Goal: Task Accomplishment & Management: Complete application form

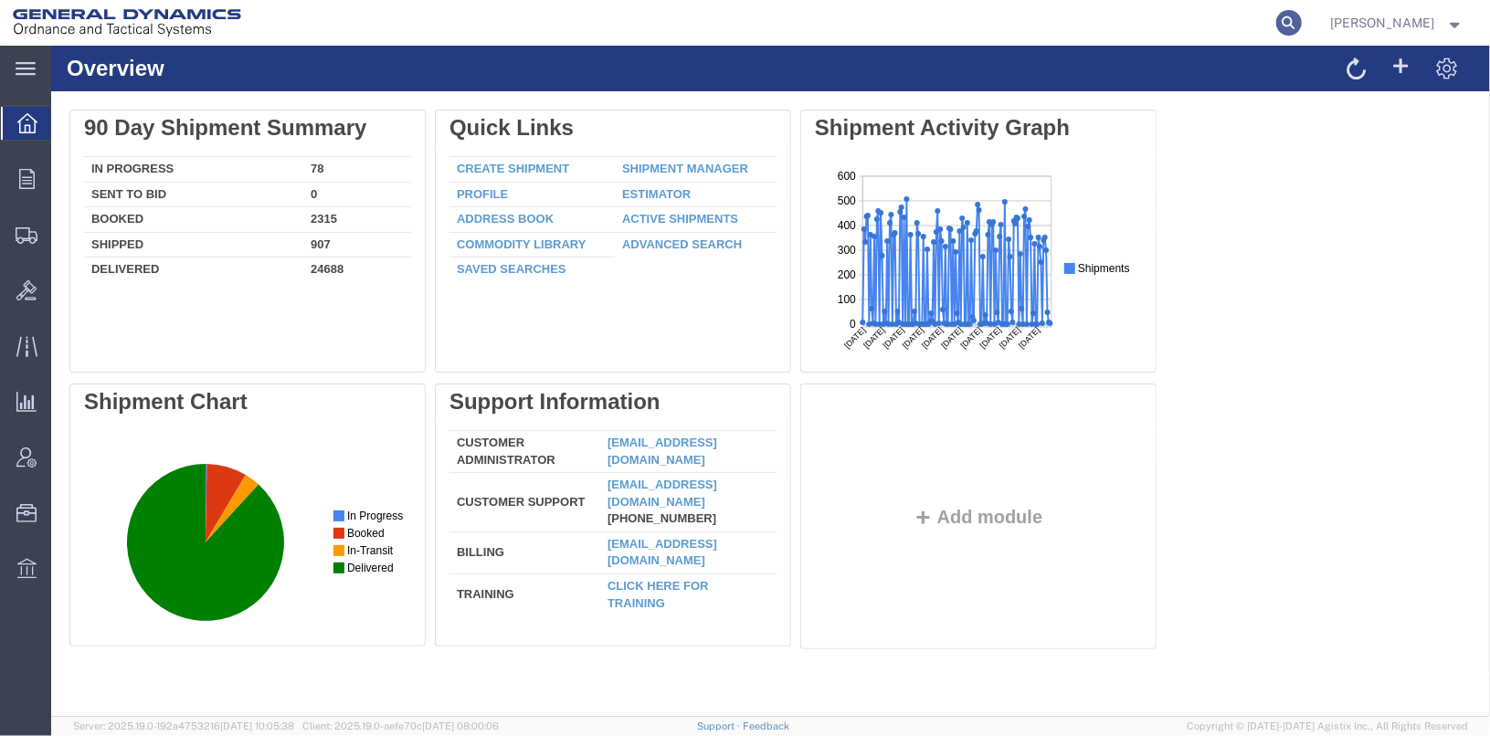
click at [1302, 13] on icon at bounding box center [1289, 23] width 26 height 26
type input "56563765"
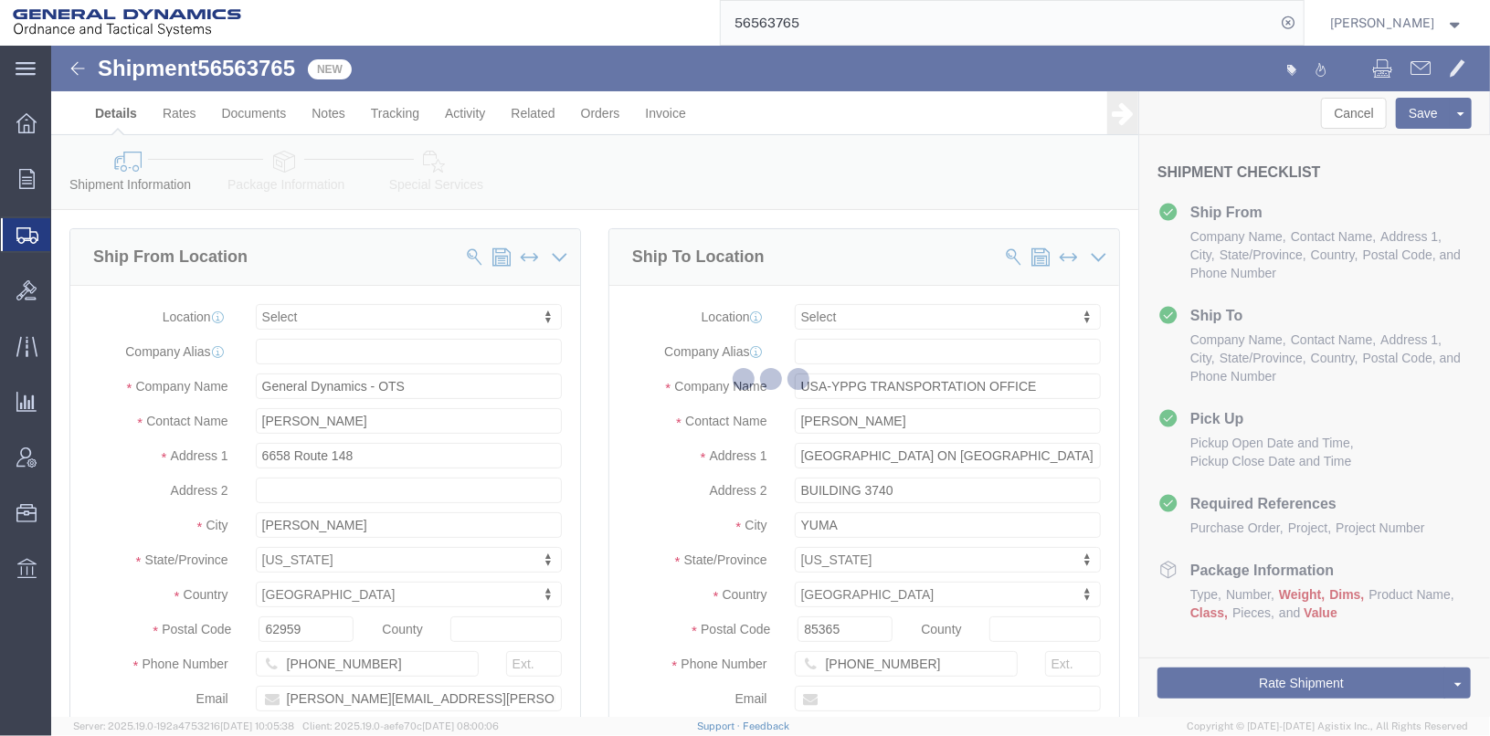
select select
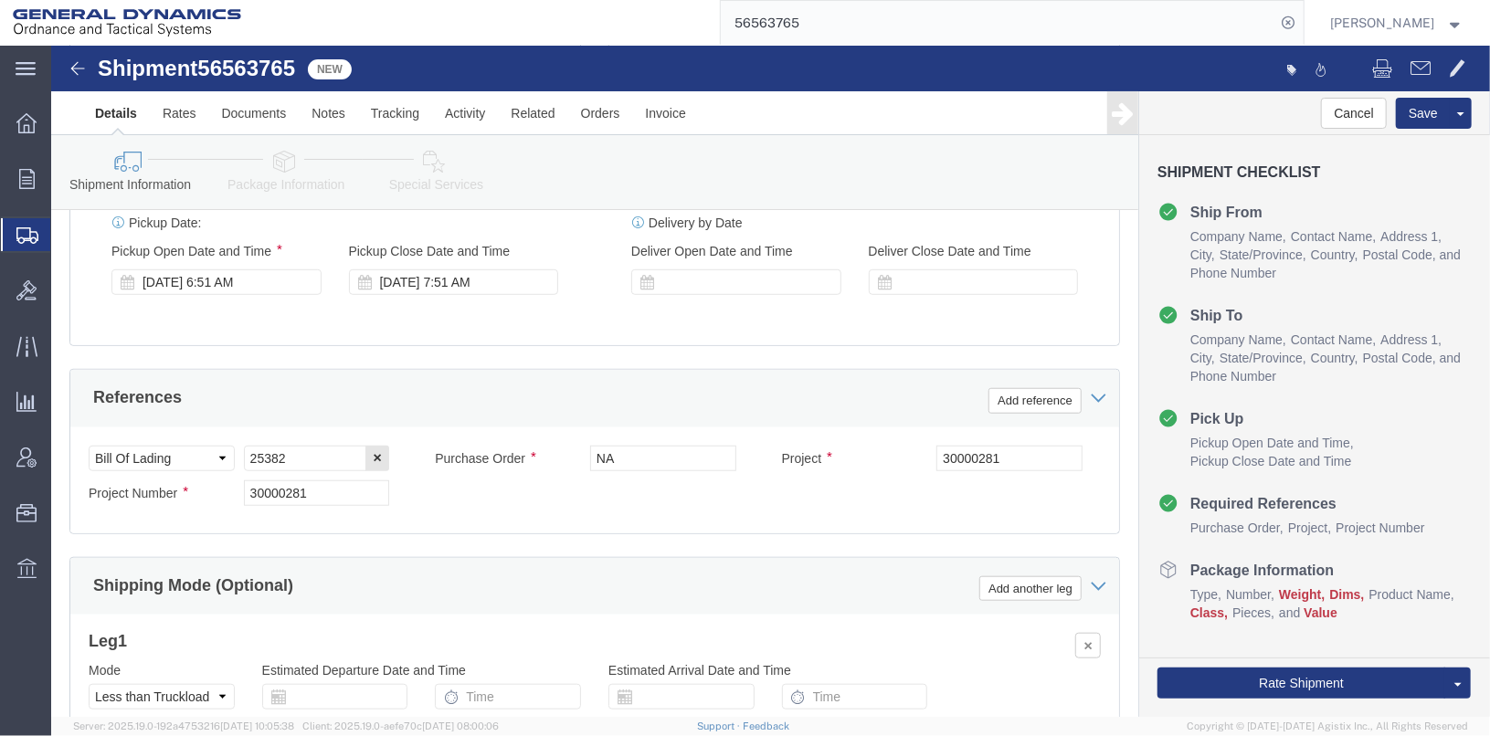
scroll to position [914, 0]
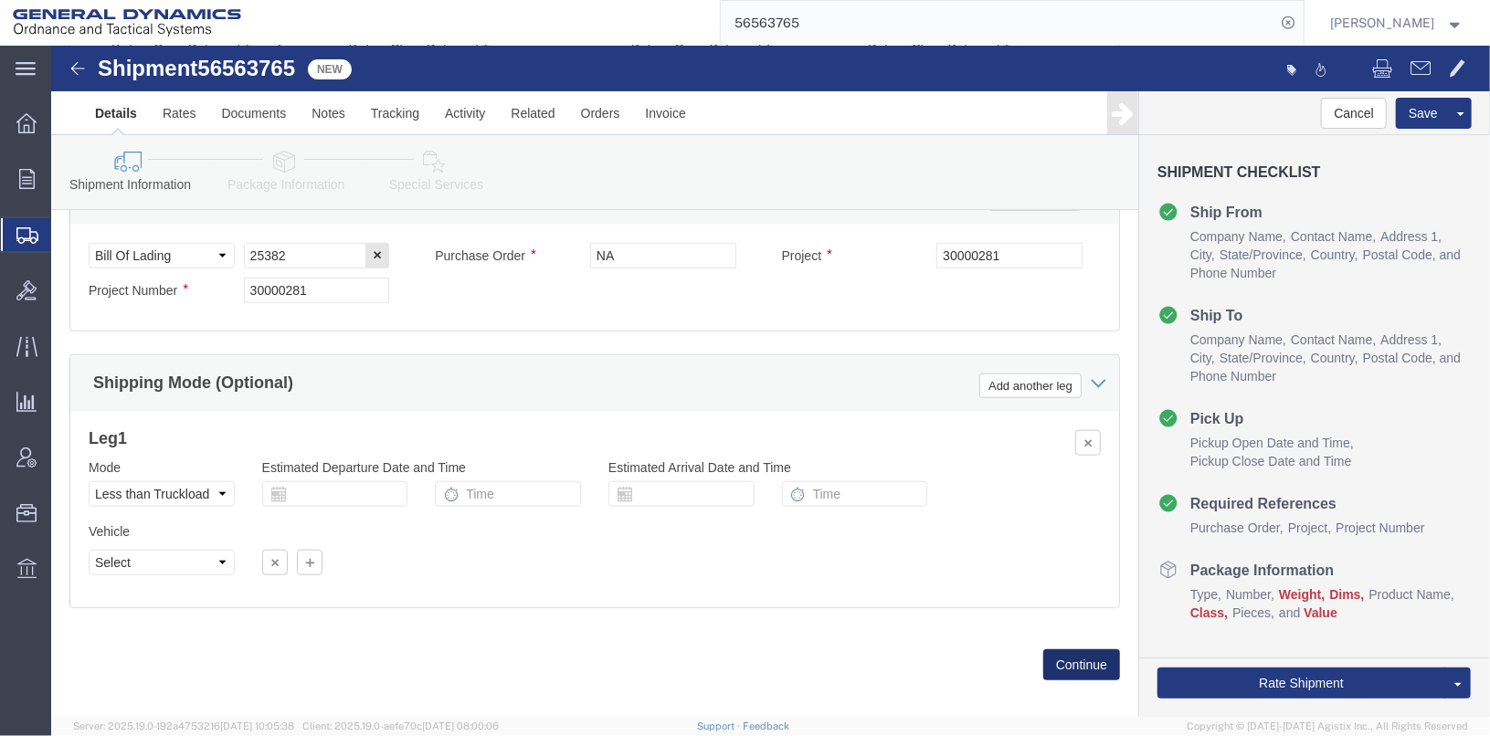
click button "Continue"
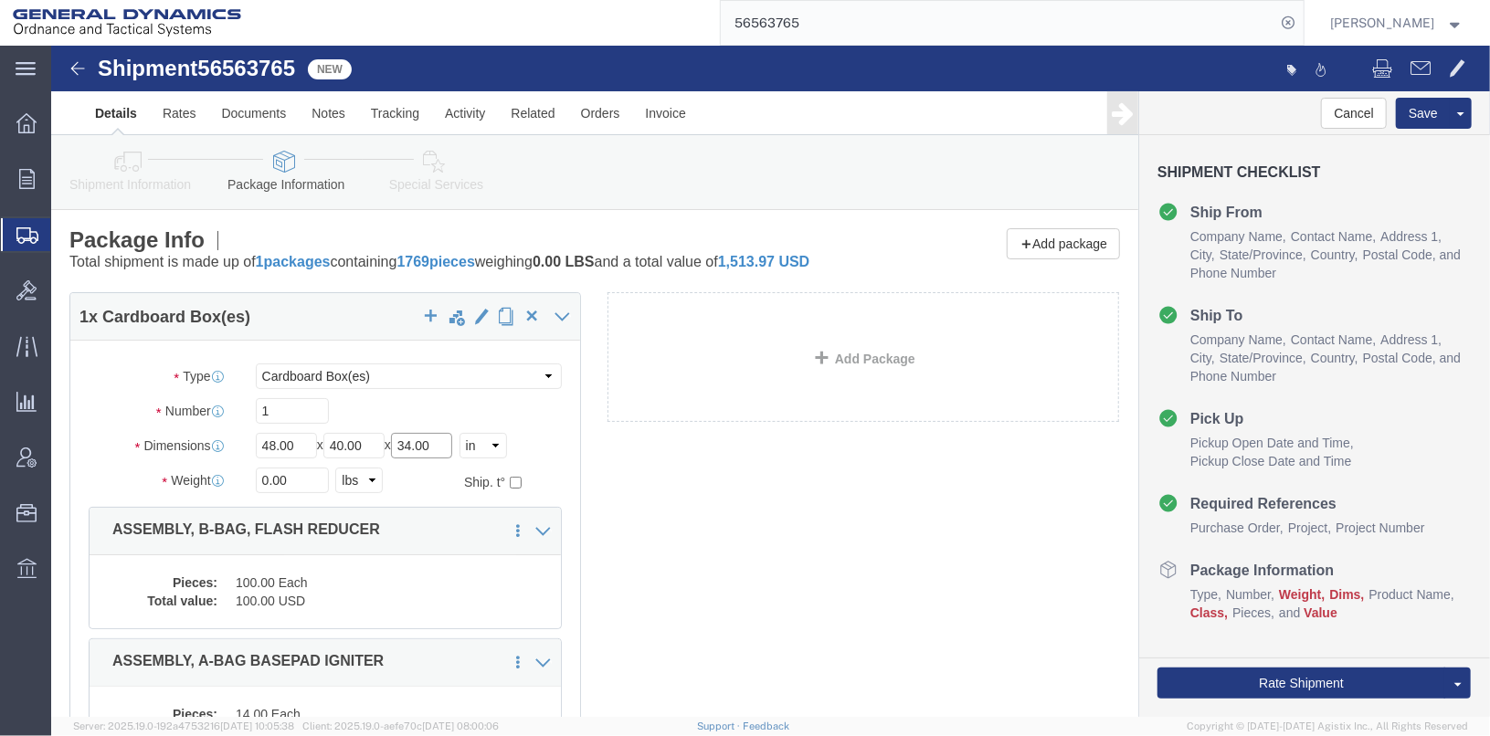
drag, startPoint x: 396, startPoint y: 416, endPoint x: 348, endPoint y: 416, distance: 47.5
click div "Length 48.00 x Width 40.00 x Height 34.00 Select cm ft in"
type input "48"
drag, startPoint x: 237, startPoint y: 450, endPoint x: 163, endPoint y: 457, distance: 74.4
click div "Weight Total weight of packages in pounds or kilograms 0.00 Select kgs lbs Ship…"
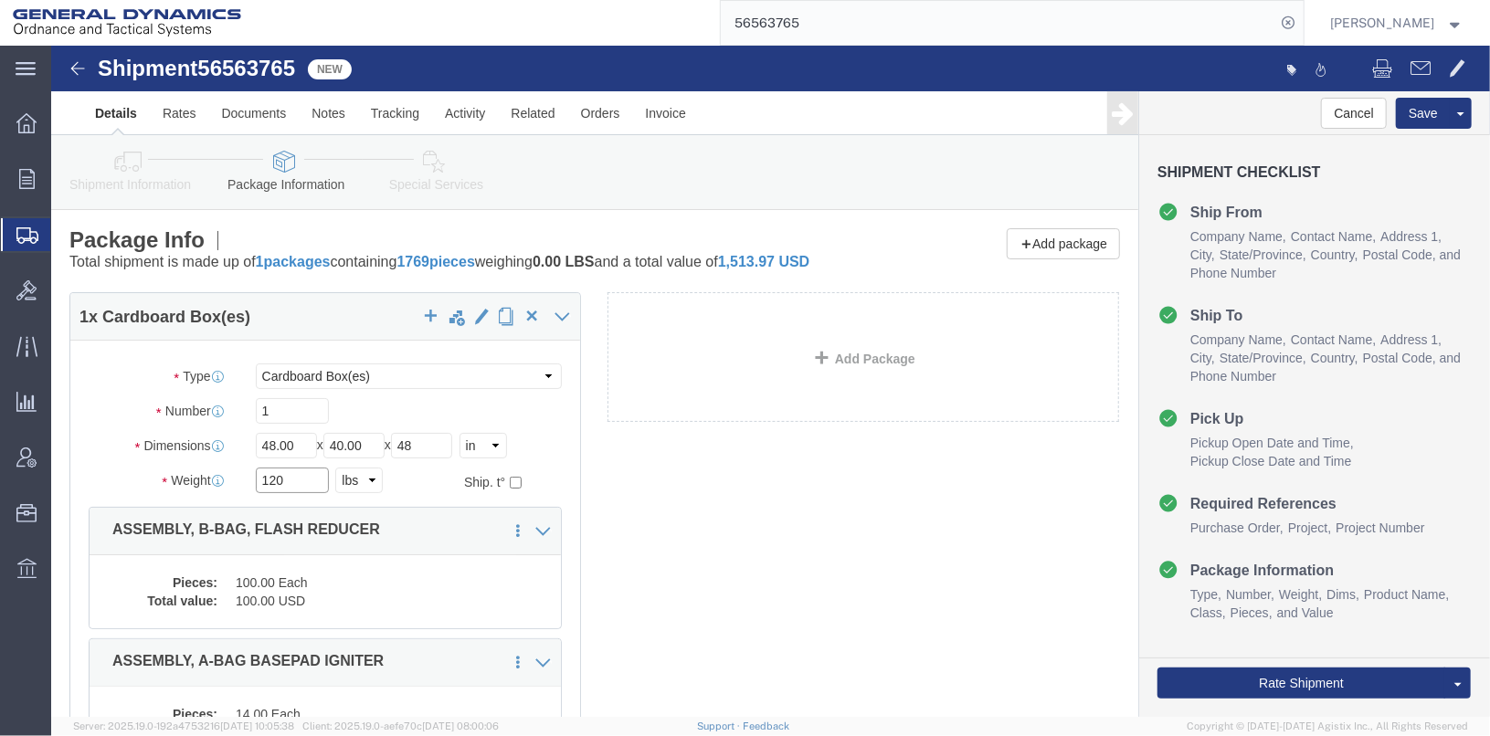
type input "120"
click div "1 x Cardboard Box(es) Package Type Select Bale(s) Basket(s) Bolt(s) Bottle(s) B…"
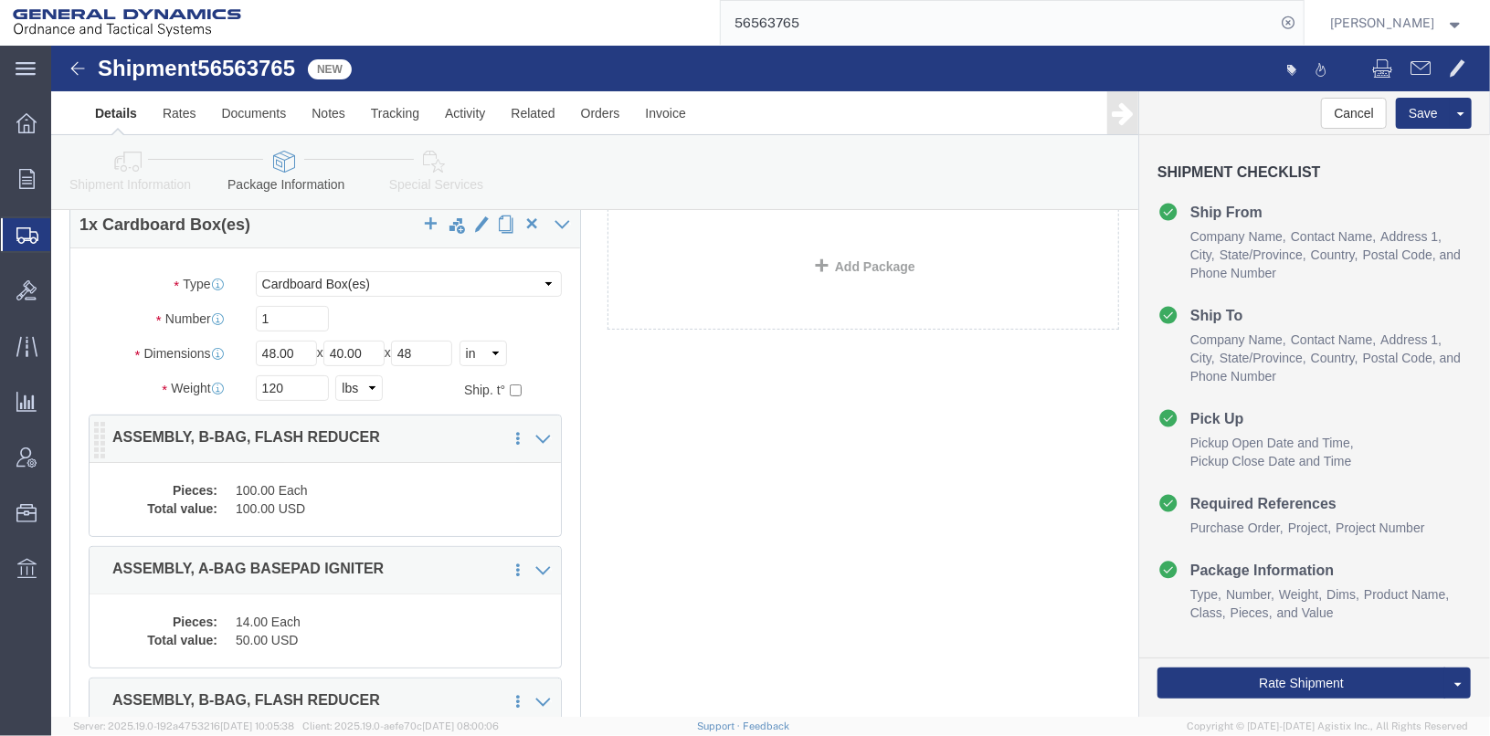
scroll to position [90, 0]
click div "1 x Cardboard Box(es) Package Type Select Bale(s) Basket(s) Bolt(s) Bottle(s) B…"
click dd "100.00 USD"
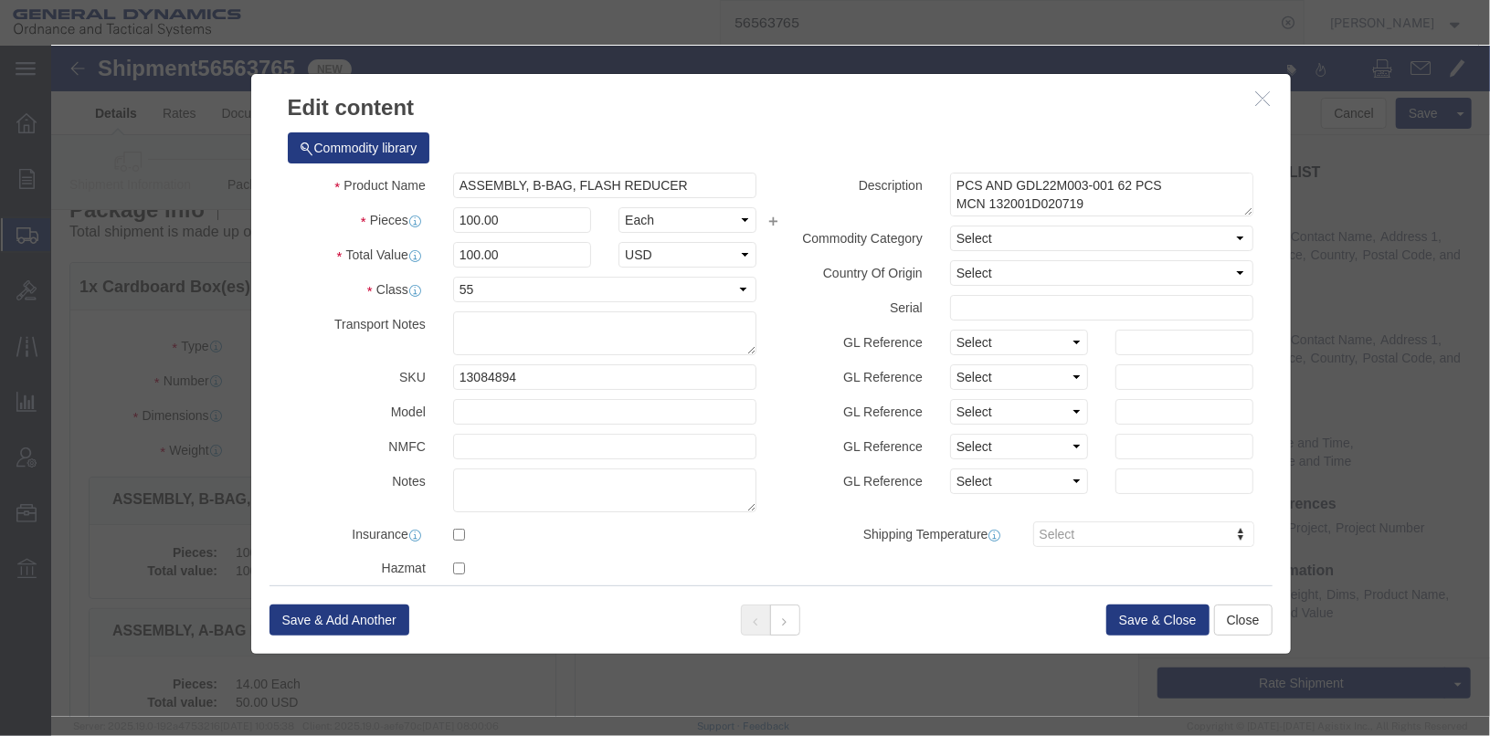
scroll to position [0, 0]
click button "Save & Close"
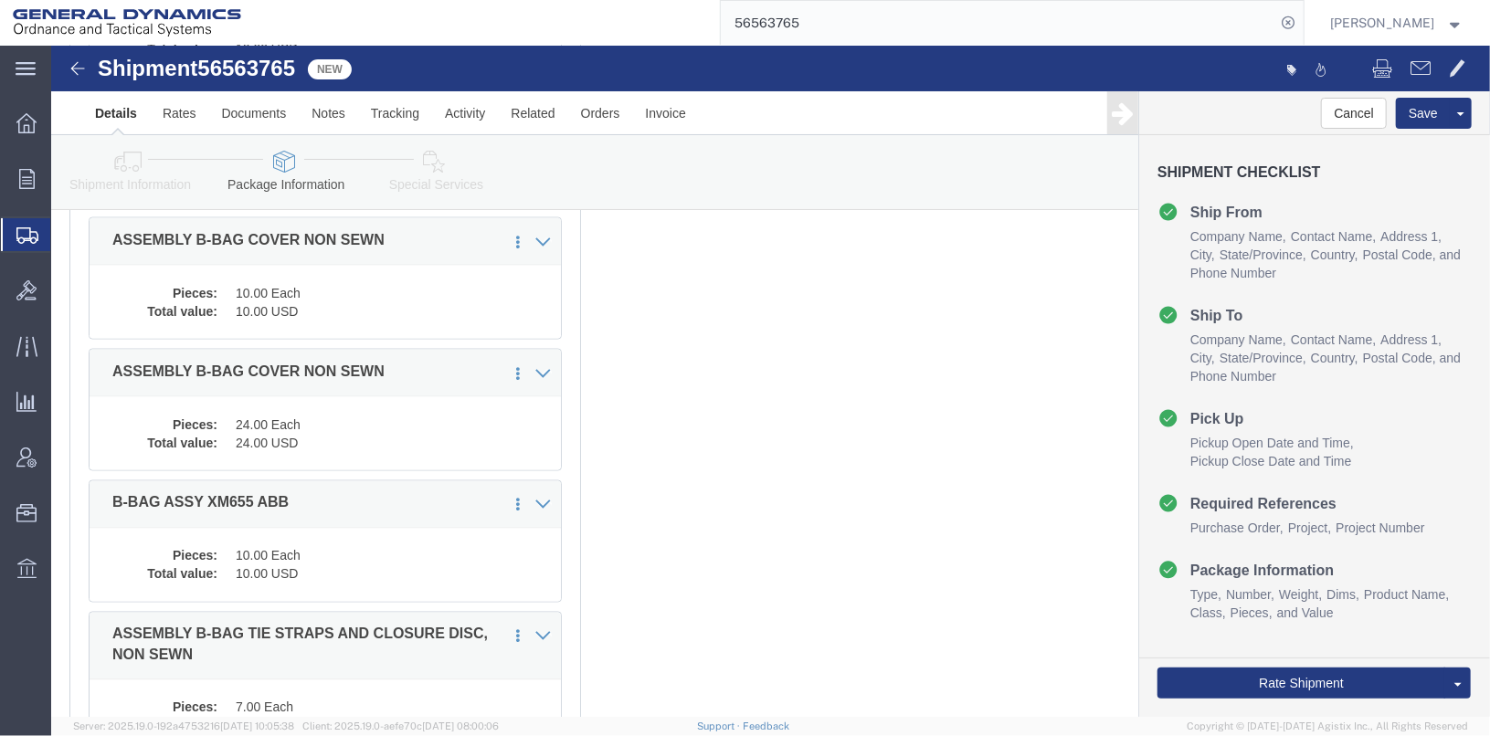
scroll to position [2031, 0]
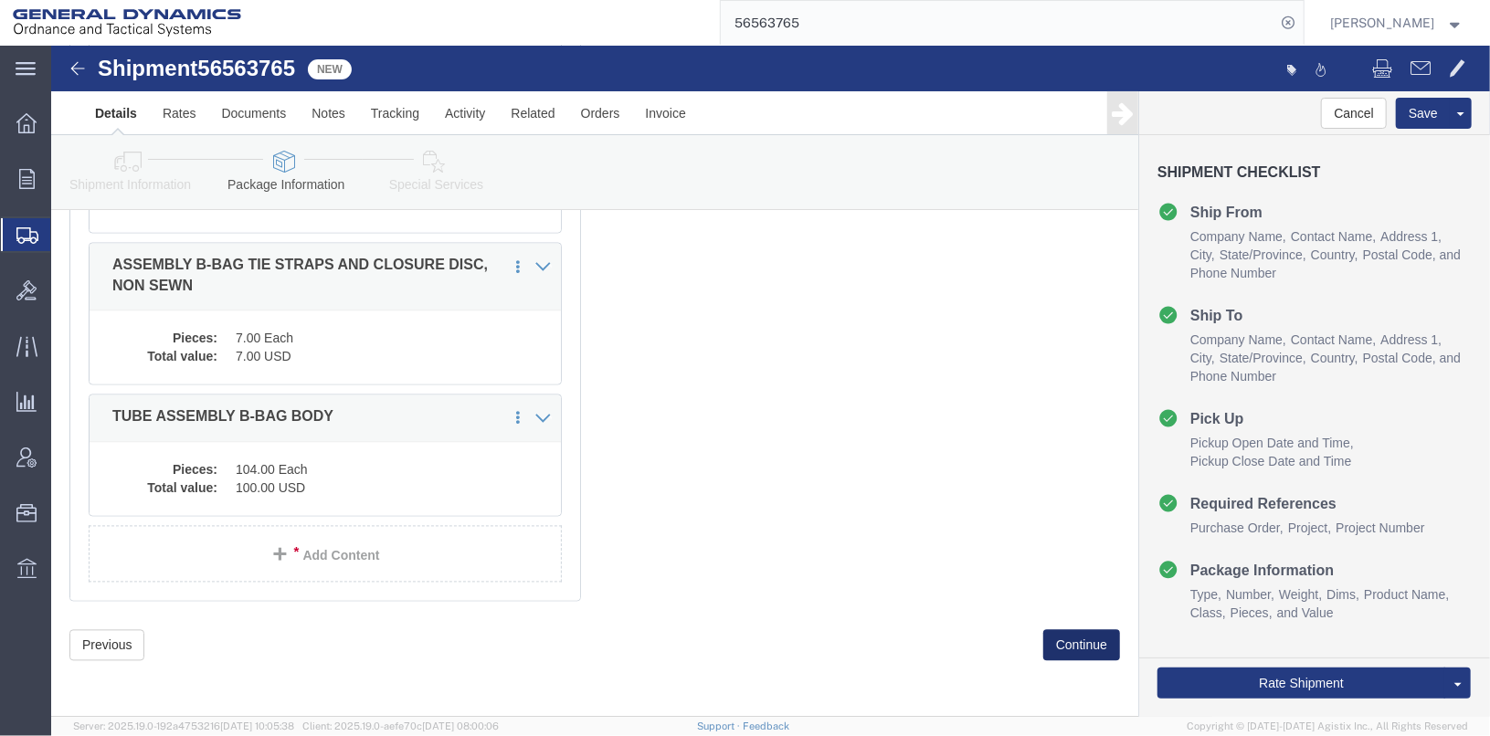
click button "Continue"
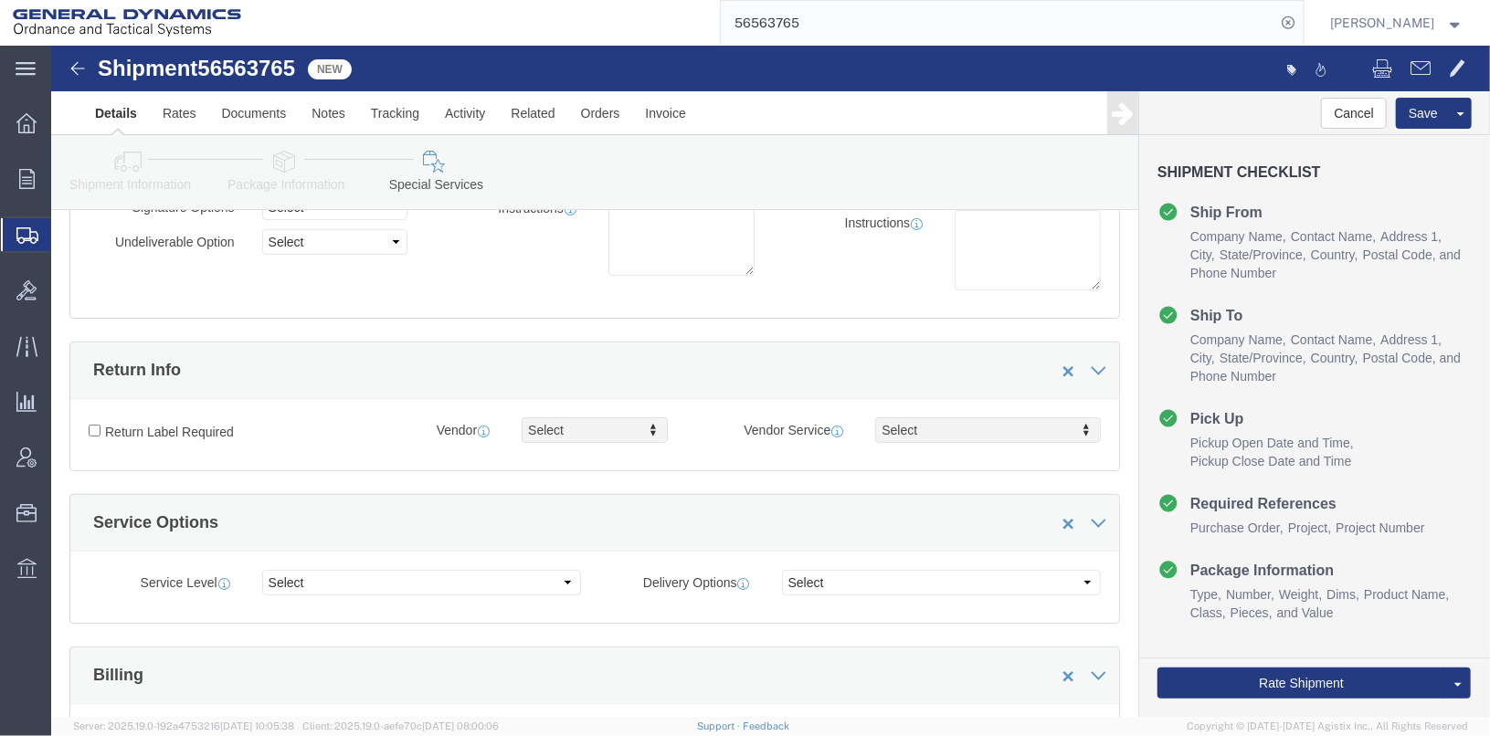
scroll to position [0, 0]
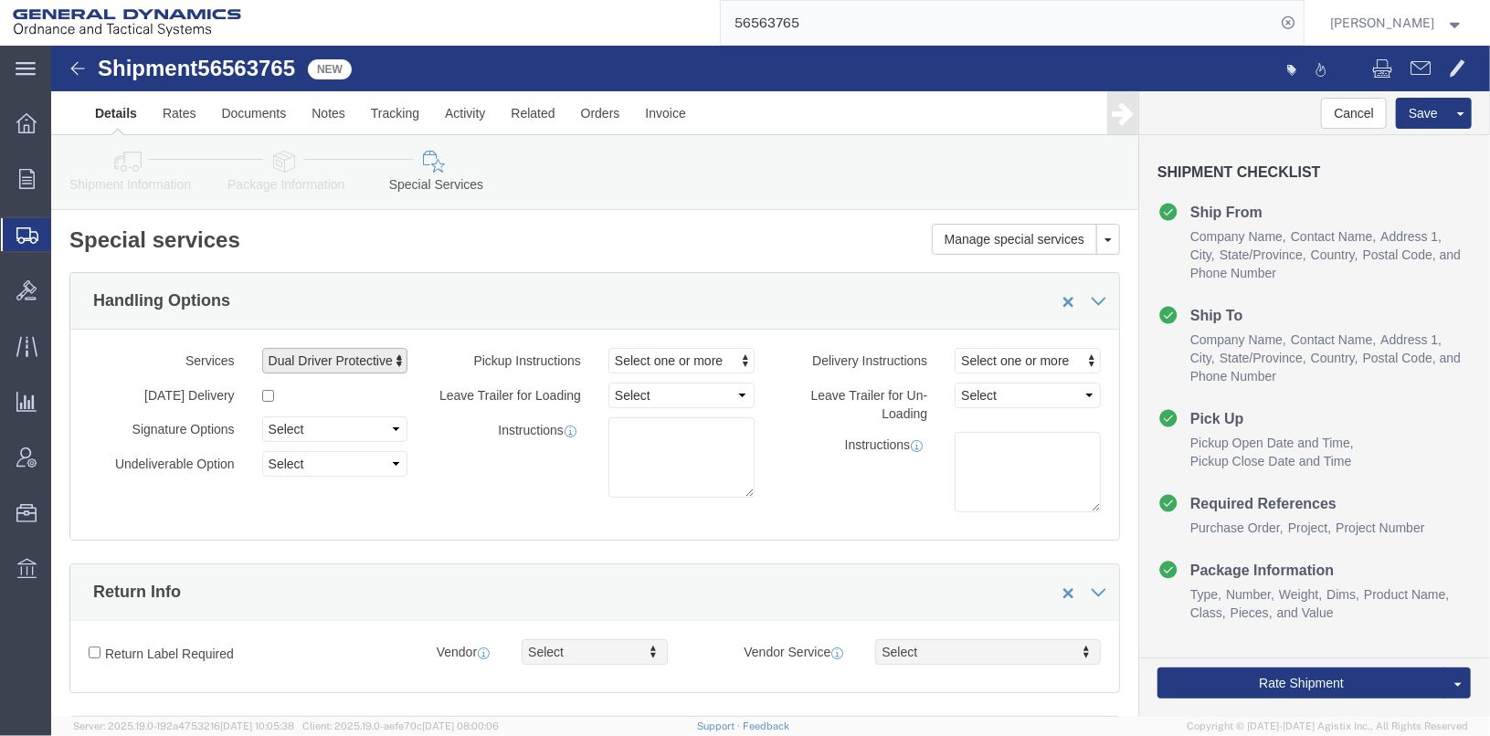
click span "button"
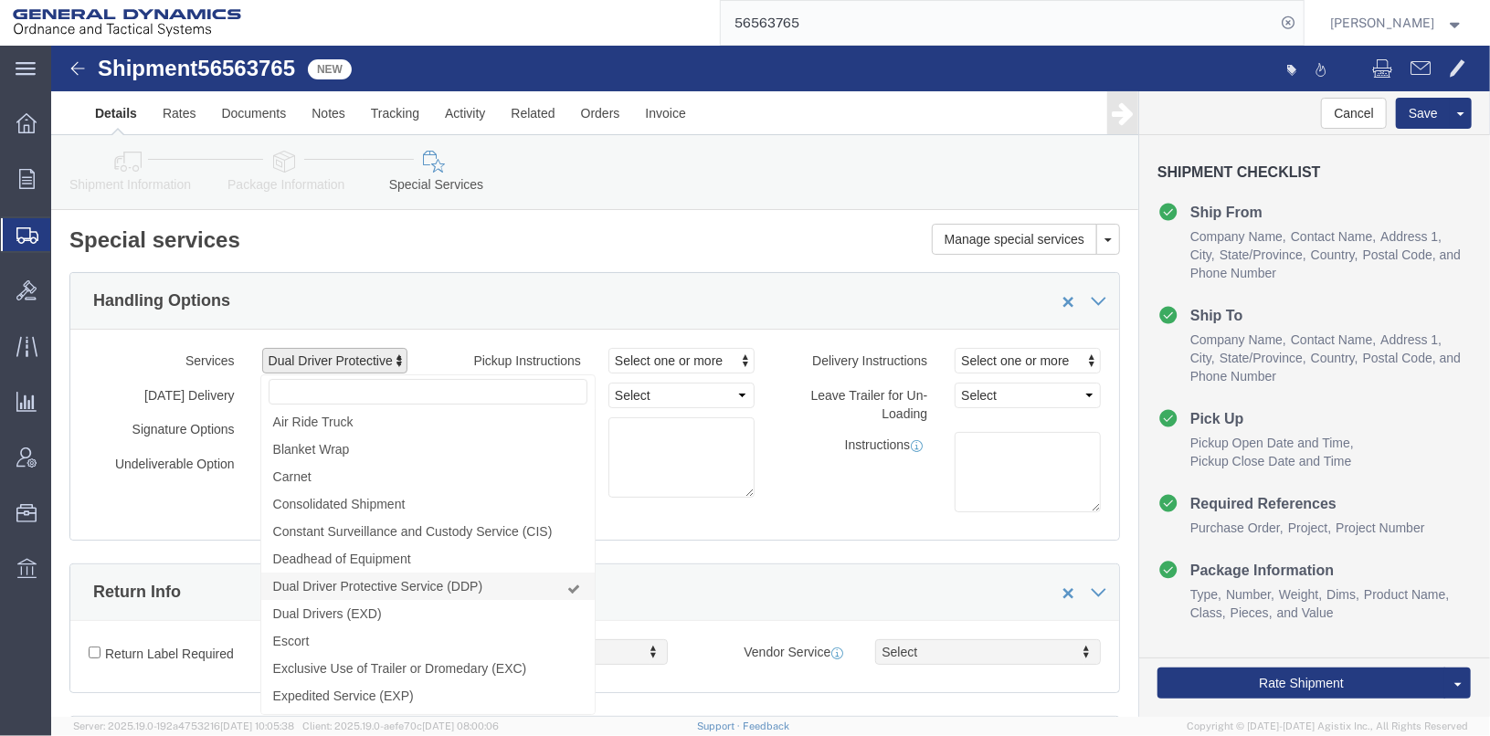
click link "Dual Driver Protective Service (DDP)"
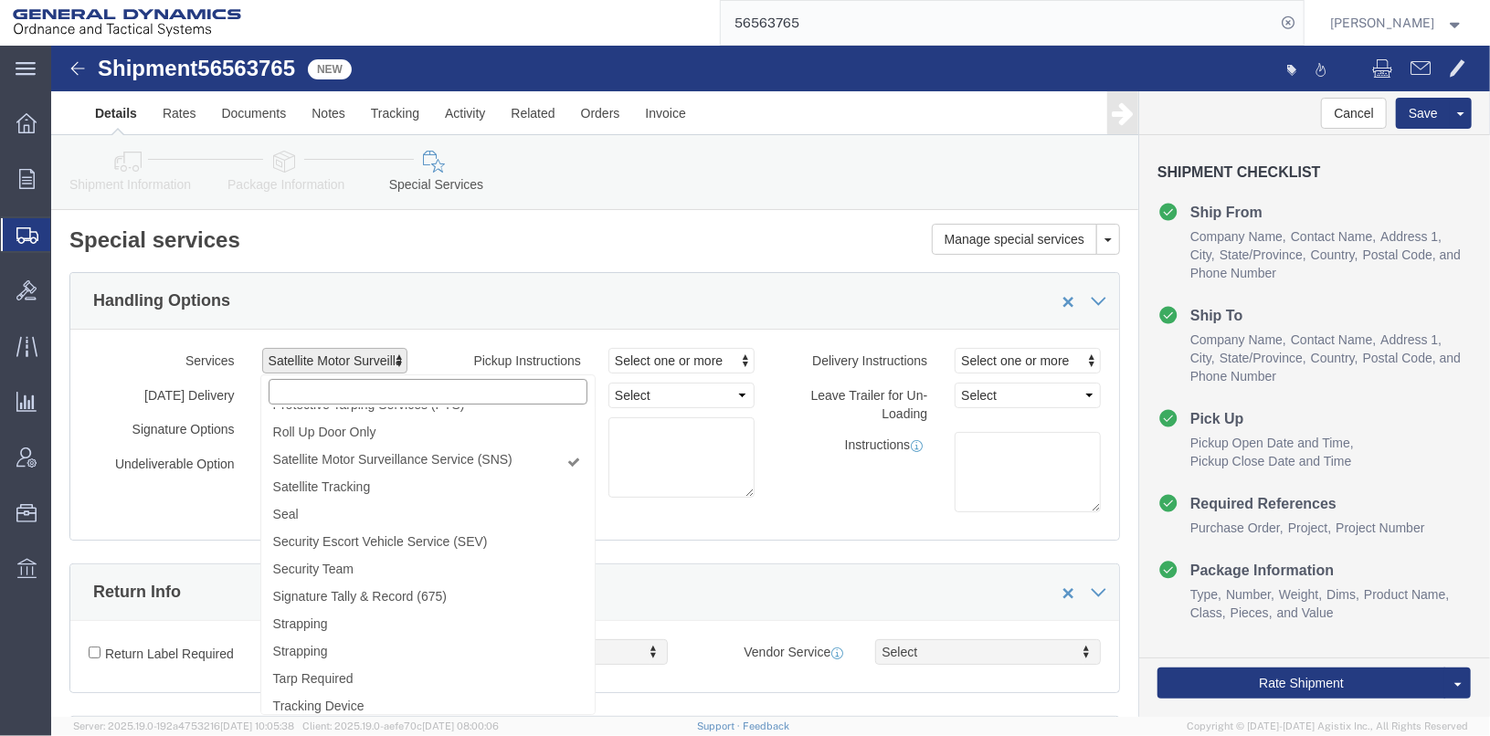
scroll to position [513, 0]
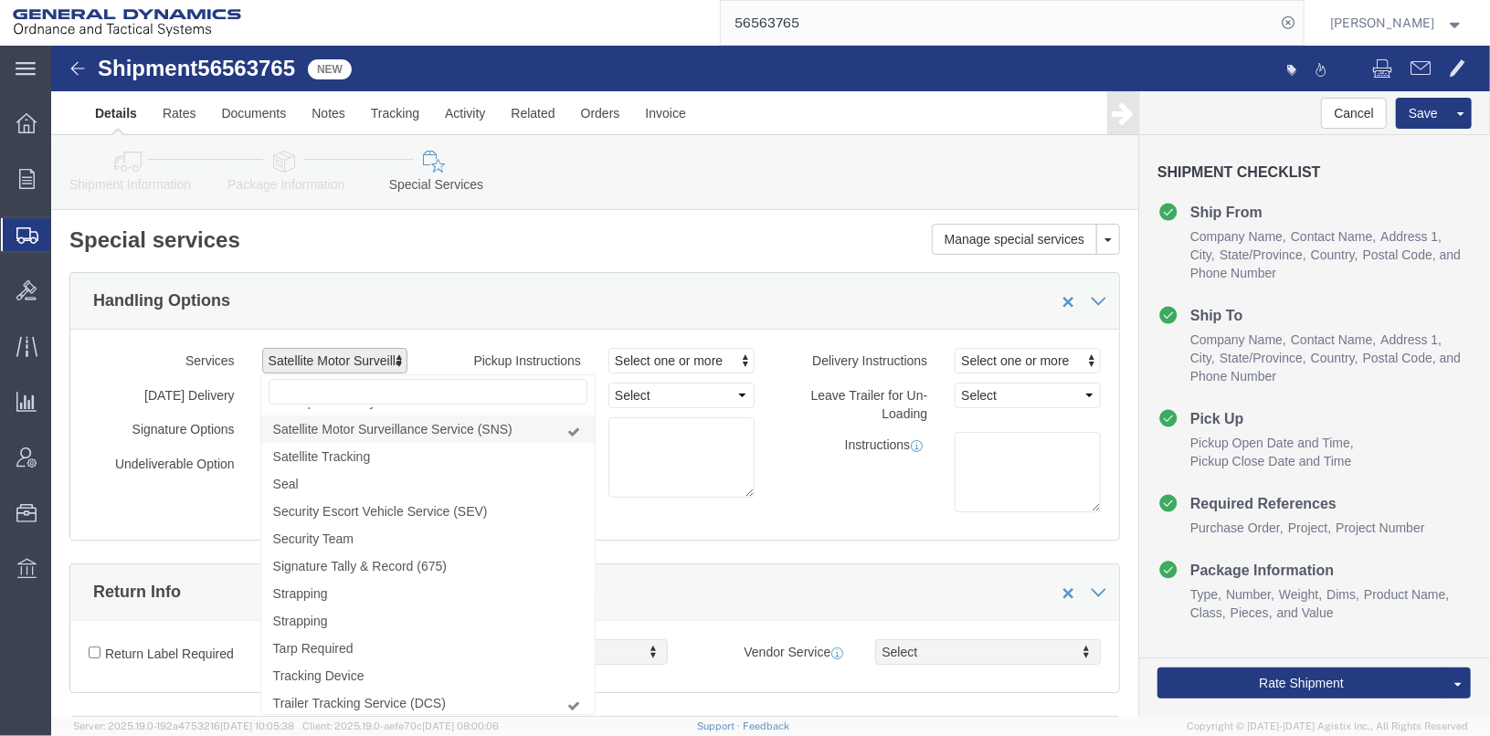
click link "Satellite Motor Surveillance Service (SNS)"
select select "VEHICLE_TRAILER_TRACK_SERVICE_FLAG"
click link "Trailer Tracking Service (DCS)"
select select
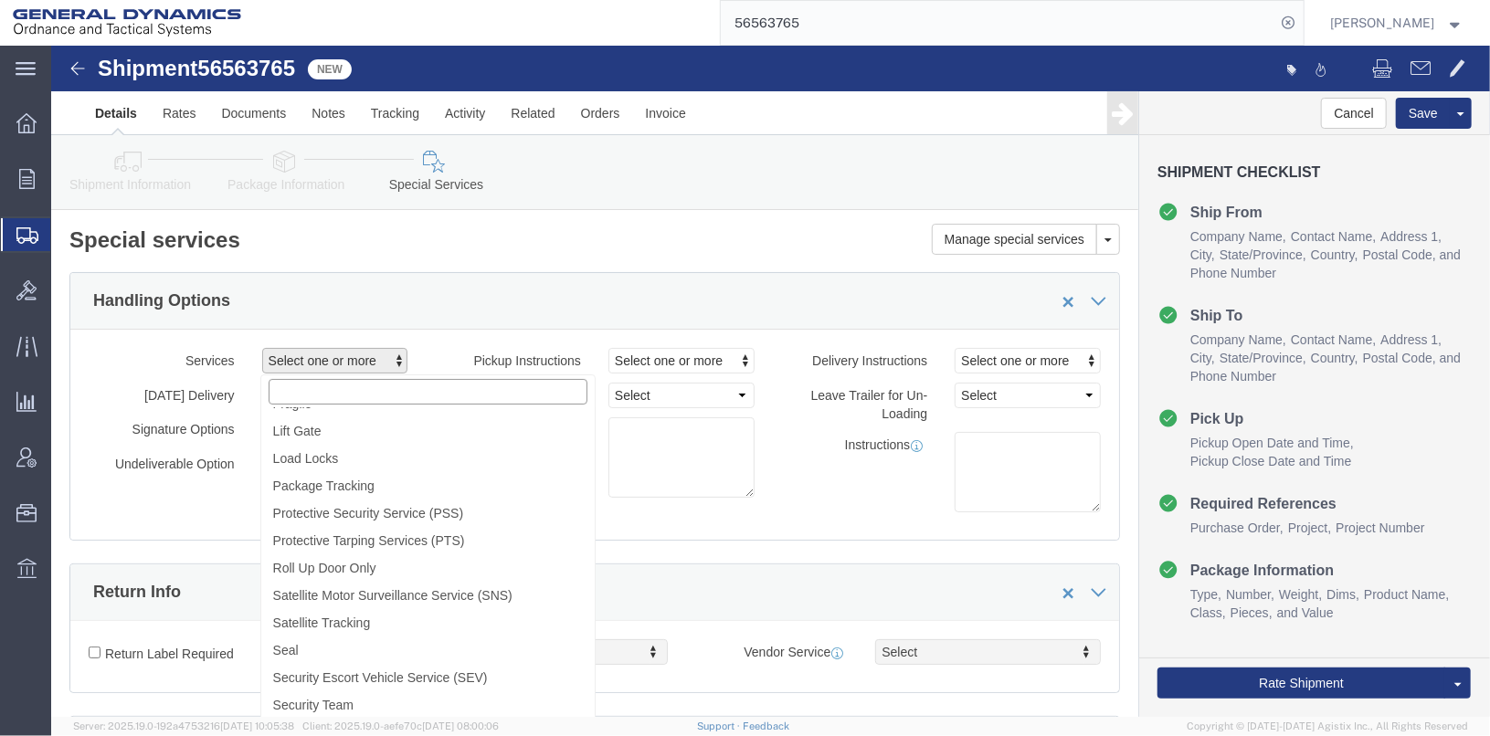
scroll to position [57, 0]
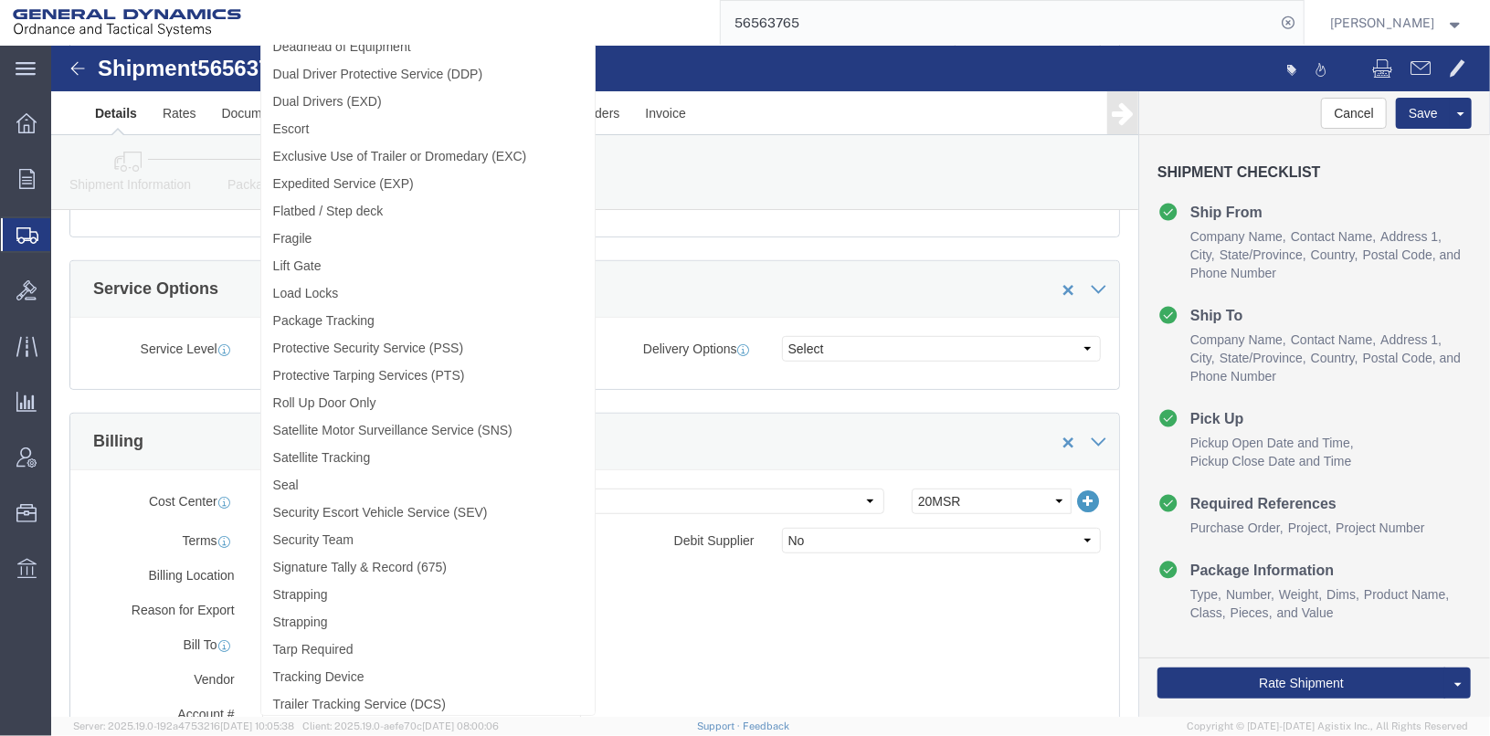
click div "Billing Location Select Select My Profile Location GD-OTS [GEOGRAPHIC_DATA] (Co…"
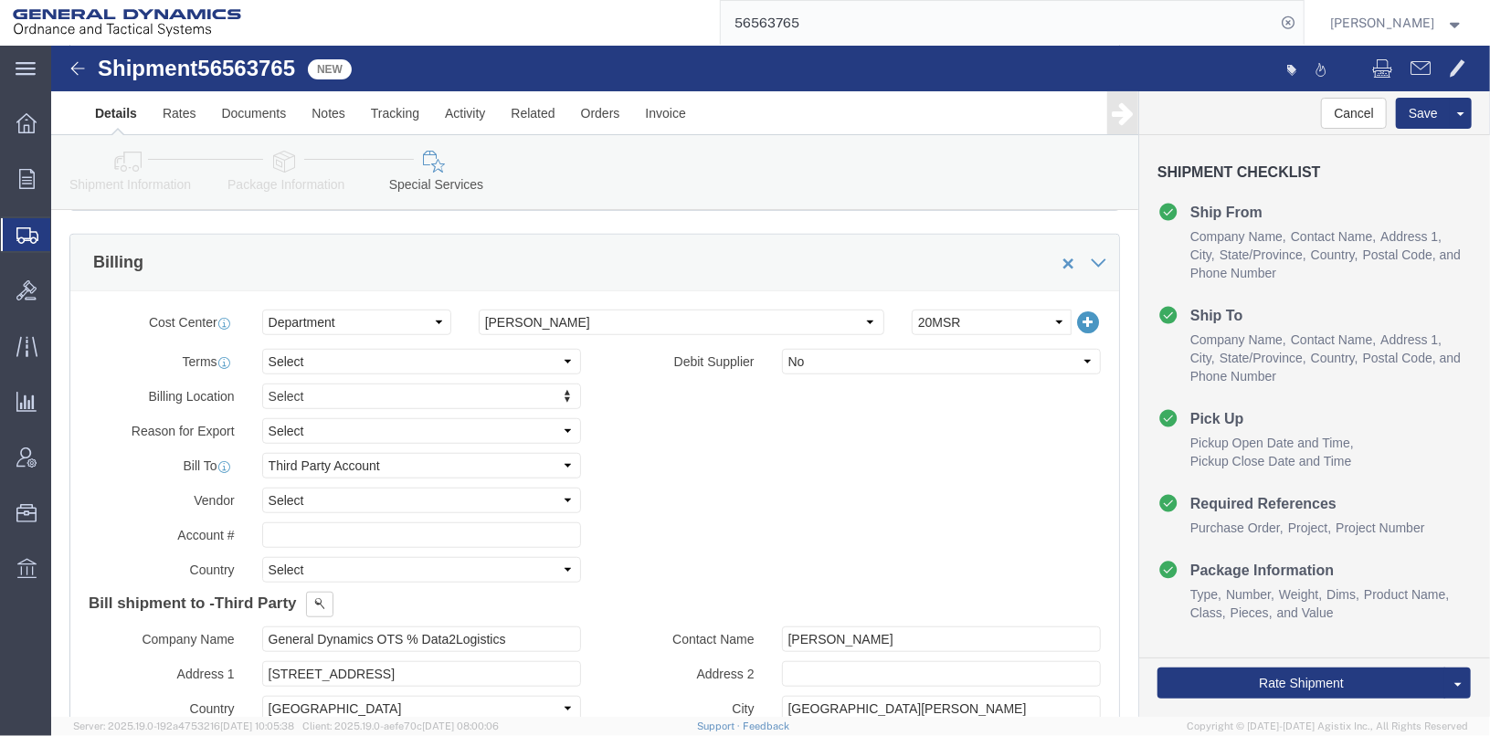
scroll to position [640, 0]
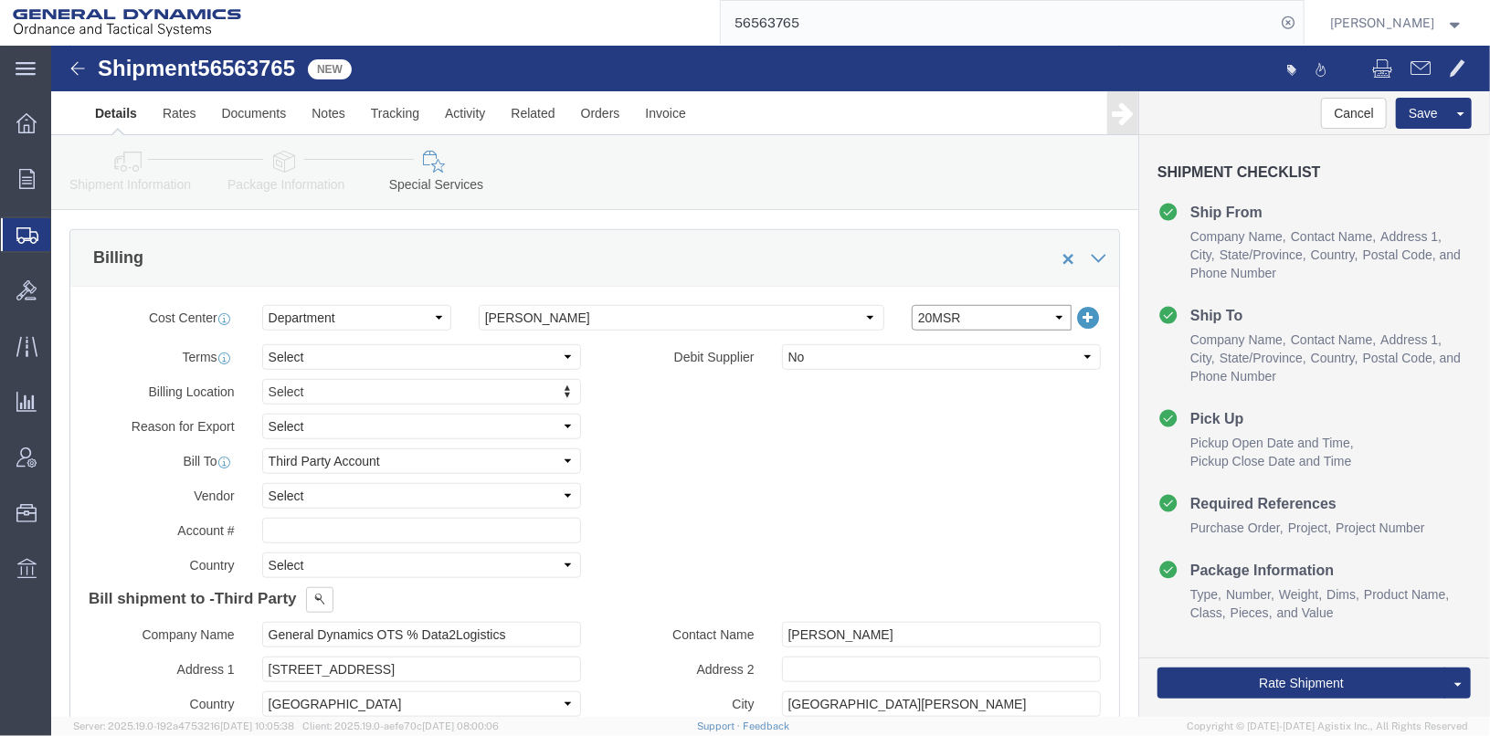
click select "Select 20MSR"
select select
click select "Select 20MSR"
click select "Select [GEOGRAPHIC_DATA] [GEOGRAPHIC_DATA] [GEOGRAPHIC_DATA] [GEOGRAPHIC_DATA] …"
select select "1763983"
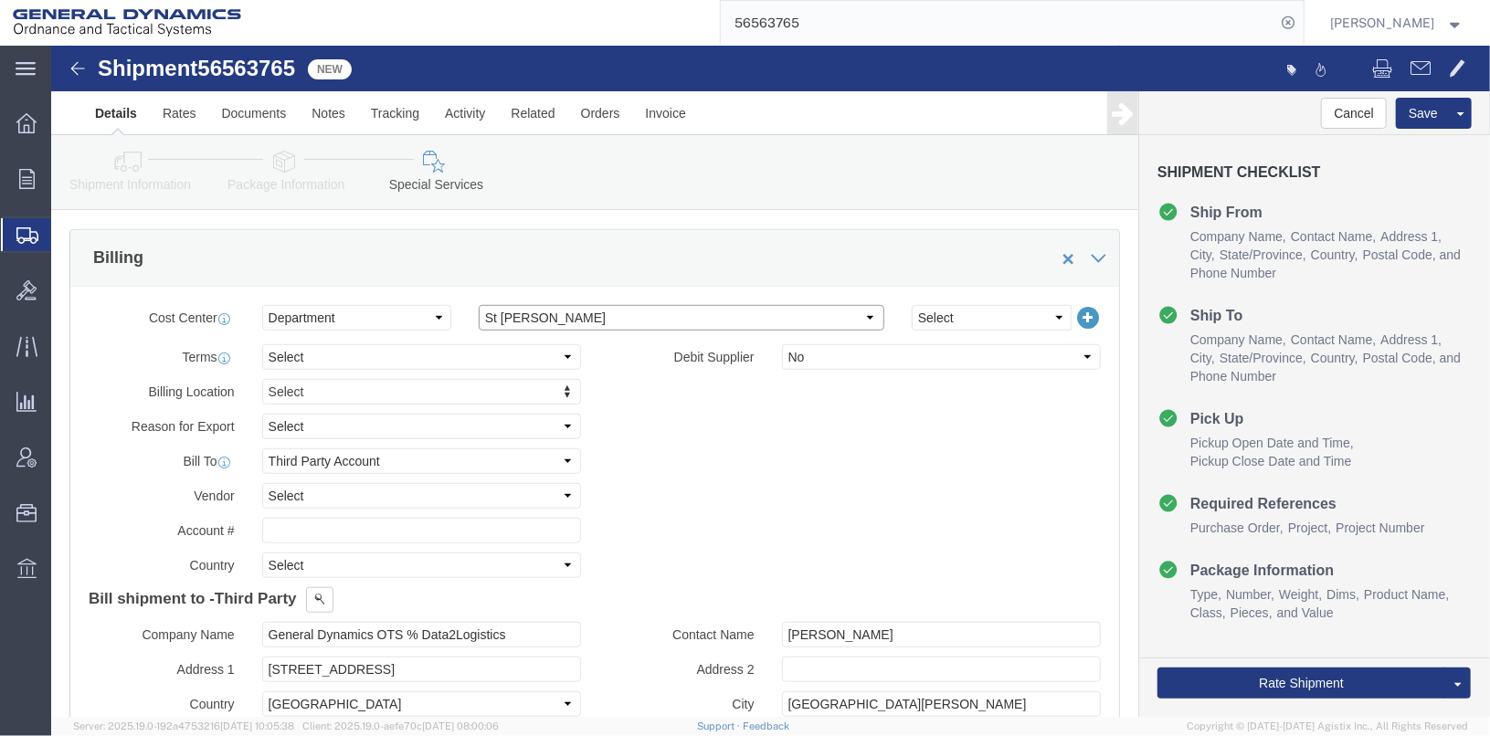
click select "Select [GEOGRAPHIC_DATA] [GEOGRAPHIC_DATA] [GEOGRAPHIC_DATA] [GEOGRAPHIC_DATA] …"
click div "Billing Location Select Select My Profile Location GD-OTS [GEOGRAPHIC_DATA] (Co…"
click select "Select Recipient Account Sender/Shipper Third Party Account"
select select "SHIP"
click select "Select Recipient Account Sender/Shipper Third Party Account"
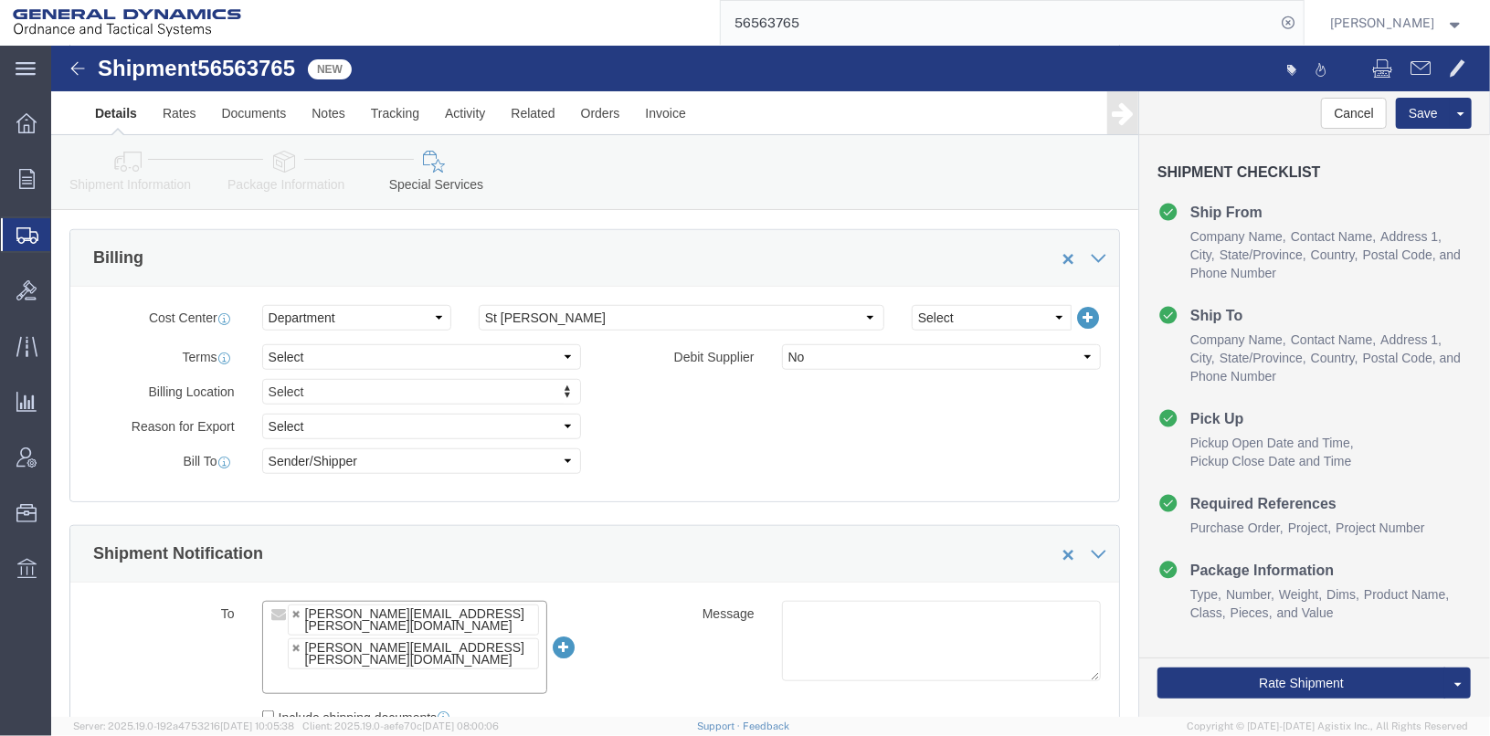
click input "text"
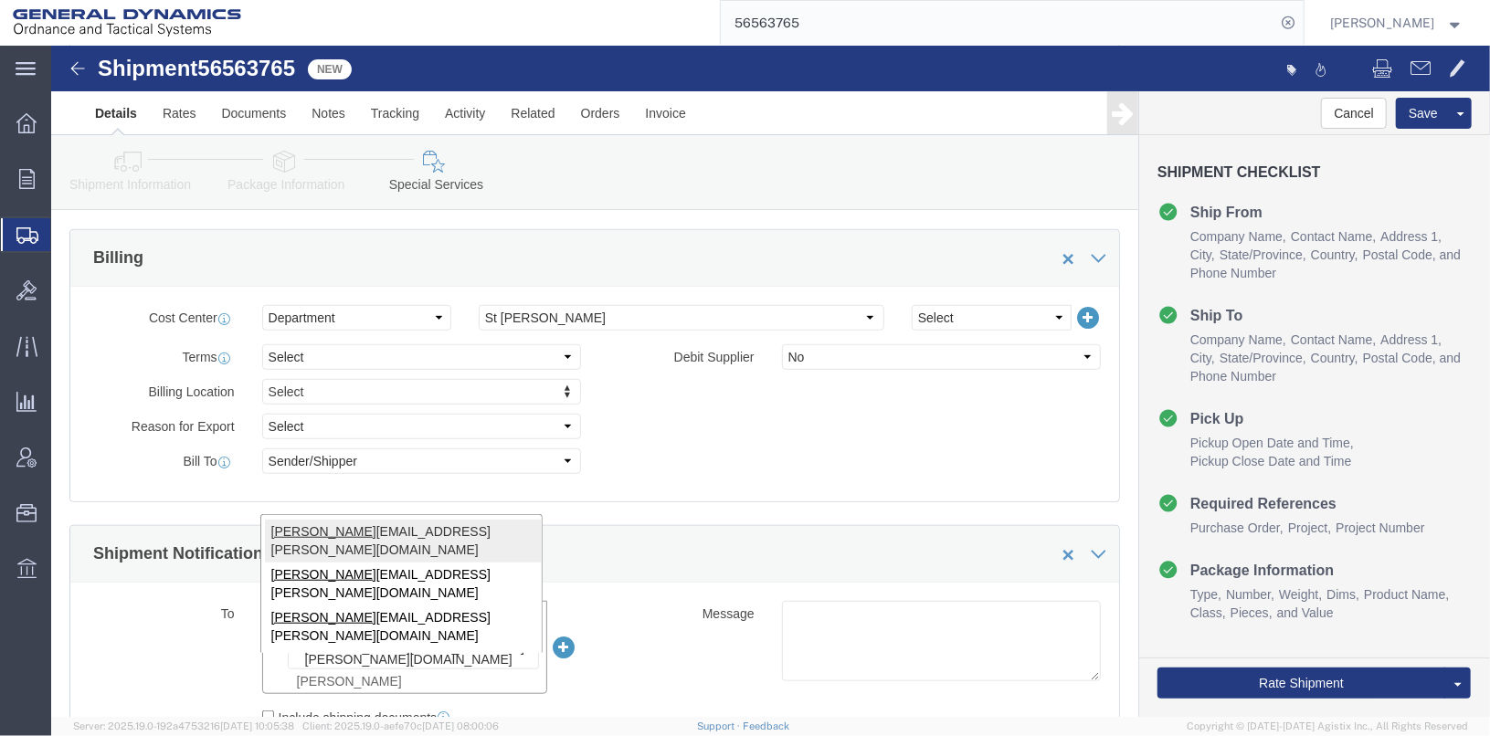
type input "[PERSON_NAME]"
type input "[PERSON_NAME][EMAIL_ADDRESS][PERSON_NAME][DOMAIN_NAME],[PERSON_NAME][DOMAIN_NAM…"
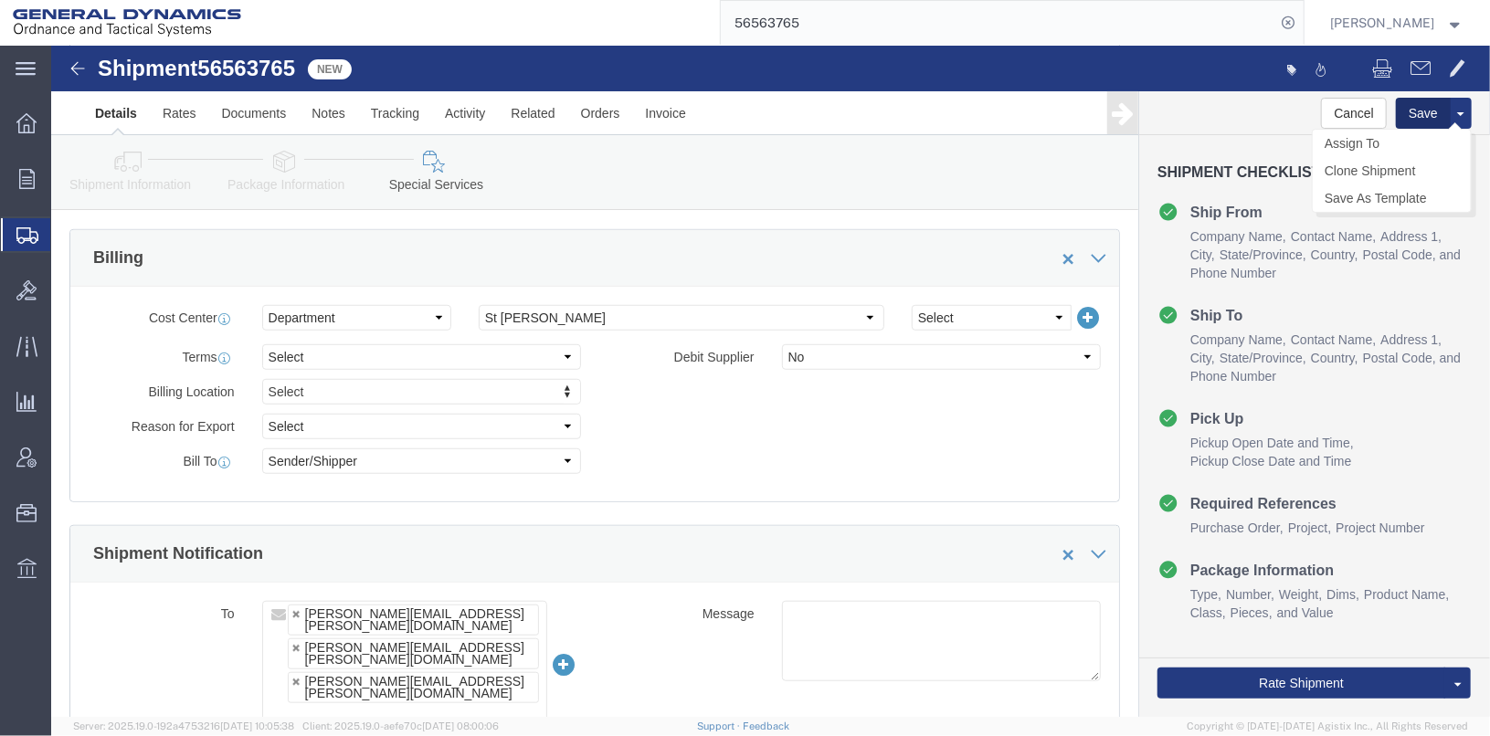
click button "Save"
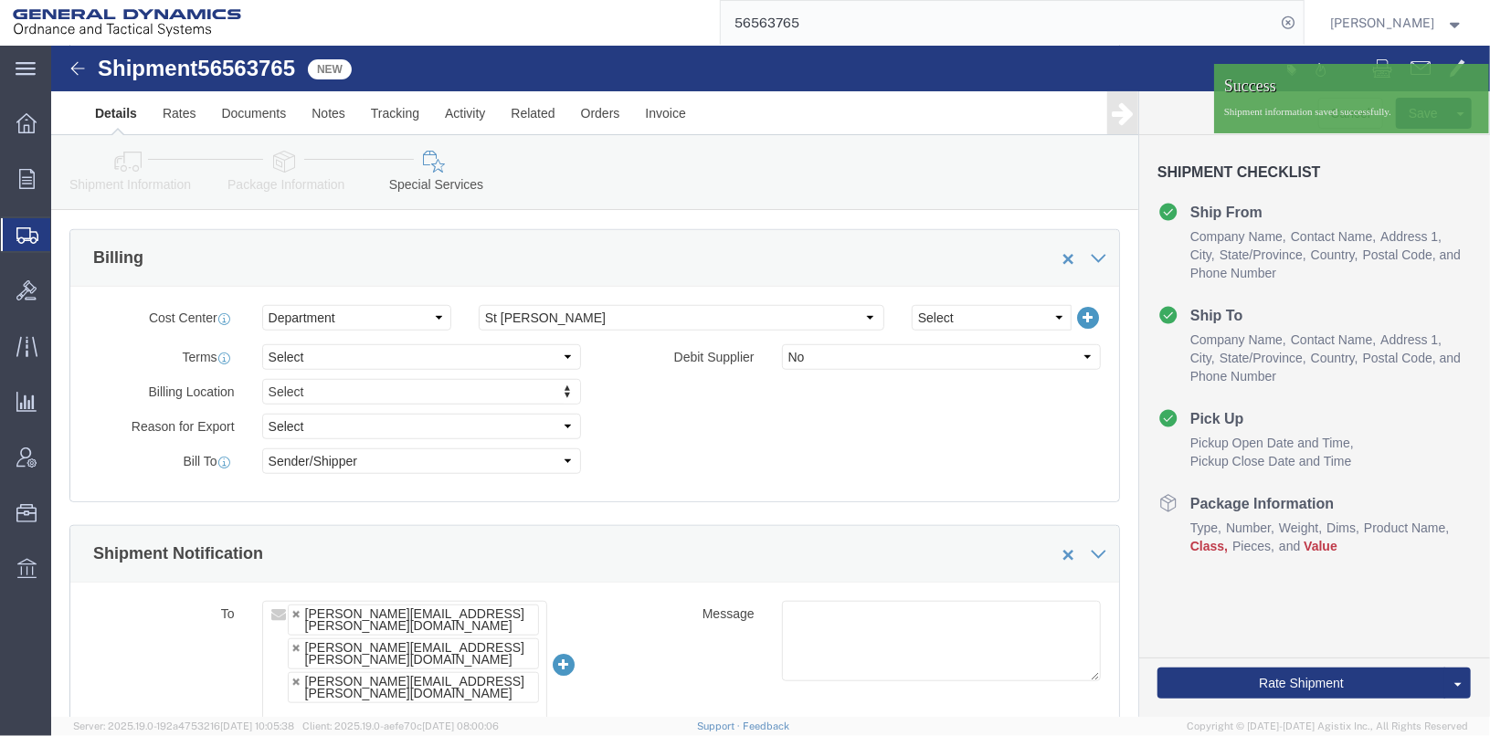
scroll to position [274, 0]
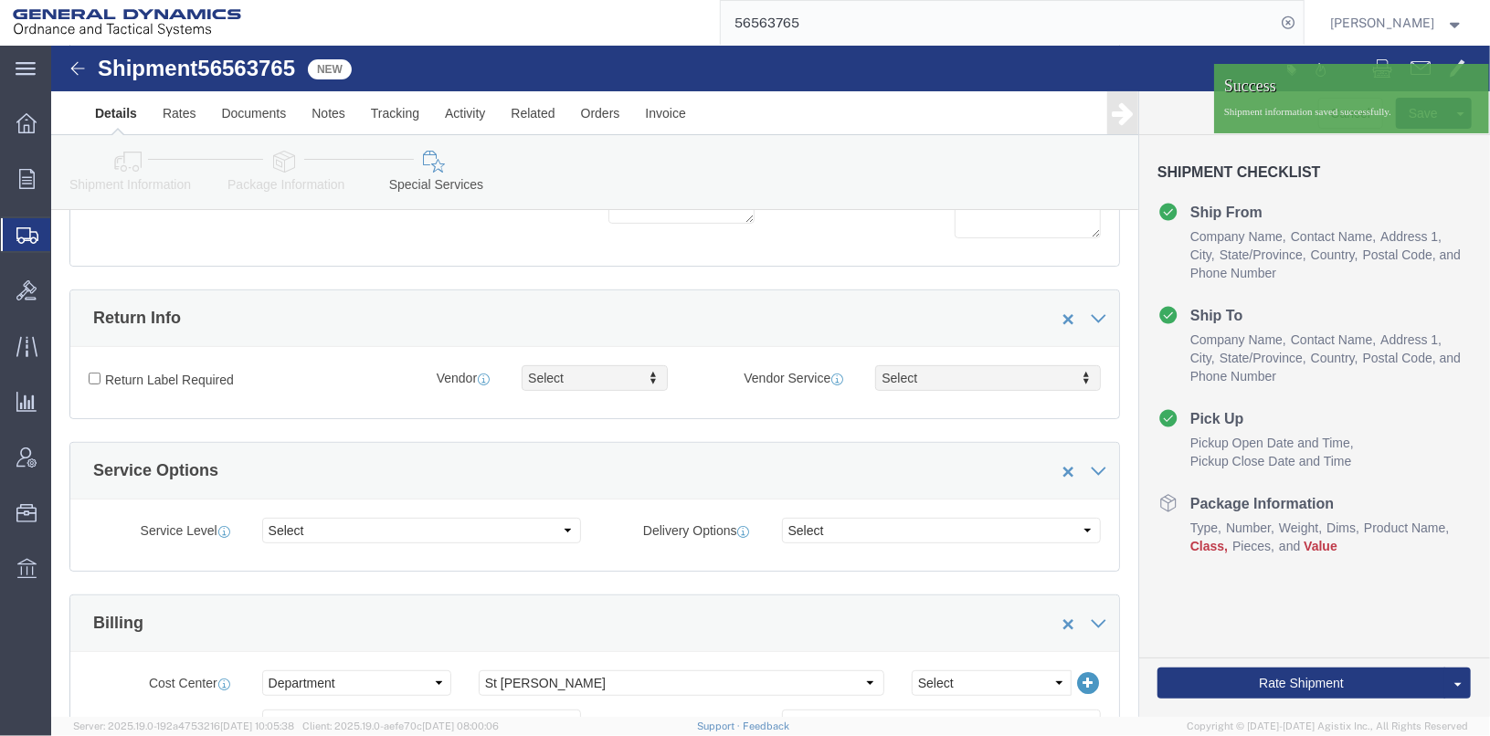
click link "Package Information"
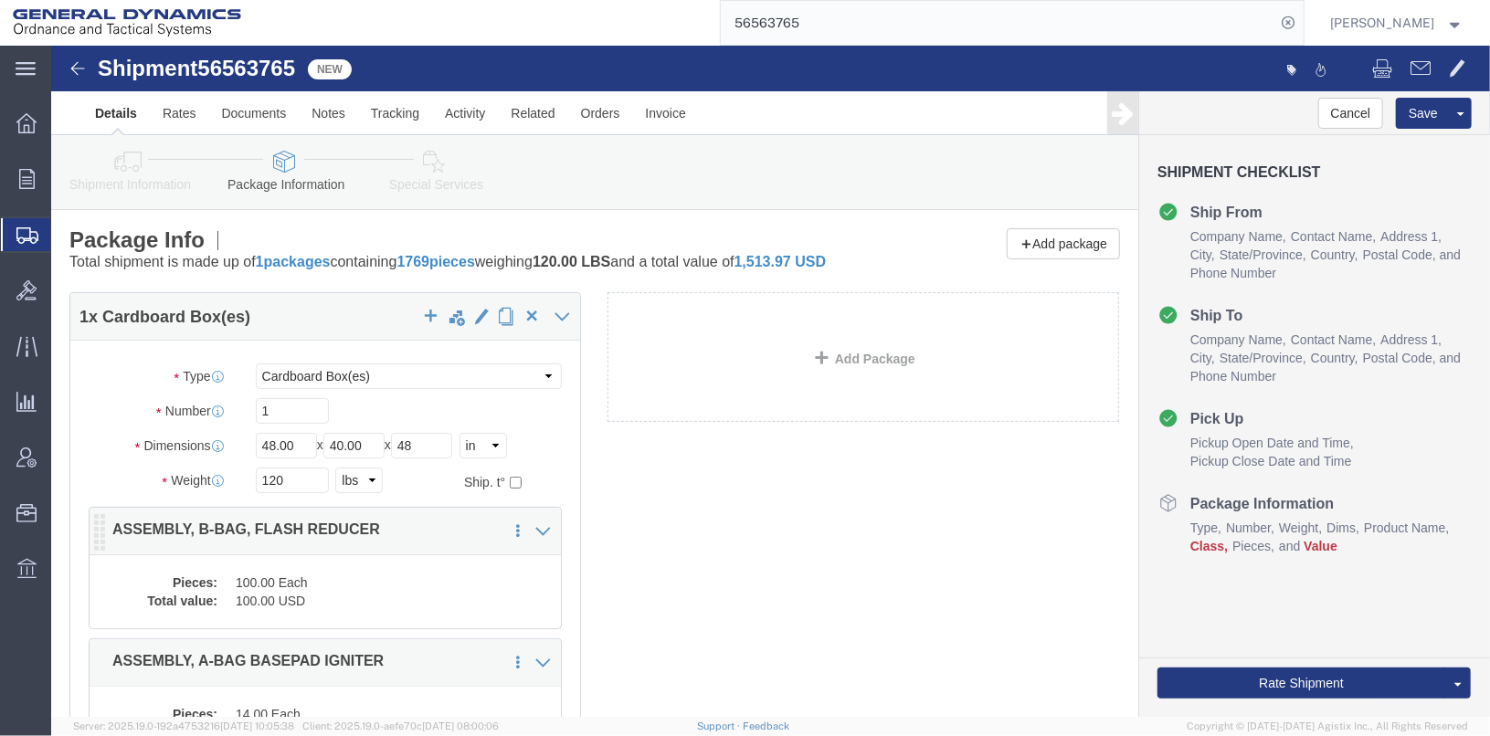
click dd "100.00 USD"
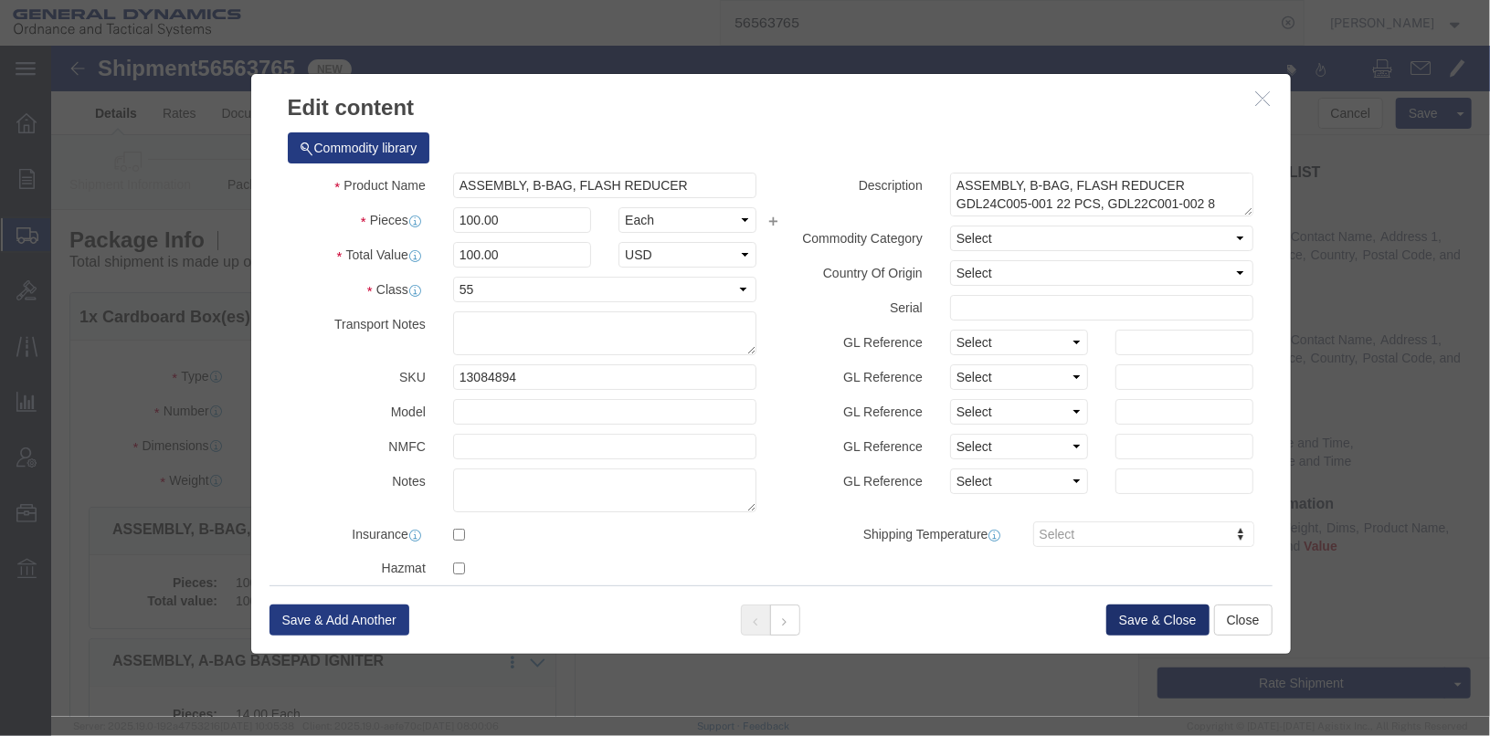
click button "Save & Close"
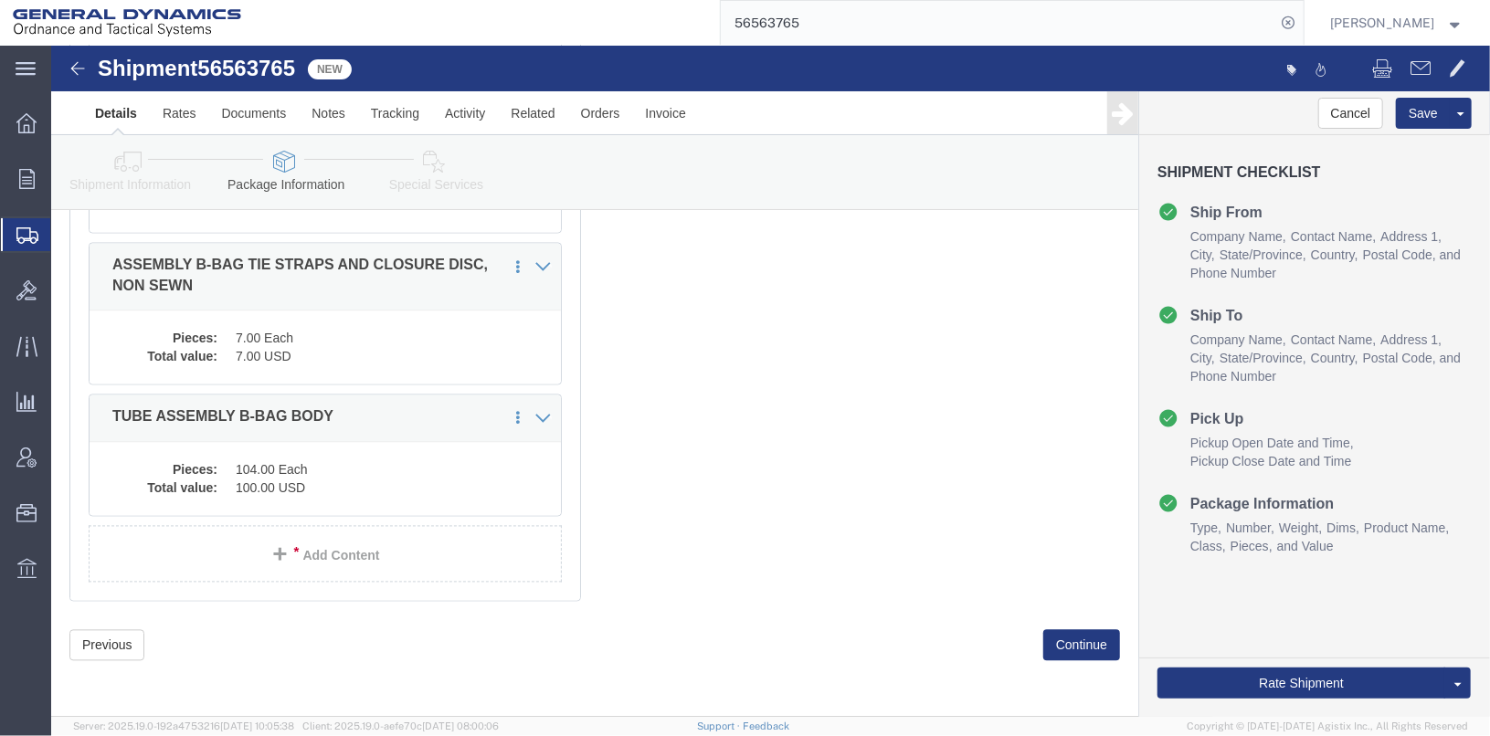
scroll to position [2031, 0]
click dd "104.00 Each"
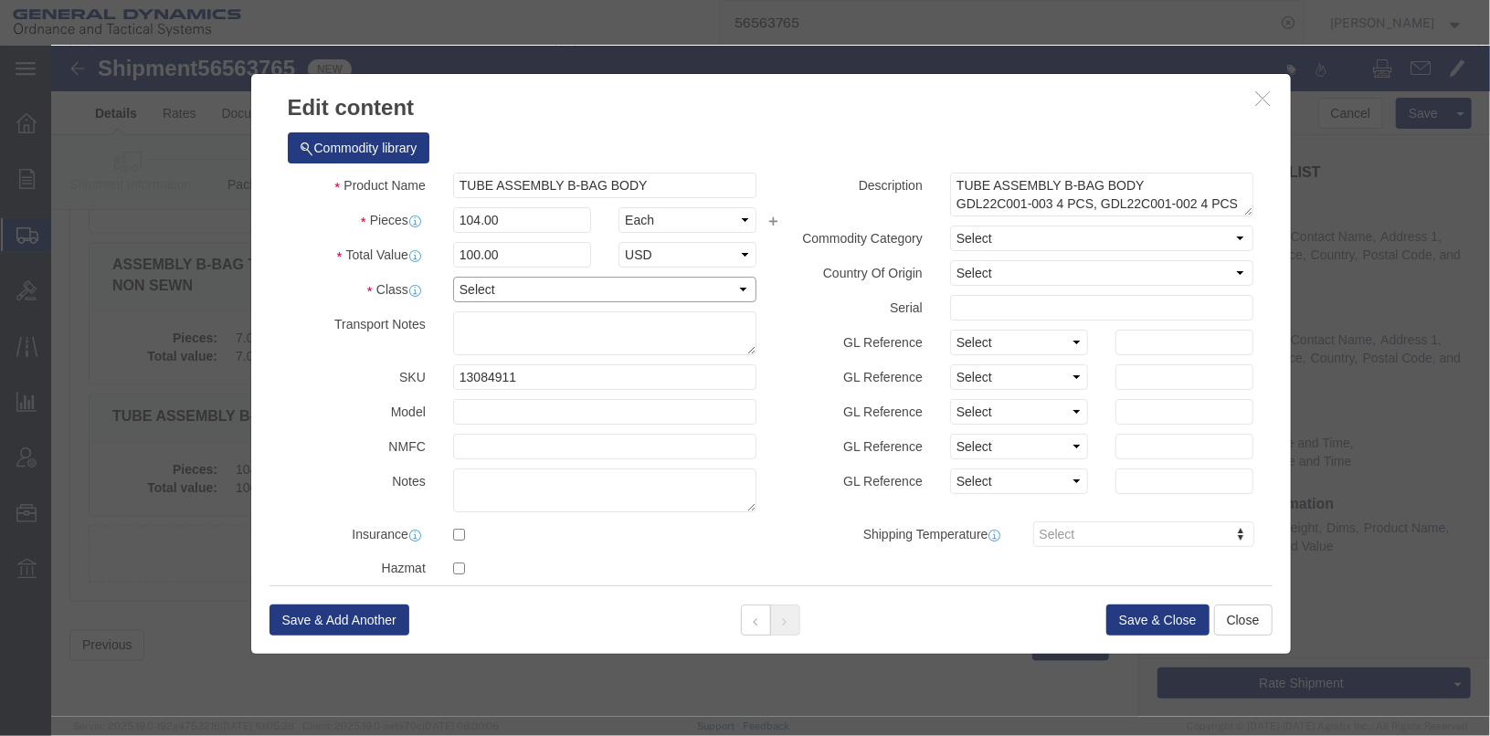
click select "Select 50 55 60 65 70 85 92.5 100 125 175 250 300 400"
select select "55"
click select "Select 50 55 60 65 70 85 92.5 100 125 175 250 300 400"
click button "Save & Close"
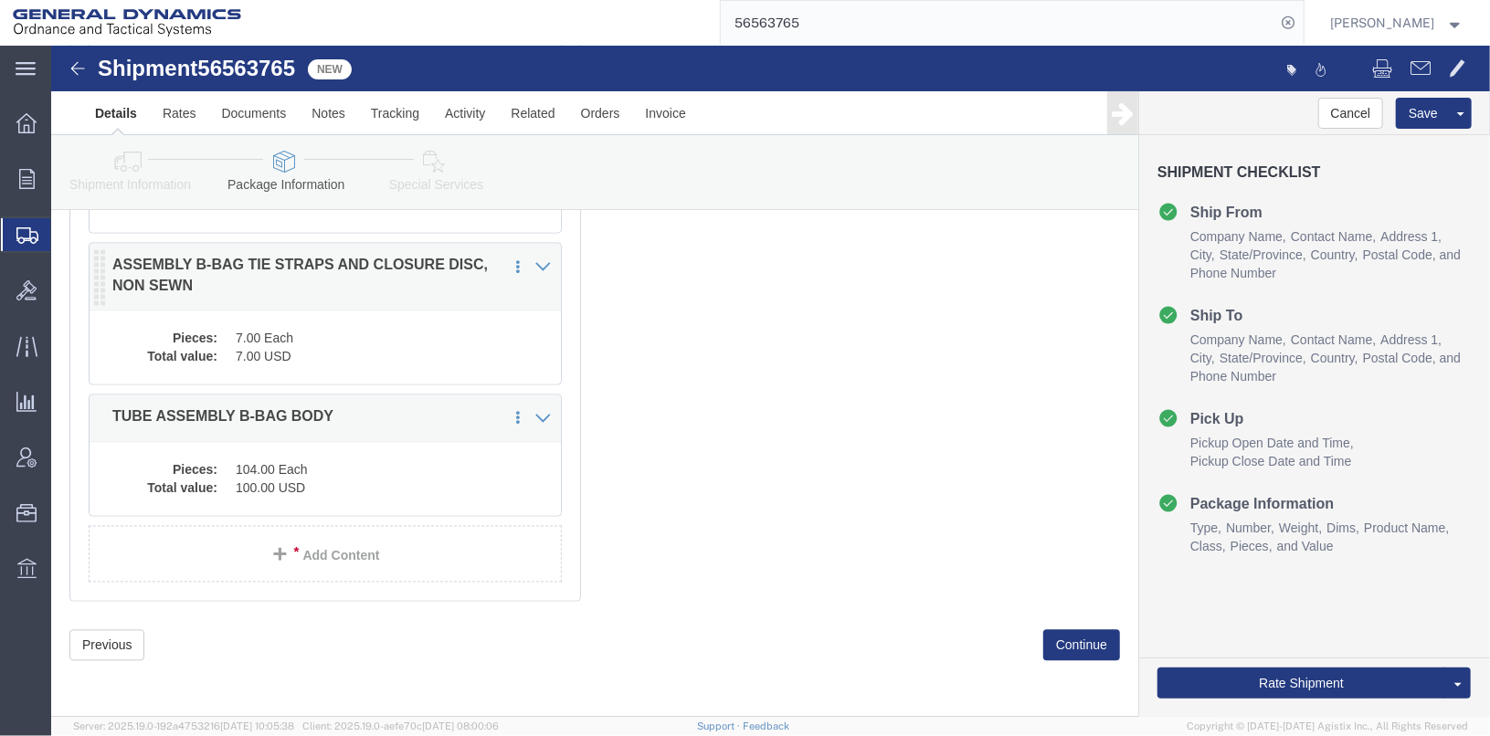
click dd "7.00 Each"
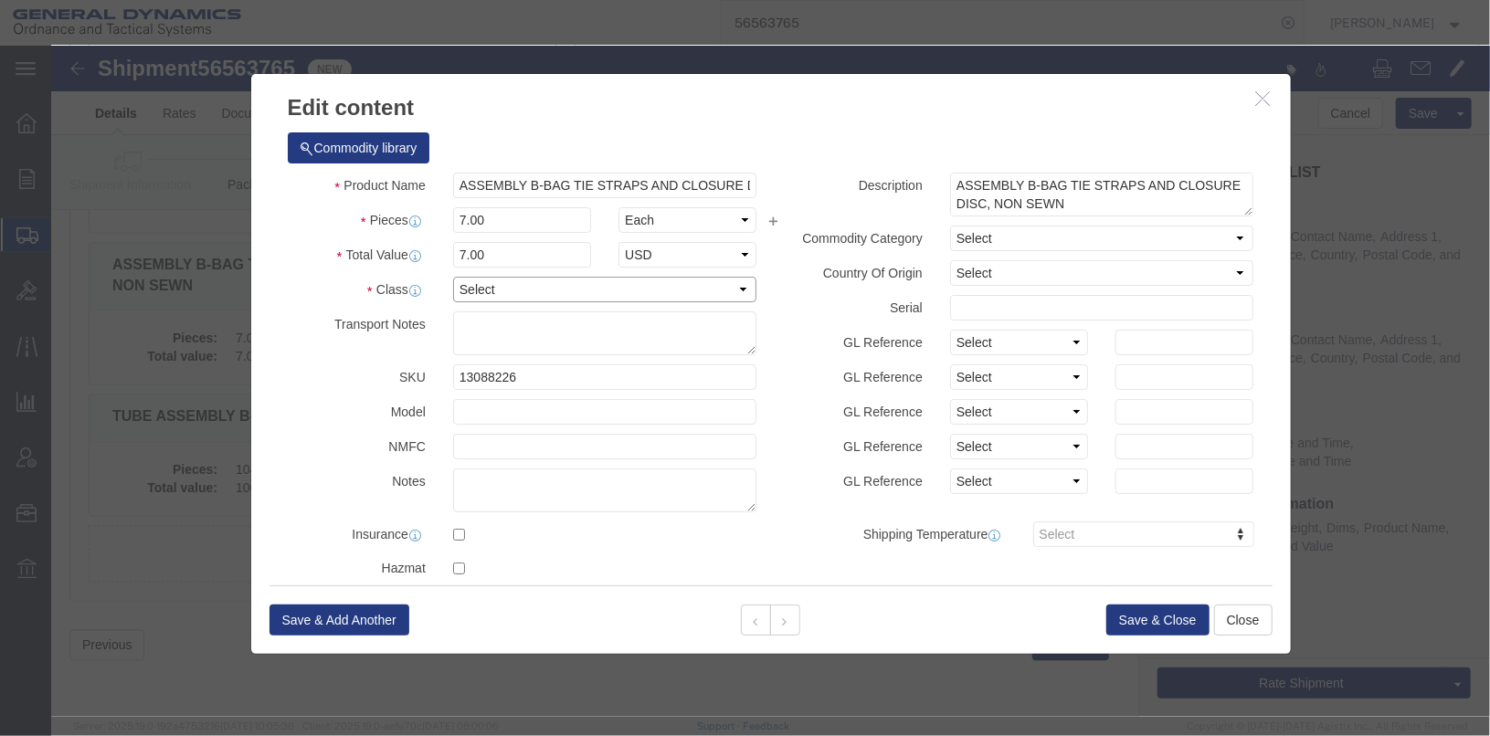
click select "Select 50 55 60 65 70 85 92.5 100 125 175 250 300 400"
select select "55"
click select "Select 50 55 60 65 70 85 92.5 100 125 175 250 300 400"
click button "Save & Close"
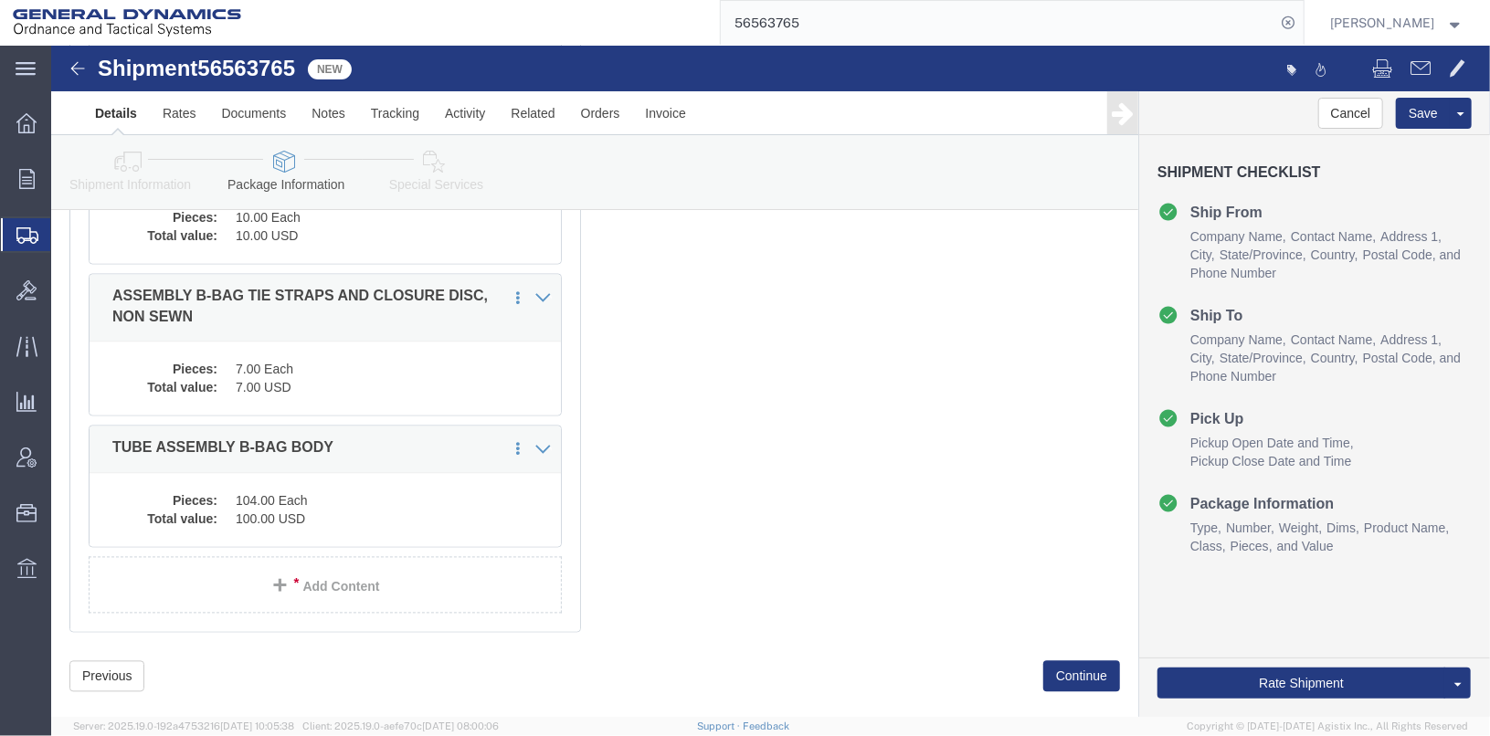
scroll to position [1757, 0]
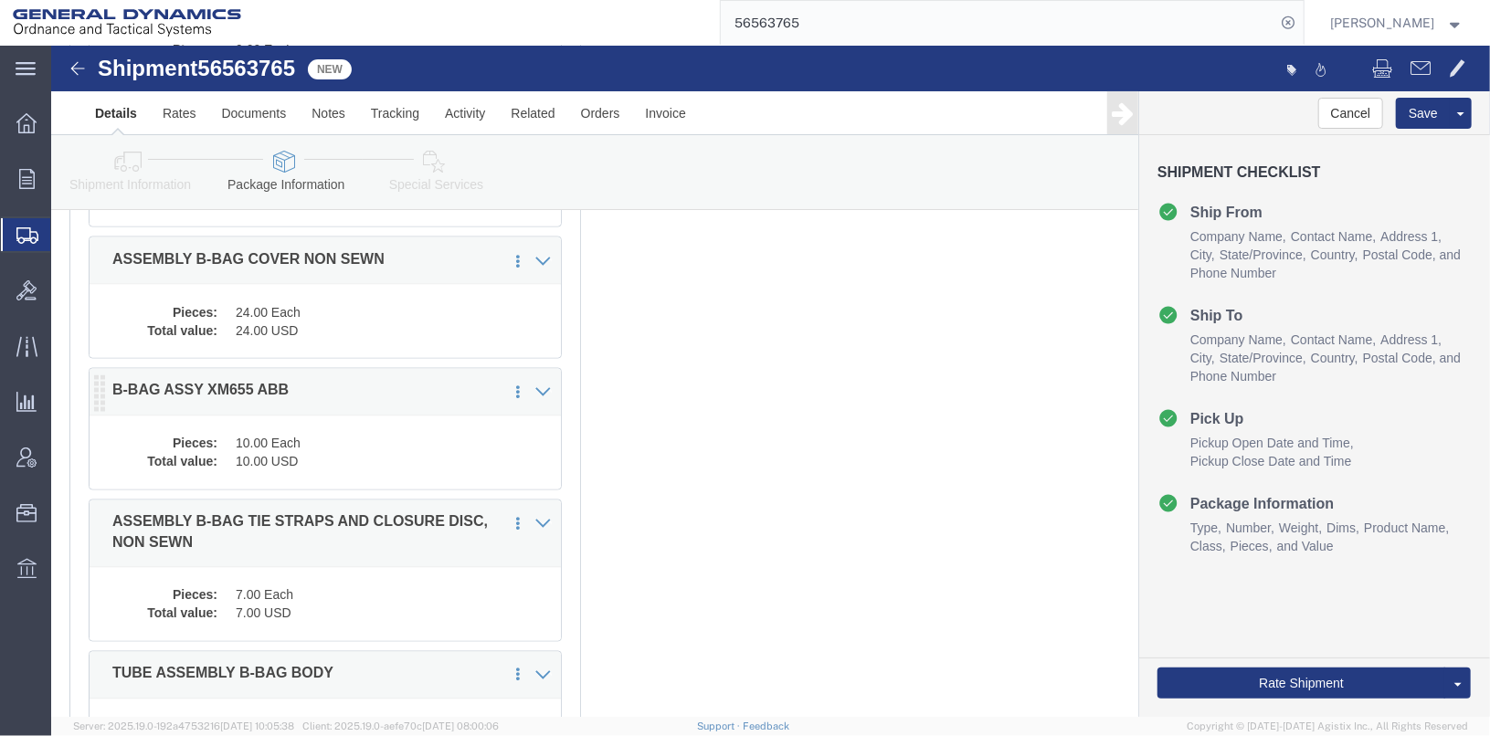
click dd "10.00 USD"
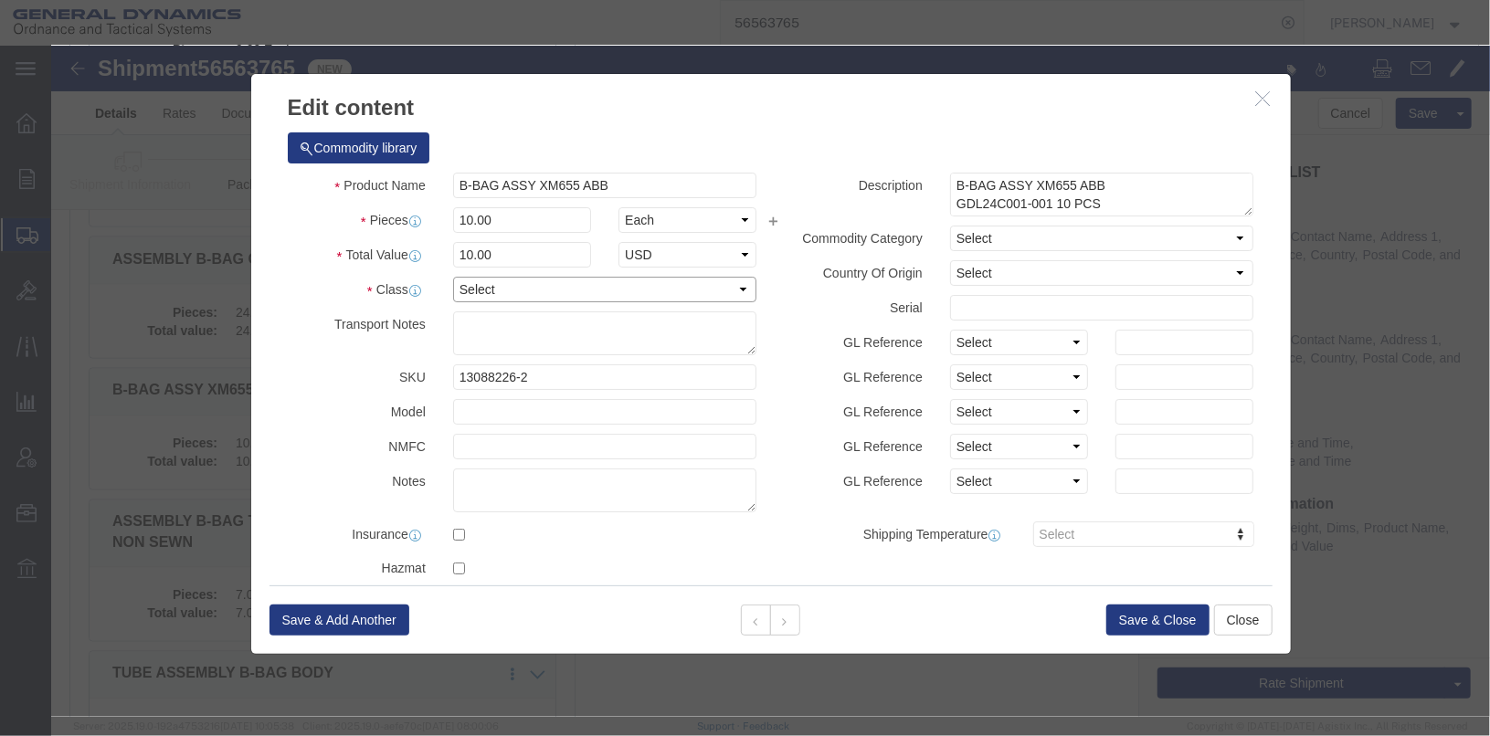
click select "Select 50 55 60 65 70 85 92.5 100 125 175 250 300 400"
select select "55"
click select "Select 50 55 60 65 70 85 92.5 100 125 175 250 300 400"
click button "Save & Close"
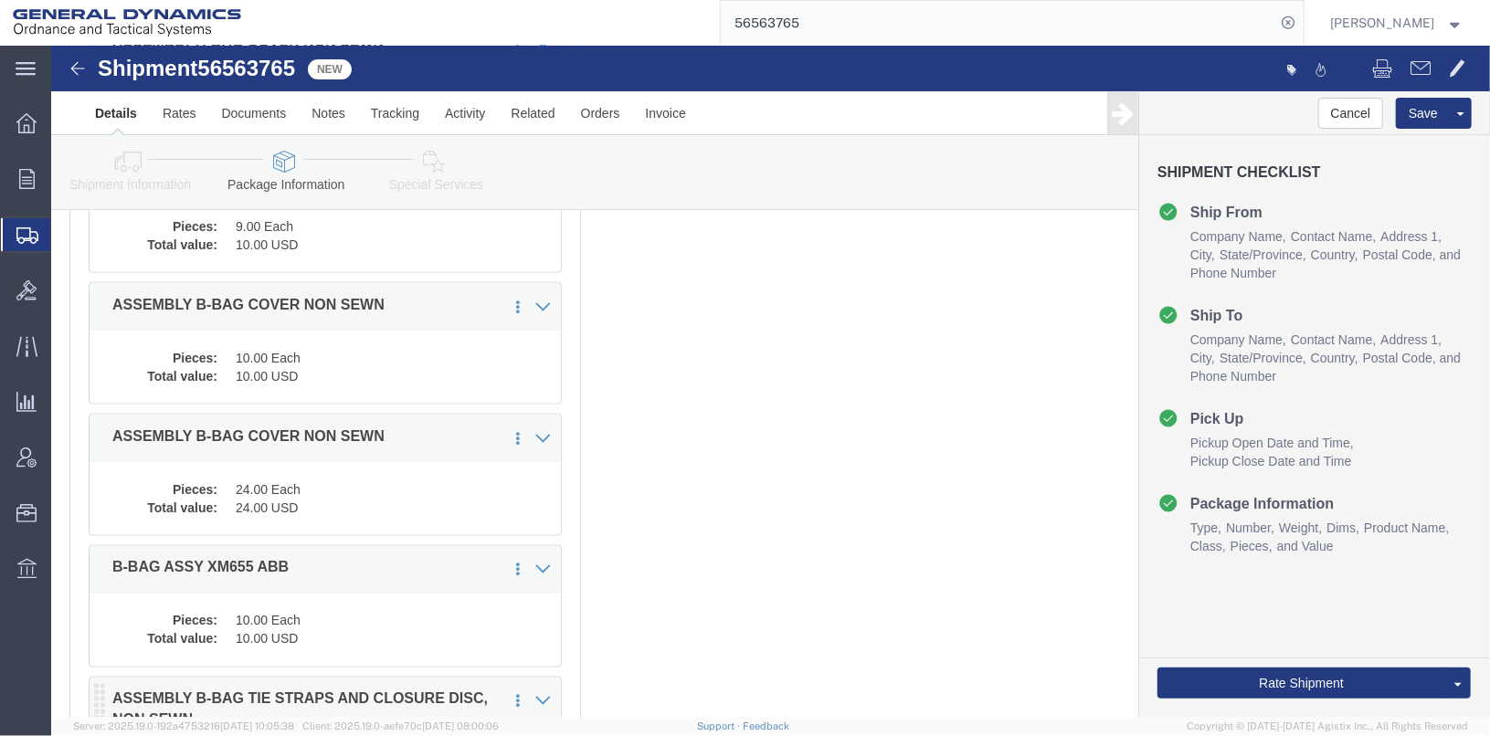
scroll to position [1574, 0]
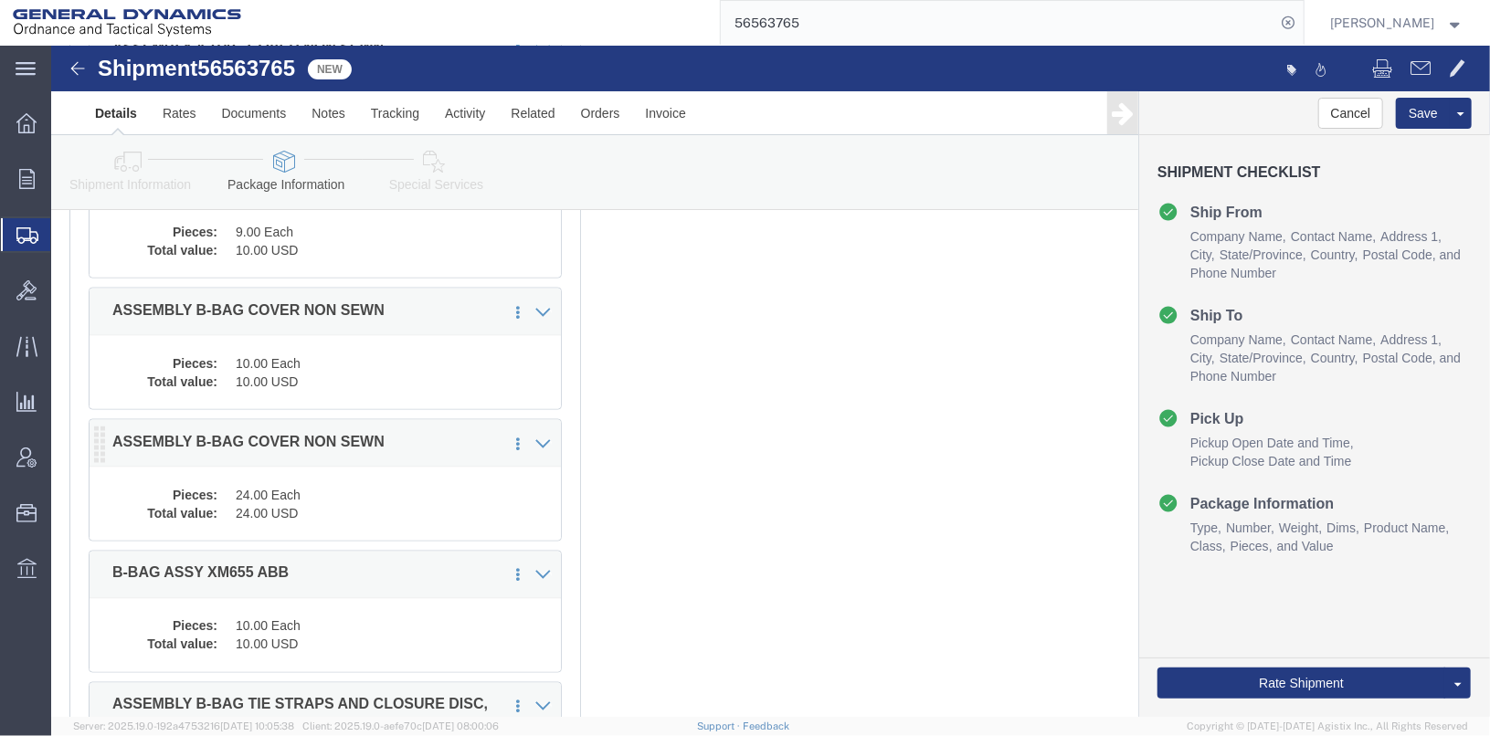
click dd "24.00 Each"
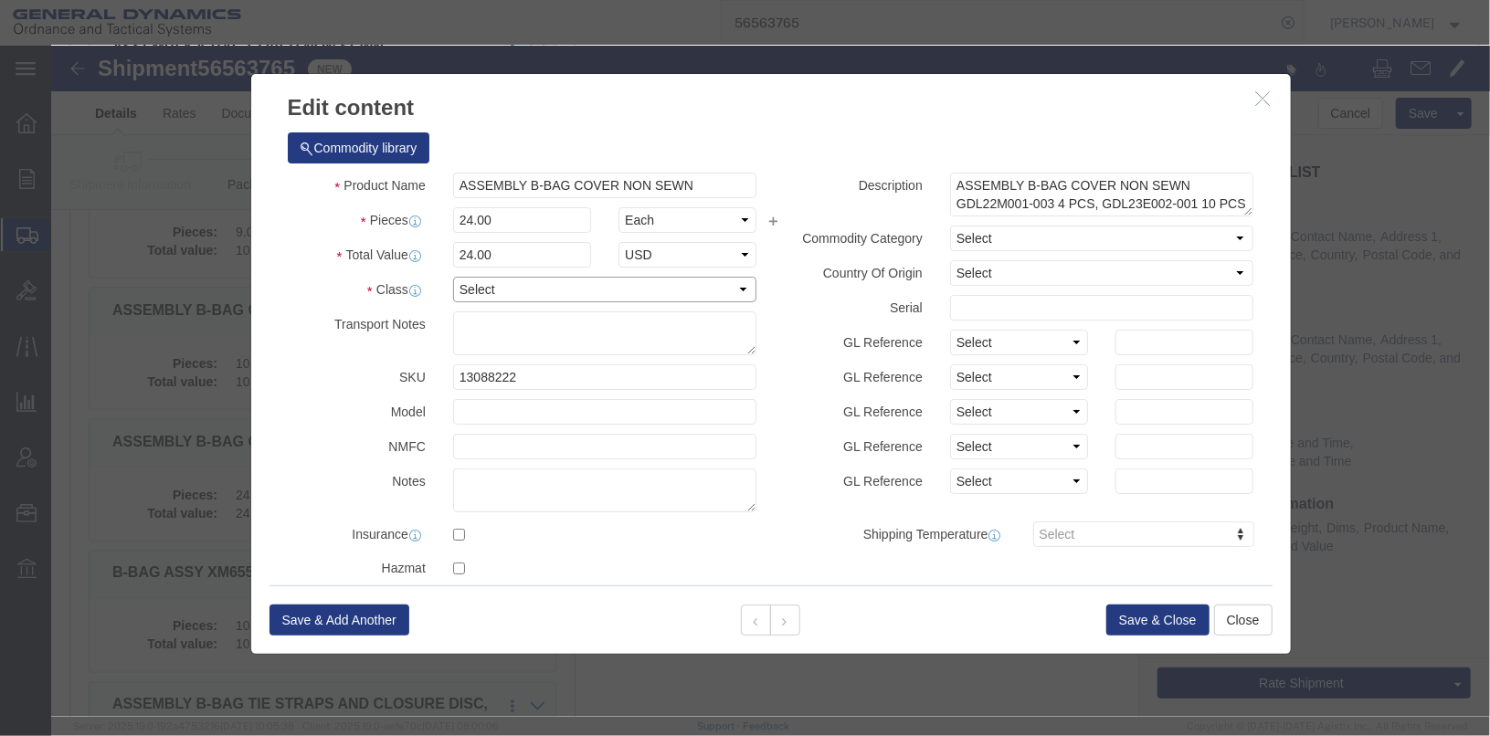
click select "Select 50 55 60 65 70 85 92.5 100 125 175 250 300 400"
select select "55"
click select "Select 50 55 60 65 70 85 92.5 100 125 175 250 300 400"
click button "Save & Close"
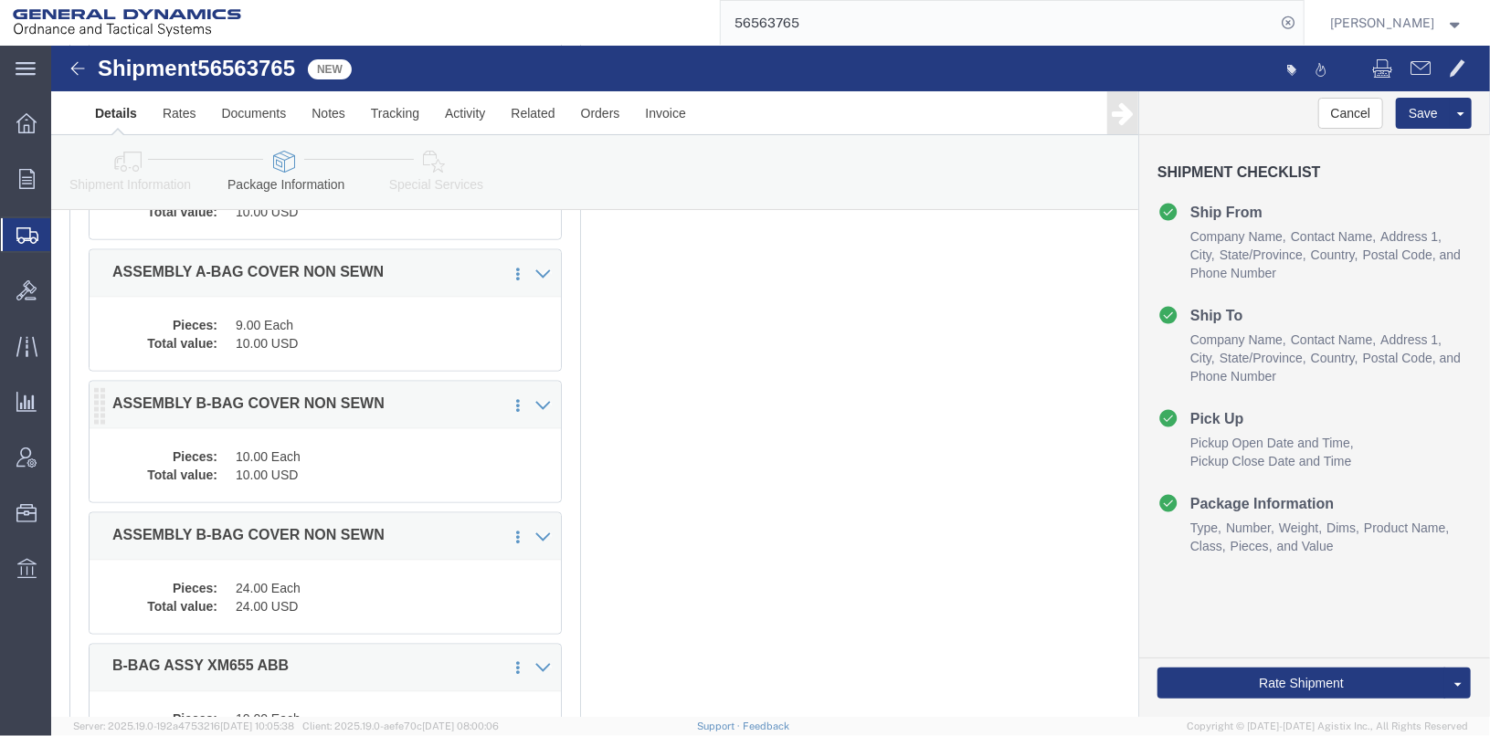
scroll to position [1391, 0]
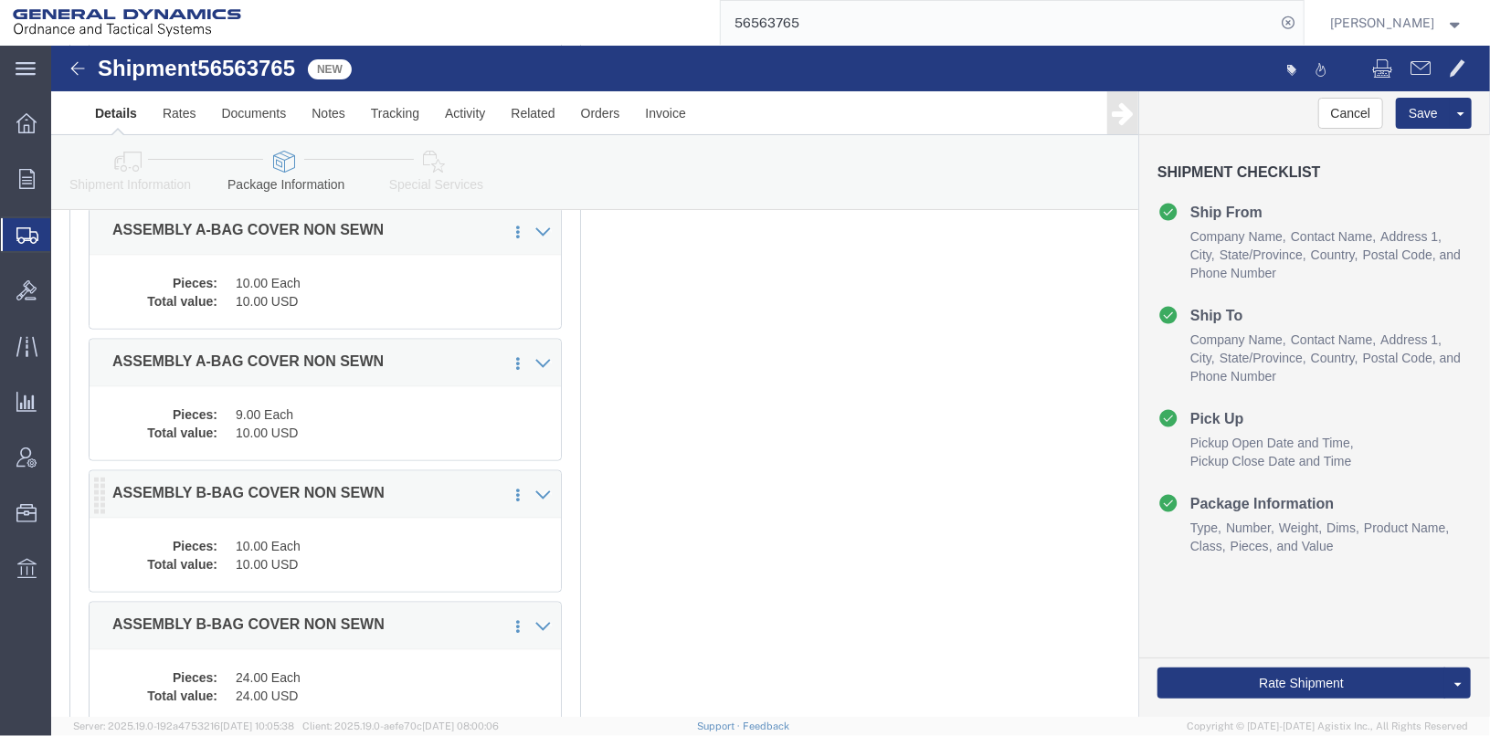
click div "Pieces: 9.00 Each Total value: 10.00 USD"
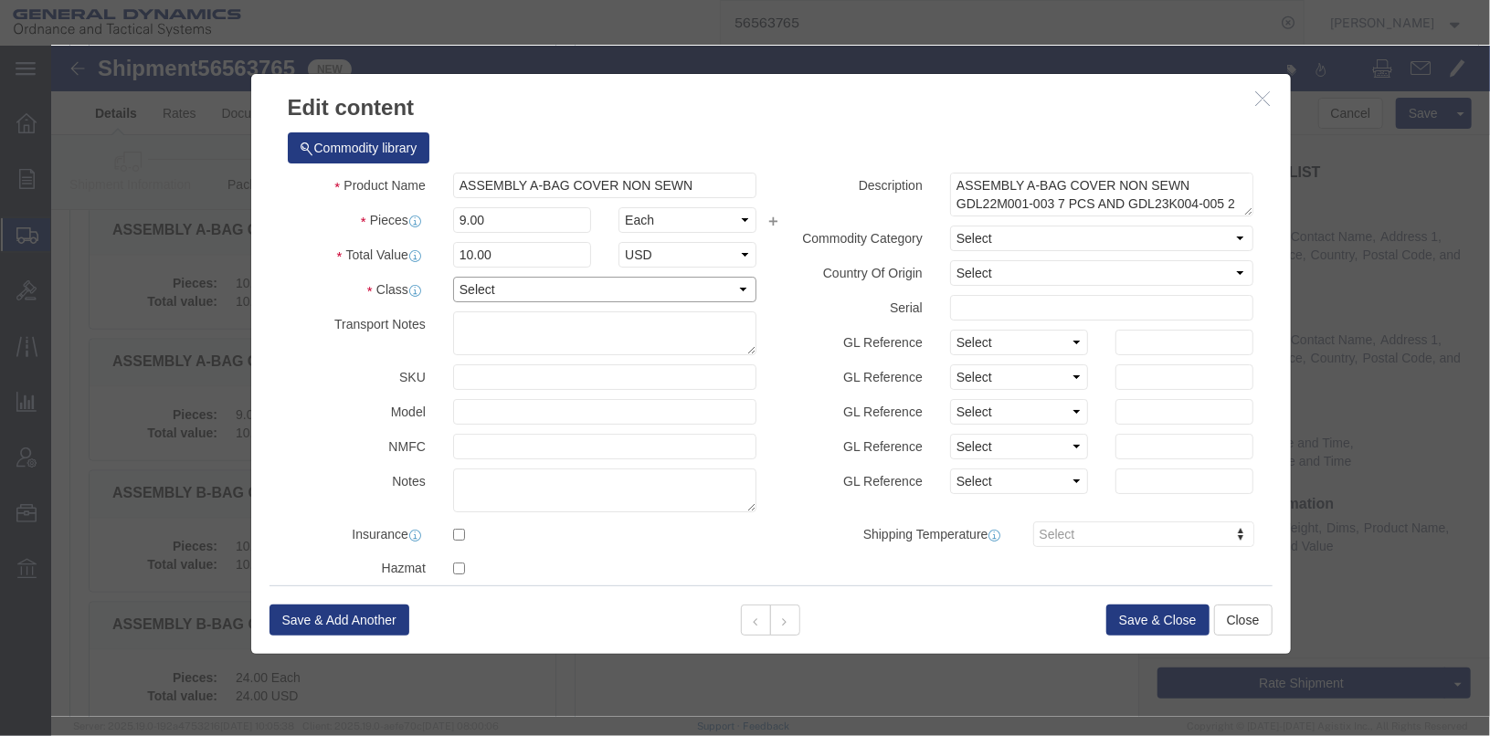
click select "Select 50 55 60 65 70 85 92.5 100 125 175 250 300 400"
select select "55"
click select "Select 50 55 60 65 70 85 92.5 100 125 175 250 300 400"
click button "Save & Close"
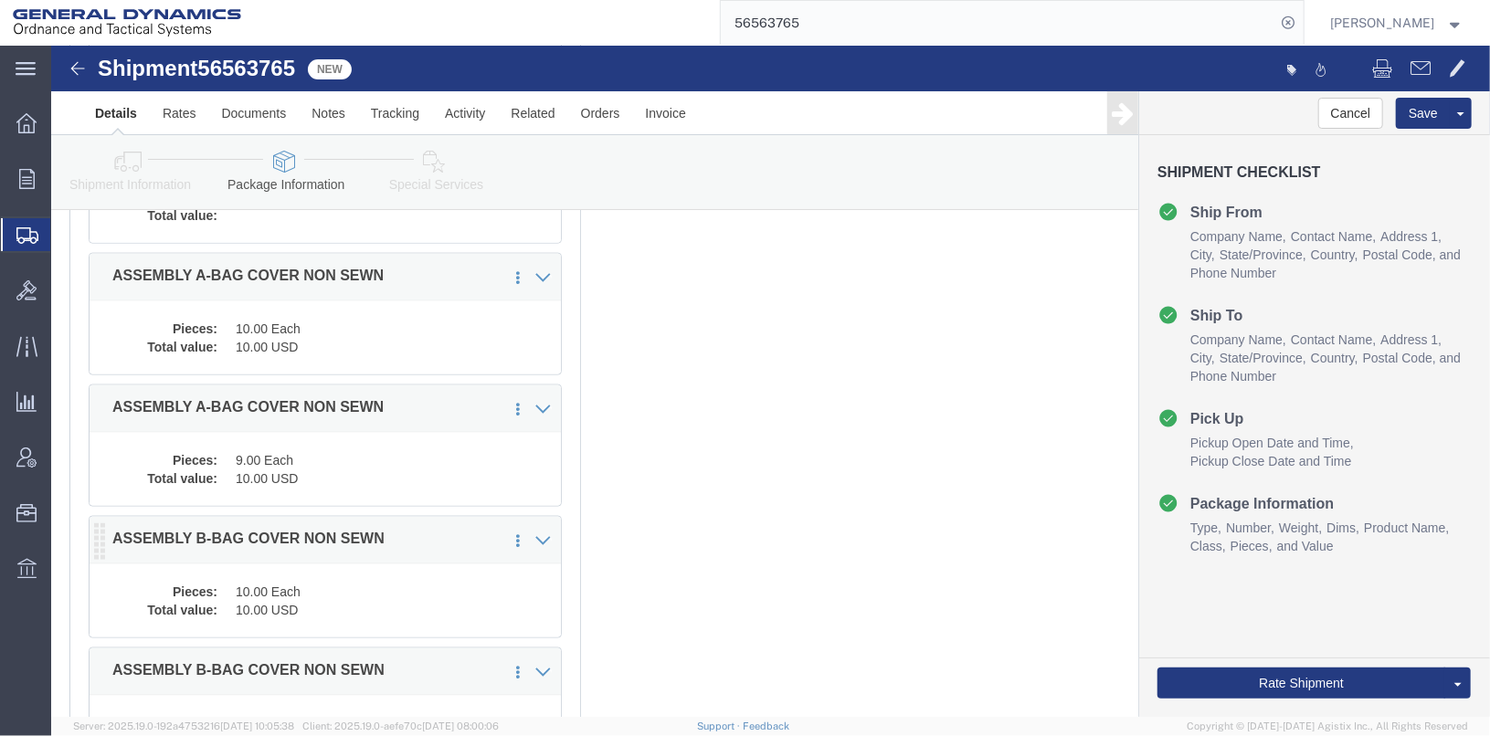
scroll to position [1300, 0]
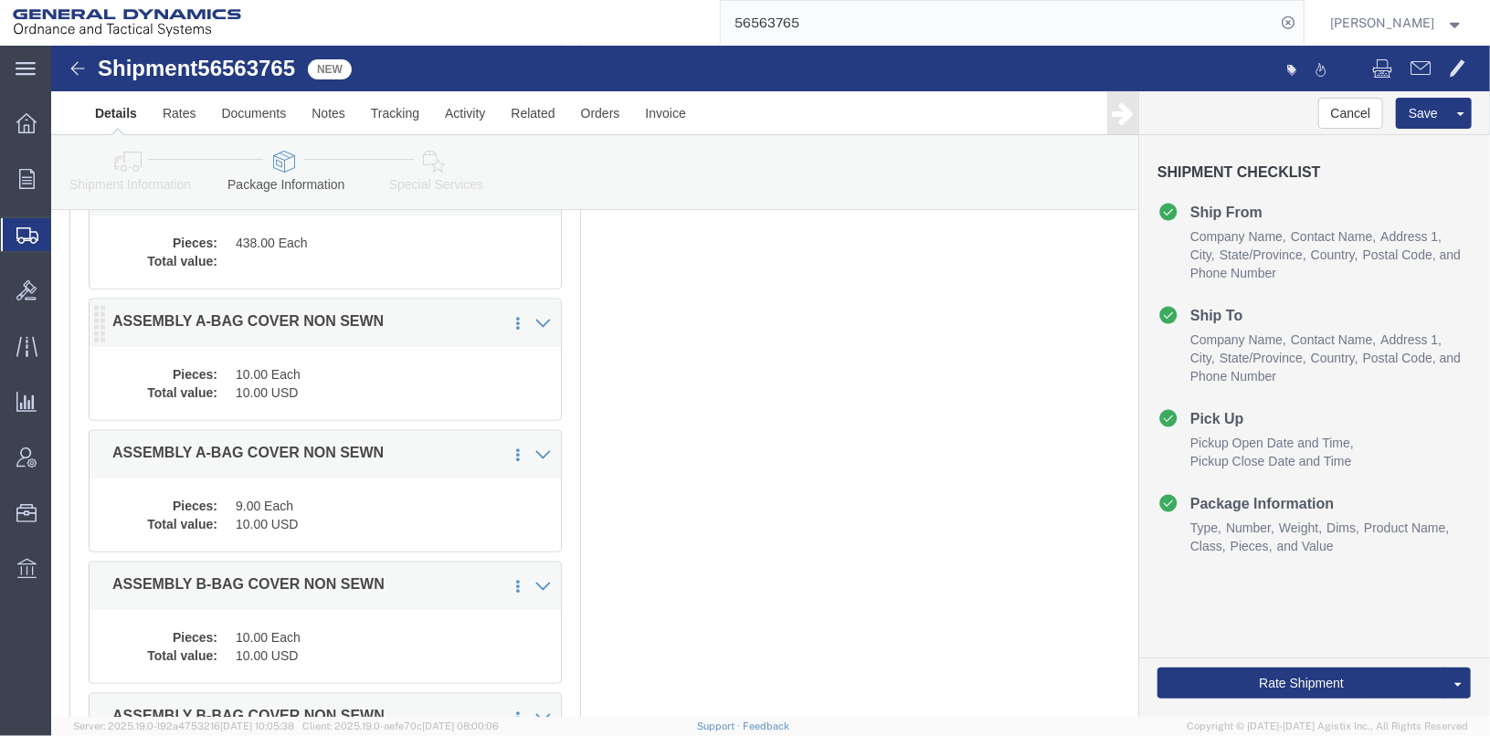
click dd "10.00 USD"
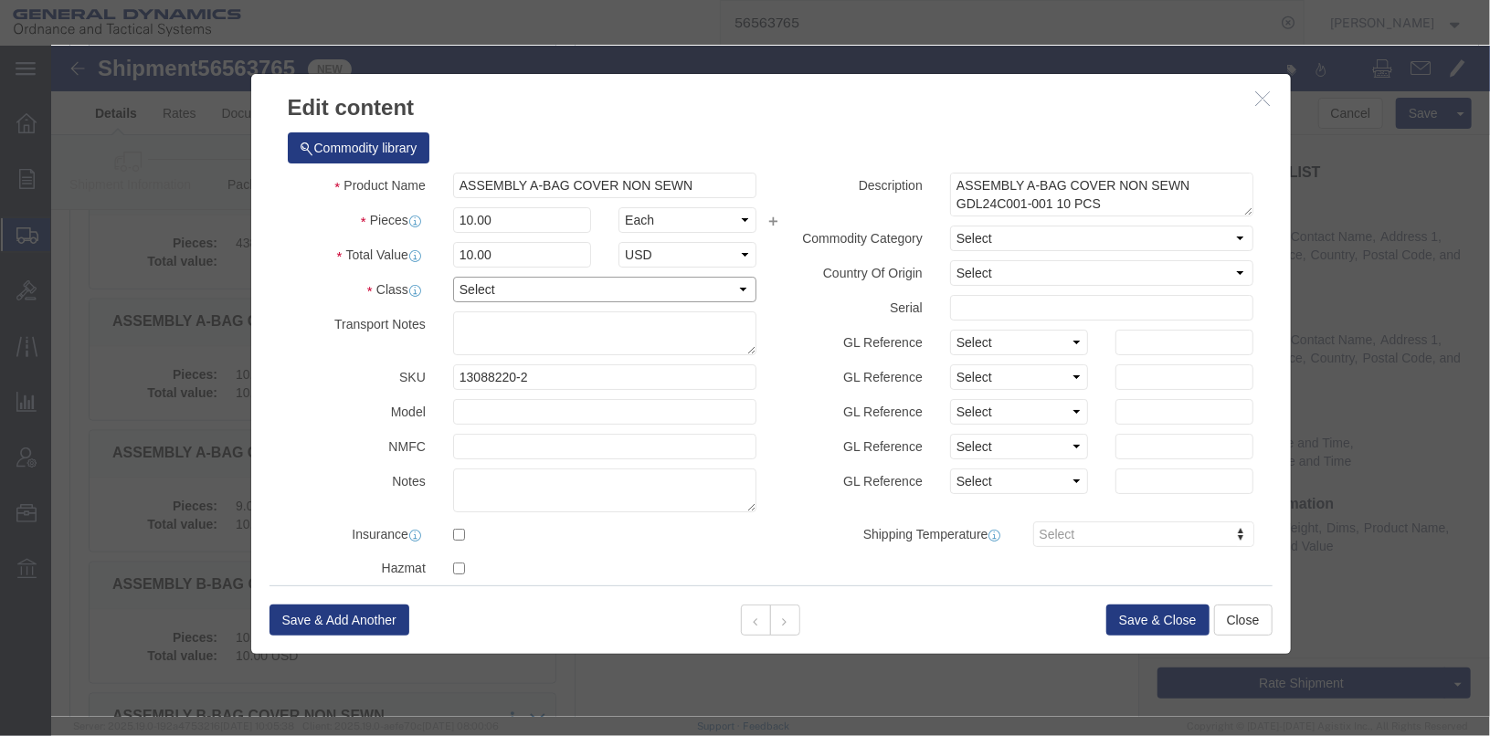
click select "Select 50 55 60 65 70 85 92.5 100 125 175 250 300 400"
select select "55"
click select "Select 50 55 60 65 70 85 92.5 100 125 175 250 300 400"
click button "Save & Close"
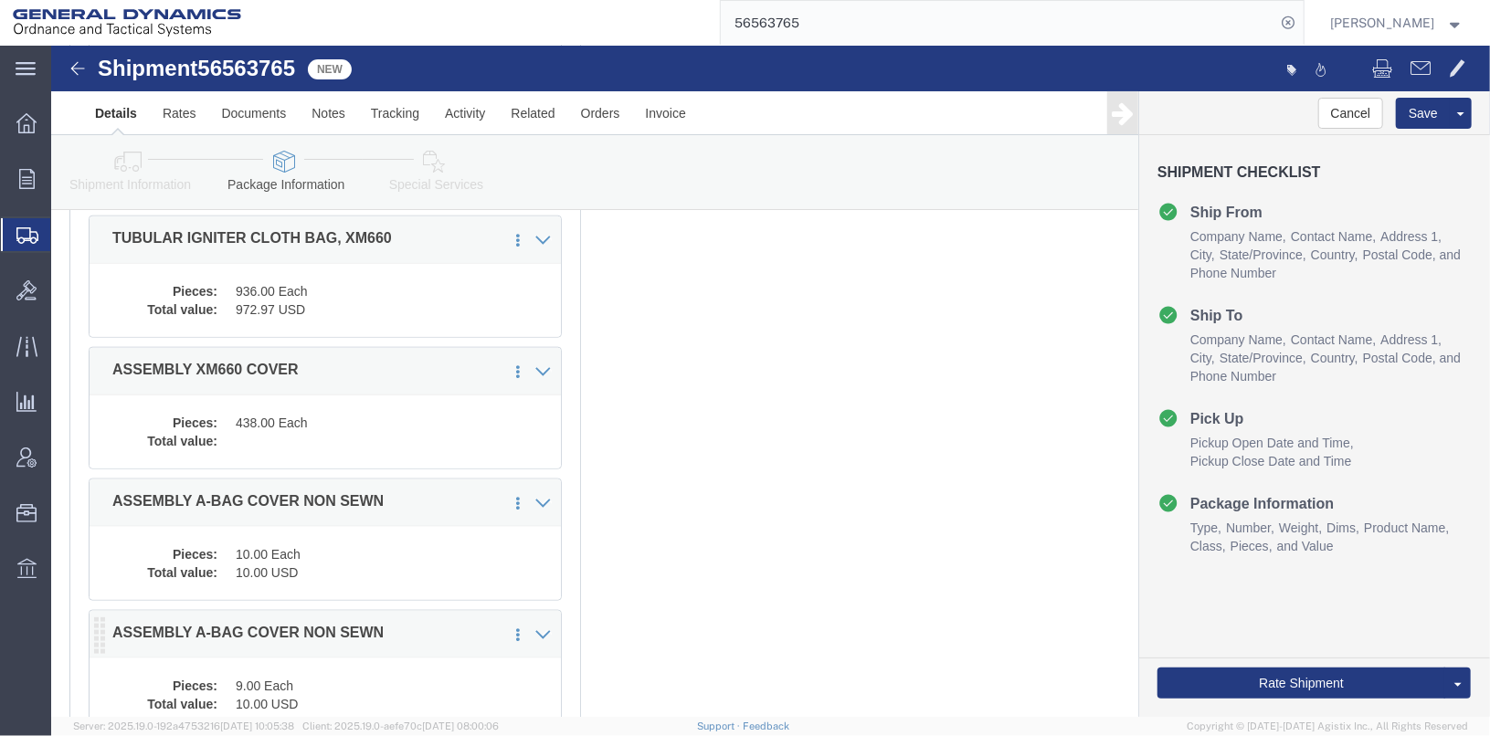
scroll to position [1117, 0]
click div "Pieces: 438.00 Each Total value:"
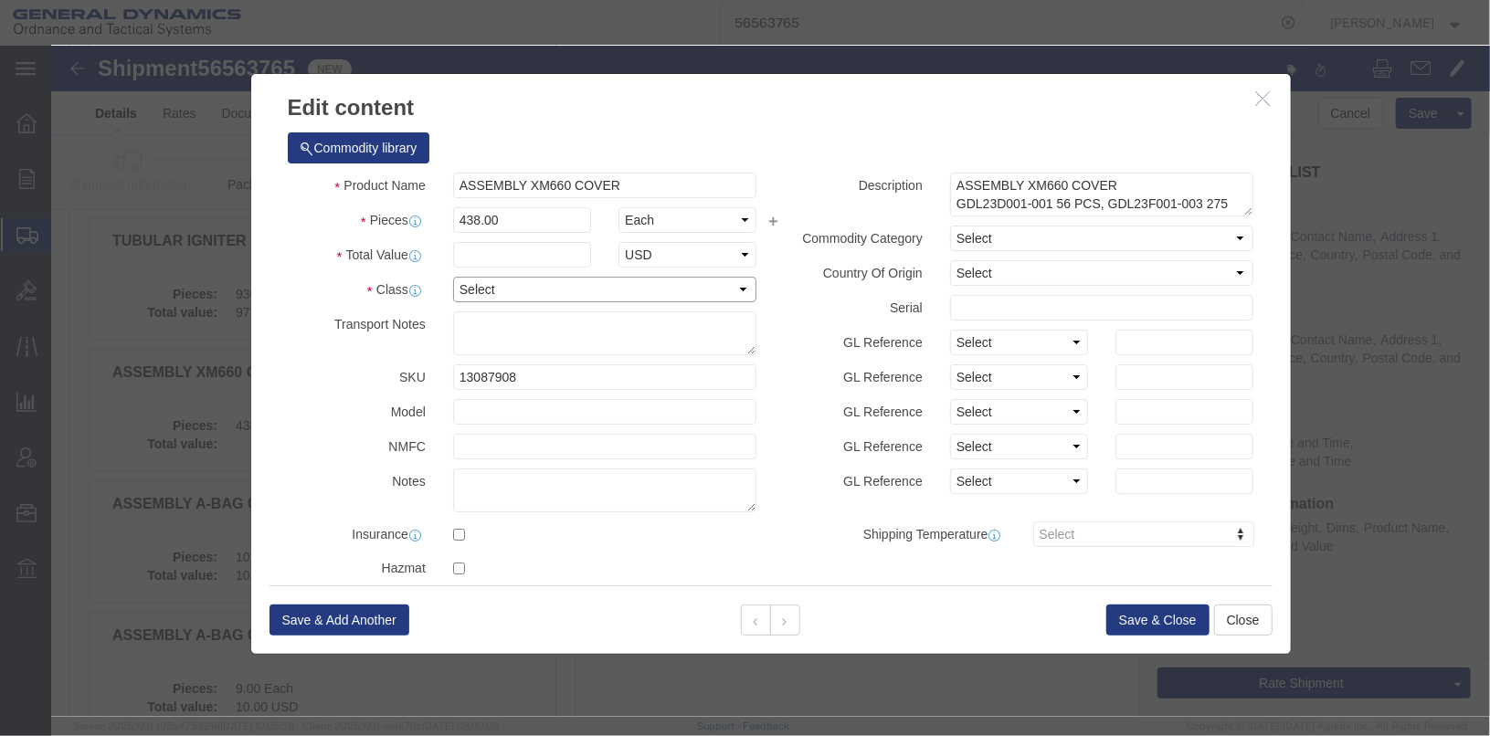
click select "Select 50 55 60 65 70 85 92.5 100 125 175 250 300 400"
select select "55"
click select "Select 50 55 60 65 70 85 92.5 100 125 175 250 300 400"
click input "text"
type input "100"
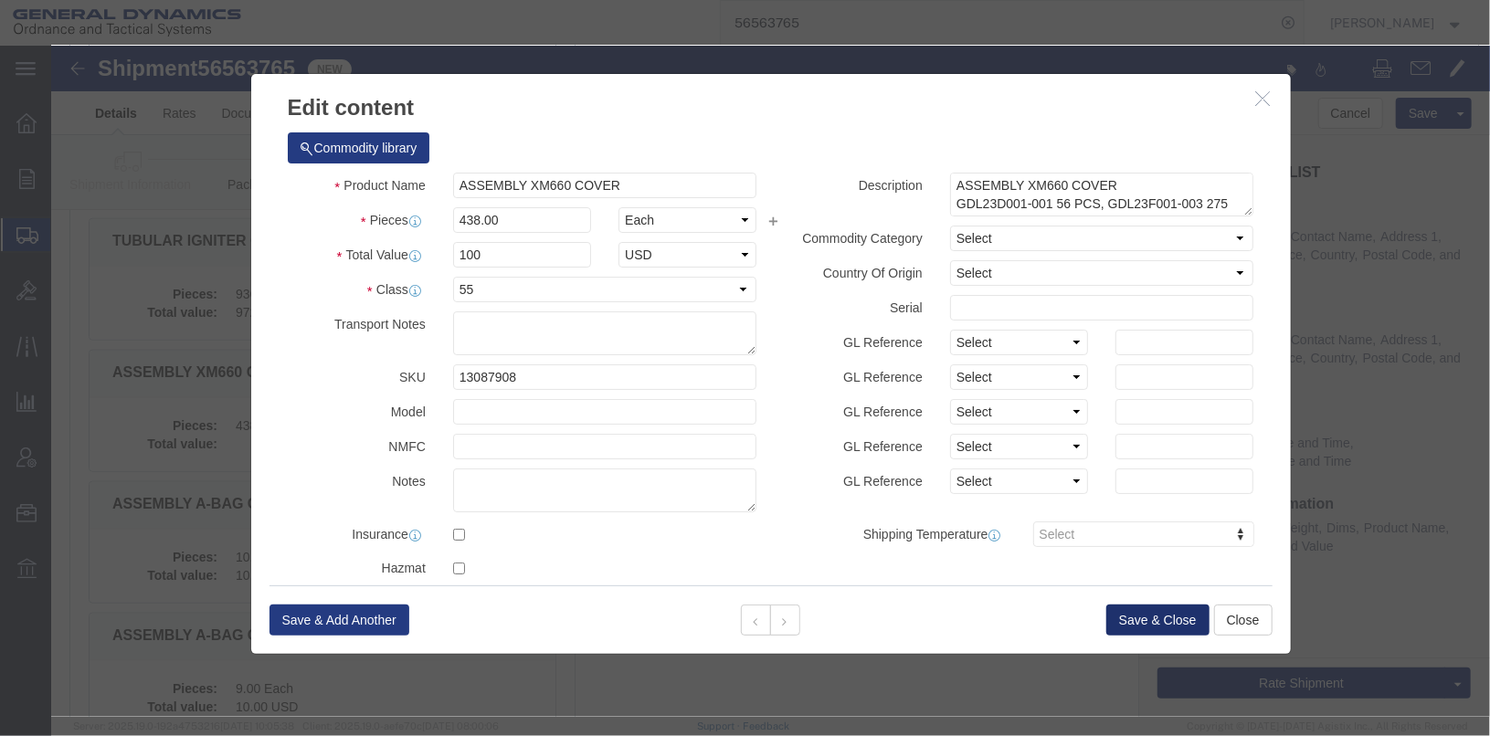
click button "Save & Close"
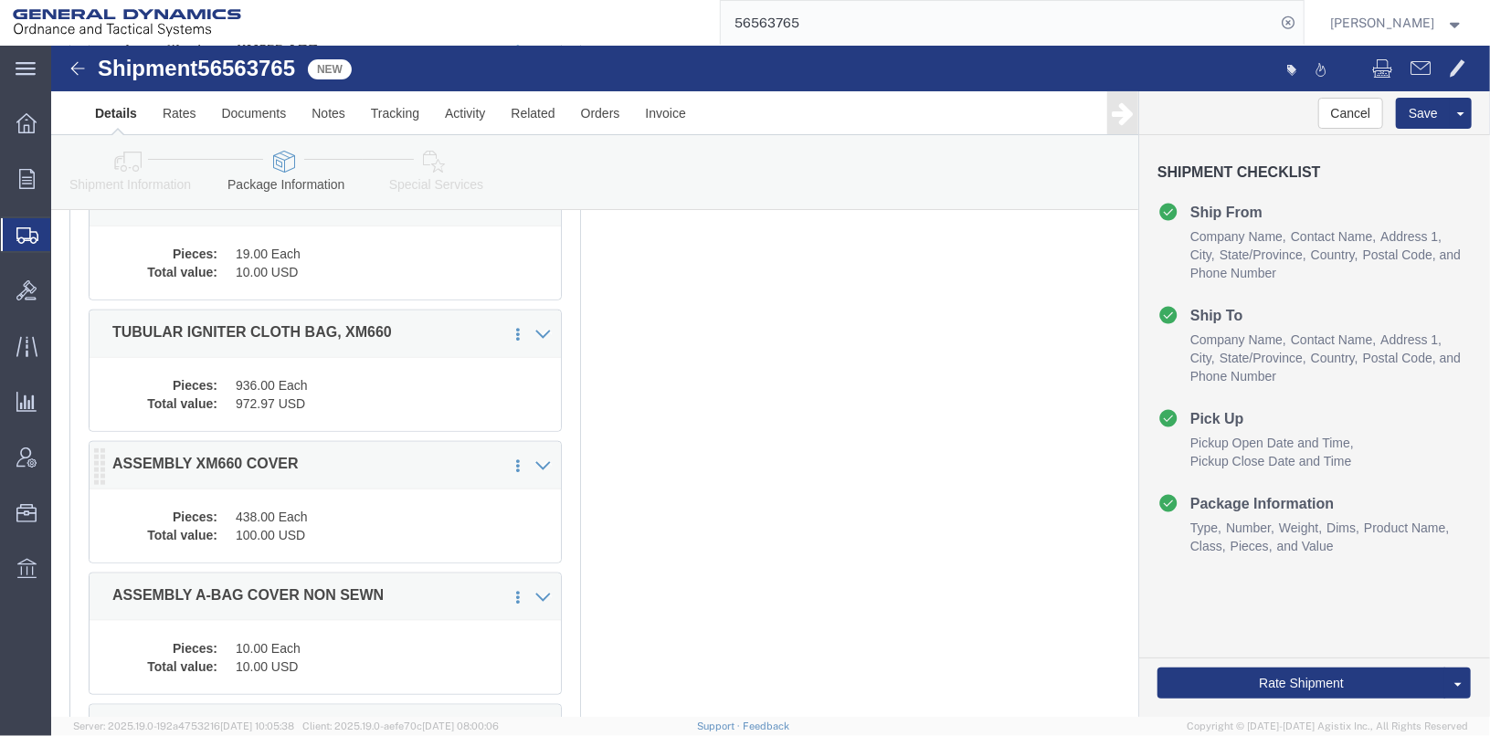
scroll to position [935, 0]
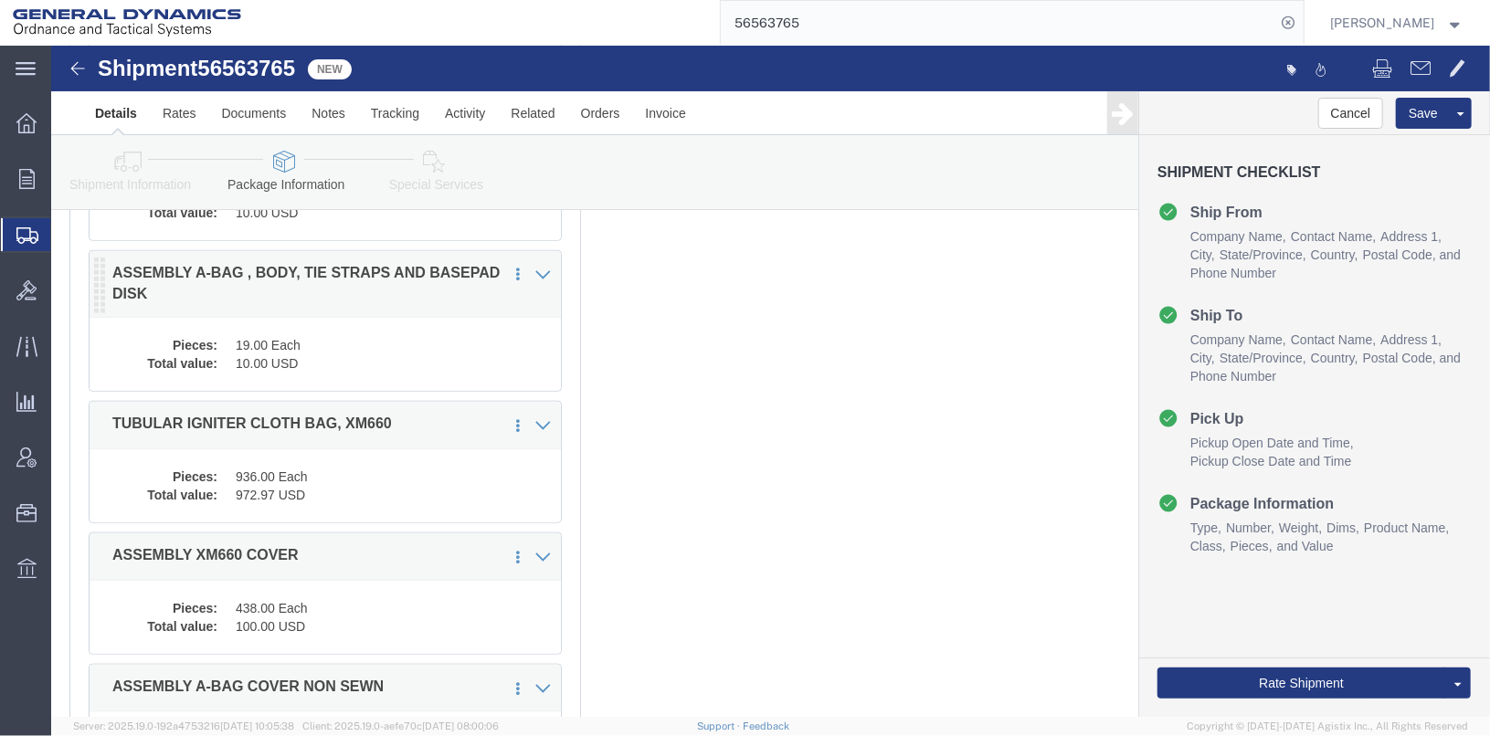
click div "Pieces: 19.00 Each Total value: 10.00 USD"
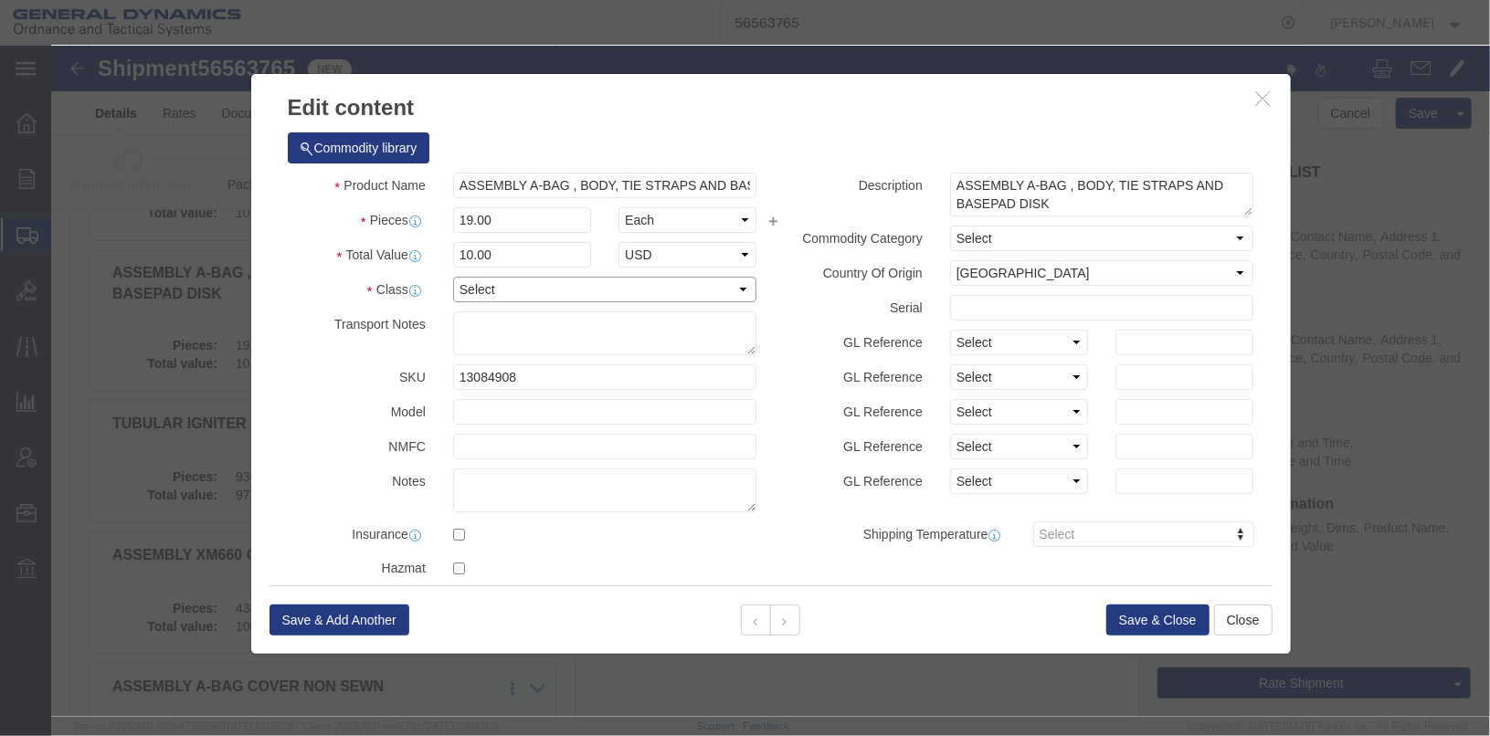
click select "Select 50 55 60 65 70 85 92.5 100 125 175 250 300 400"
select select "50"
click select "Select 50 55 60 65 70 85 92.5 100 125 175 250 300 400"
click button "Save & Close"
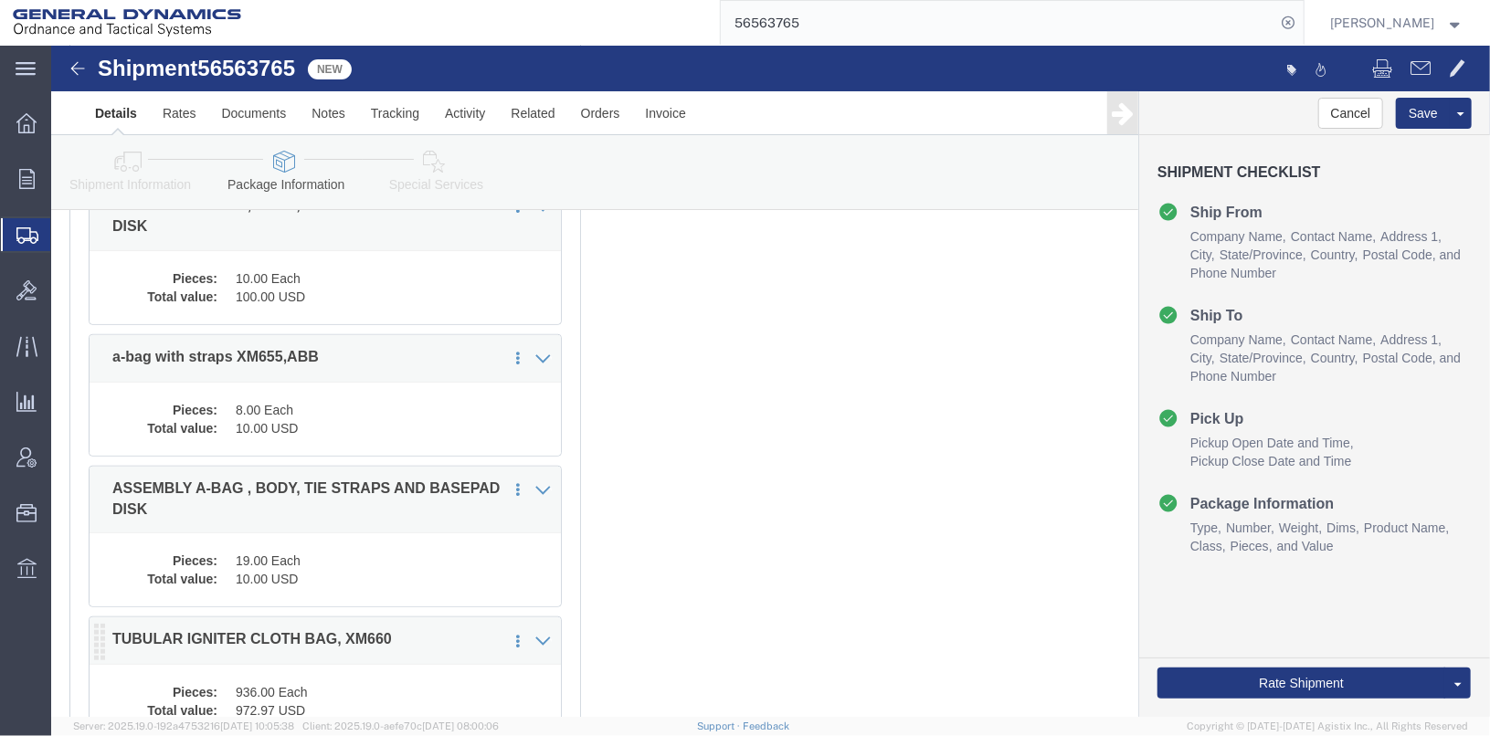
scroll to position [661, 0]
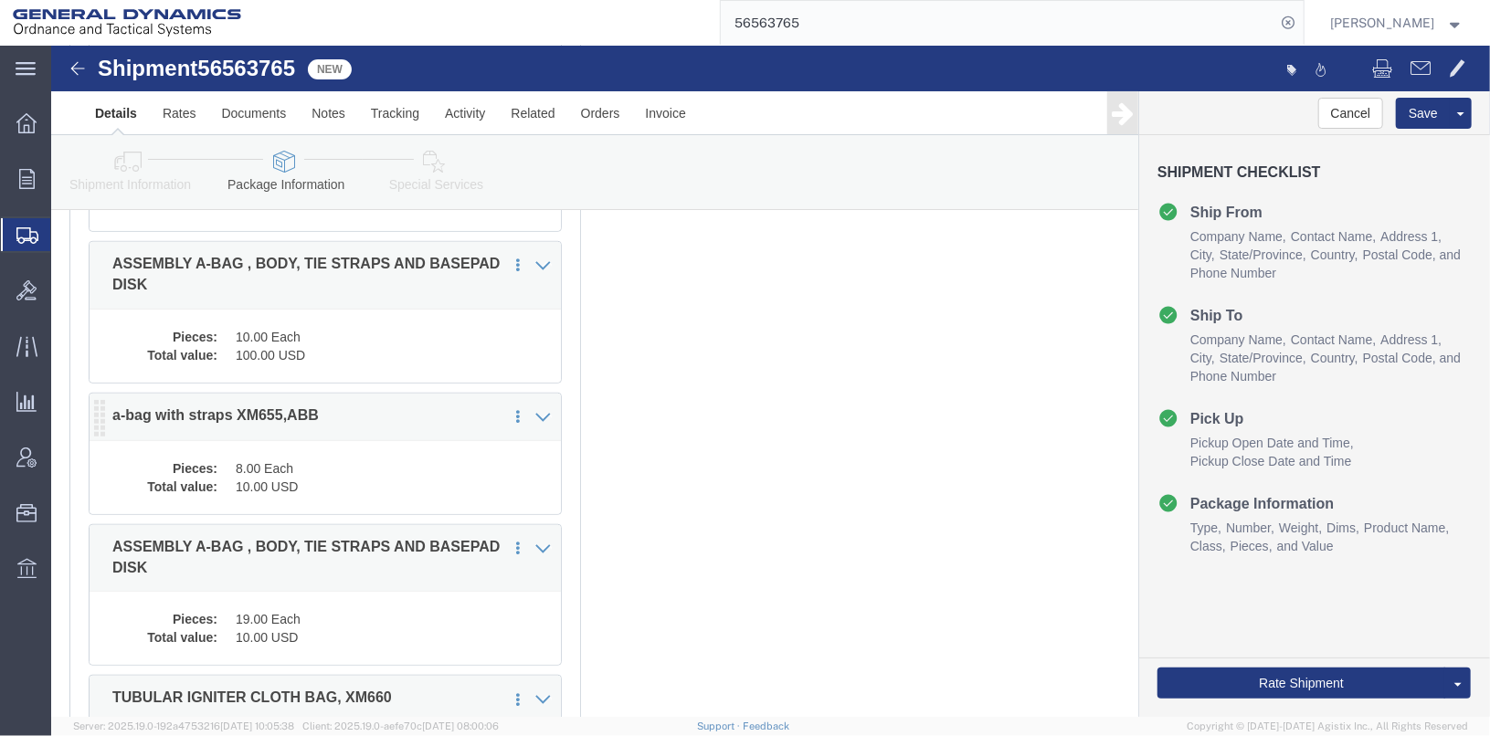
click dd "8.00 Each"
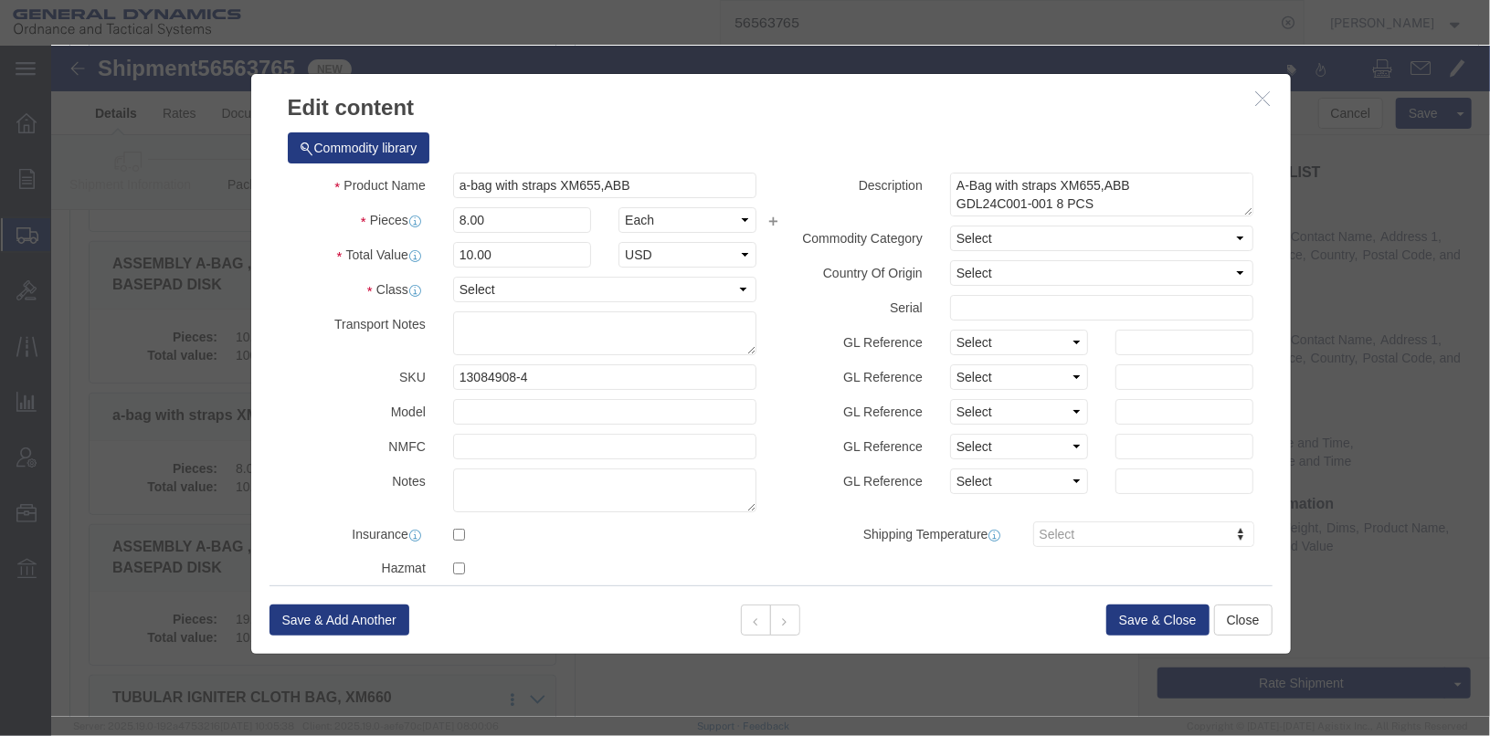
click div "Product Name a-bag with straps XM655,ABB Pieces 8.00 Select Bag Barrels 100Boar…"
click select "Select 50 55 60 65 70 85 92.5 100 125 175 250 300 400"
select select "55"
click select "Select 50 55 60 65 70 85 92.5 100 125 175 250 300 400"
click button "Save & Close"
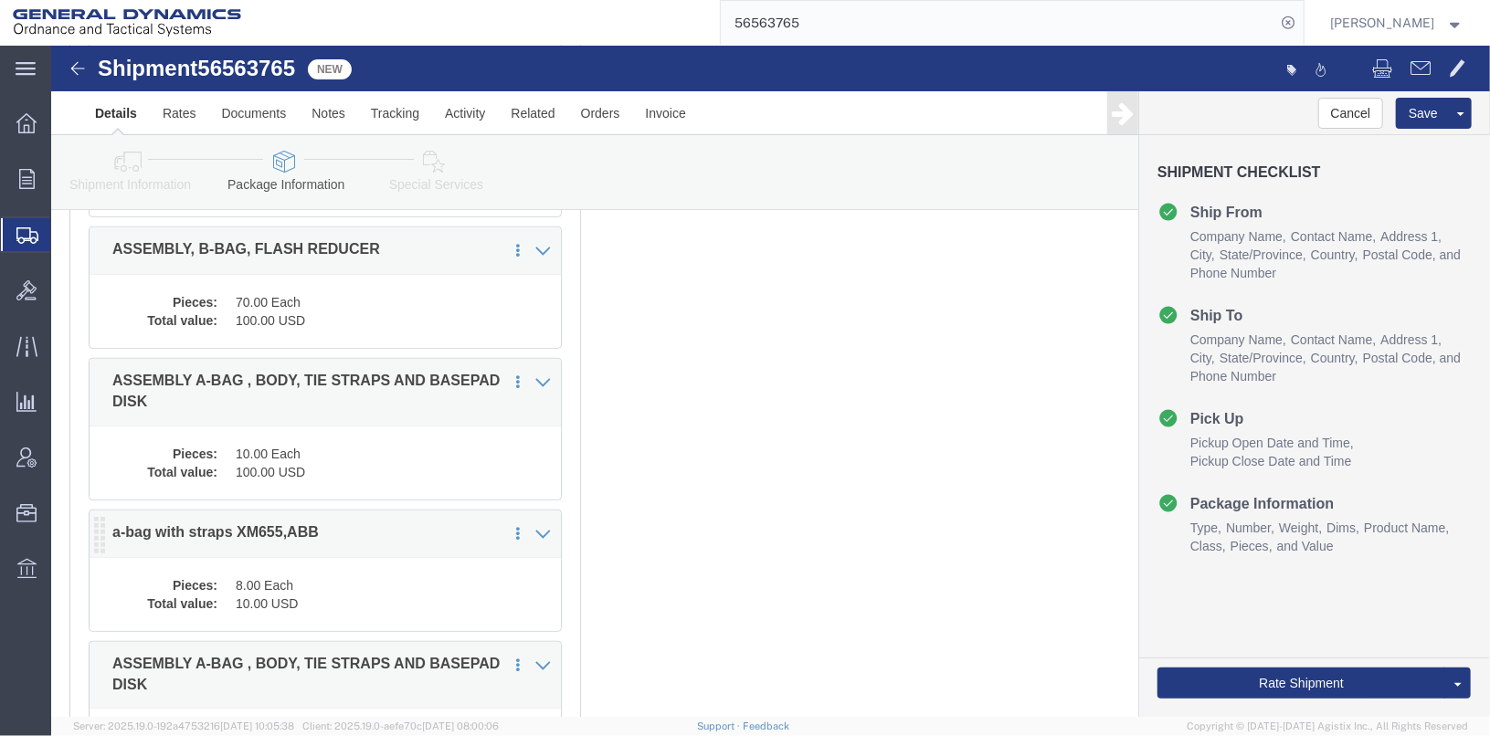
scroll to position [386, 0]
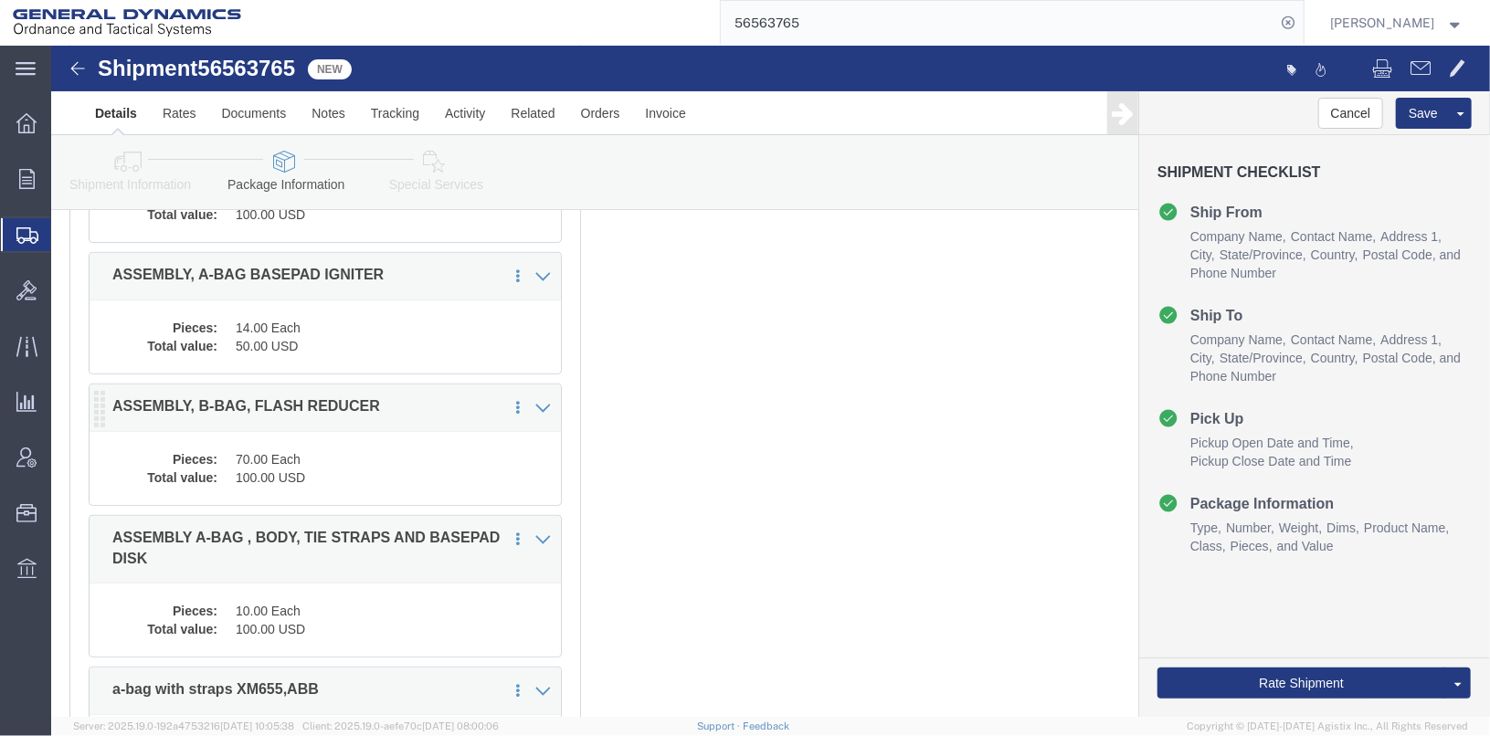
click dd "70.00 Each"
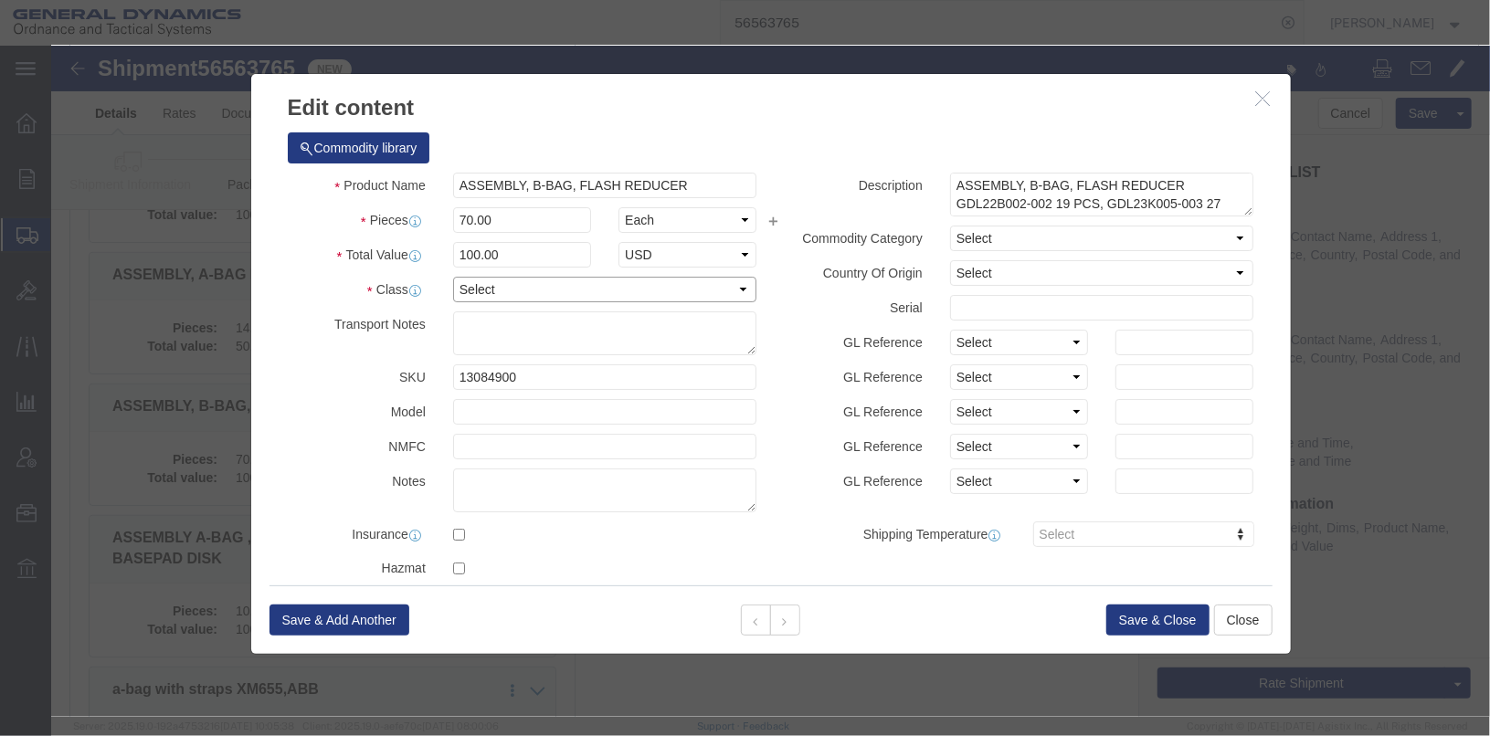
click select "Select 50 55 60 65 70 85 92.5 100 125 175 250 300 400"
select select "55"
click select "Select 50 55 60 65 70 85 92.5 100 125 175 250 300 400"
click button "Save & Close"
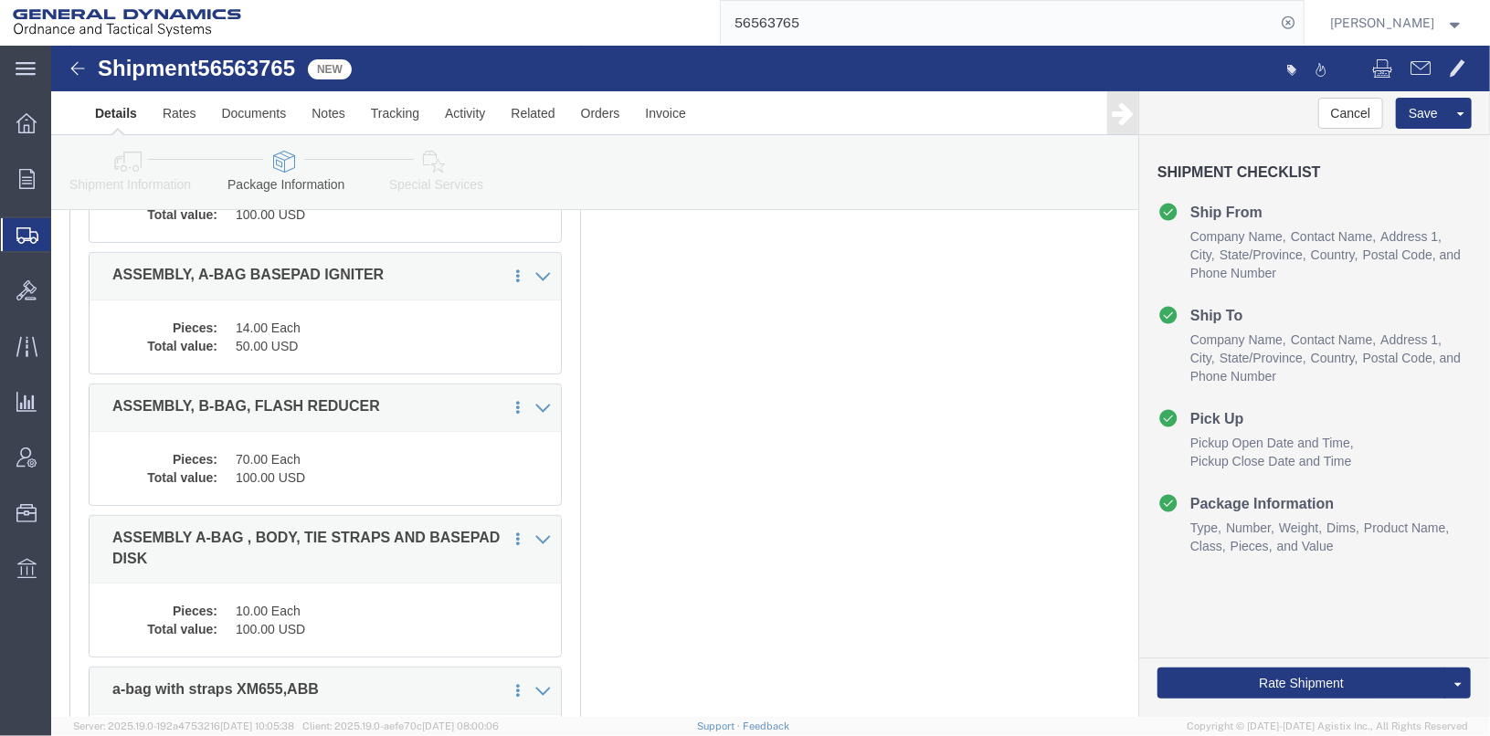
click dd "100.00 Each"
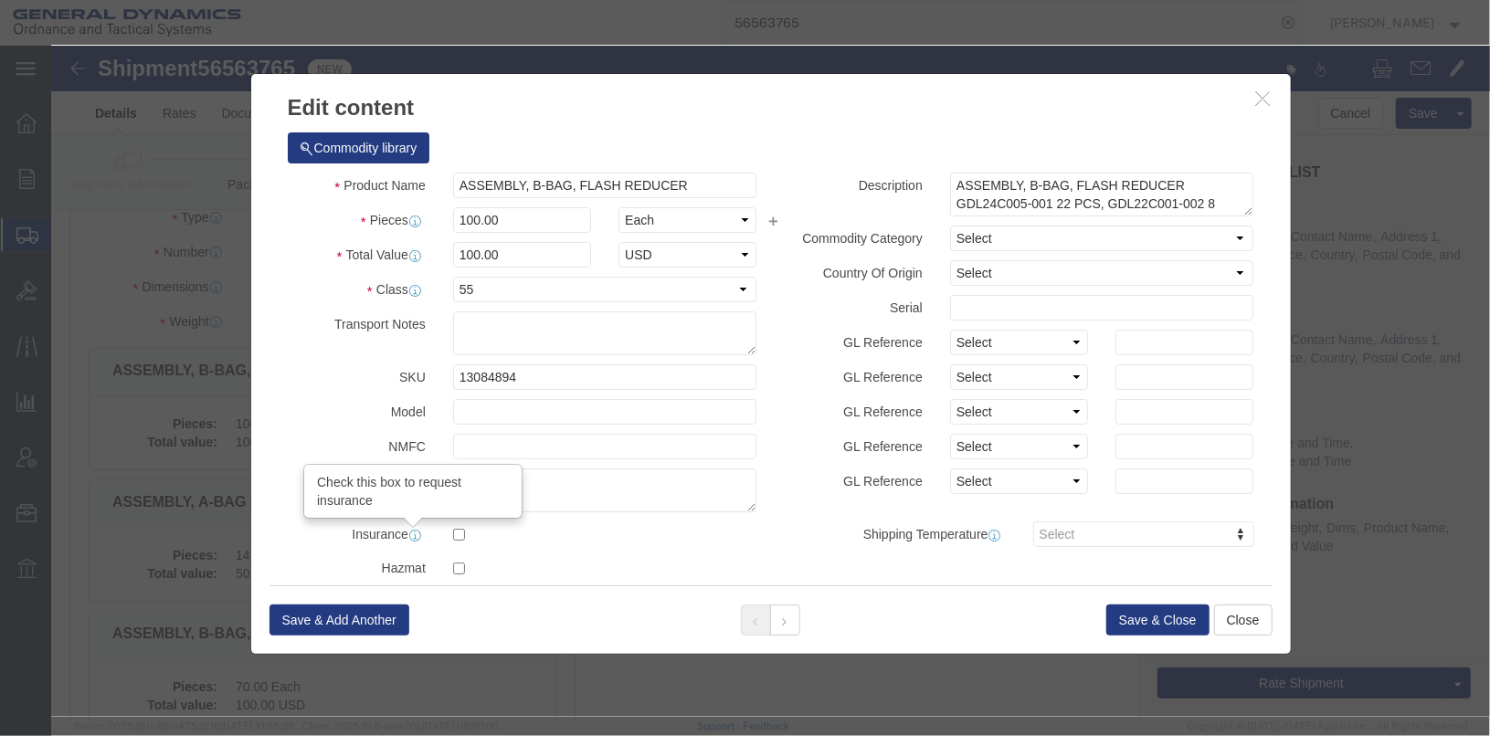
scroll to position [112, 0]
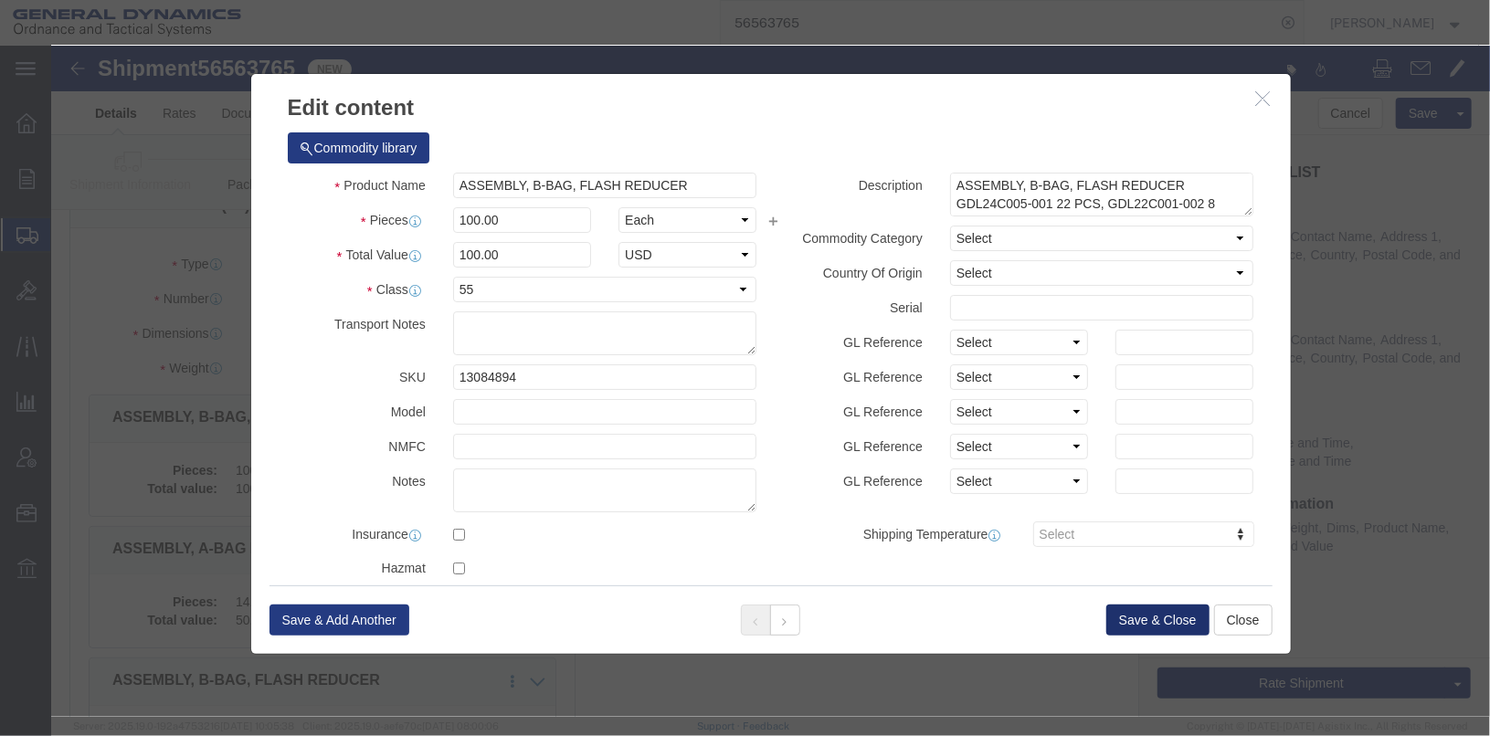
click button "Save & Close"
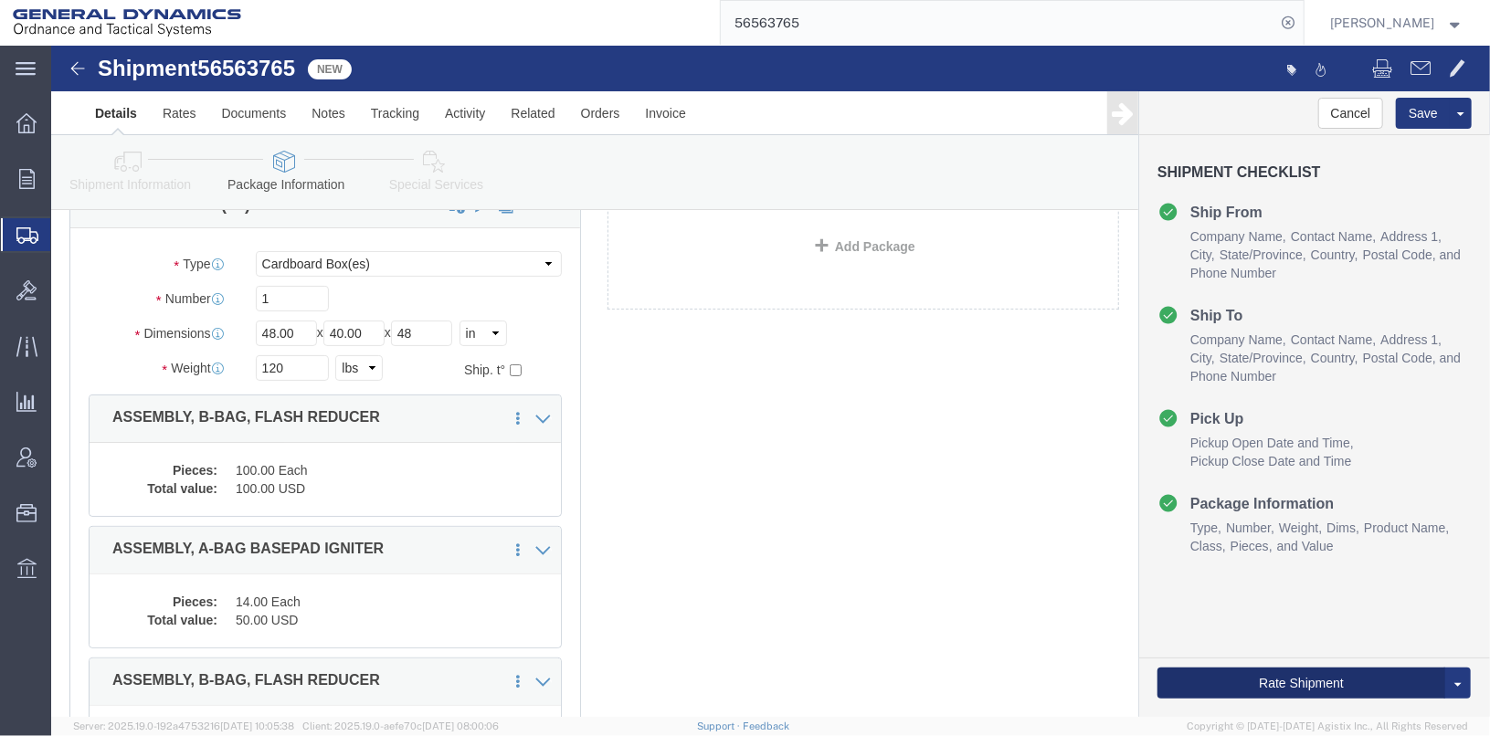
click button "Rate Shipment"
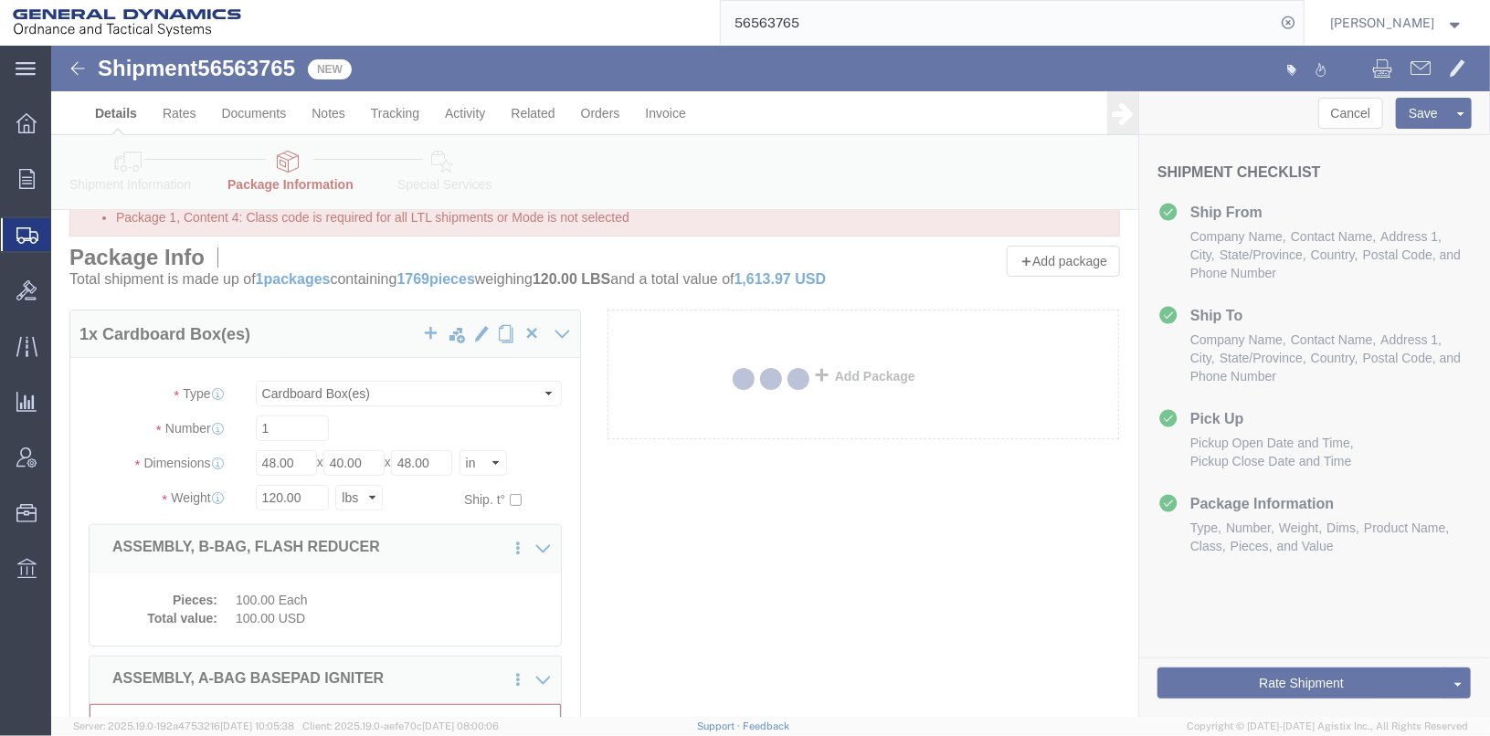
select select "CBOX"
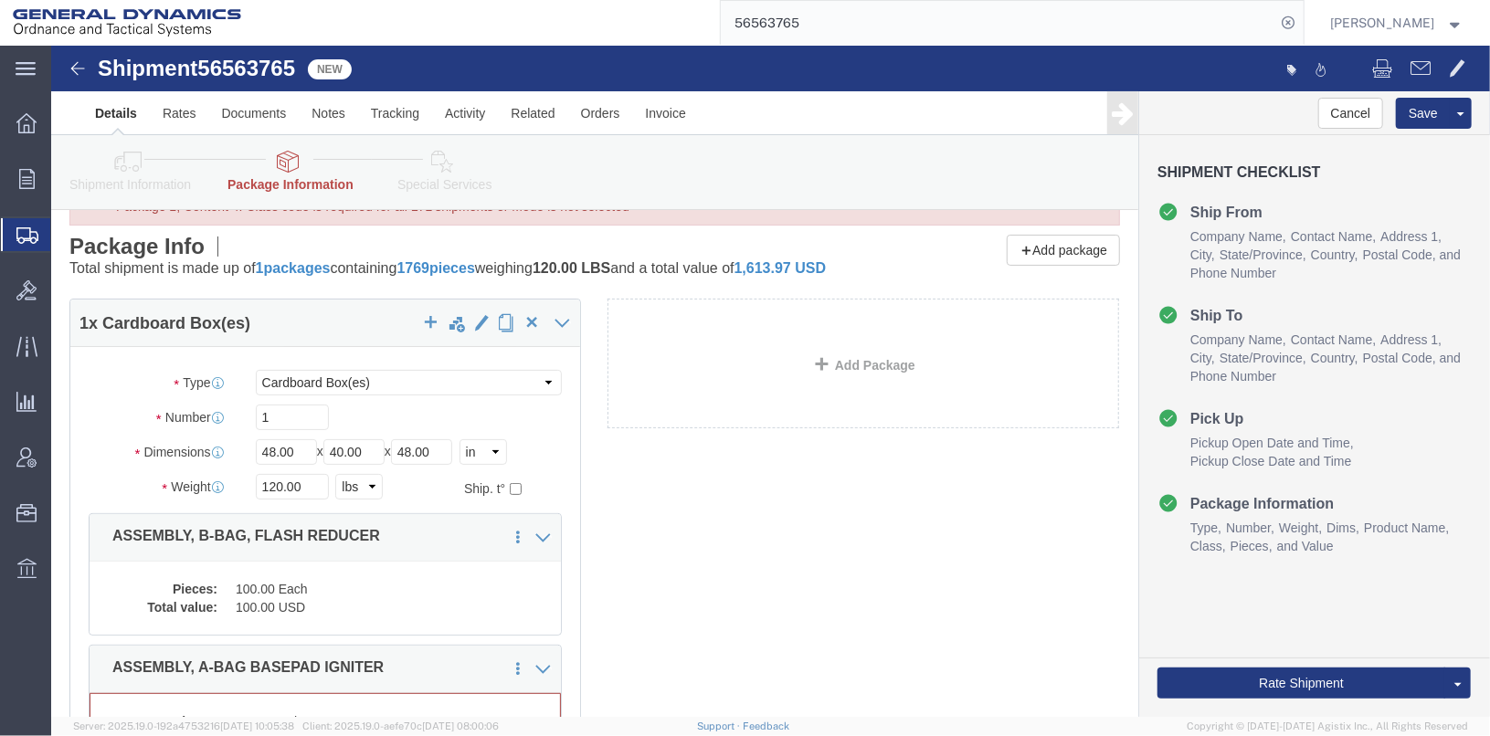
scroll to position [386, 0]
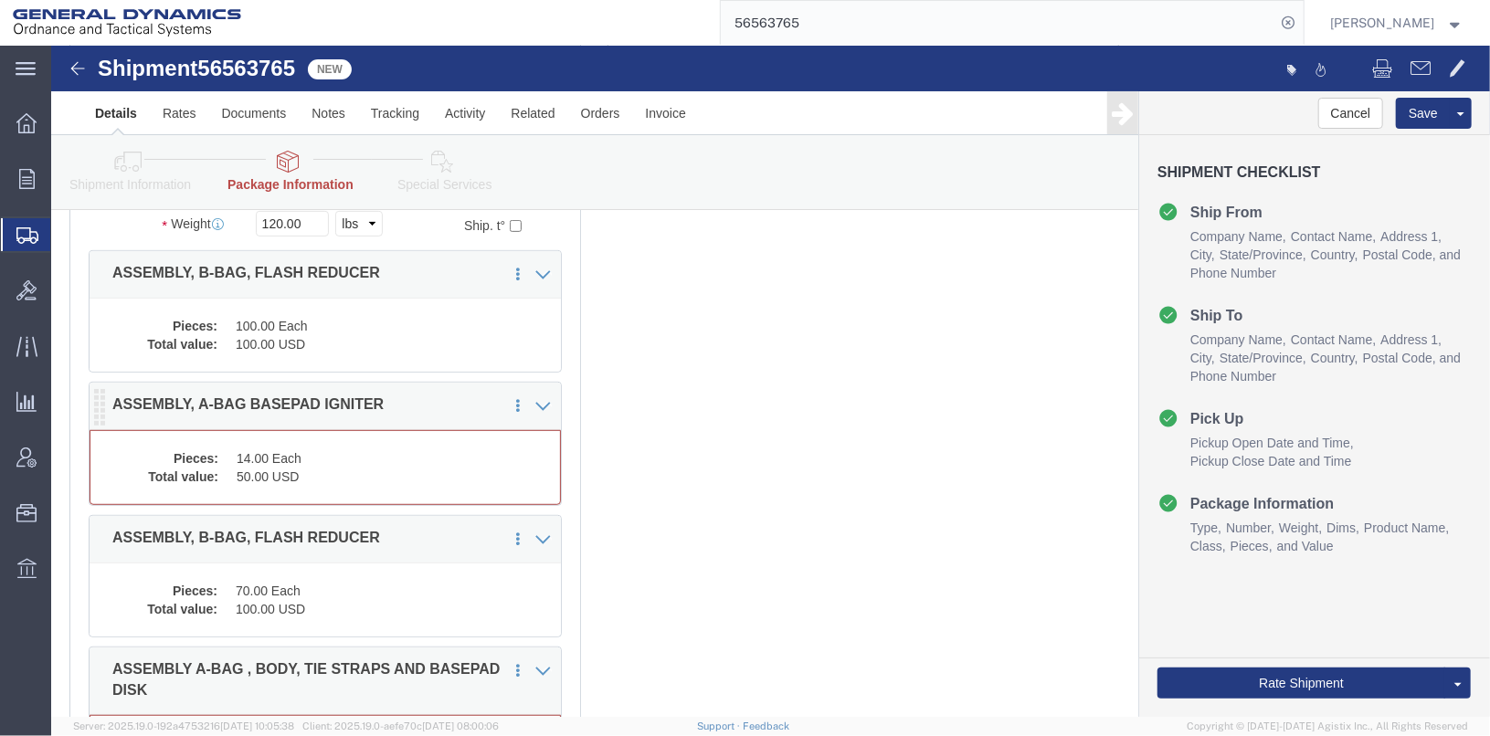
click div "Pieces: 14.00 Each Total value: 50.00 USD"
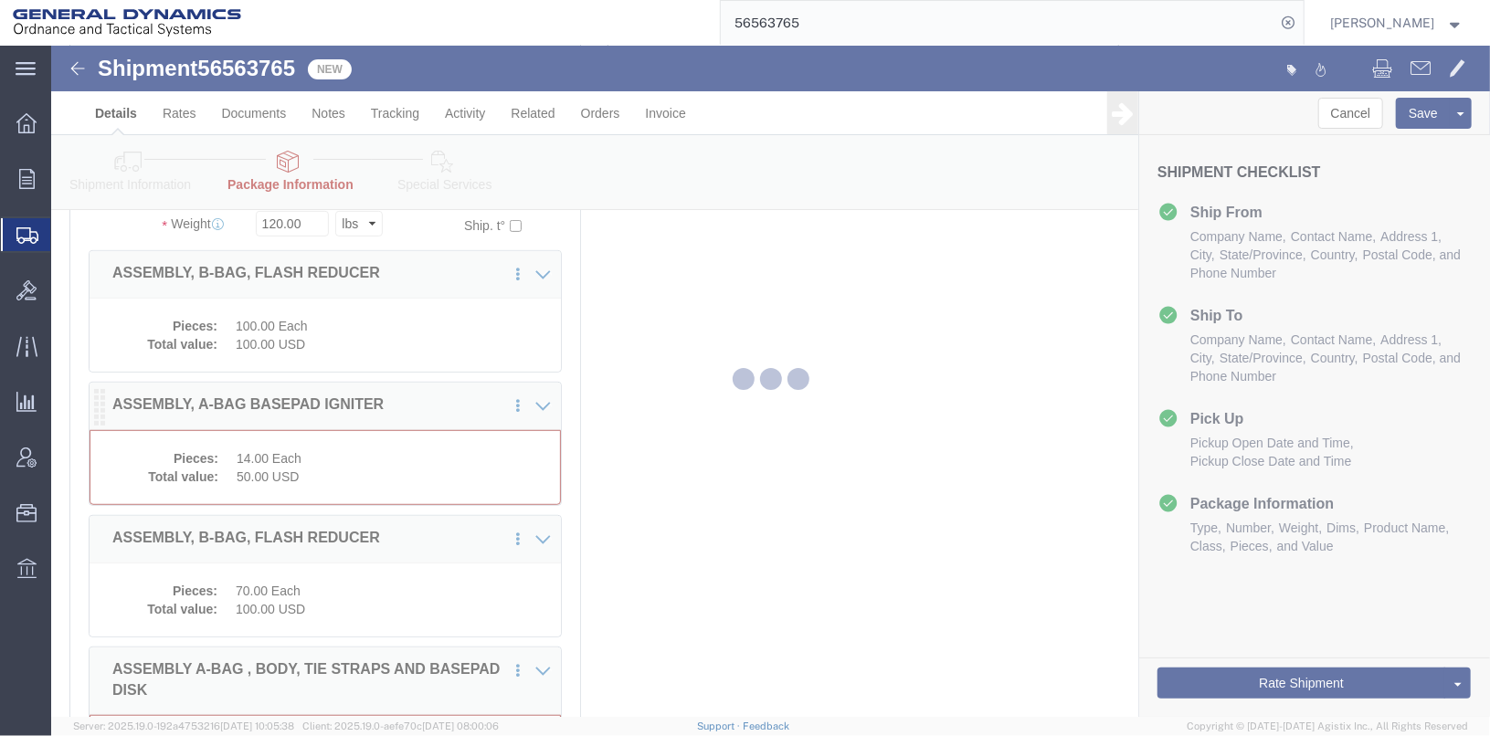
scroll to position [368, 0]
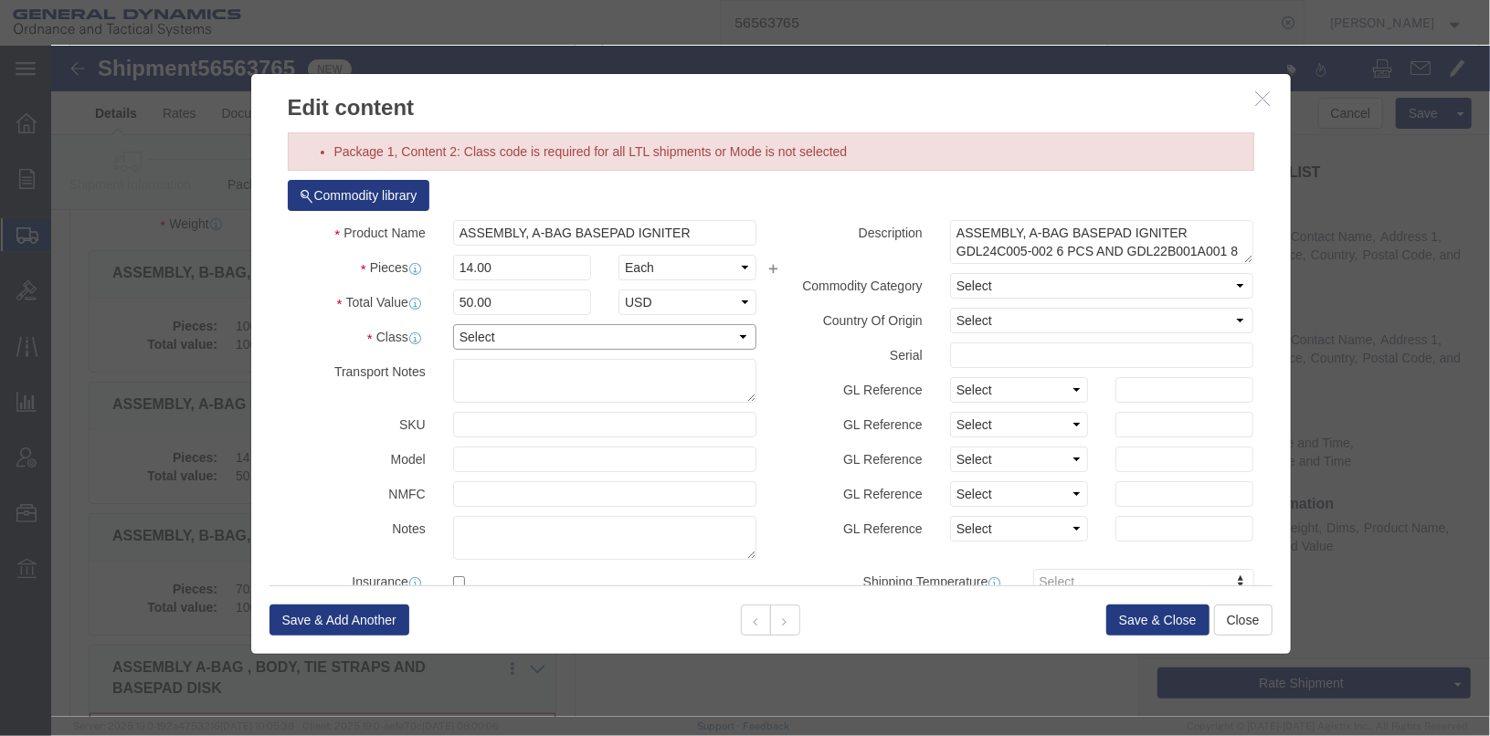
click select "Select 50 55 60 65 70 85 92.5 100 125 175 250 300 400"
select select "55"
click select "Select 50 55 60 65 70 85 92.5 100 125 175 250 300 400"
click button "Save & Close"
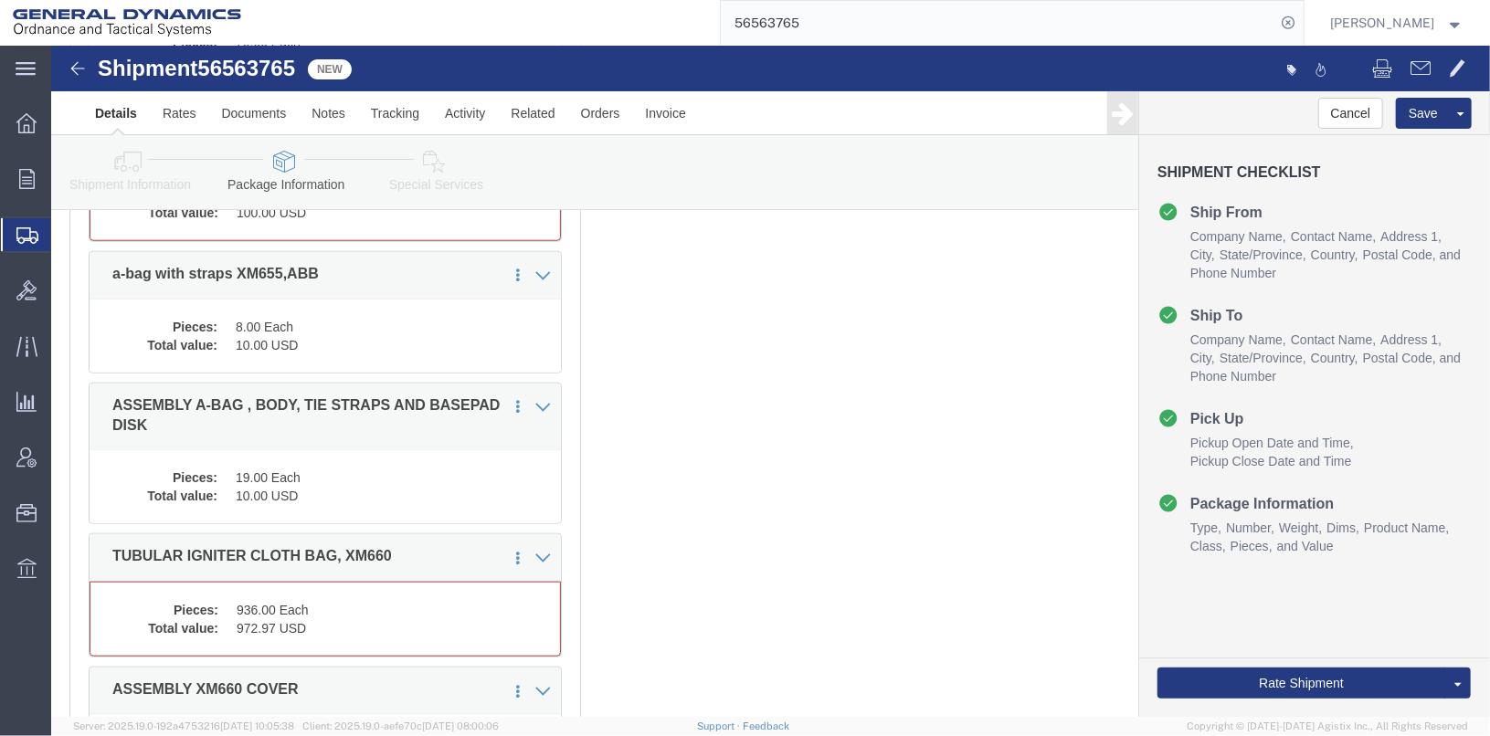
click dd "100.00 USD"
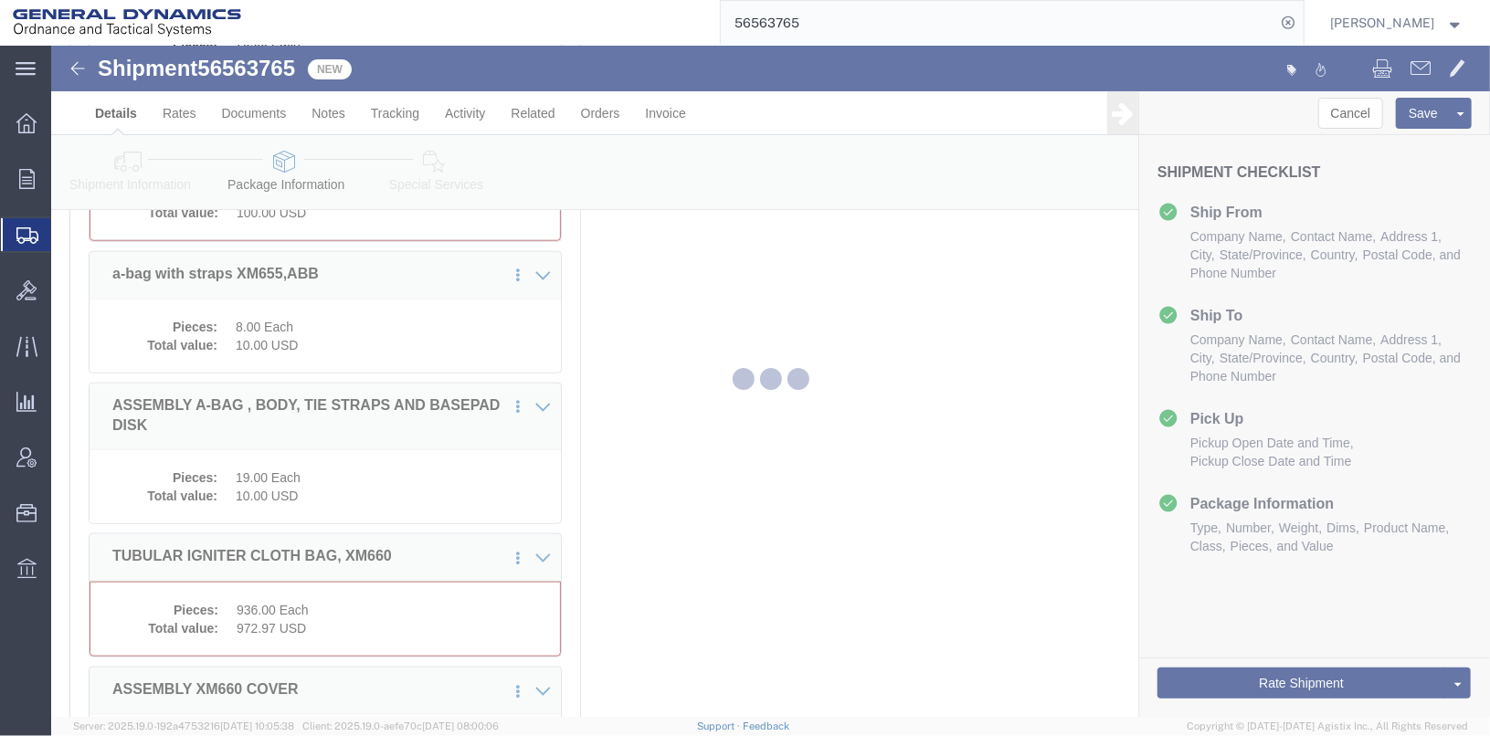
scroll to position [898, 0]
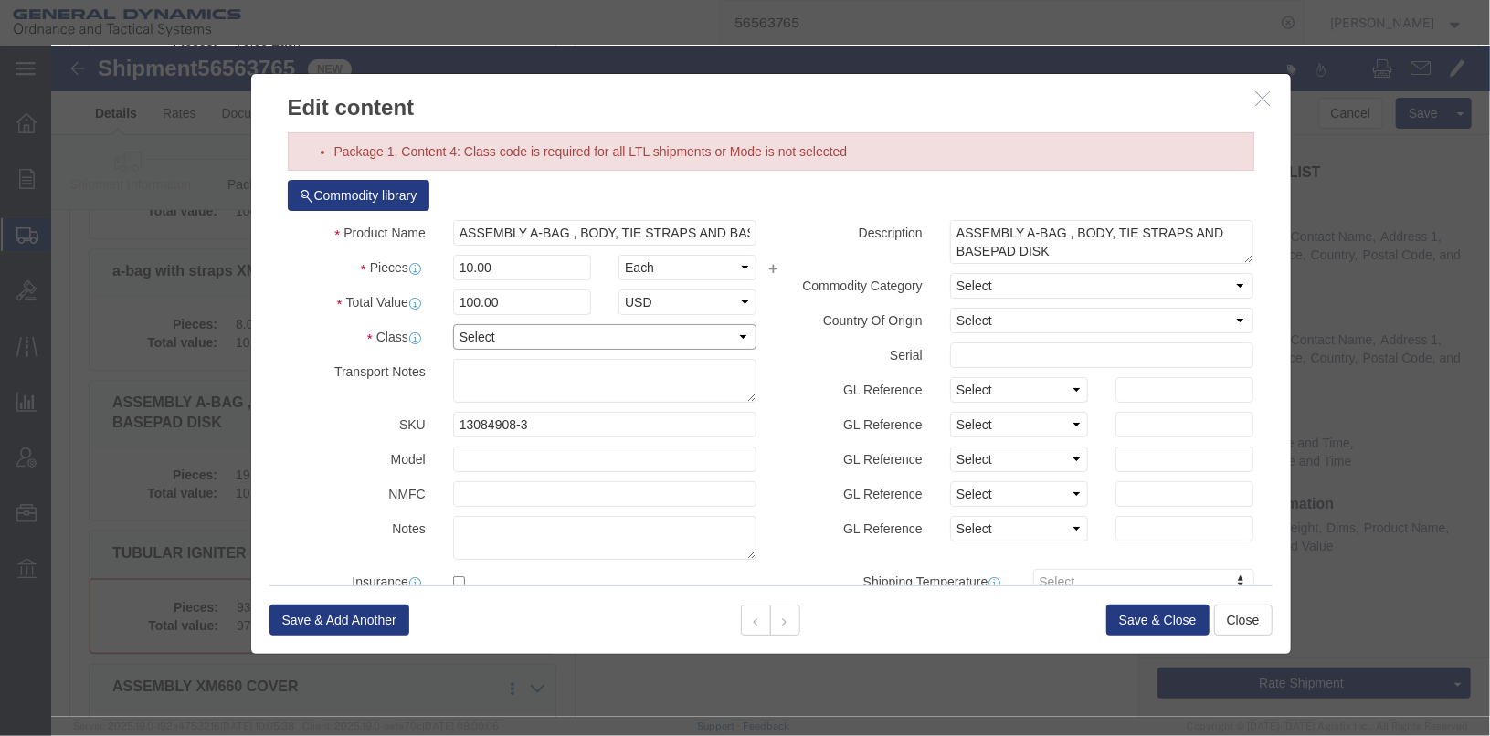
click select "Select 50 55 60 65 70 85 92.5 100 125 175 250 300 400"
select select "55"
click select "Select 50 55 60 65 70 85 92.5 100 125 175 250 300 400"
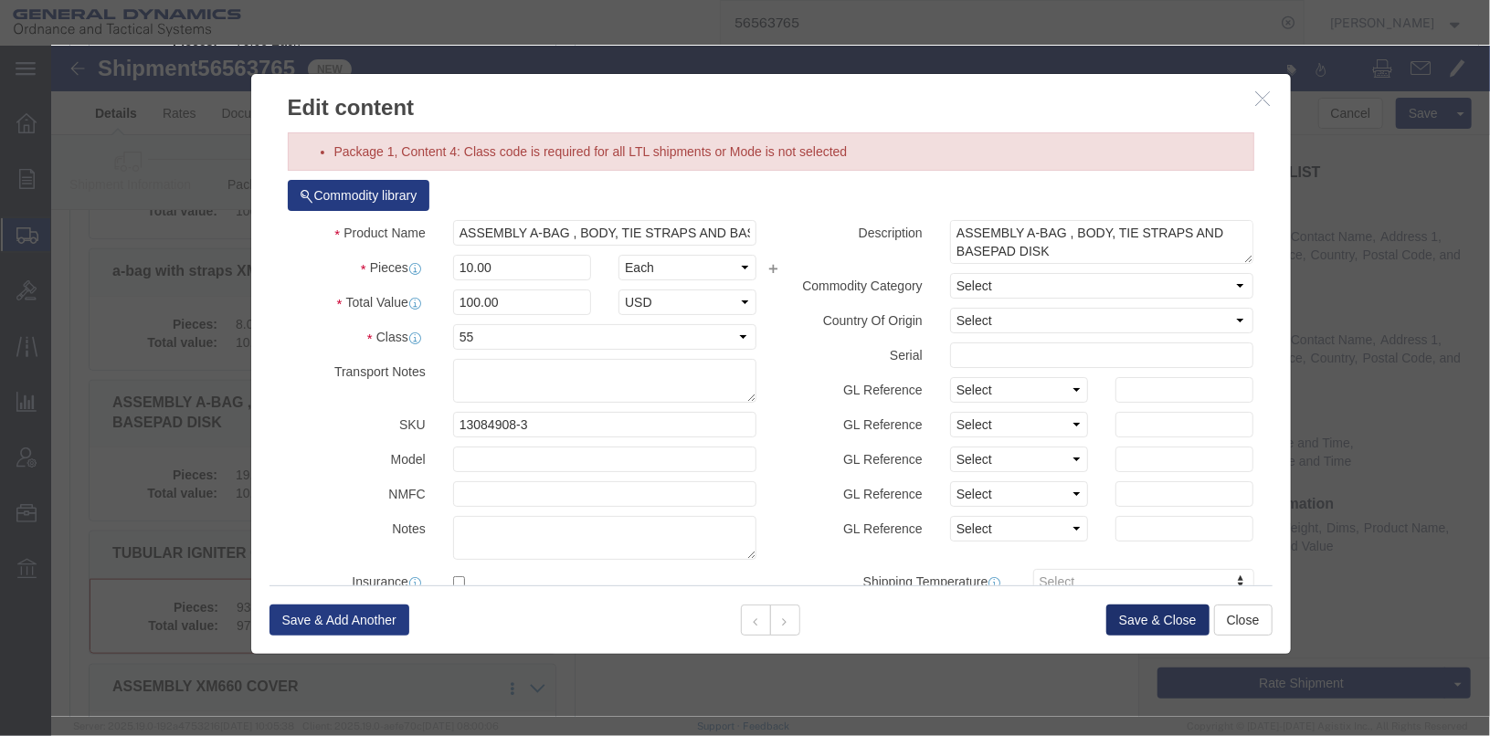
drag, startPoint x: 1099, startPoint y: 575, endPoint x: 1078, endPoint y: 574, distance: 21.0
click button "Save & Close"
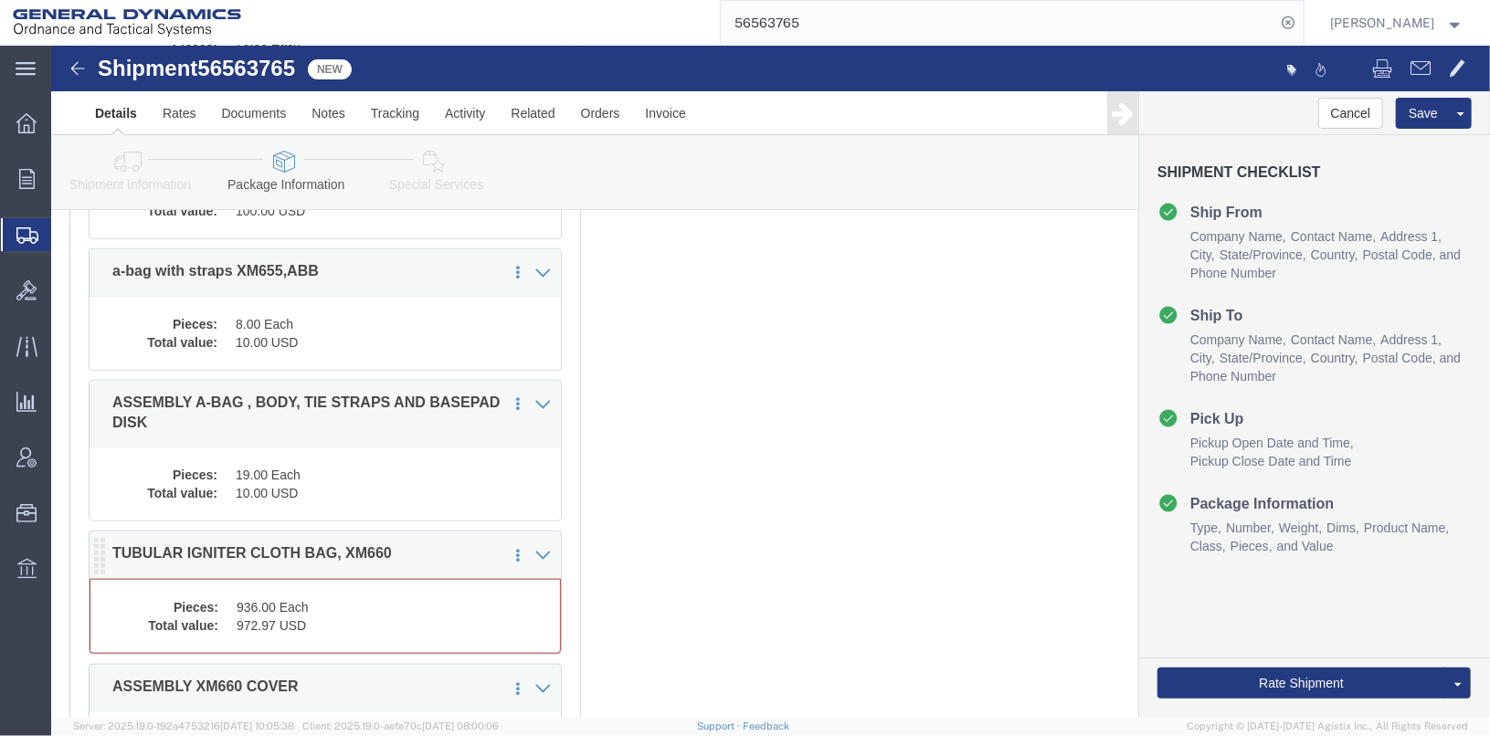
click dd "936.00 Each"
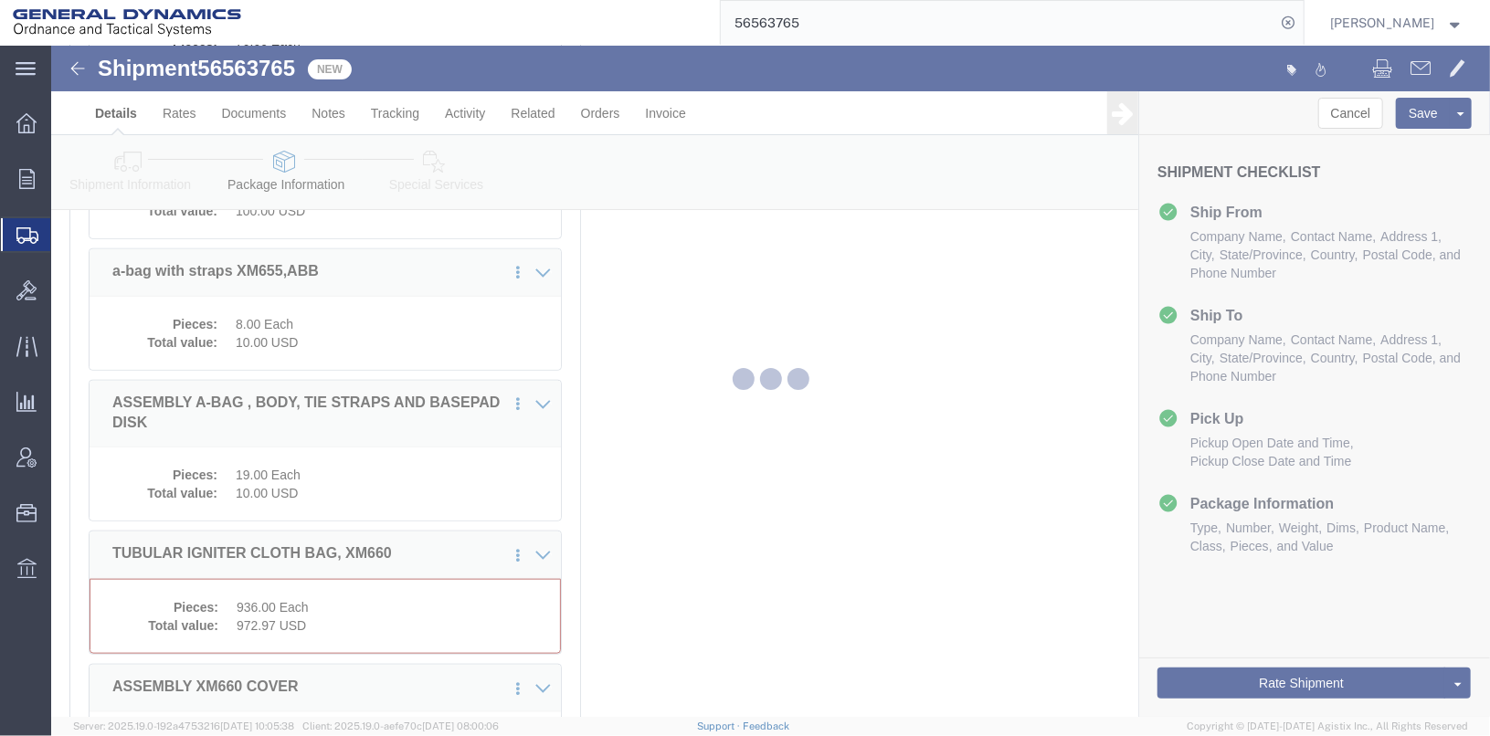
scroll to position [880, 0]
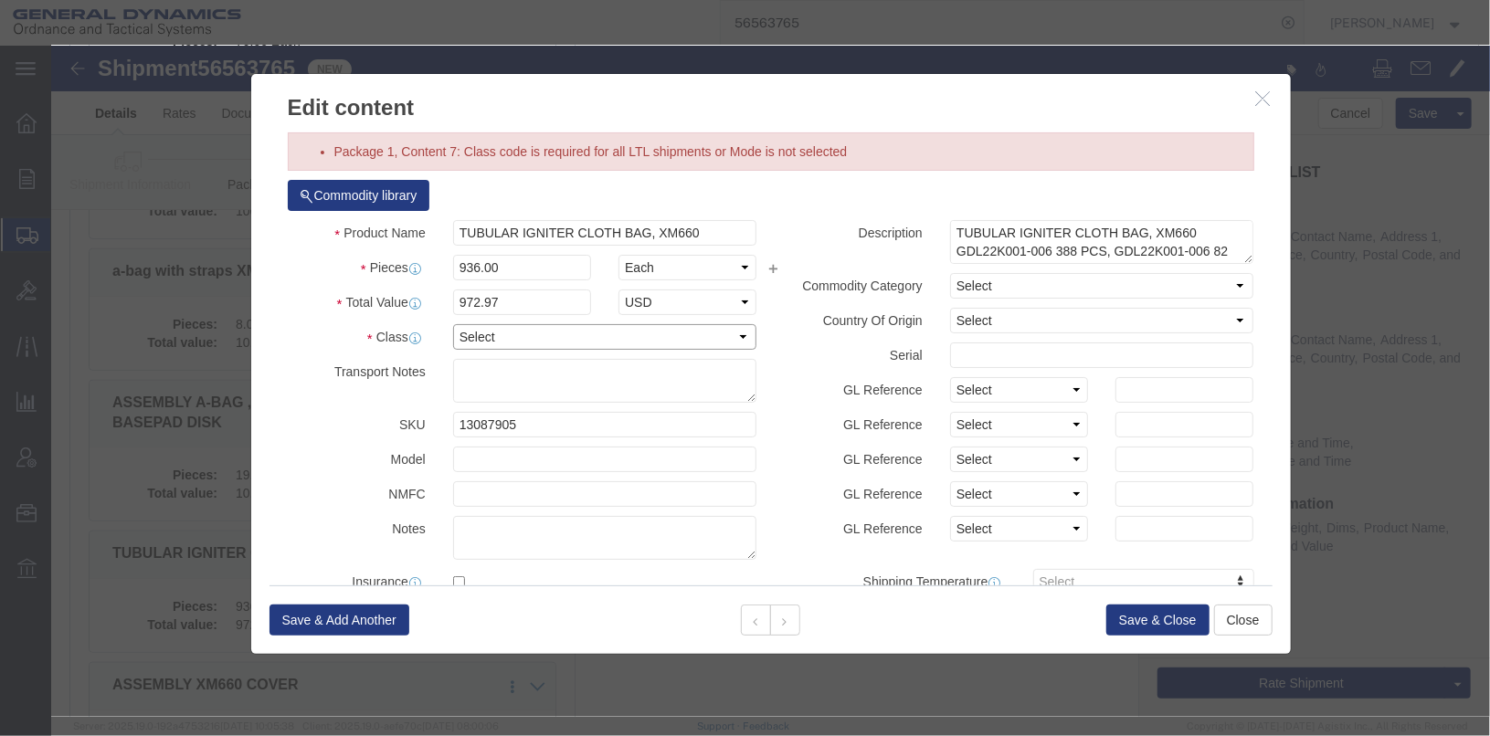
click select "Select 50 55 60 65 70 85 92.5 100 125 175 250 300 400"
select select "55"
click select "Select 50 55 60 65 70 85 92.5 100 125 175 250 300 400"
click button "Save & Close"
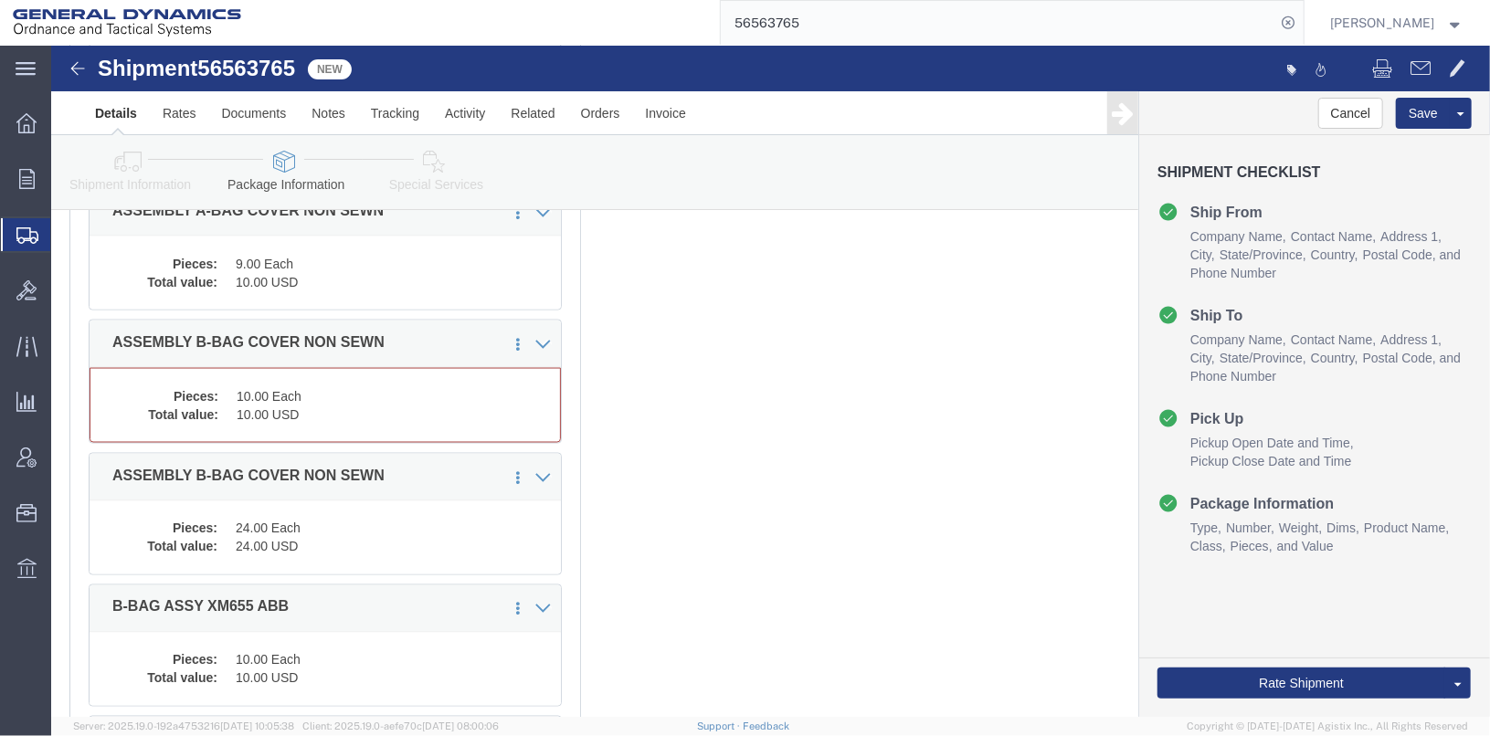
scroll to position [1611, 0]
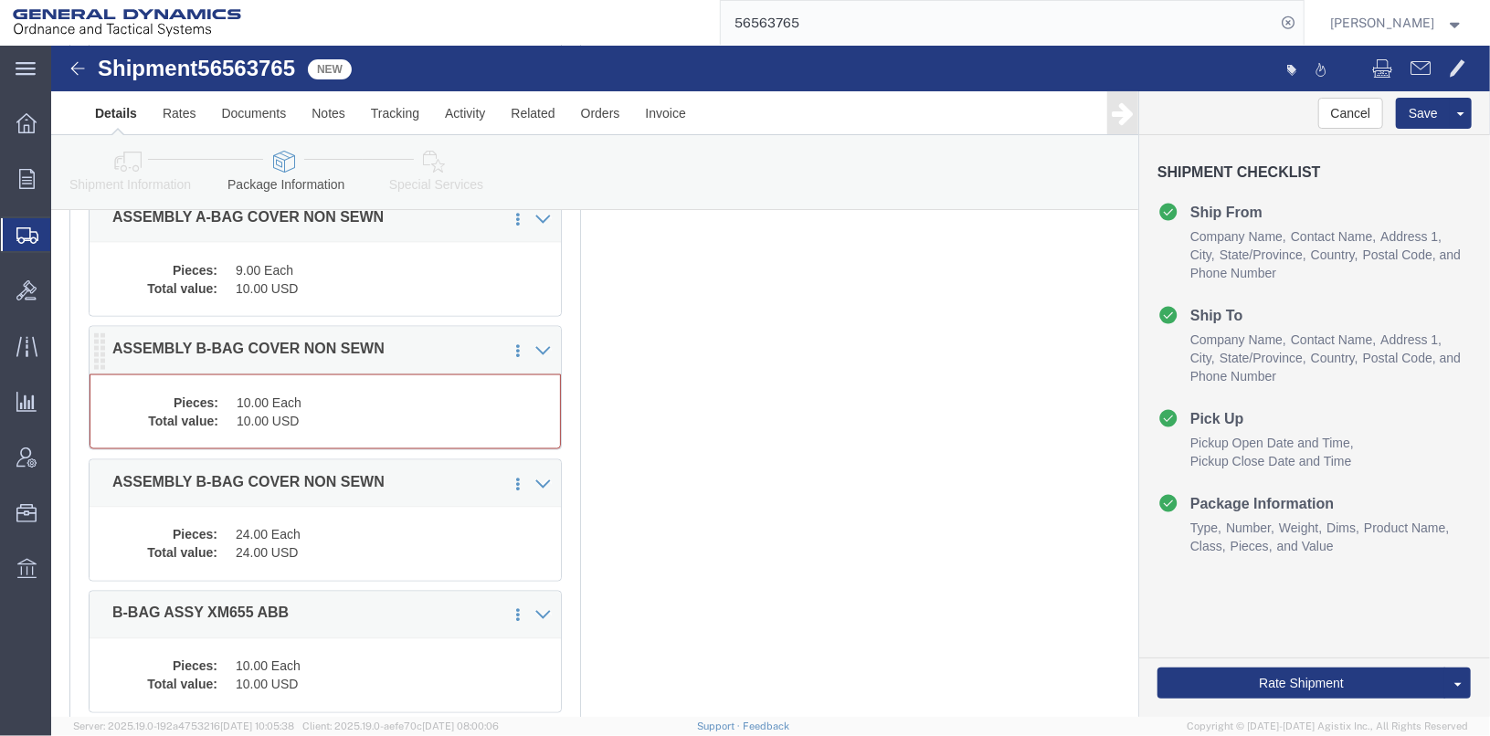
click dd "10.00 USD"
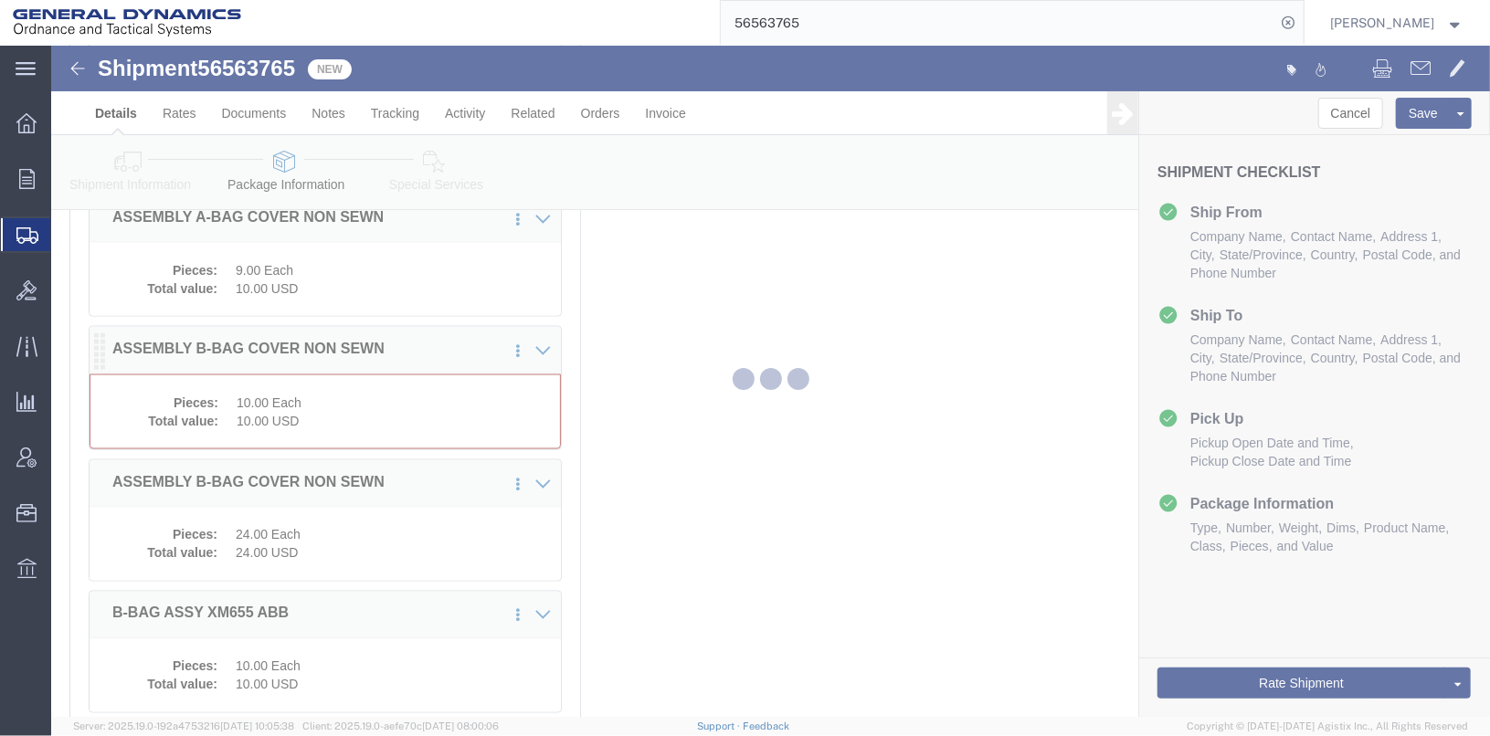
scroll to position [1536, 0]
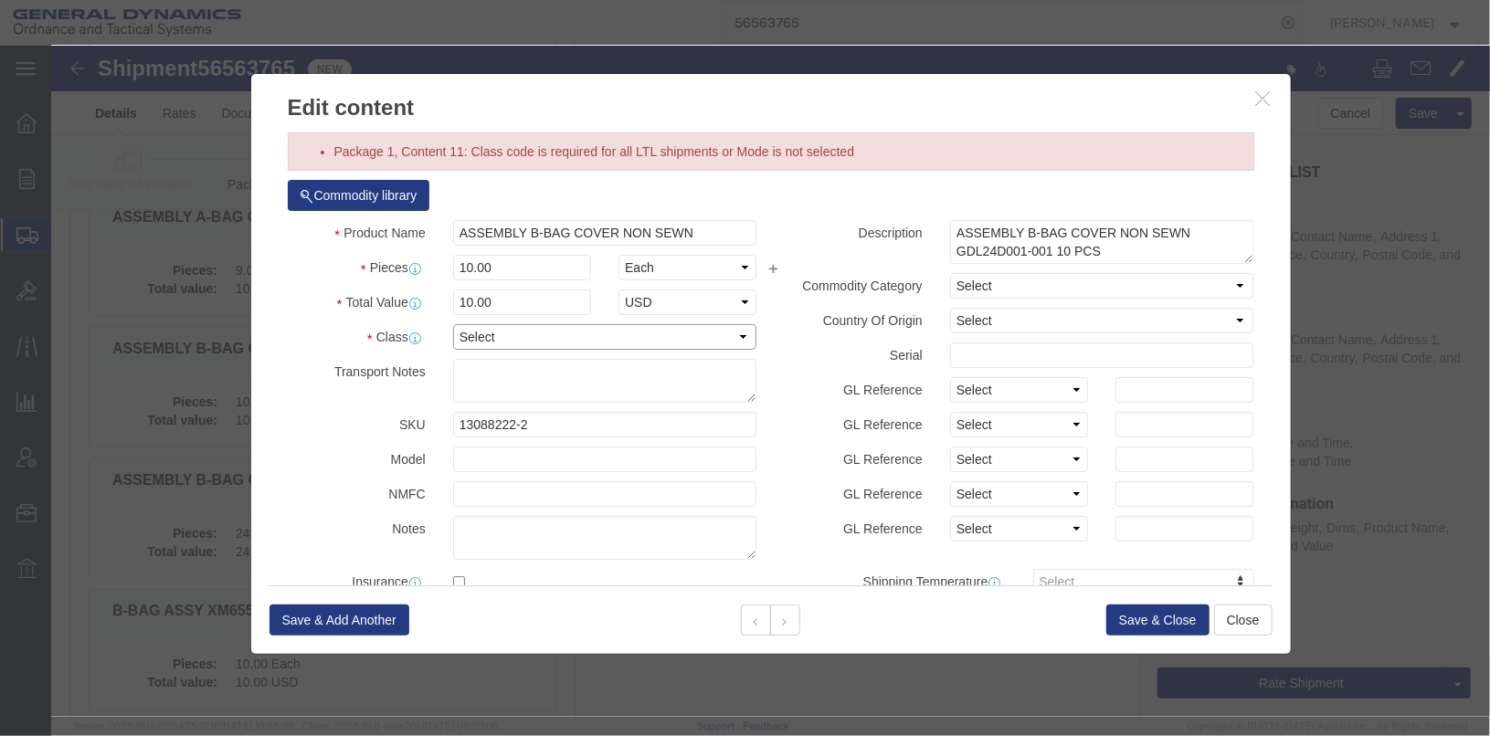
click select "Select 50 55 60 65 70 85 92.5 100 125 175 250 300 400"
select select "55"
click select "Select 50 55 60 65 70 85 92.5 100 125 175 250 300 400"
click button "Save & Close"
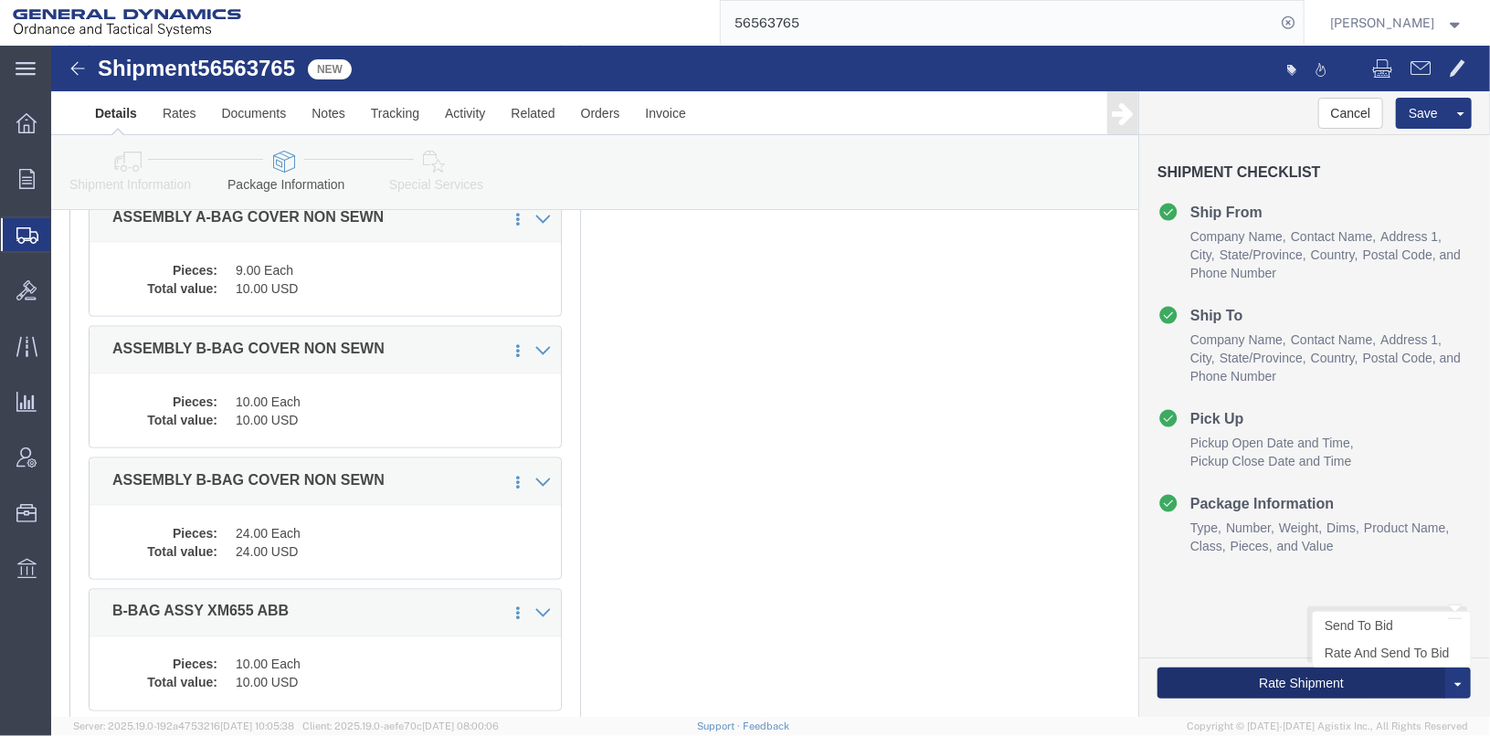
click button "Rate Shipment"
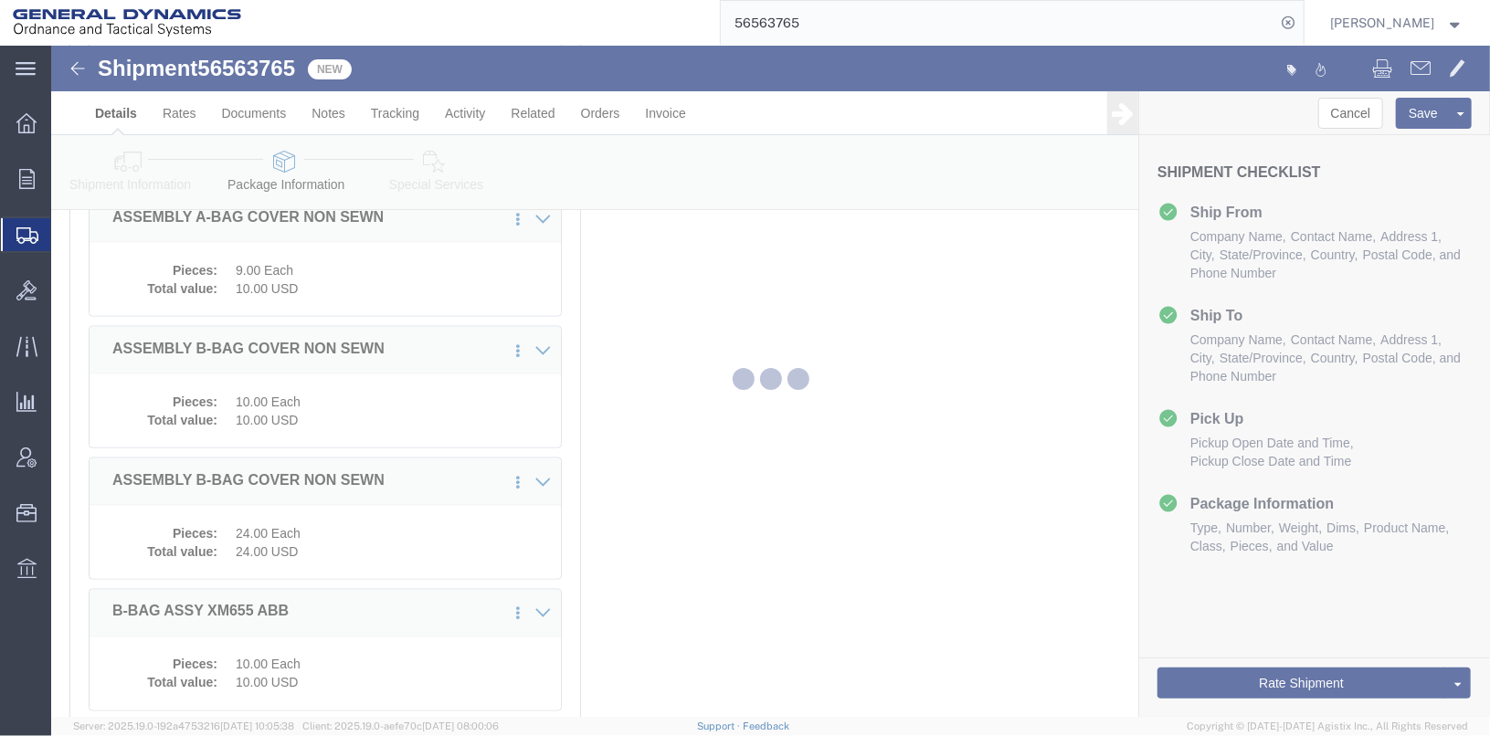
scroll to position [0, 0]
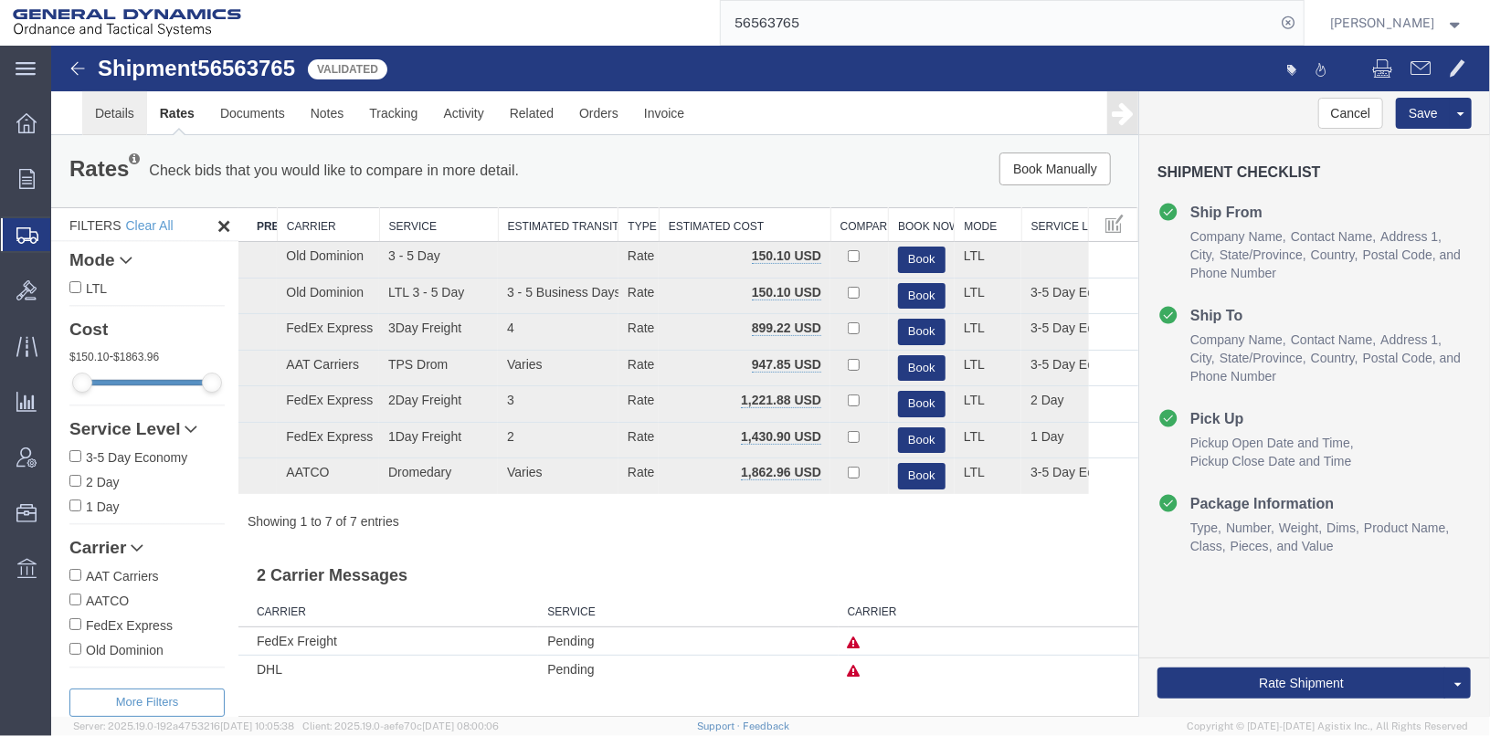
click at [111, 116] on link "Details" at bounding box center [113, 112] width 65 height 44
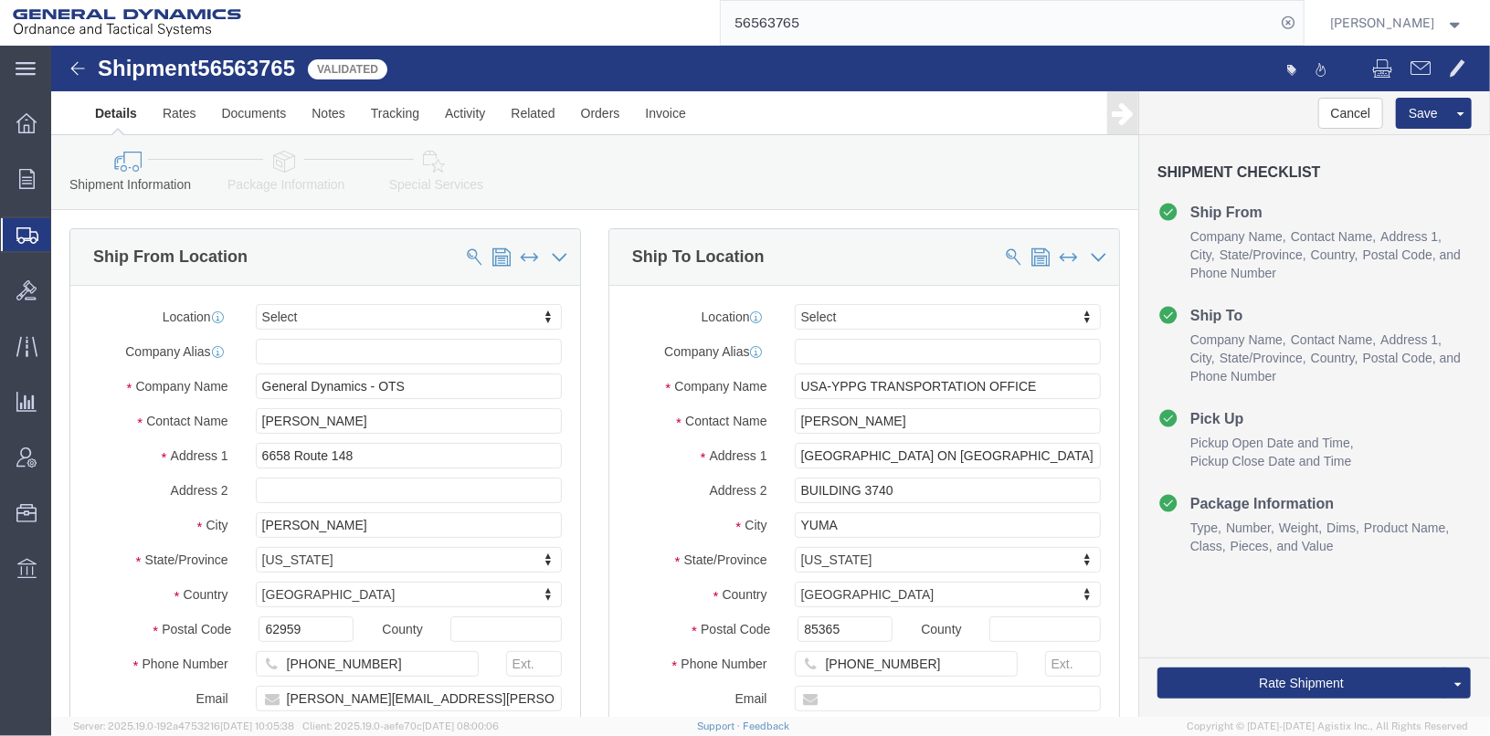
scroll to position [548, 0]
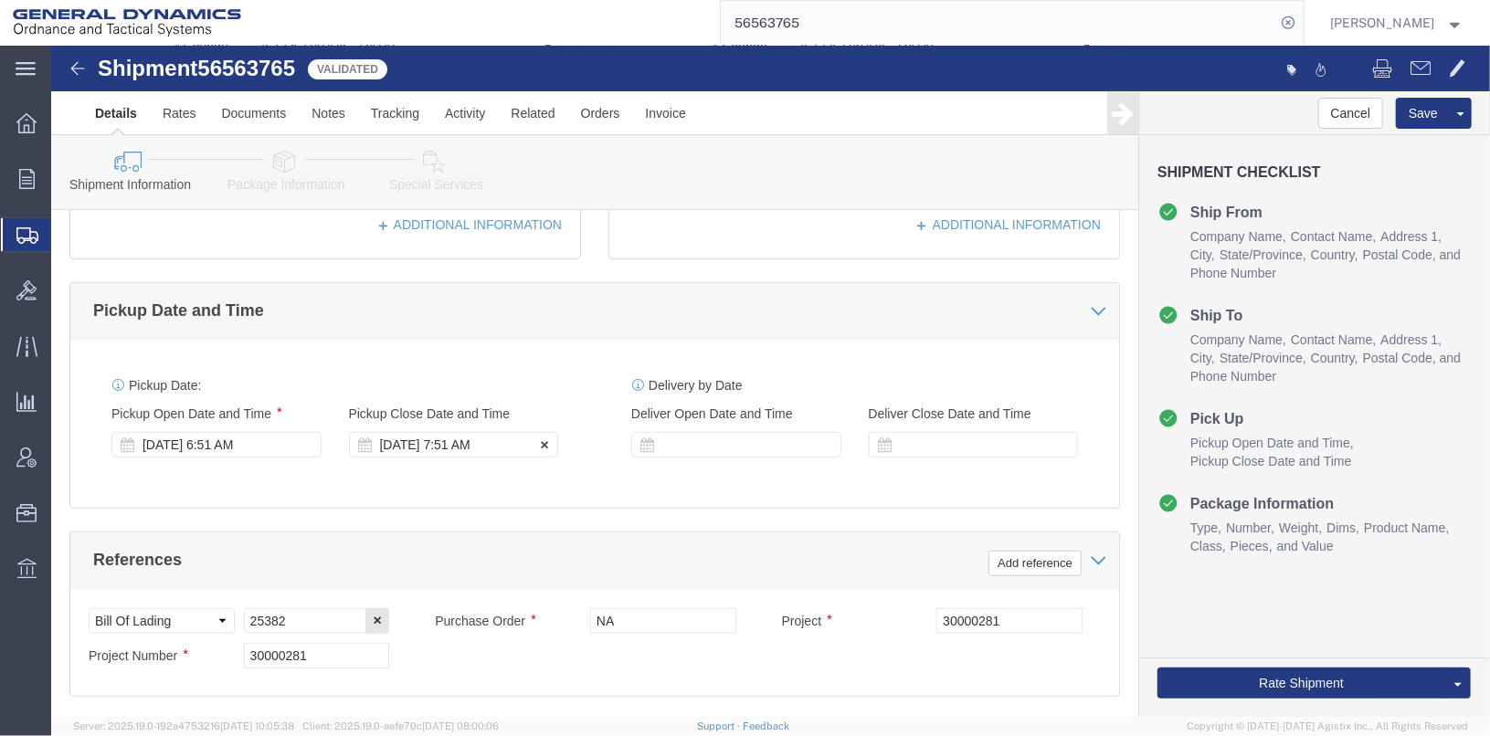
click div "[DATE] 7:51 AM"
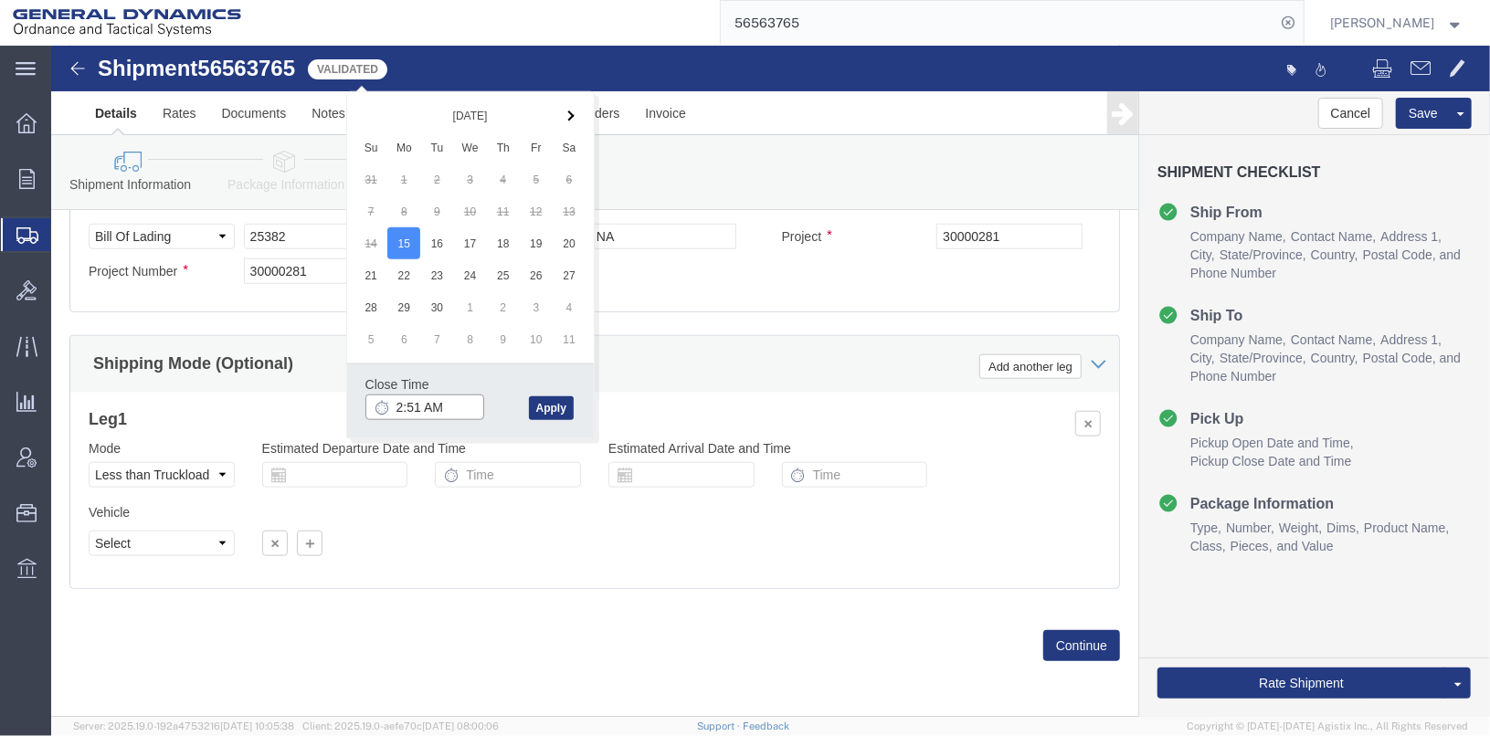
click input "2:51 AM"
type input "2:51 PM"
click button "Apply"
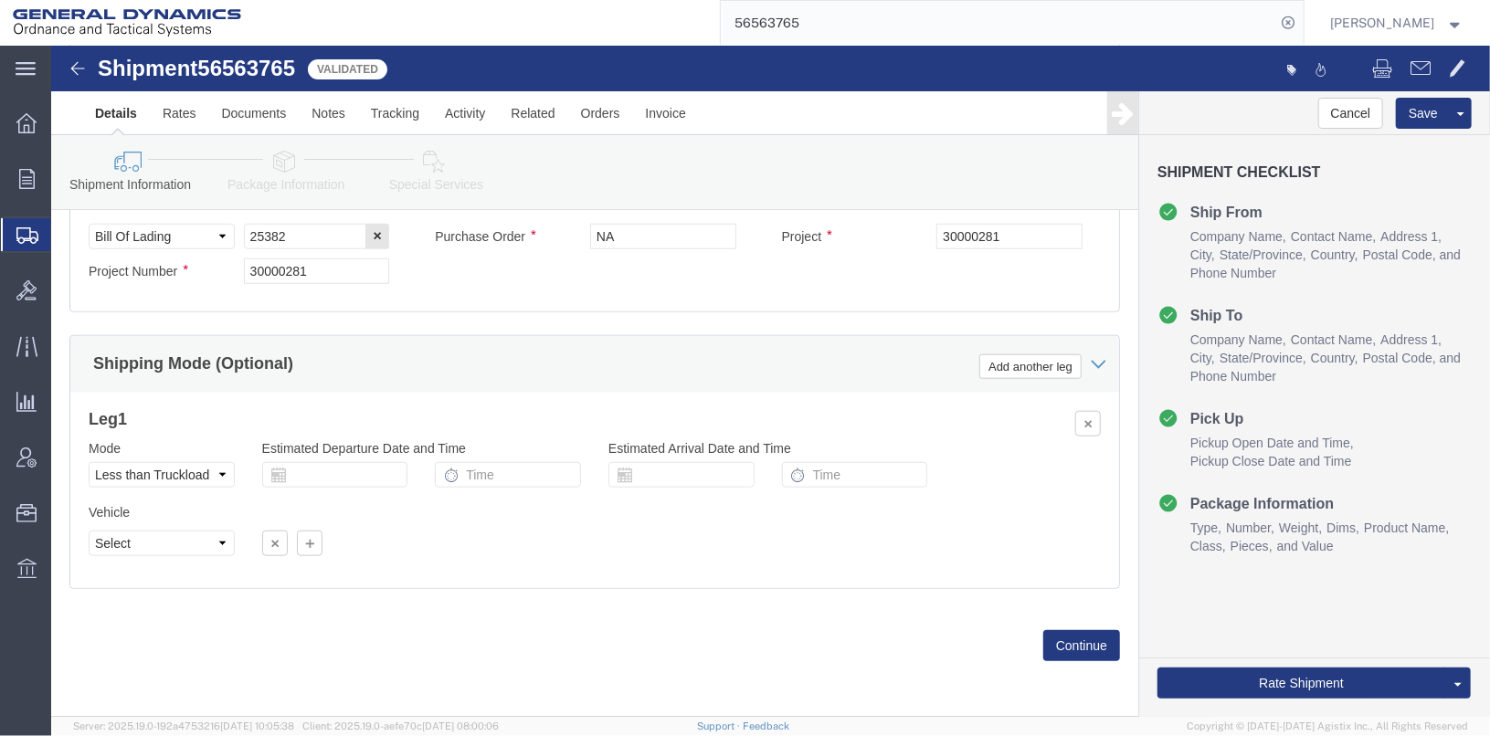
scroll to position [577, 0]
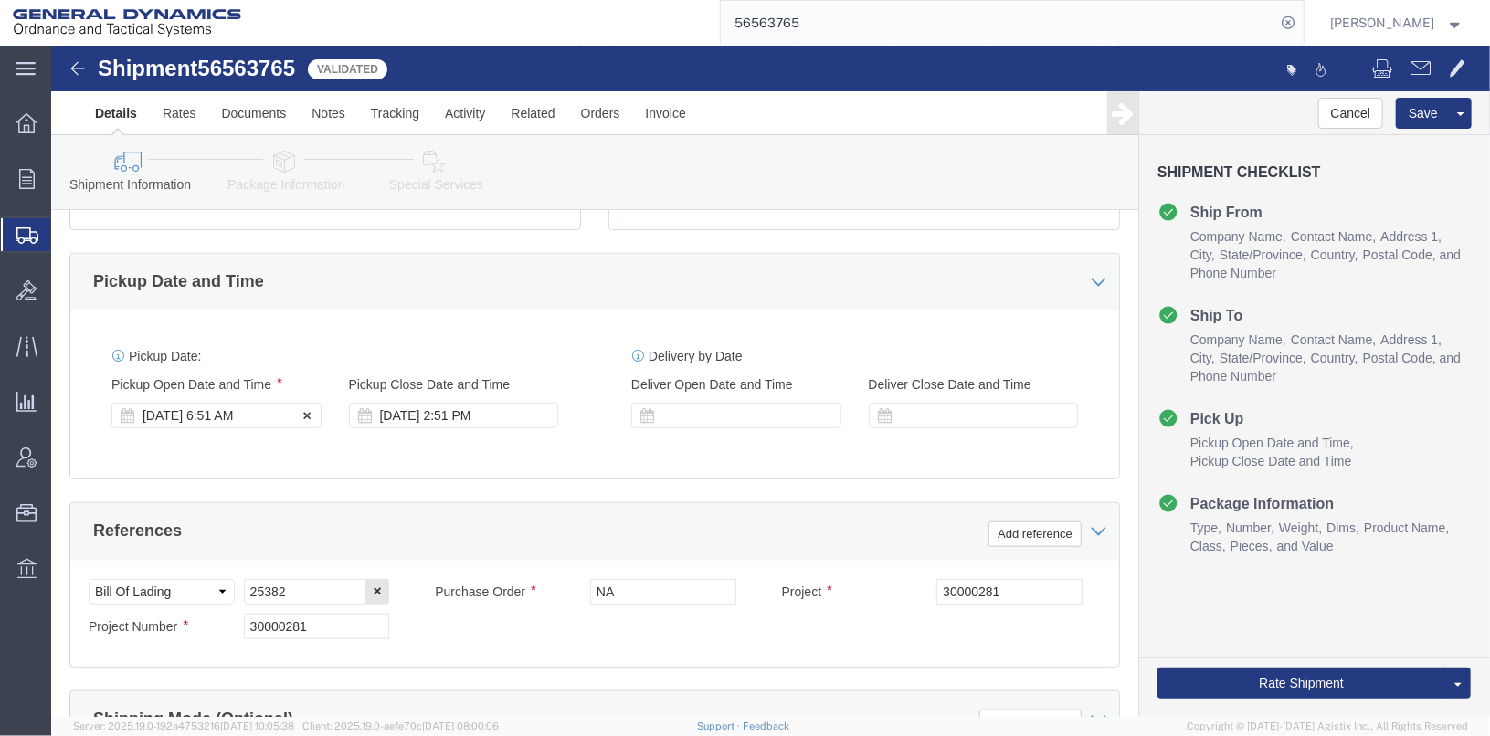
click div "[DATE] 6:51 AM"
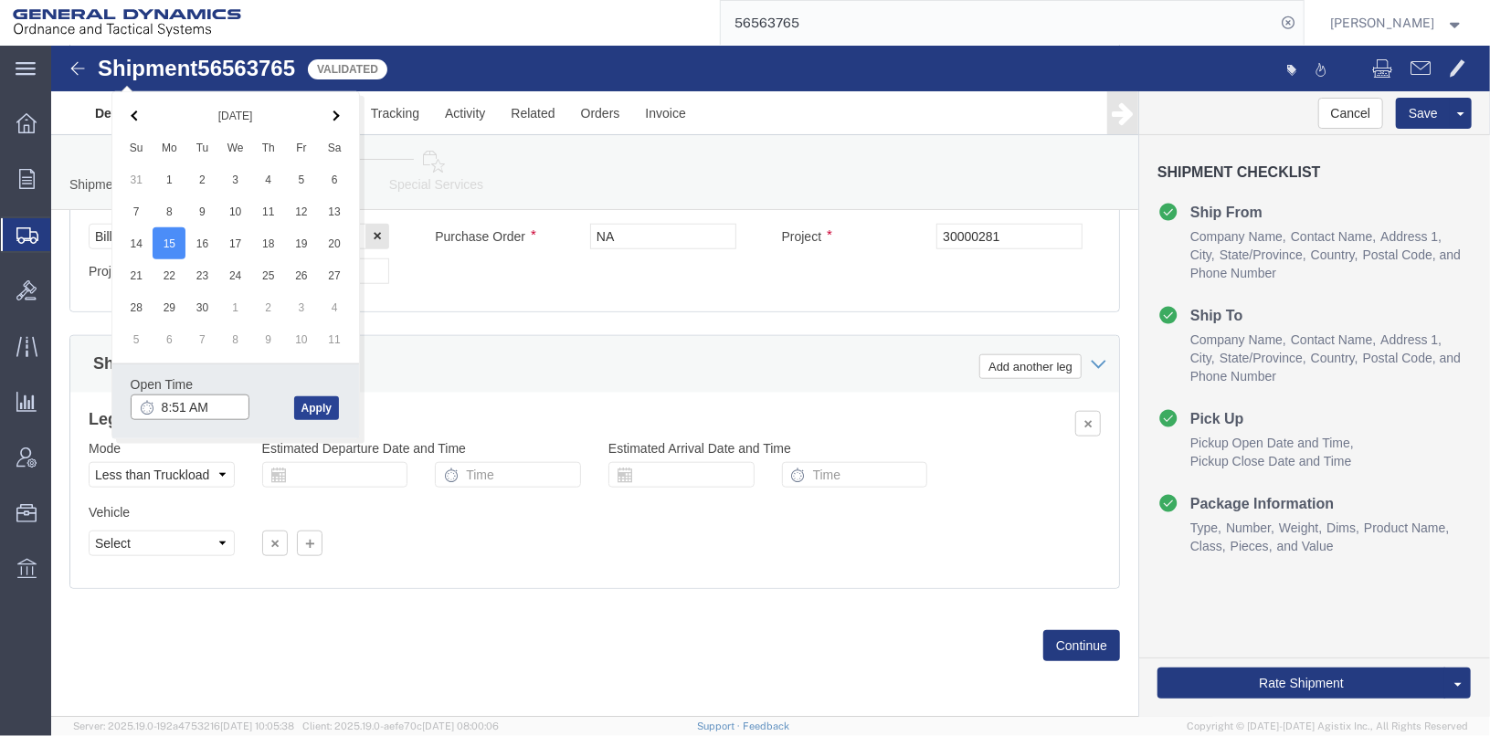
type input "8:51 AM"
click button "Apply"
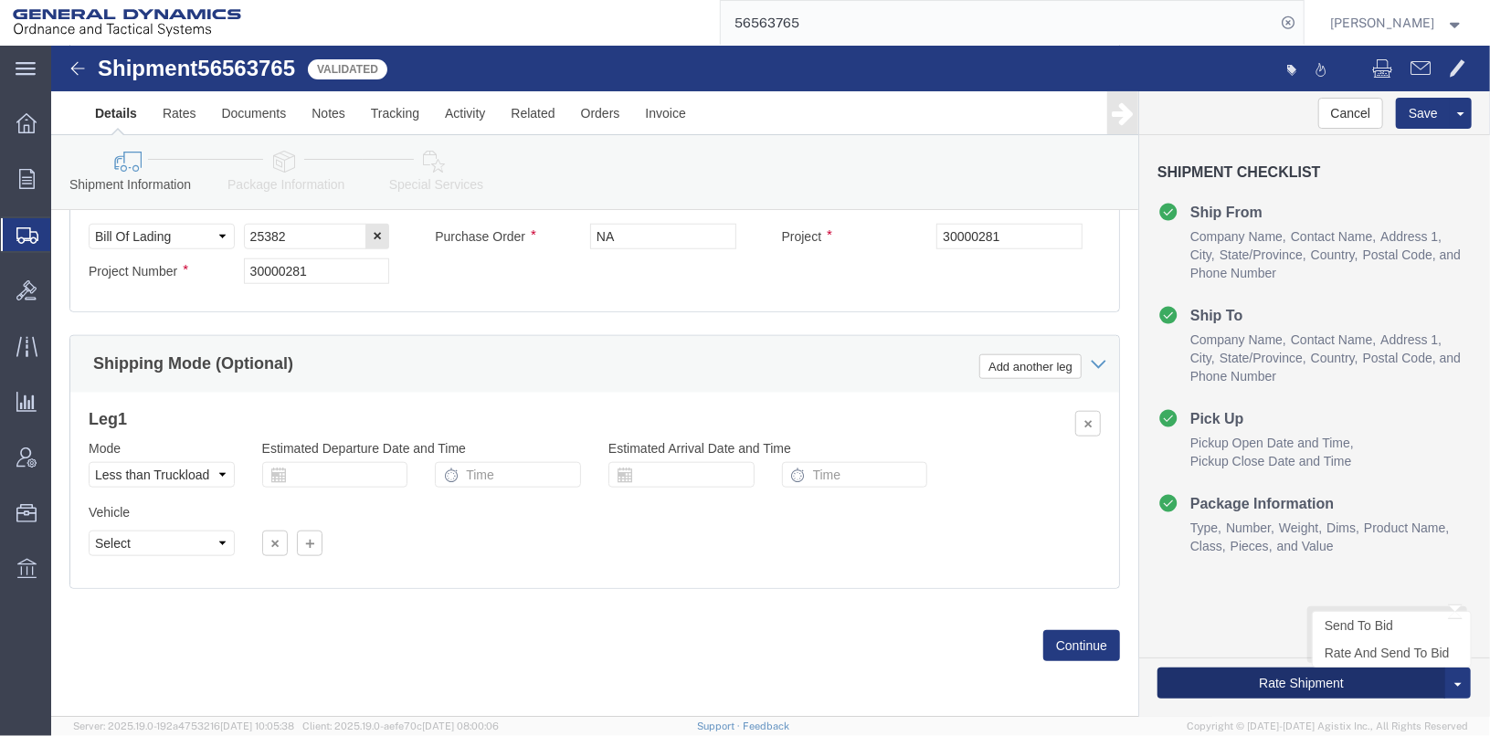
click button "Rate Shipment"
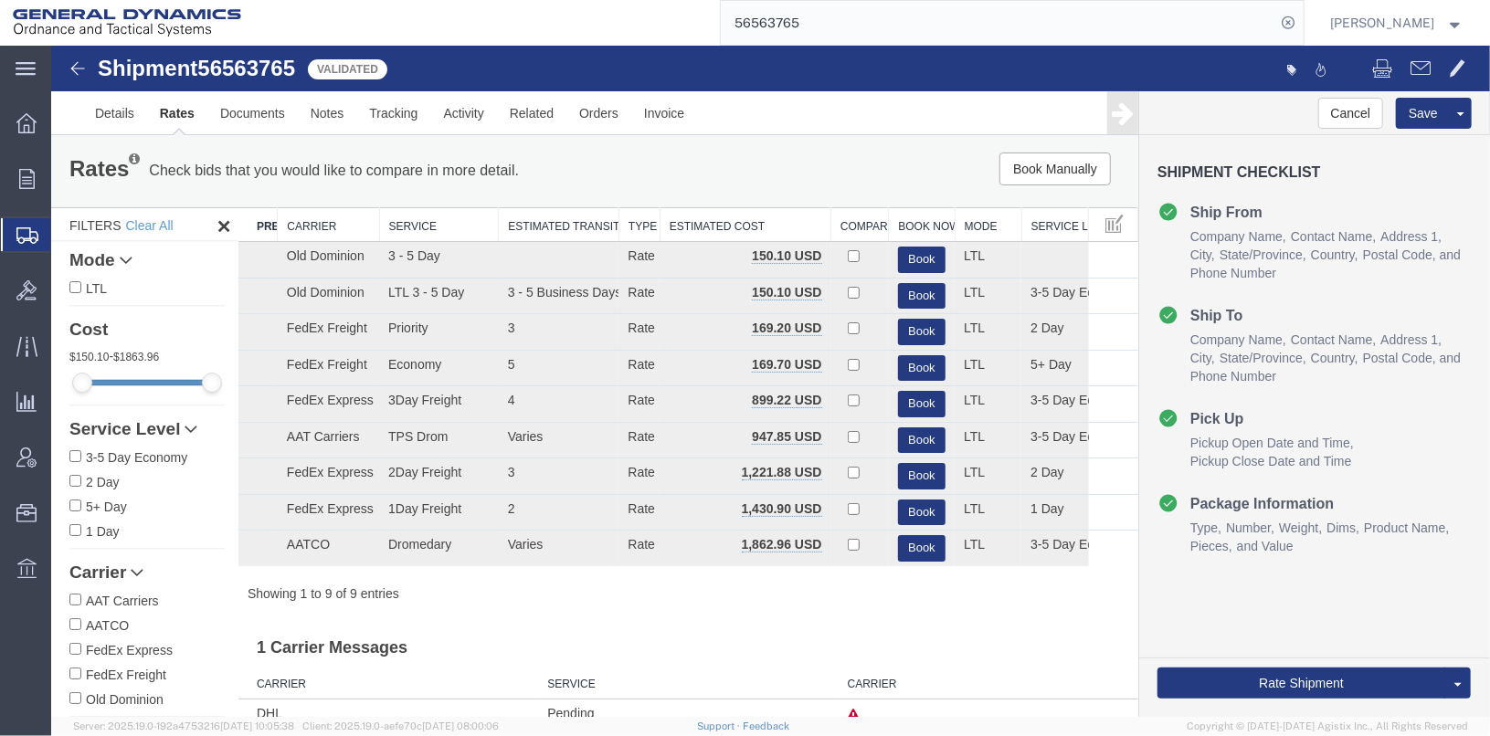
scroll to position [0, 0]
click at [915, 323] on button "Book" at bounding box center [921, 331] width 48 height 26
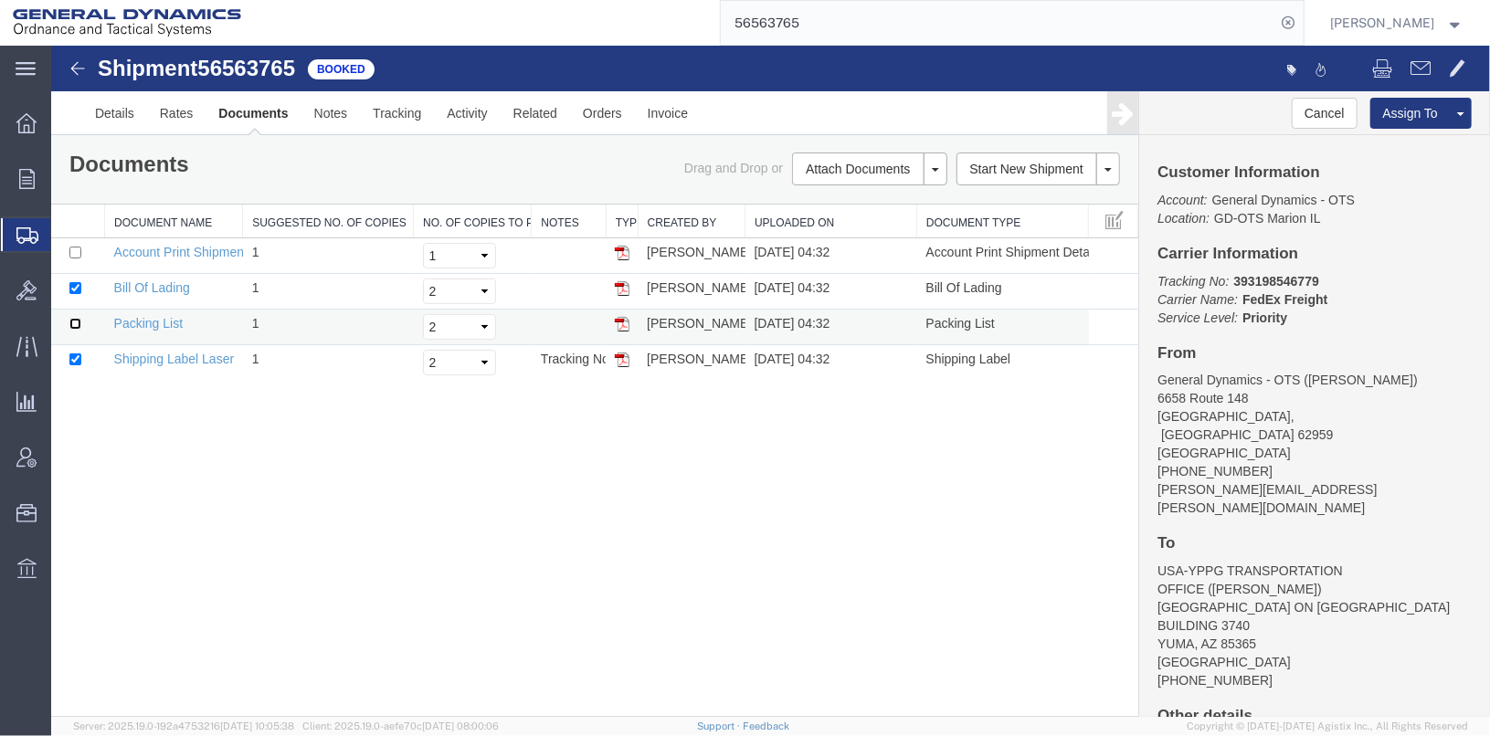
click at [71, 319] on input "checkbox" at bounding box center [75, 323] width 12 height 12
checkbox input "true"
click at [818, 196] on link "Print Documents" at bounding box center [866, 198] width 159 height 27
click at [126, 110] on link "Details" at bounding box center [113, 112] width 65 height 44
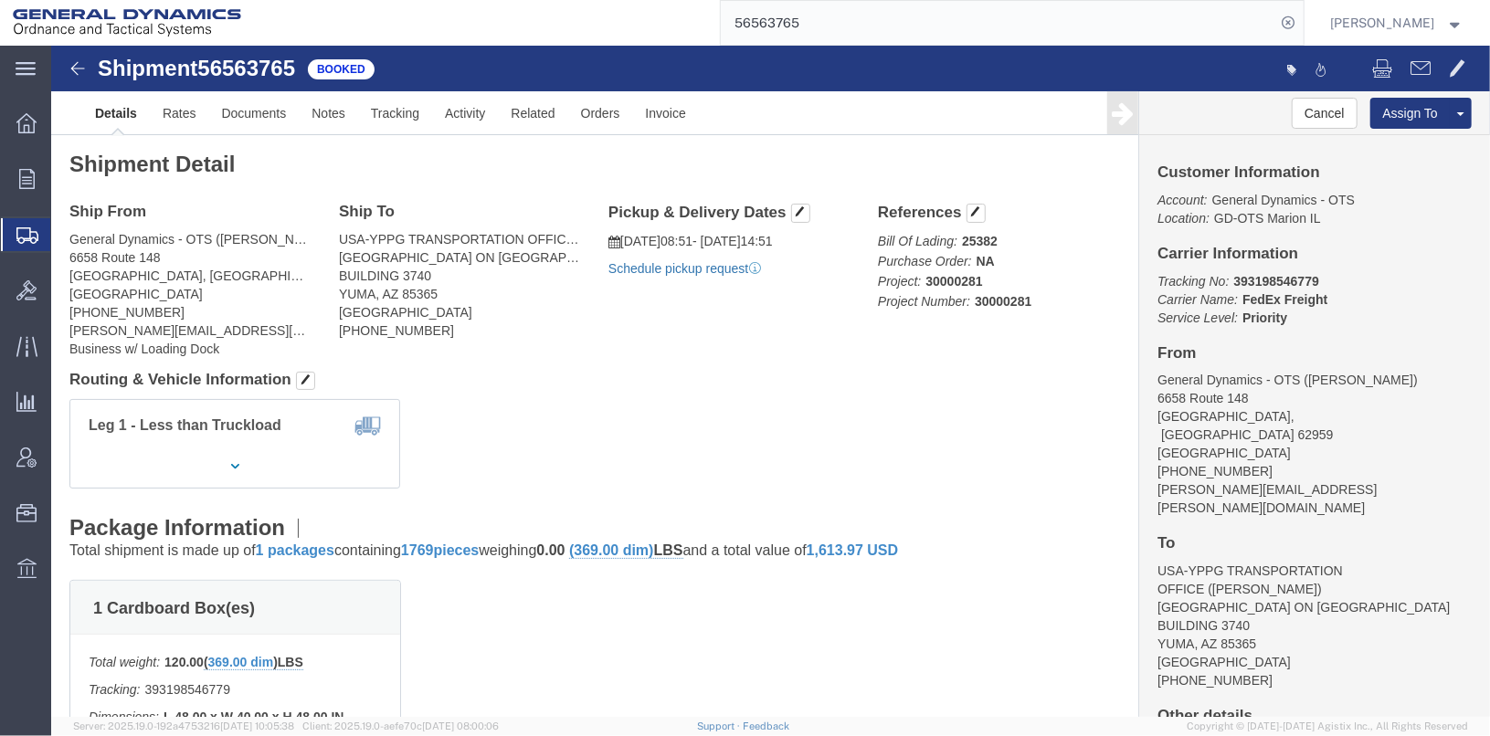
click link "Schedule pickup request"
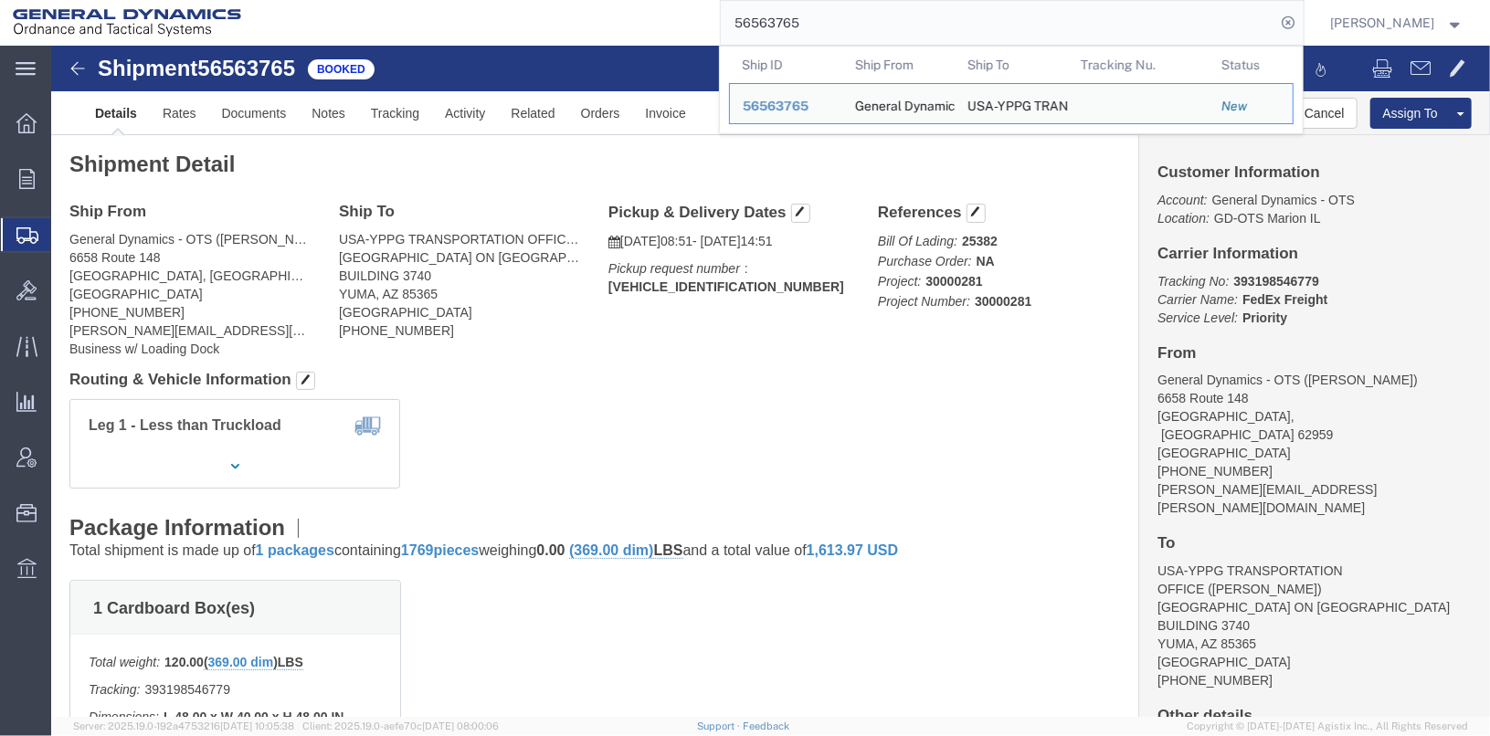
drag, startPoint x: 877, startPoint y: 20, endPoint x: 699, endPoint y: 1, distance: 179.2
click at [699, 1] on div "56563765 Ship ID Ship From Ship To Tracking Nu. Status Ship ID 56563765 Ship Fr…" at bounding box center [779, 23] width 1051 height 46
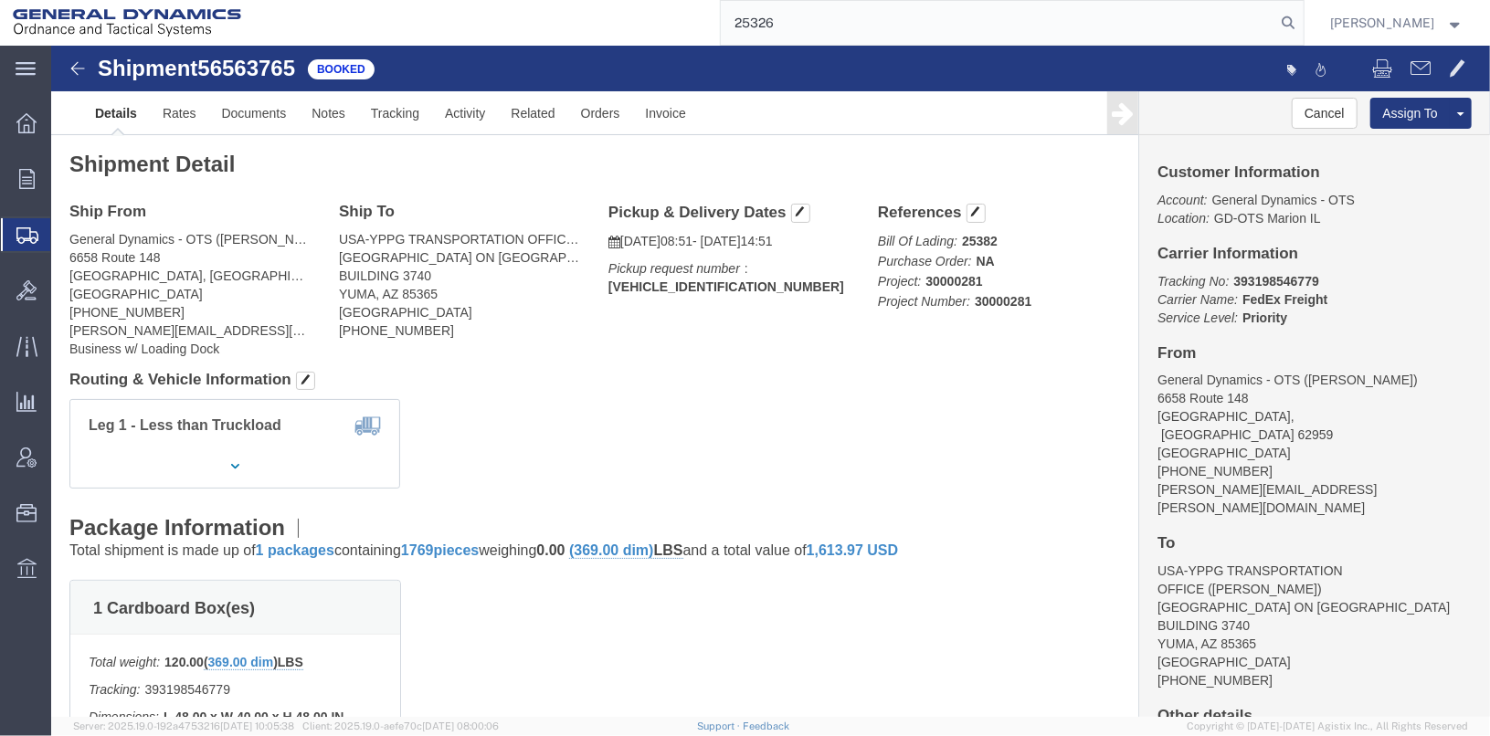
type input "25326"
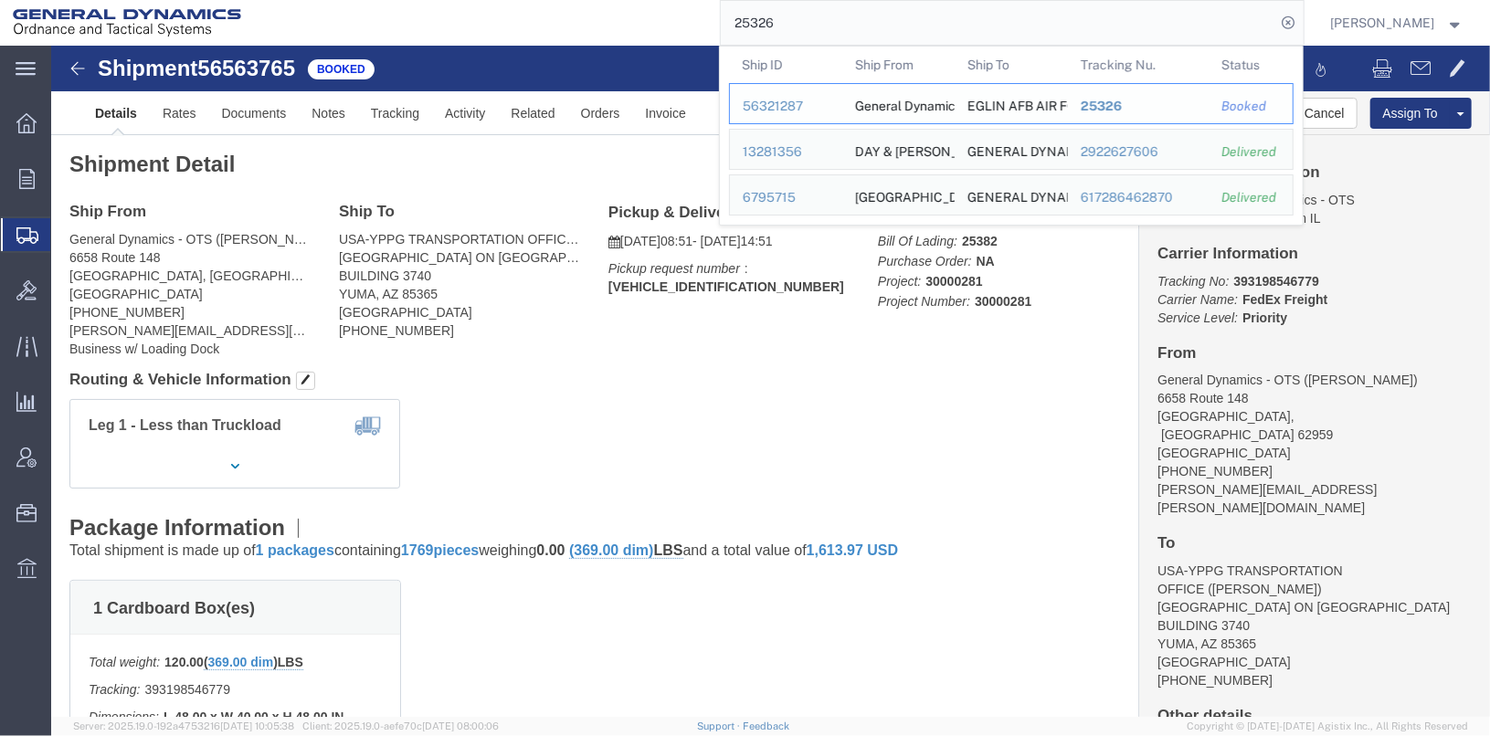
click at [815, 103] on div "56321287" at bounding box center [786, 106] width 87 height 19
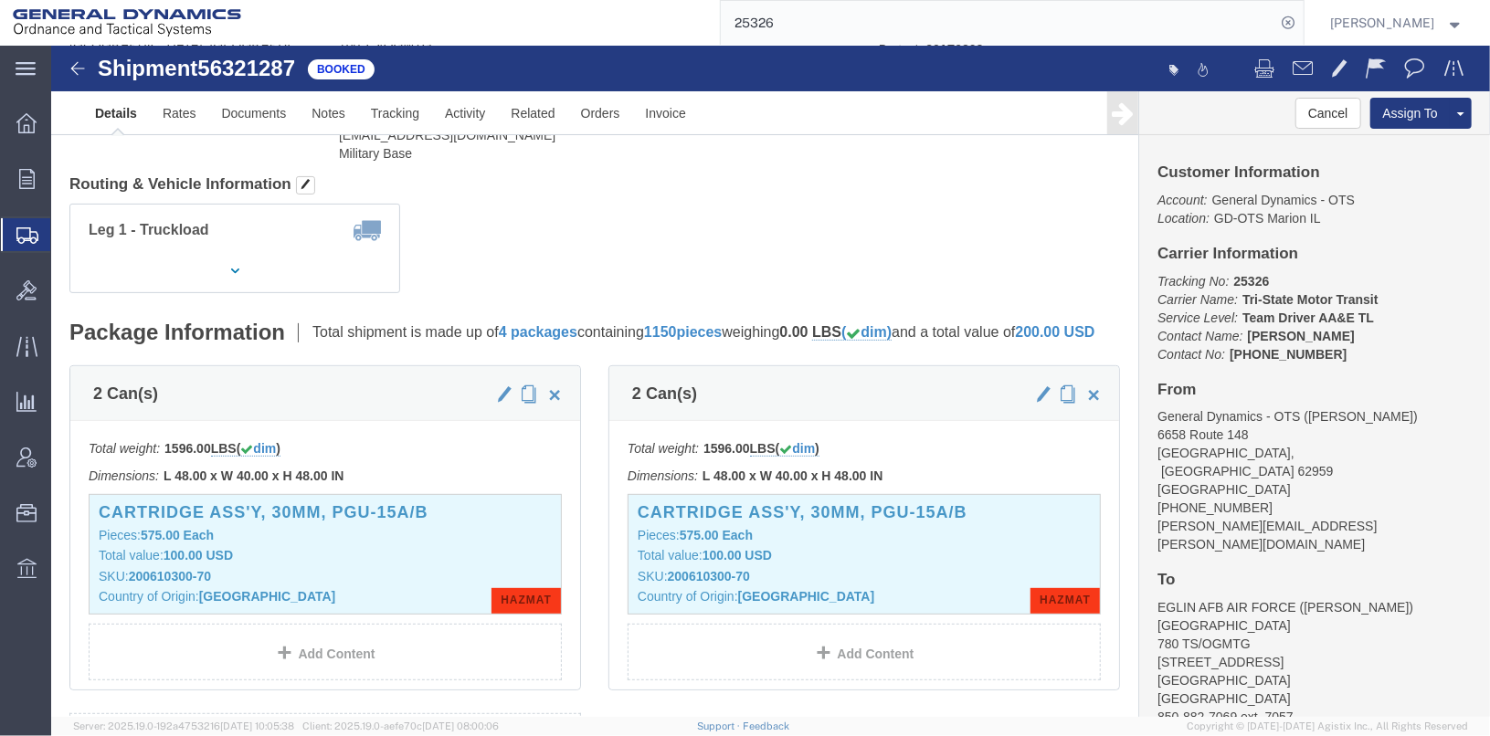
scroll to position [274, 0]
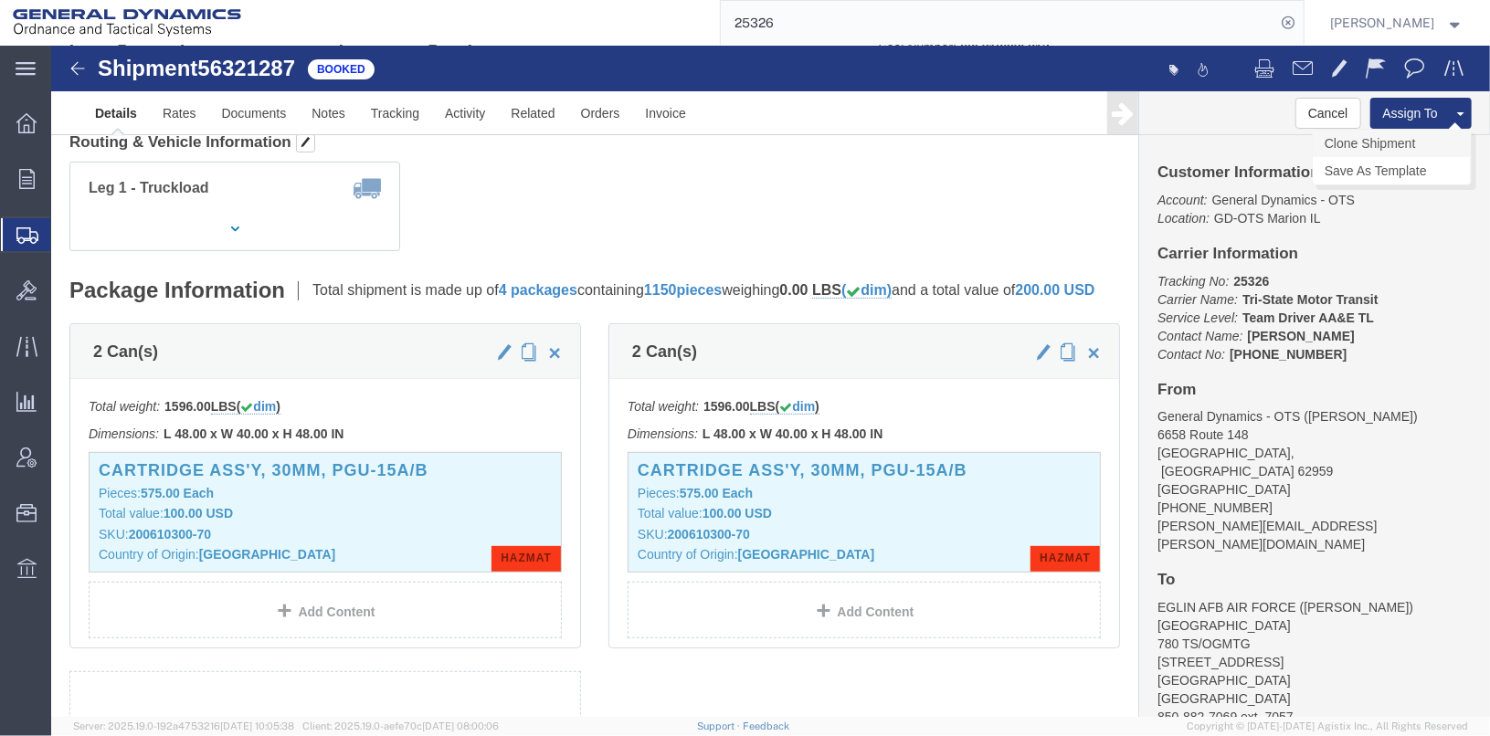
click link "Clone Shipment"
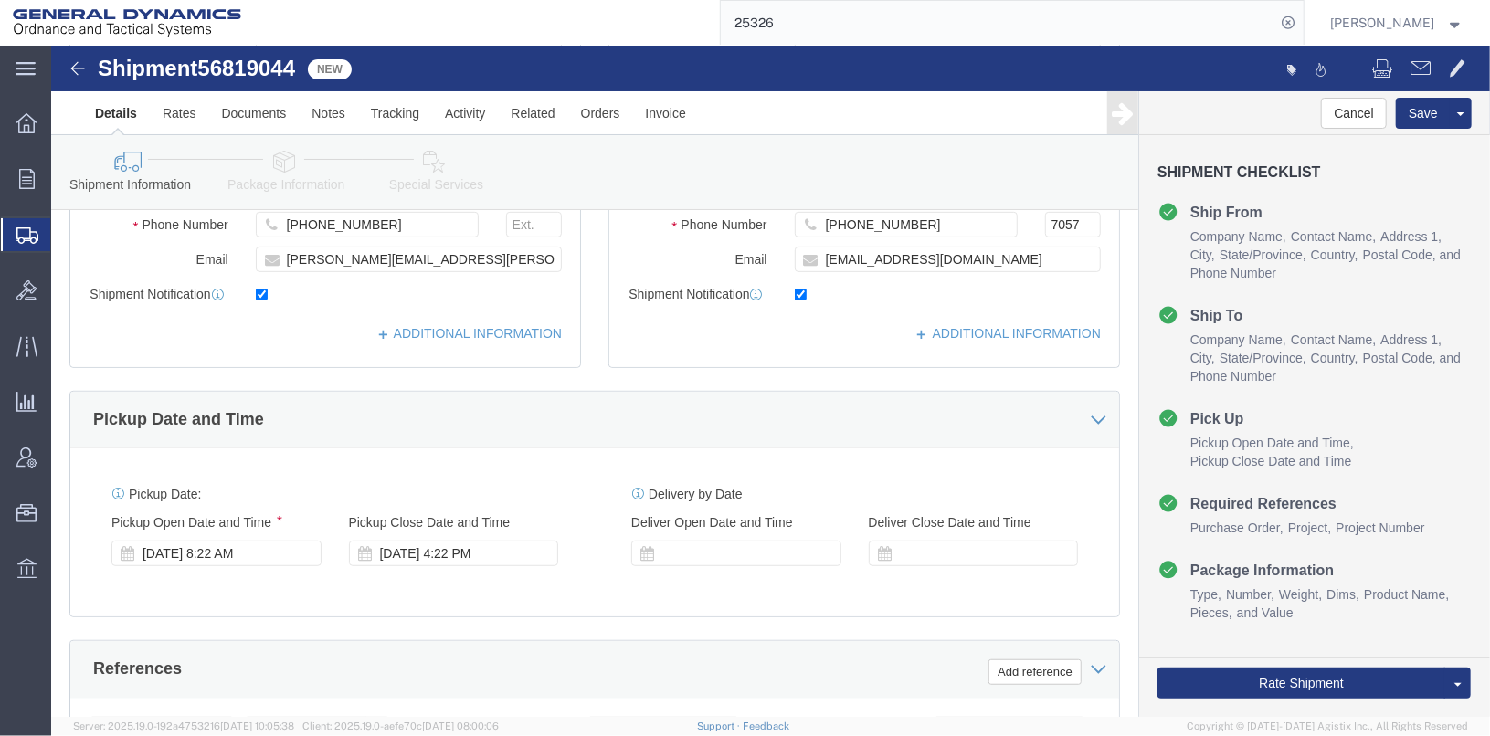
scroll to position [548, 0]
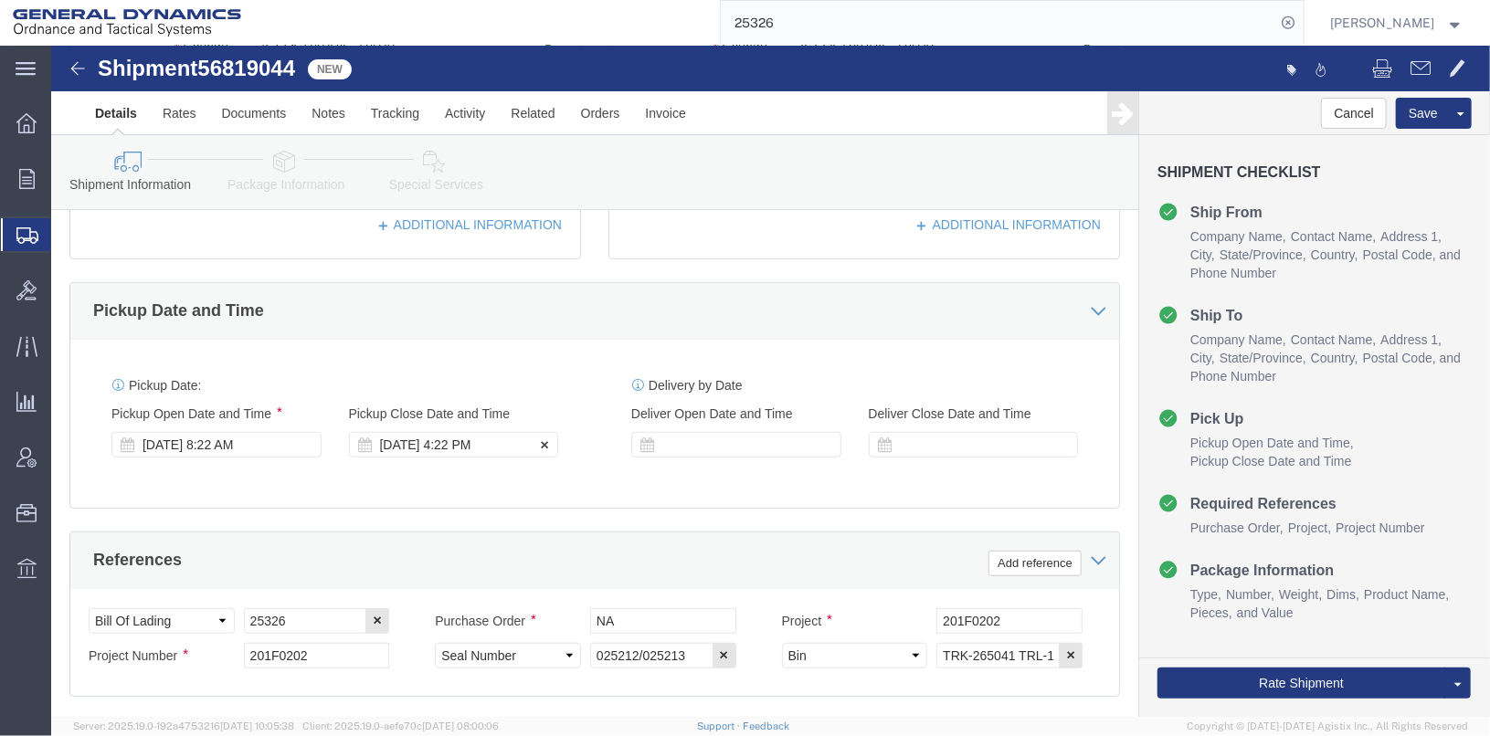
click div "[DATE] 4:22 PM"
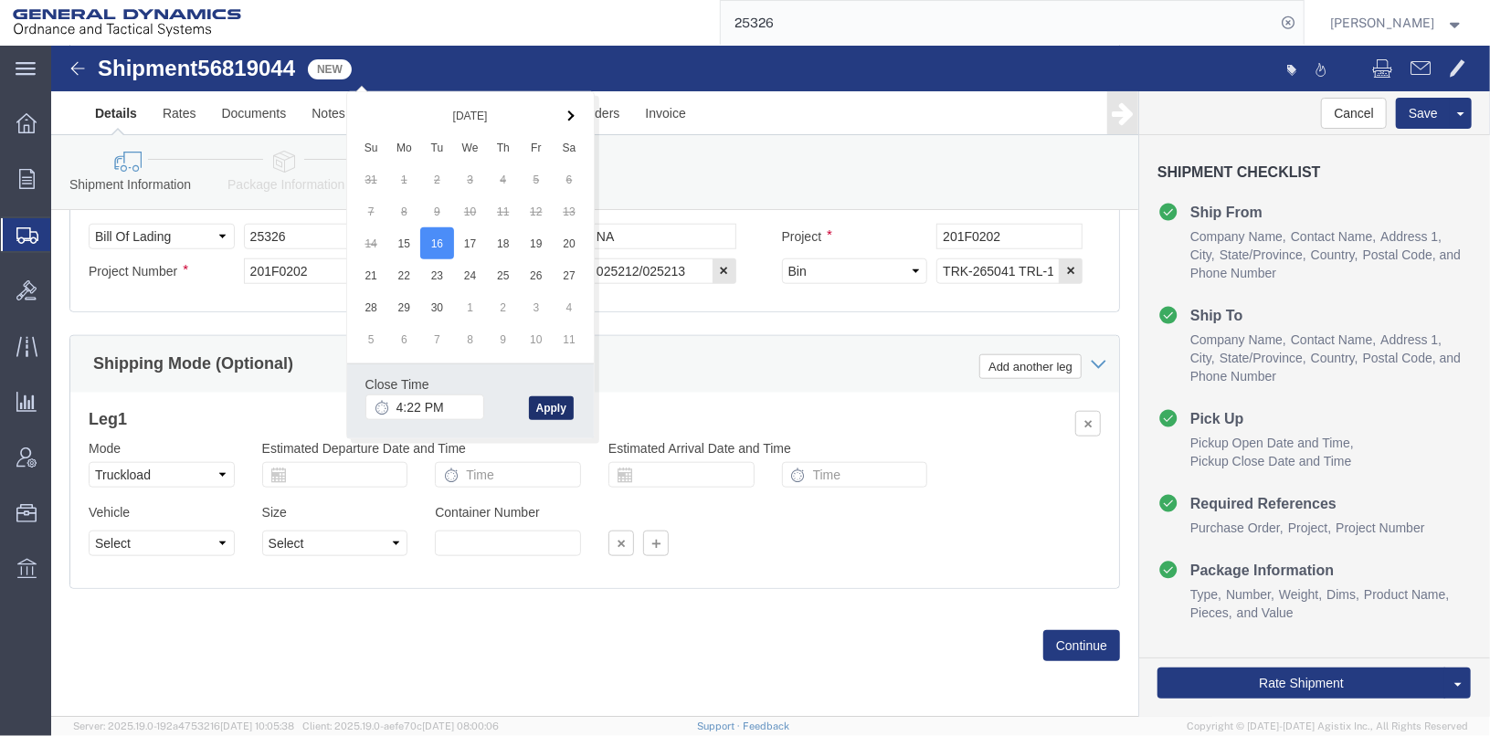
click button "Apply"
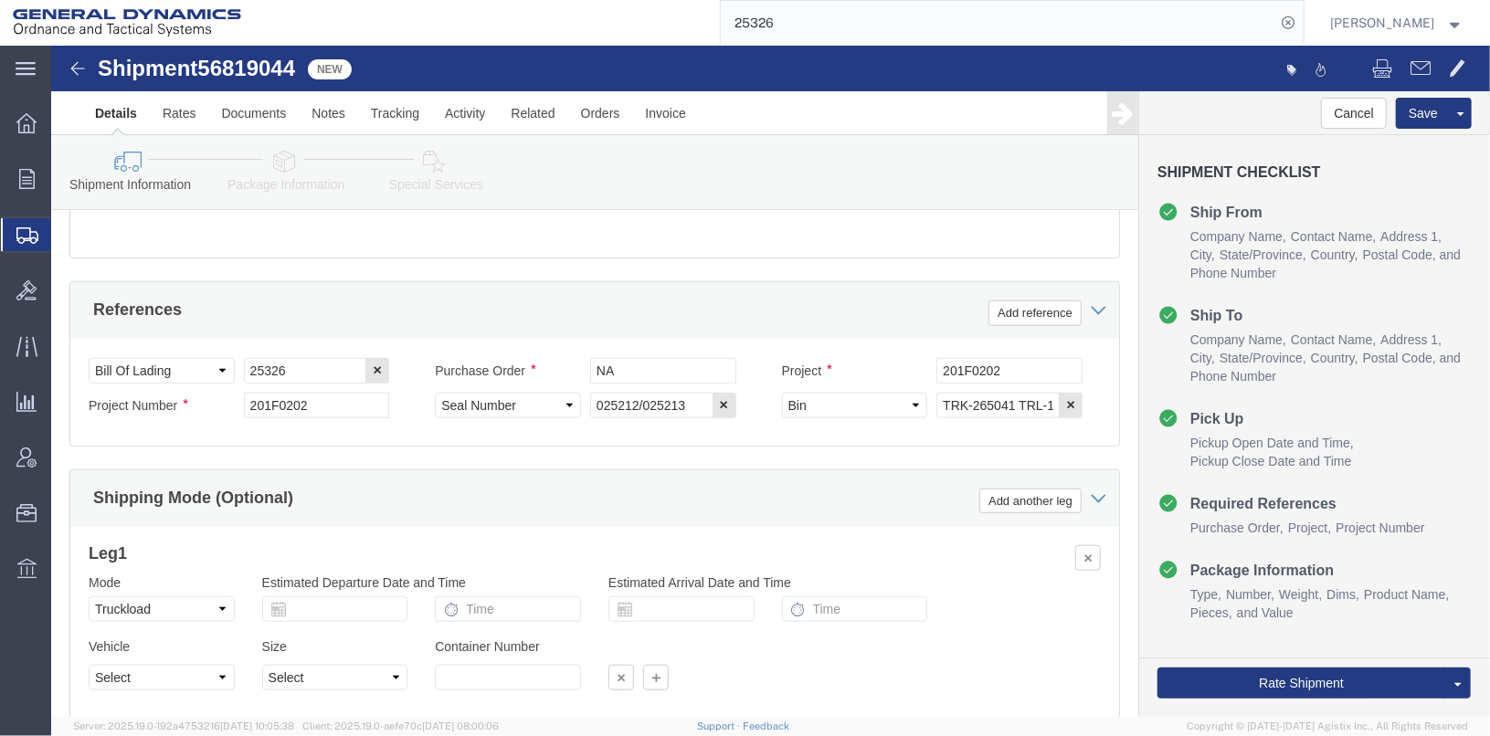
scroll to position [577, 0]
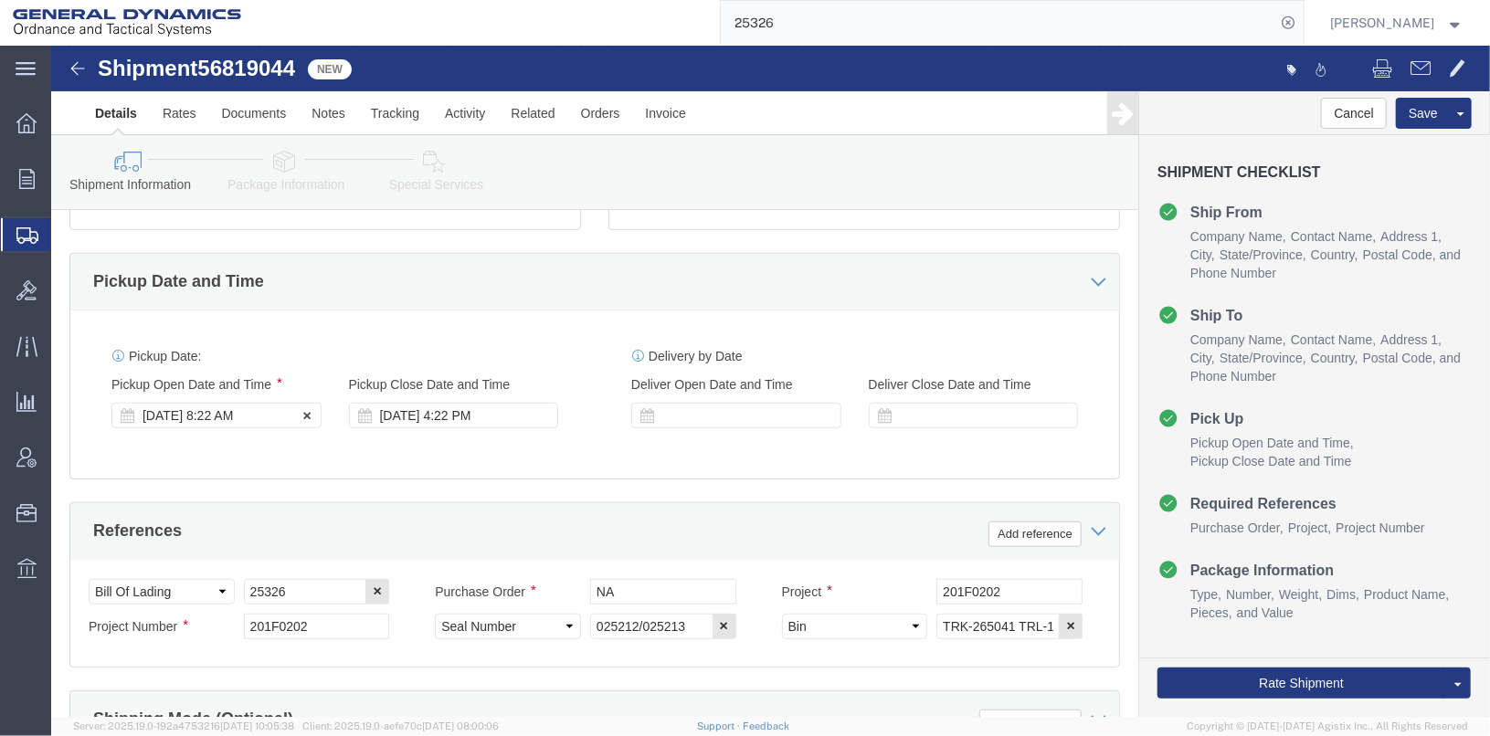
click div "[DATE] 8:22 AM"
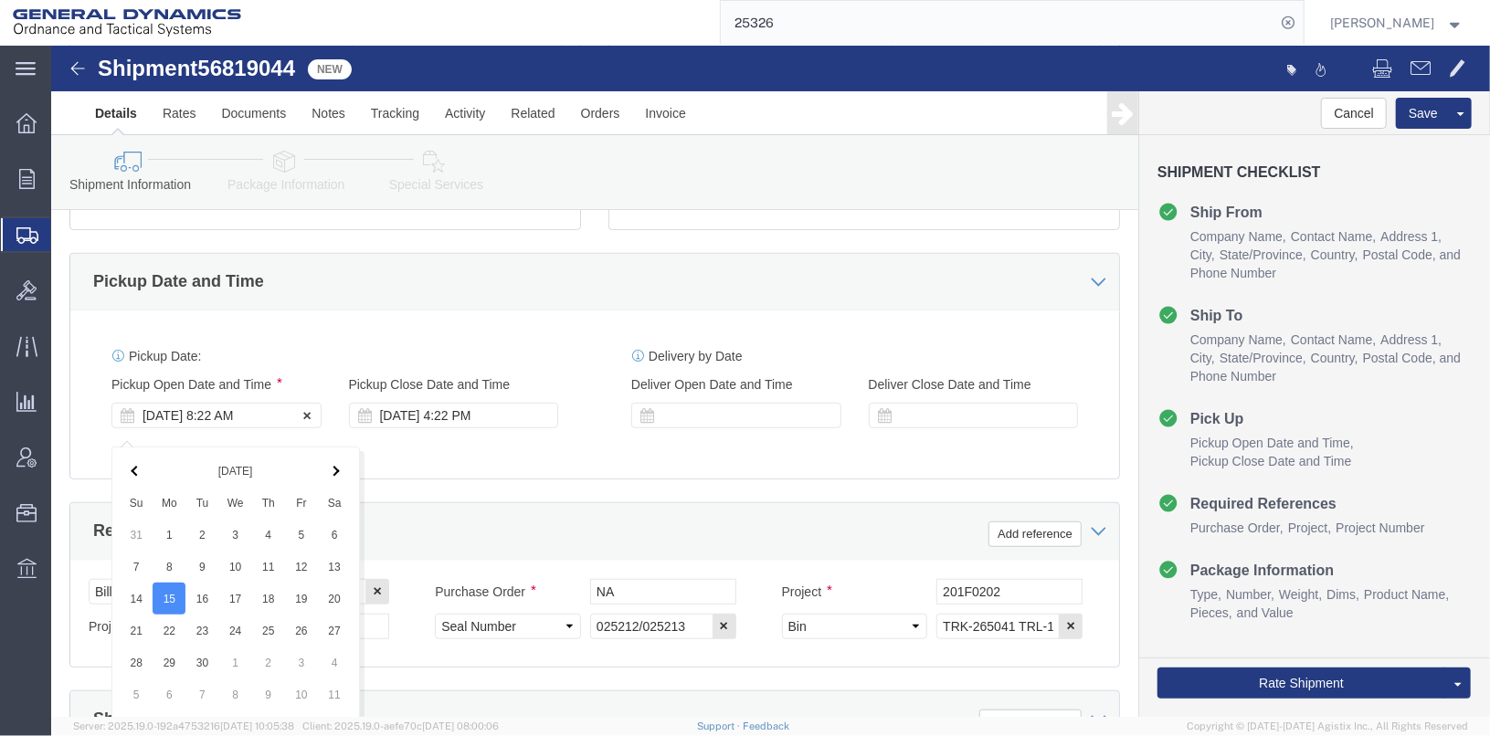
scroll to position [943, 0]
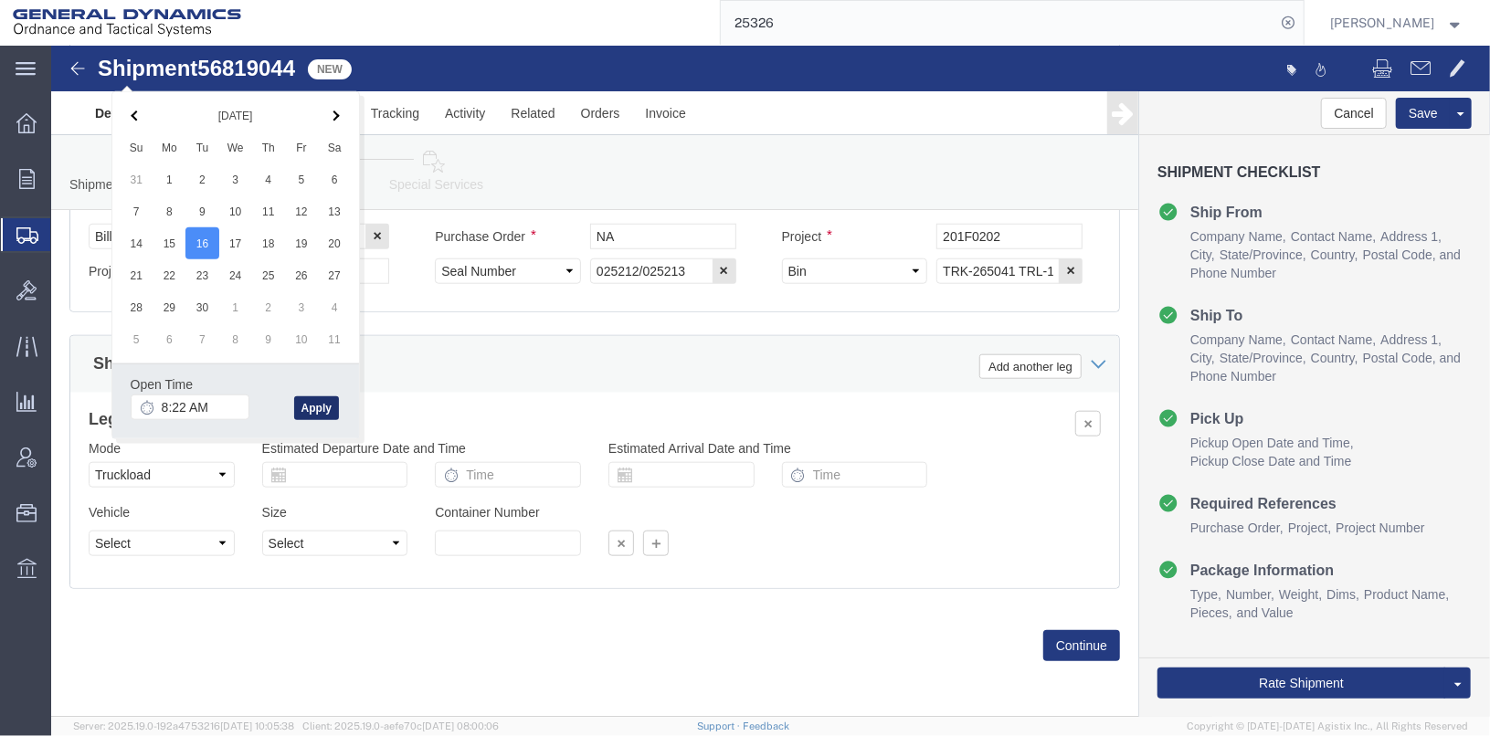
click button "Apply"
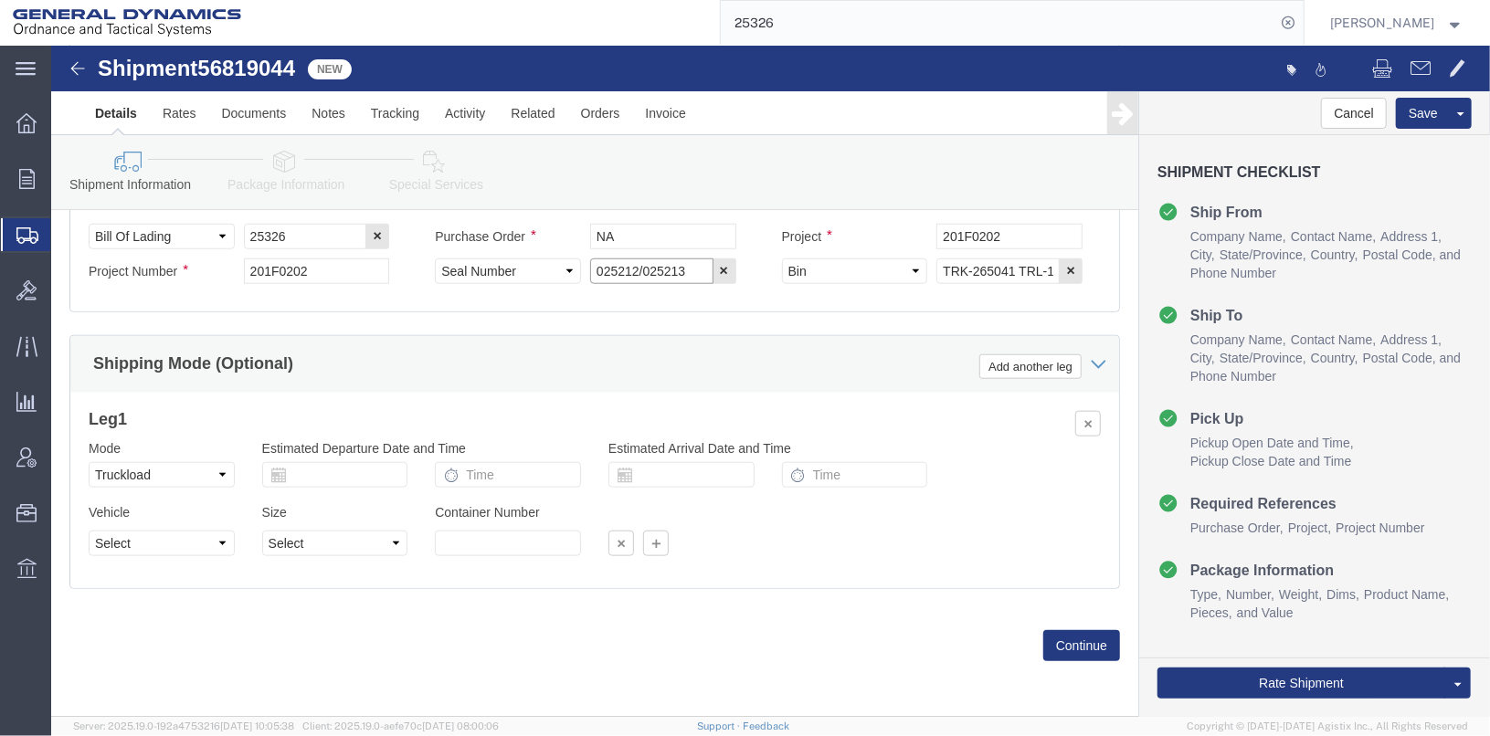
click input "025212/025213"
click input "024892/025213"
type input "024892/024893"
click input "TRK-265041 TRL-164159"
type input "TRK- TRL-"
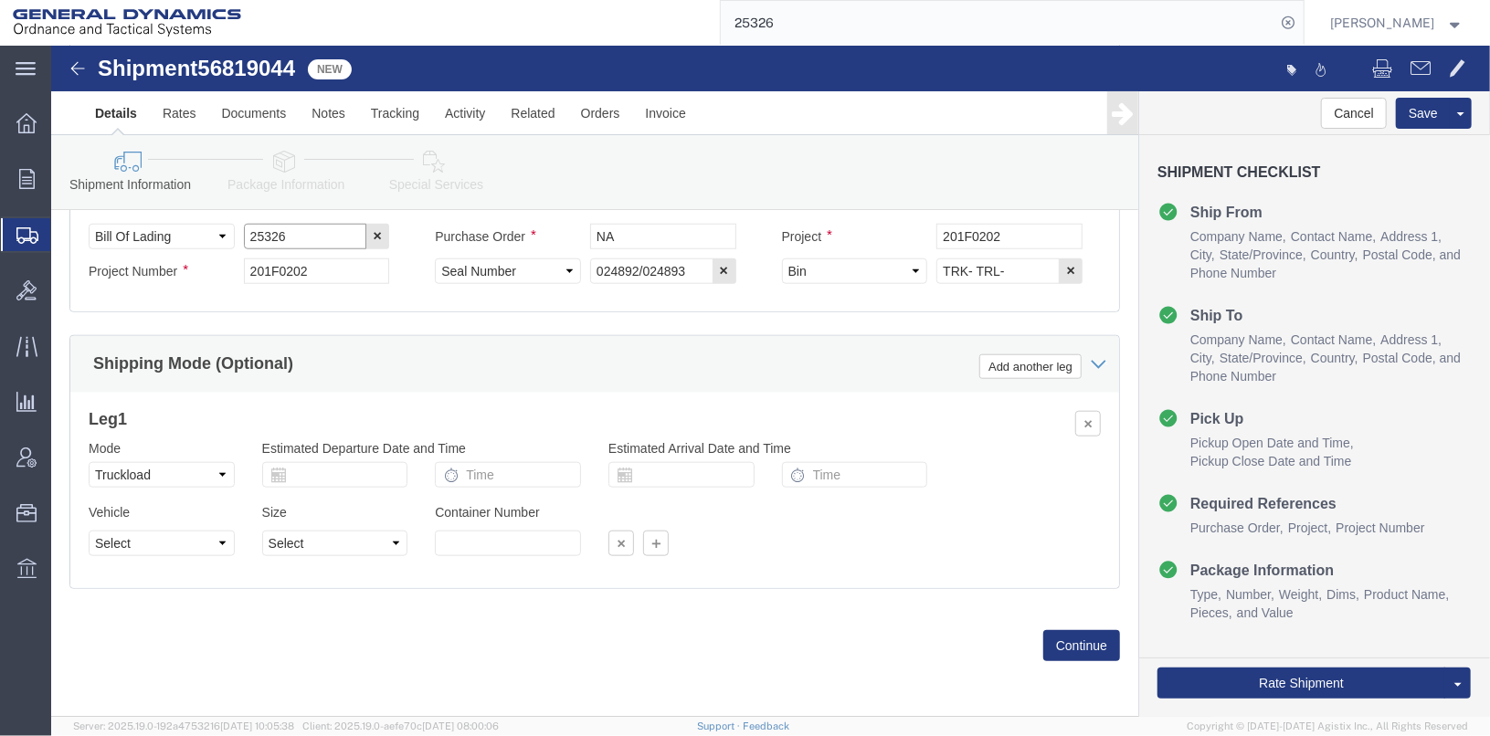
click input "25326"
type input "25413"
click button "Continue"
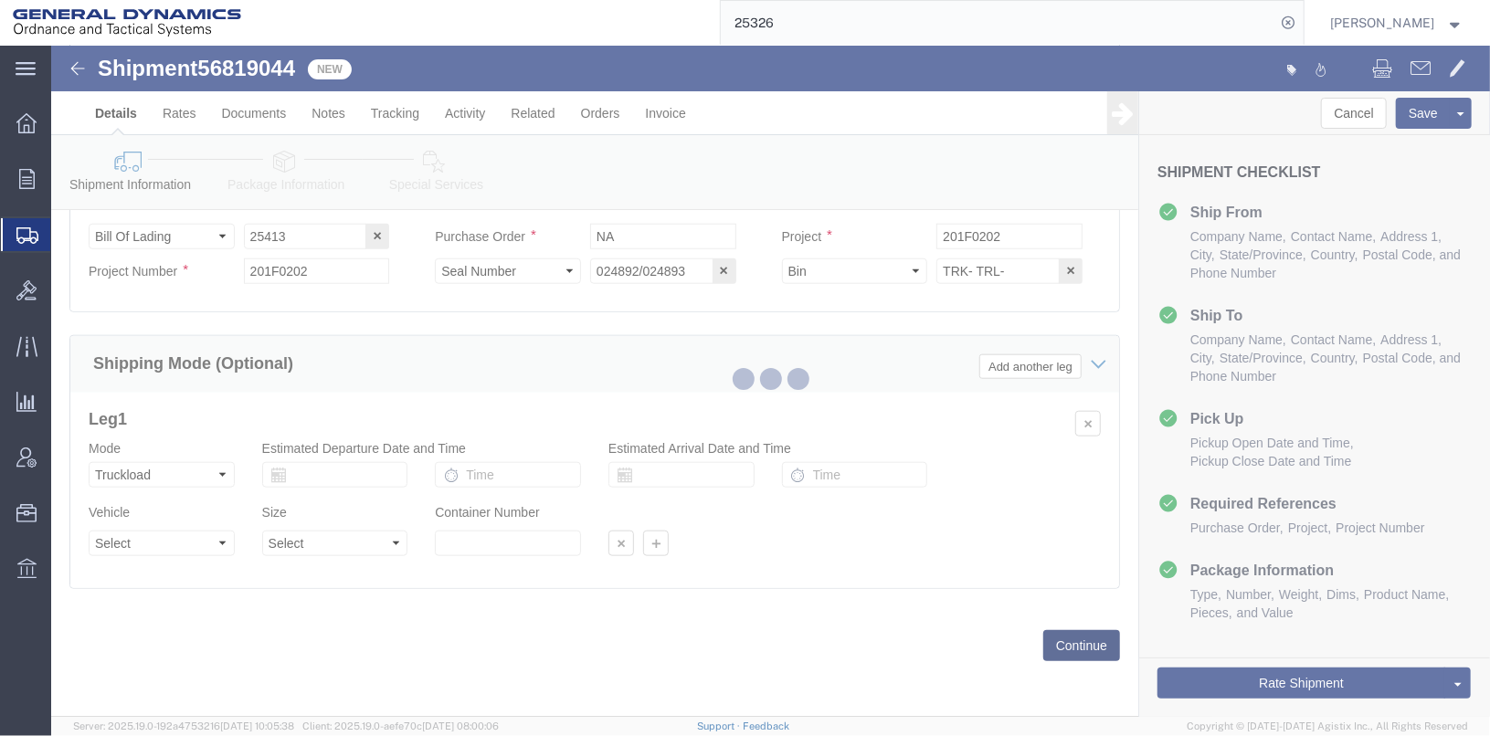
scroll to position [36, 0]
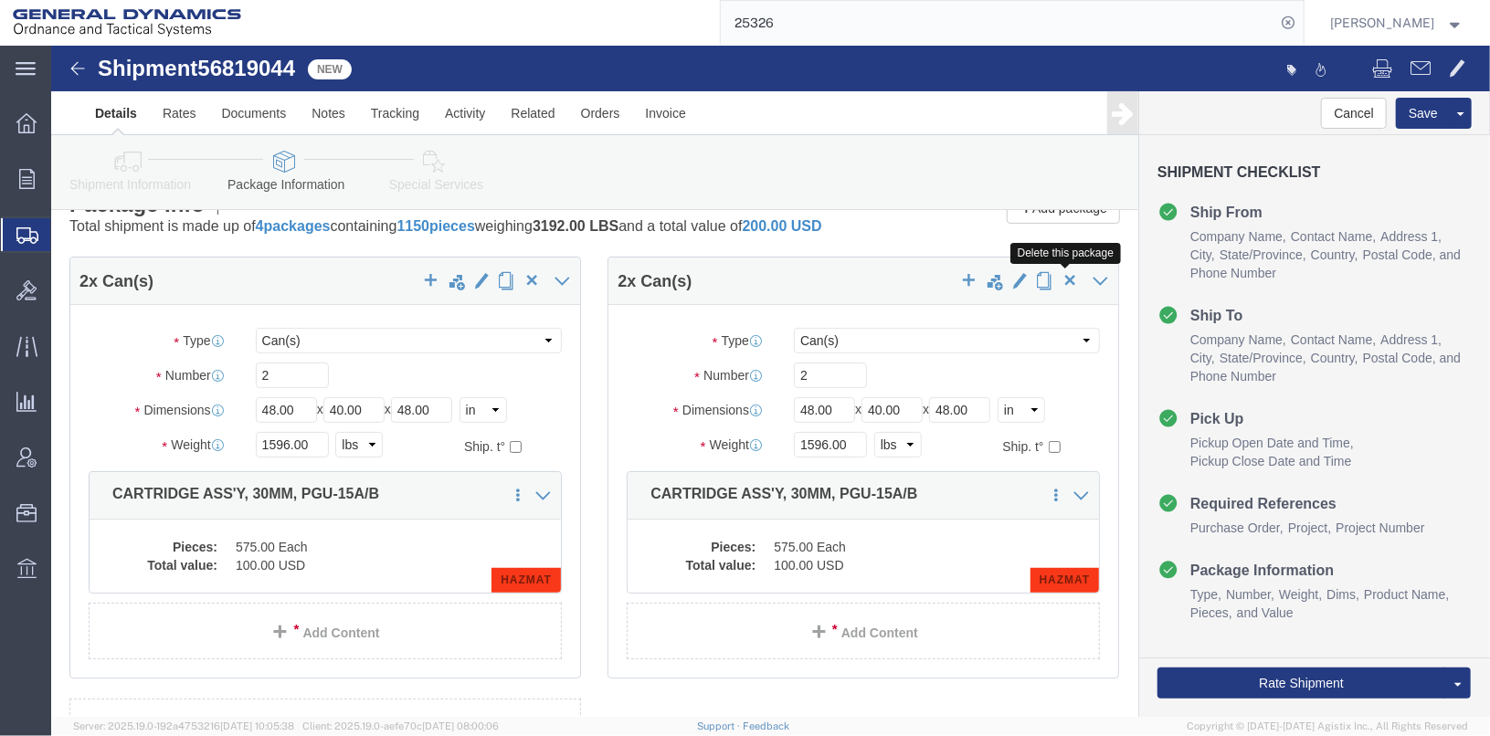
click span "button"
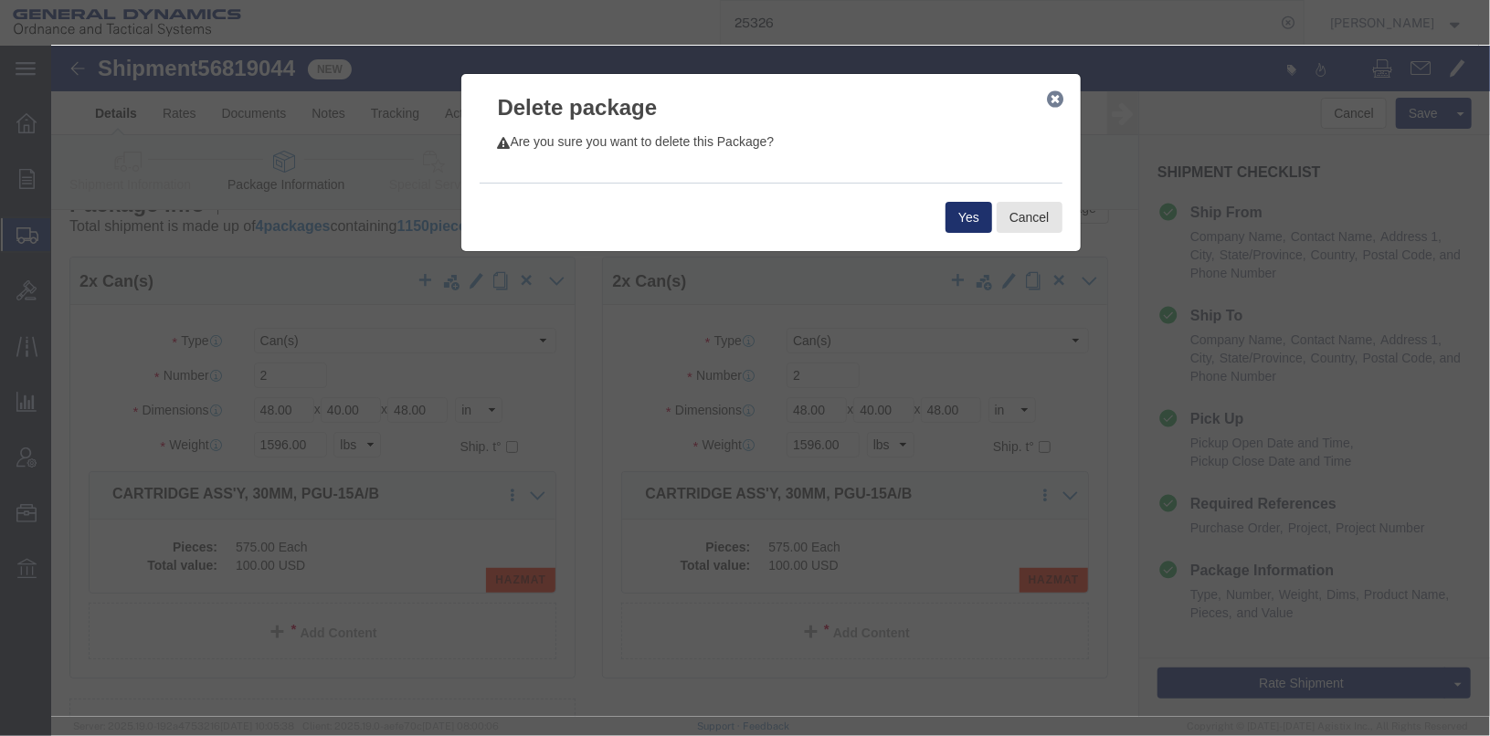
click button "Yes"
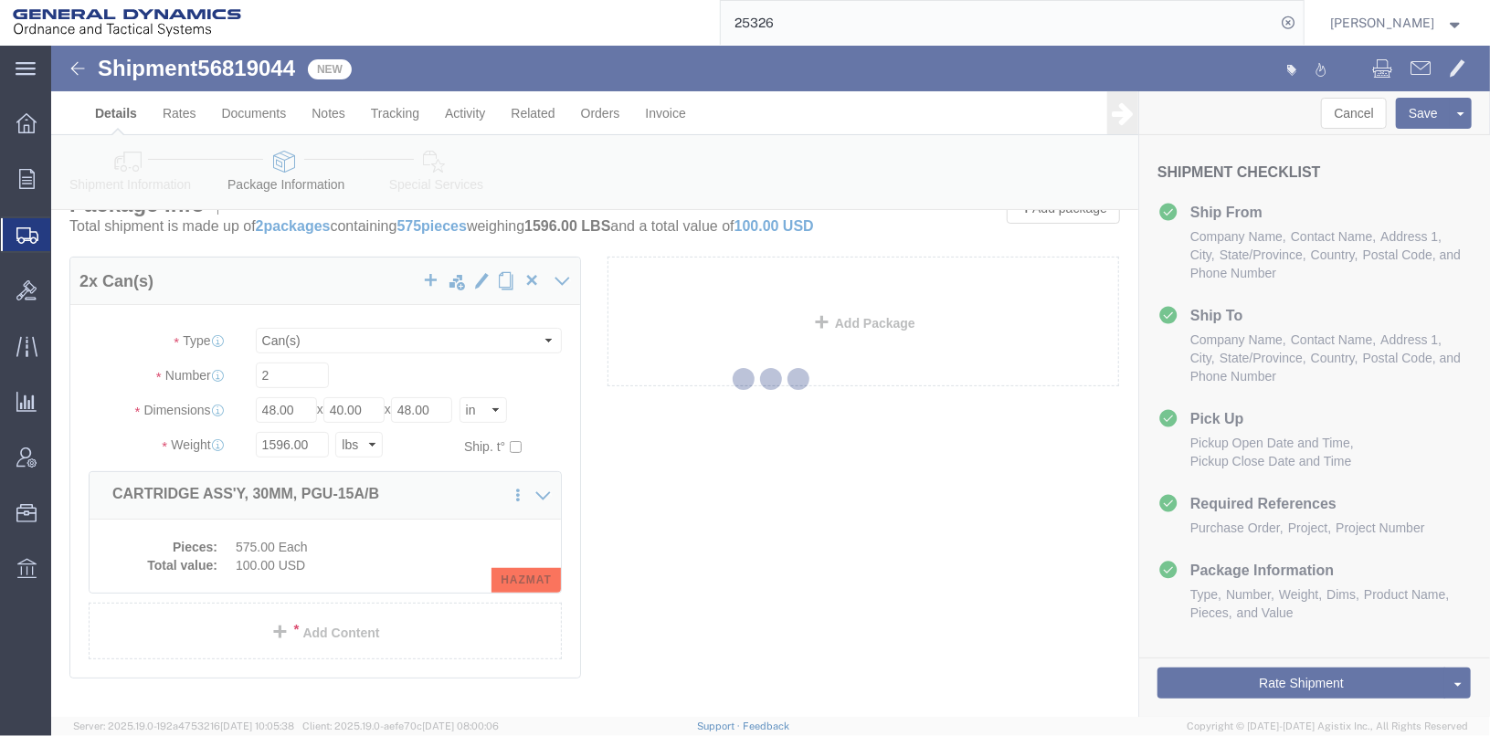
select select "CANS"
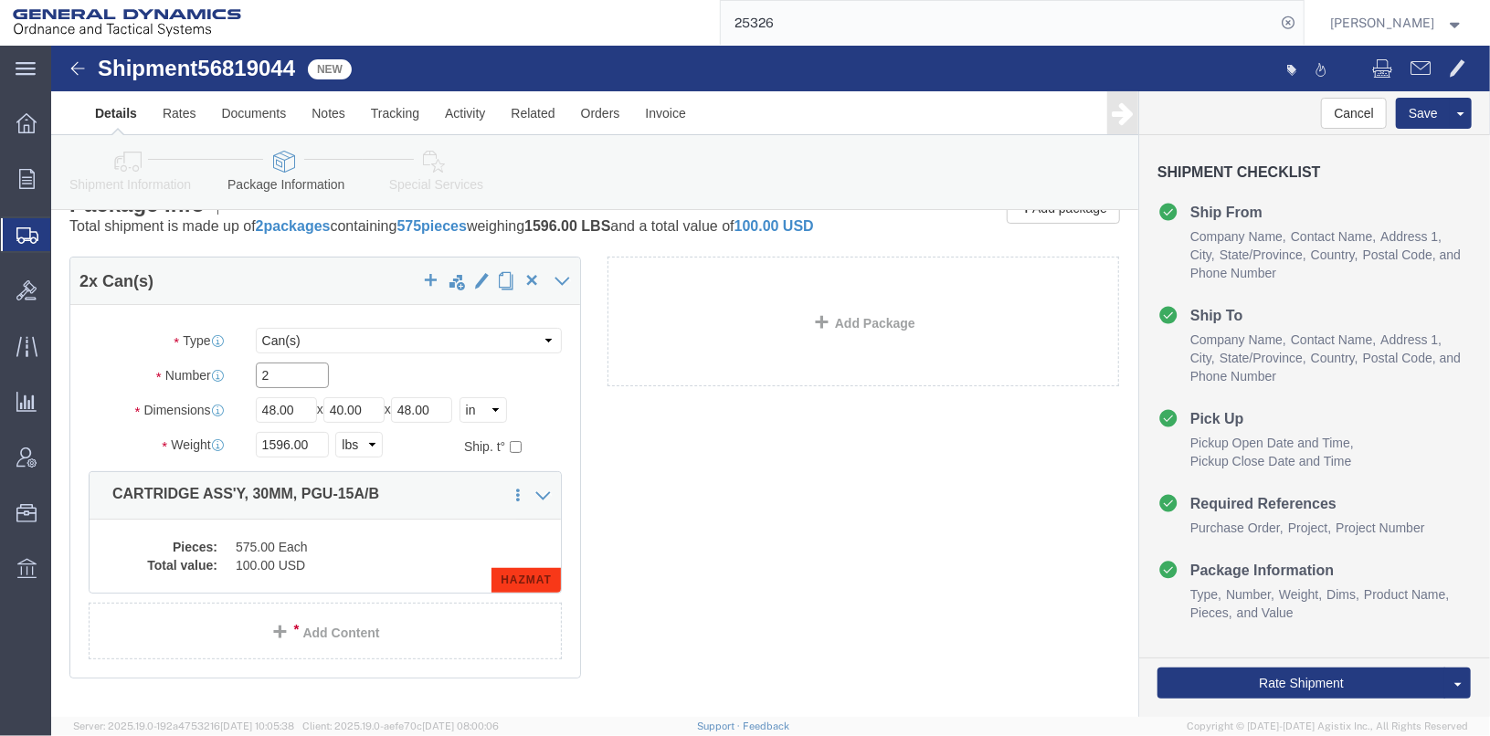
click input "2"
type input "1"
click select "Select Bale(s) Basket(s) Bolt(s) Bottle(s) Buckets Bulk Bundle(s) Can(s) Cardbo…"
select select "SKID"
click select "Select Bale(s) Basket(s) Bolt(s) Bottle(s) Buckets Bulk Bundle(s) Can(s) Cardbo…"
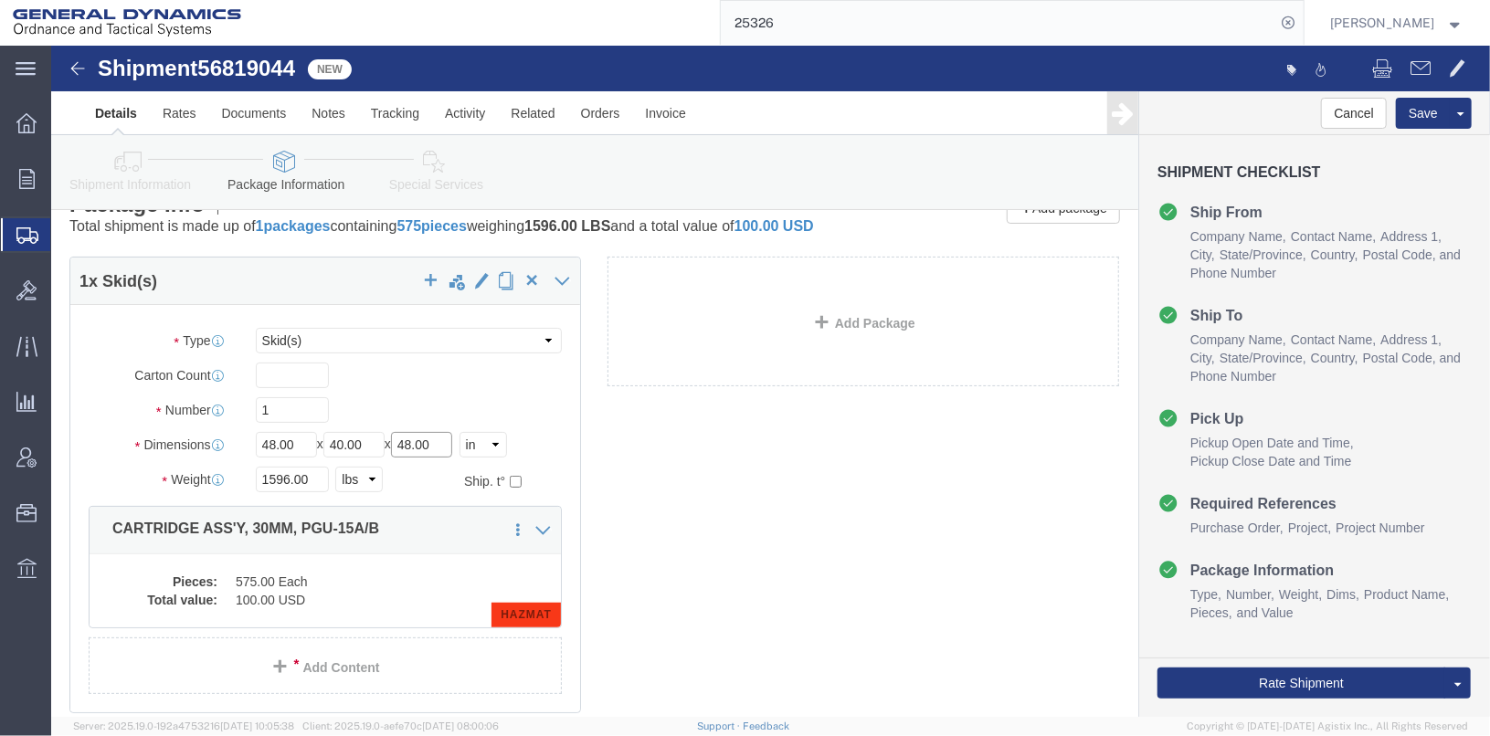
drag, startPoint x: 395, startPoint y: 418, endPoint x: 331, endPoint y: 421, distance: 64.0
click div "Length 48.00 x Width 40.00 x Height 48.00 Select cm ft in"
type input "30"
drag, startPoint x: 261, startPoint y: 460, endPoint x: 151, endPoint y: 450, distance: 110.9
click div "Weight 1596.00 Select kgs lbs Ship. t°"
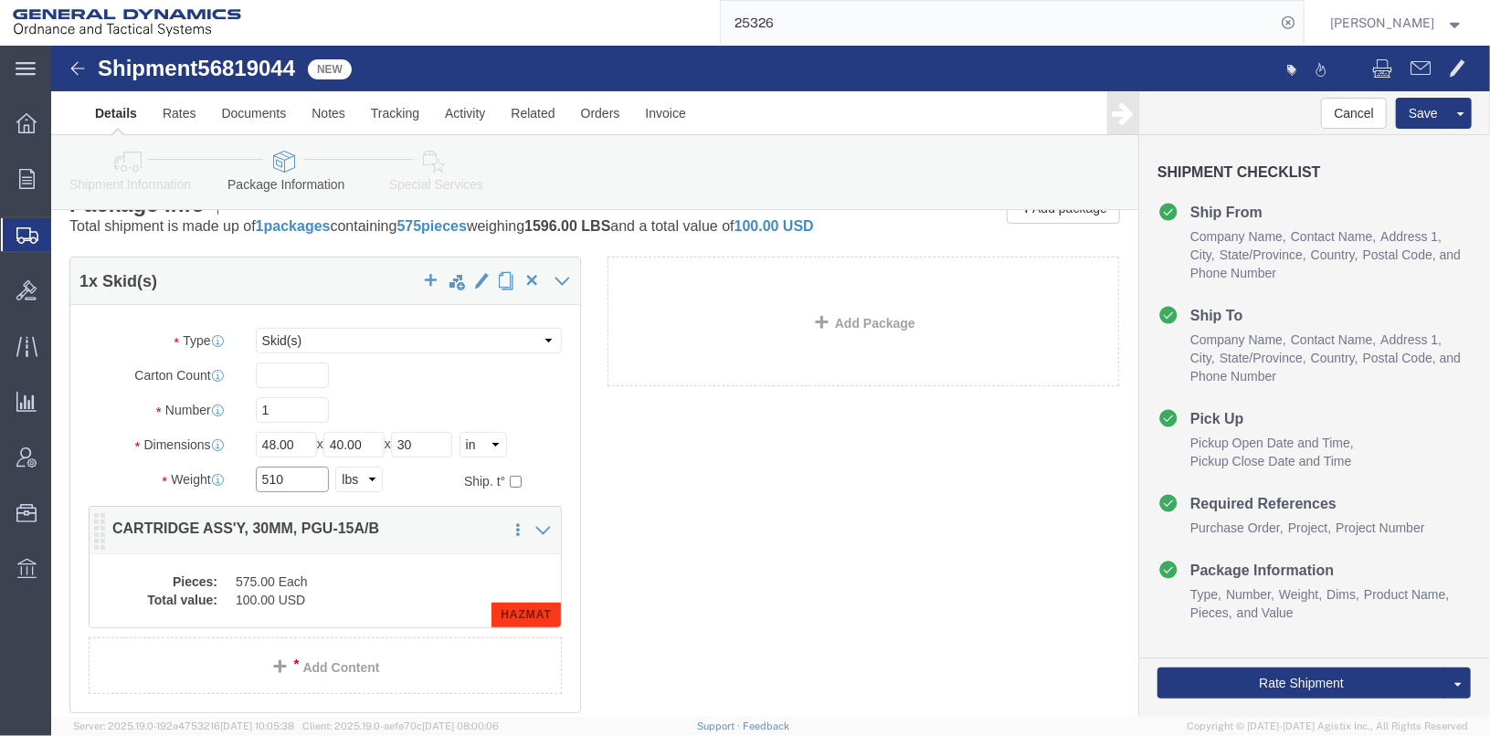
type input "510"
click dl "Pieces: 575.00 Each Total value: 100.00 USD"
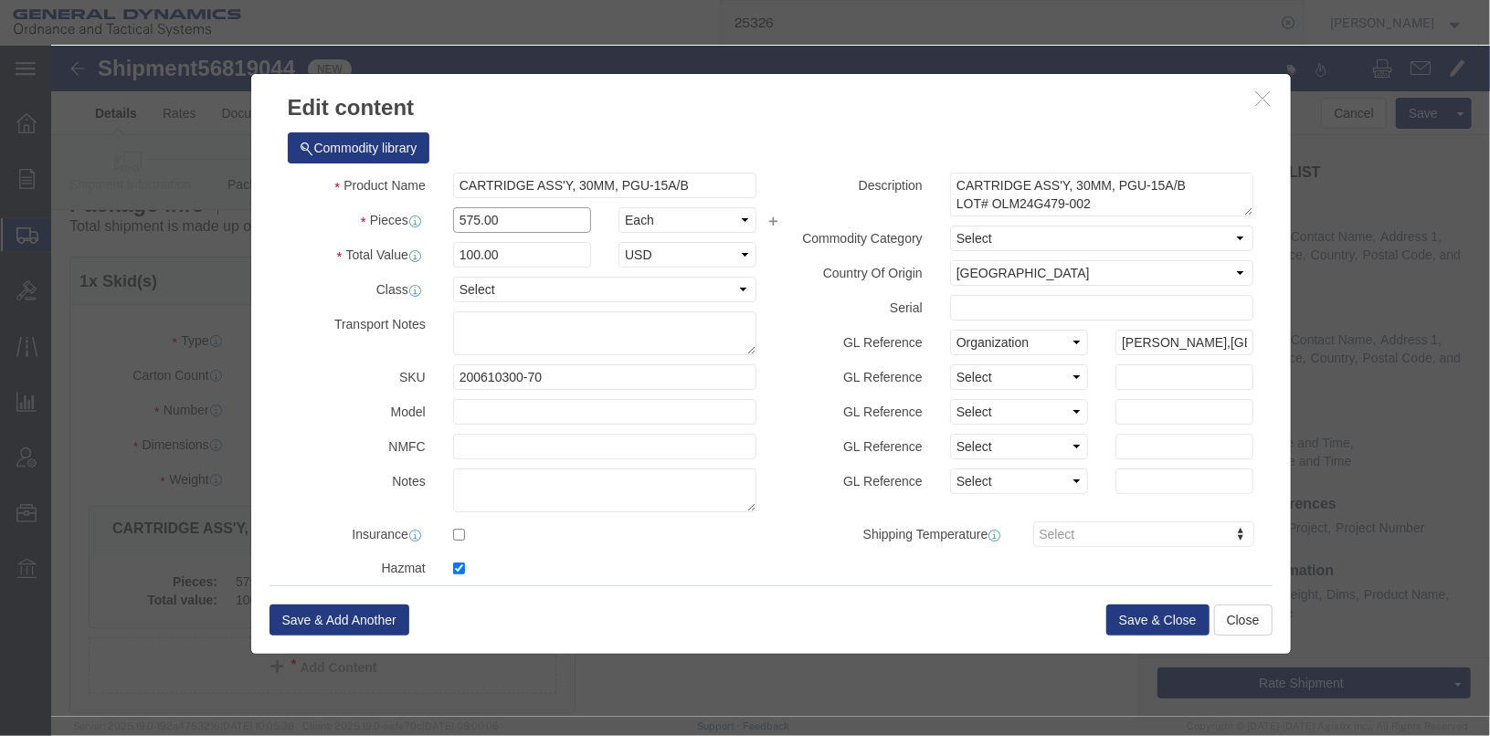
drag, startPoint x: 466, startPoint y: 181, endPoint x: 341, endPoint y: 167, distance: 125.9
click div "Pieces Number of pieces inside all the packages 575.00 Select Bag Barrels 100Bo…"
type input "150"
click label "Pieces"
drag, startPoint x: 453, startPoint y: 211, endPoint x: 358, endPoint y: 209, distance: 95.0
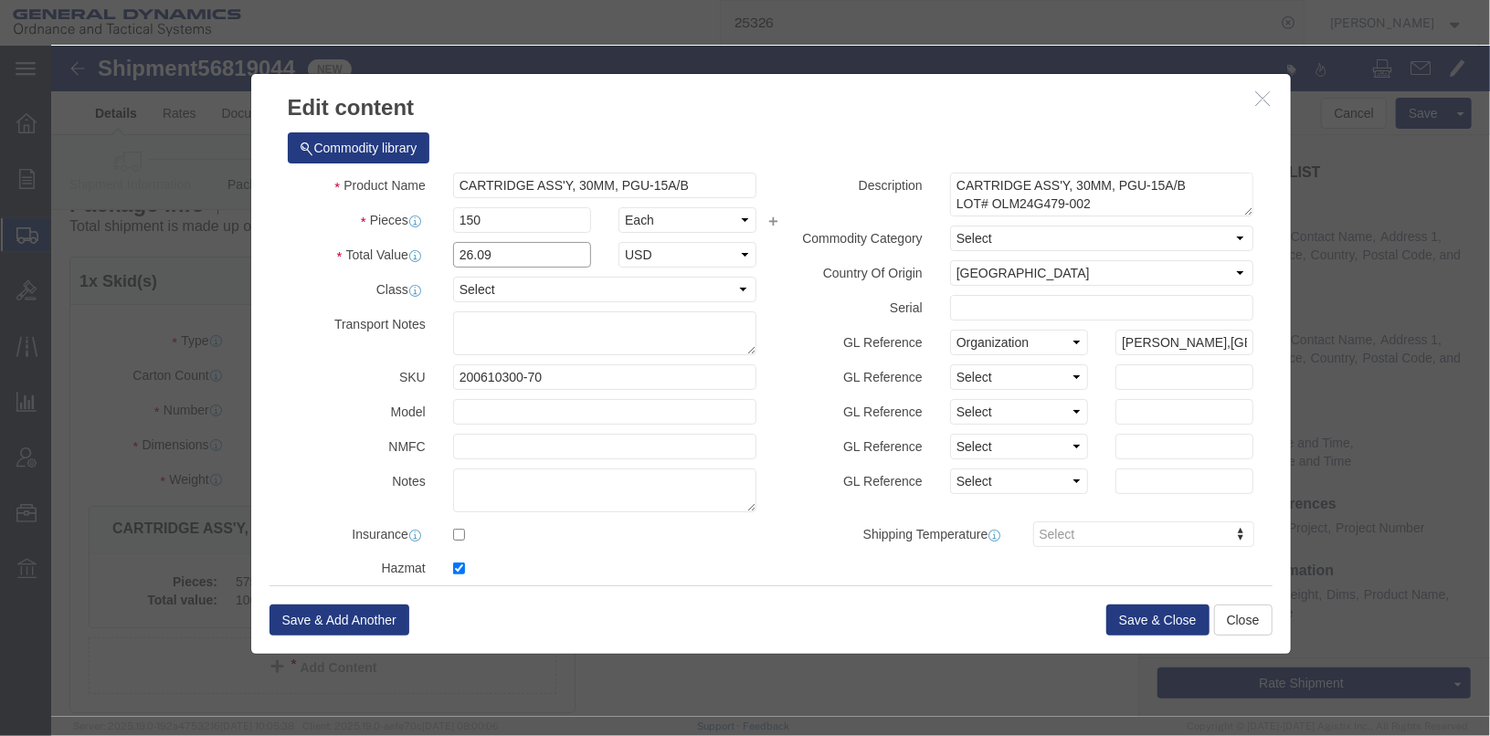
click div "Total Value 26.09 Select ADP AED AFN ALL AMD AOA ARS ATS AUD AWG AZN BAM BBD BD…"
type input "100"
click label "Transport Notes"
click textarea "CARTRIDGE ASS'Y, 30MM, PGU-15A/B LOT# OLM24G479-002 1 ALS CAN WITH 575EA 1 EMPT…"
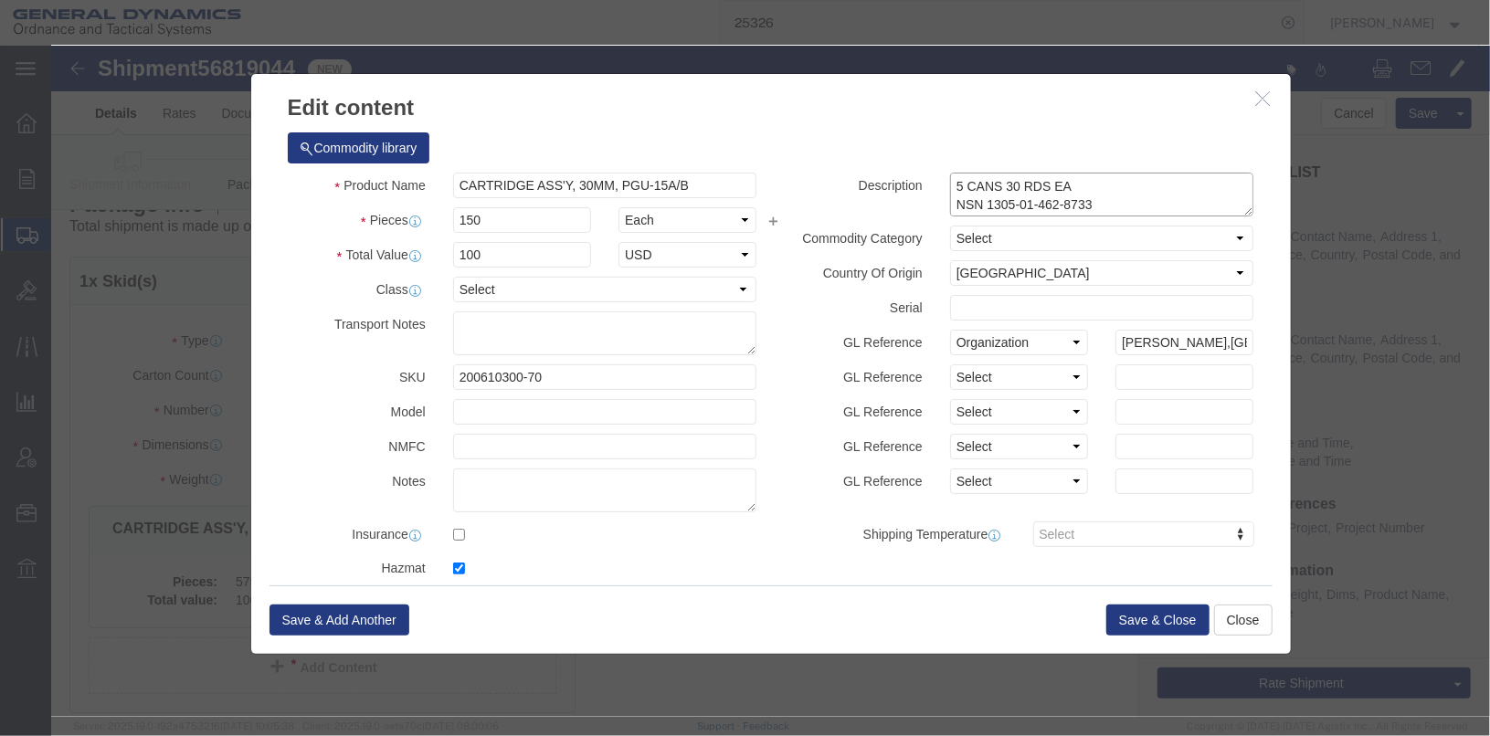
click textarea "CARTRIDGE ASS'Y, 30MM, PGU-15A/B LOT# OLM24G479-002 1 ALS CAN WITH 575EA 1 EMPT…"
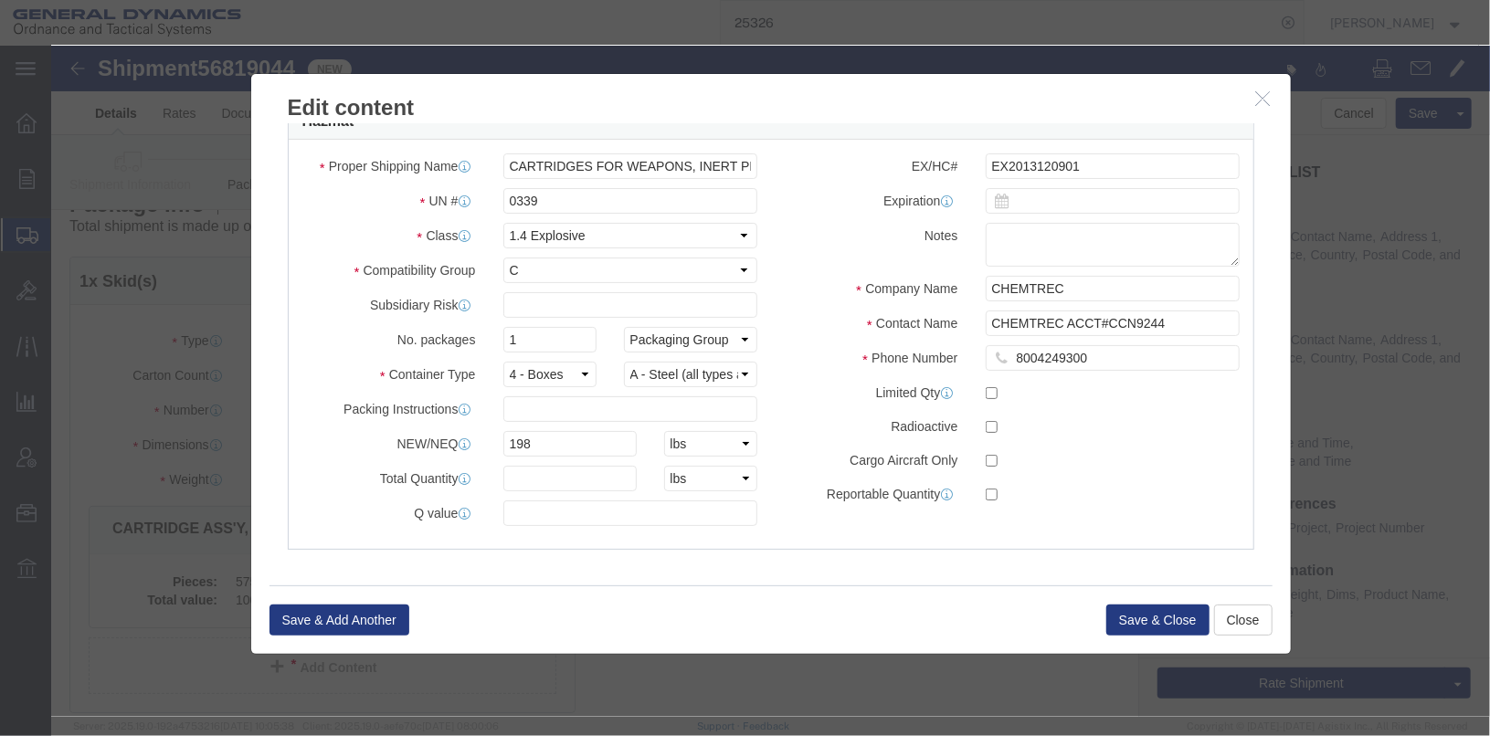
scroll to position [535, 0]
type textarea "CARTRIDGE ASS'Y, 30MM, PGU-15A/B LOT# OLM25H840-001 5 CANS 30 RDS EA NSN 1305-0…"
click input "1"
type input "5"
click div "EX/HC# EX2013120901 Expiration Notes Company Name CHEMTREC Contact Name CHEMTRE…"
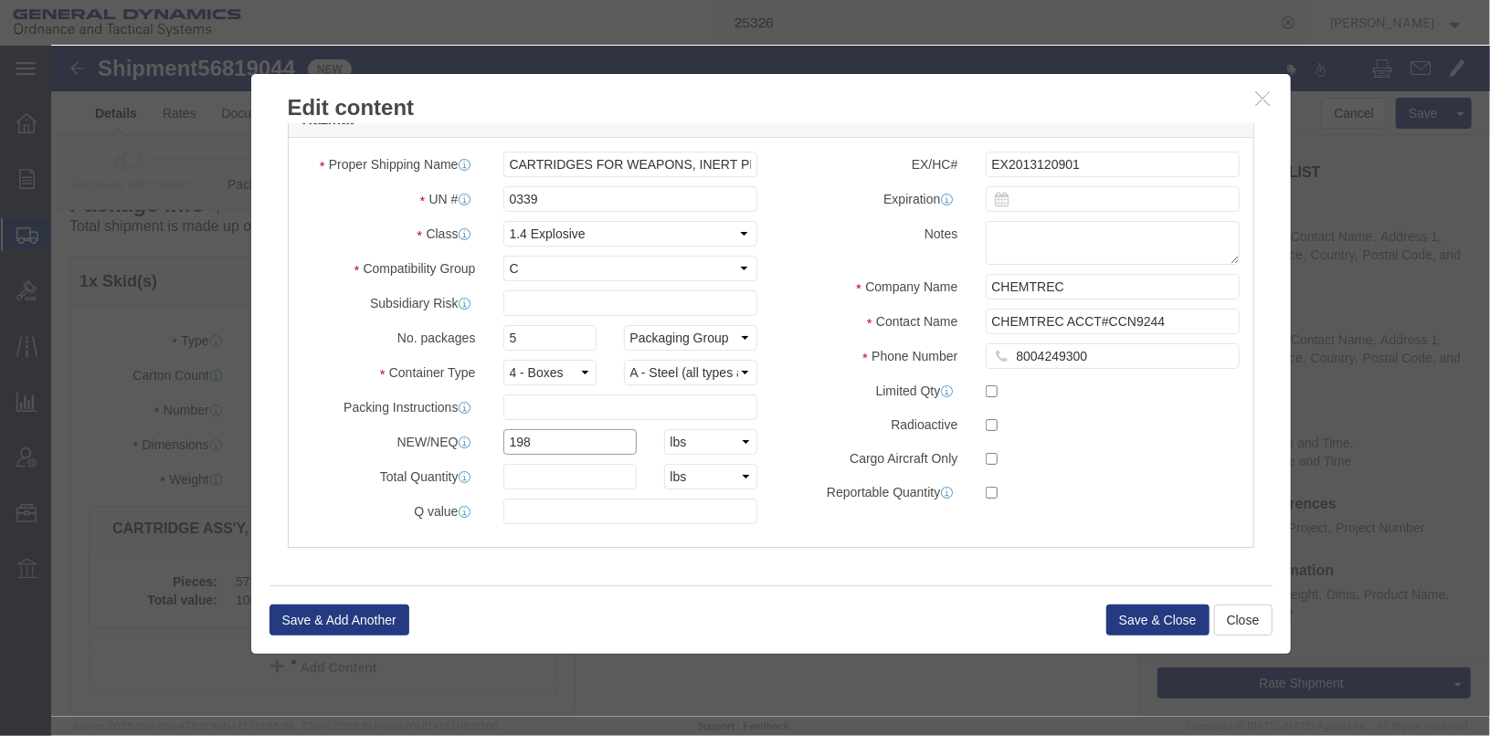
drag, startPoint x: 523, startPoint y: 397, endPoint x: 381, endPoint y: 369, distance: 144.4
click div "Proper Shipping Name CARTRIDGES FOR WEAPONS, INERT PROJECTILE UN # 0339 Class S…"
type input "52"
click button "Save & Close"
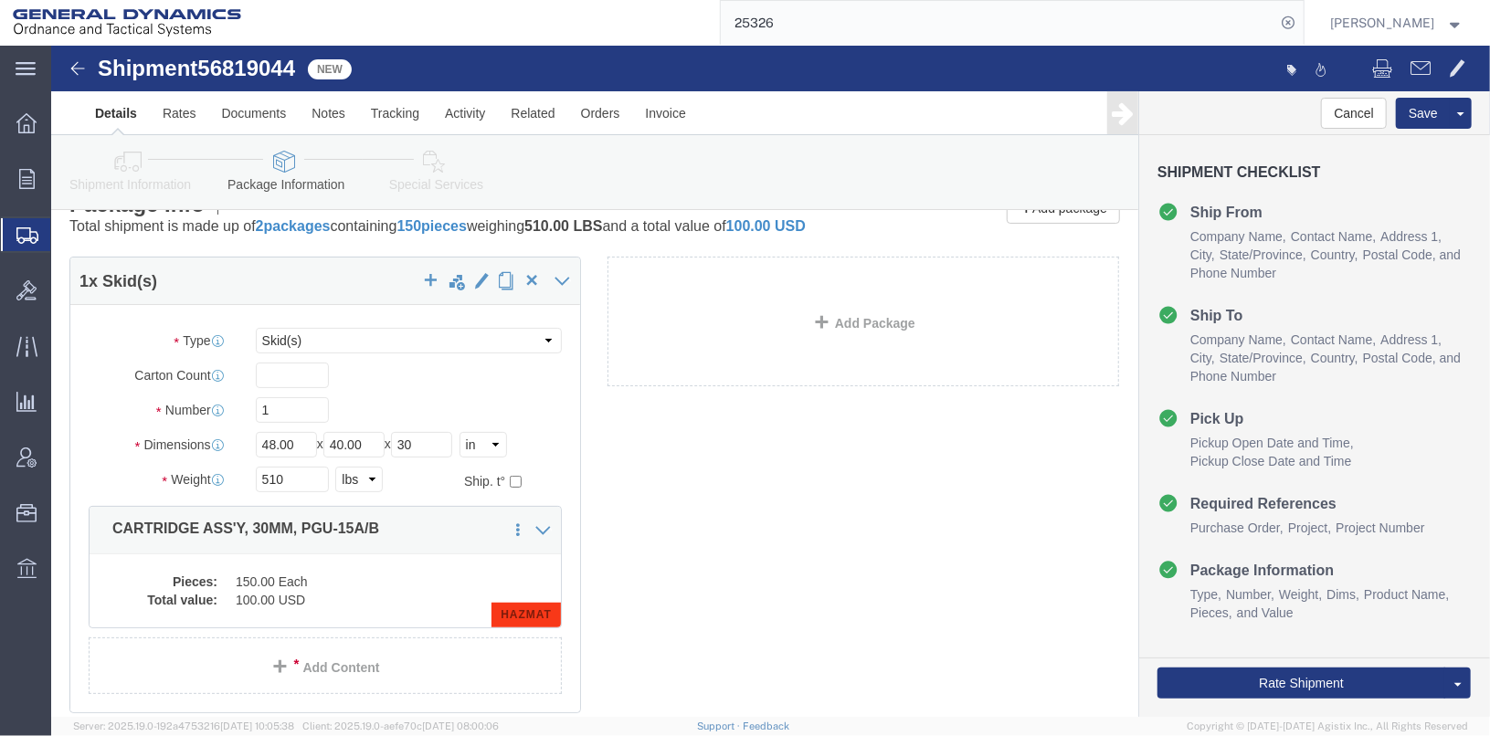
scroll to position [157, 0]
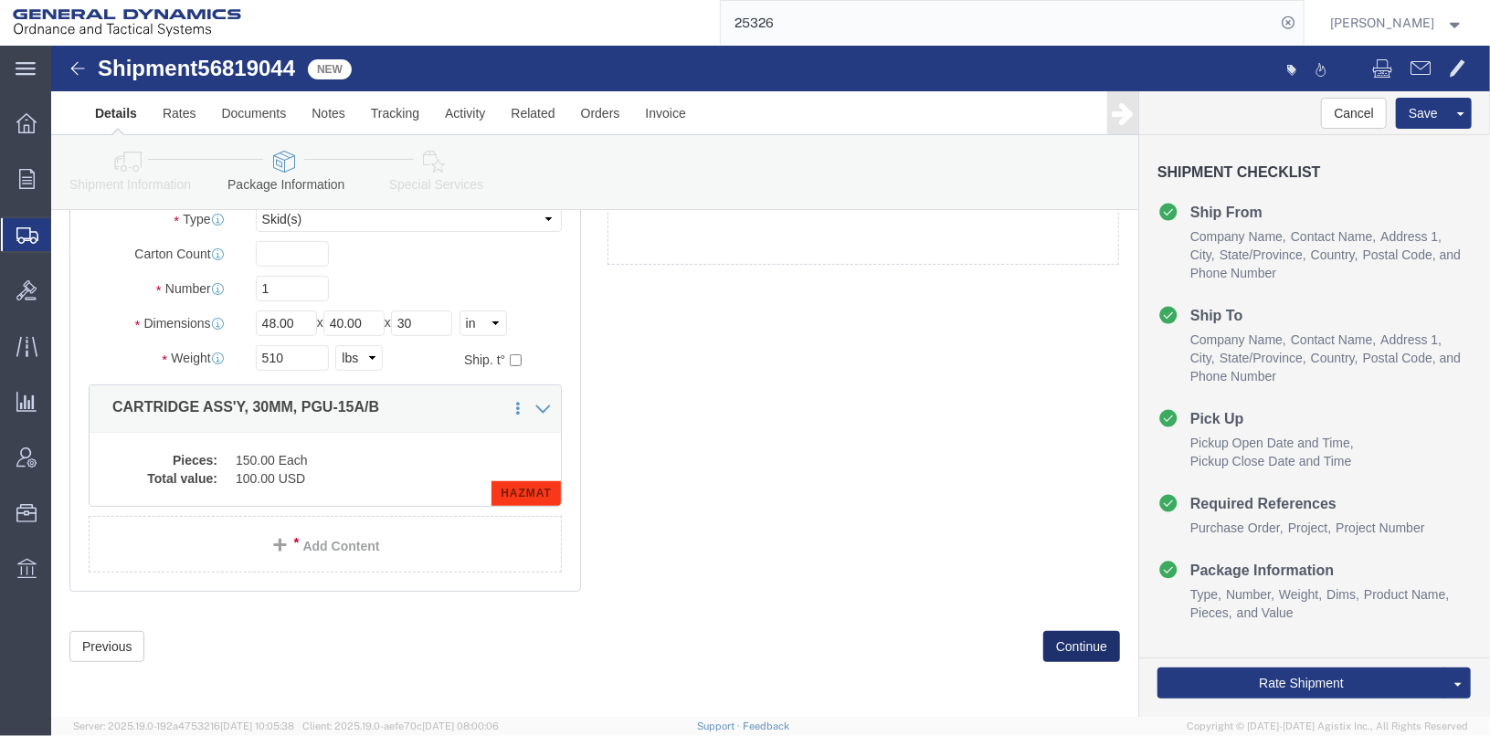
click button "Continue"
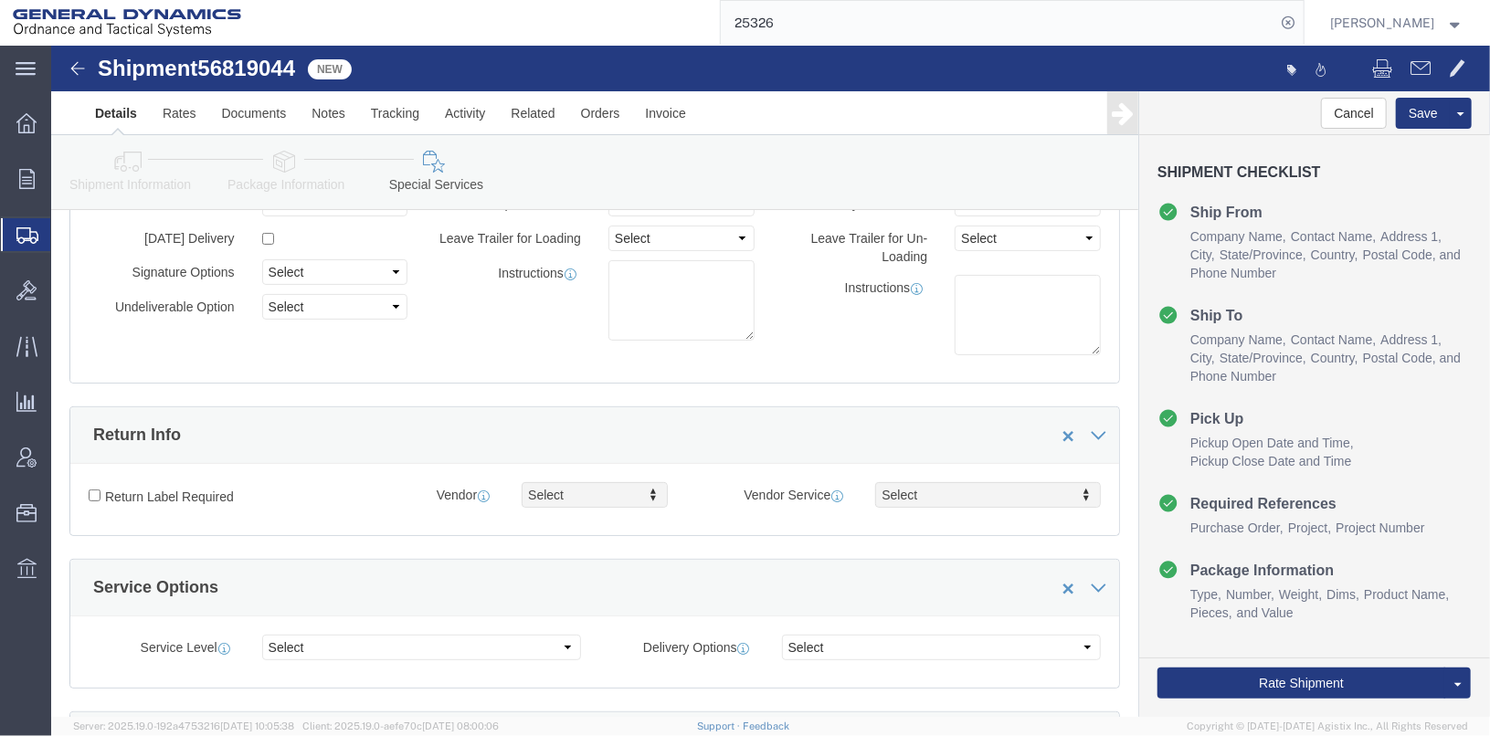
scroll to position [0, 0]
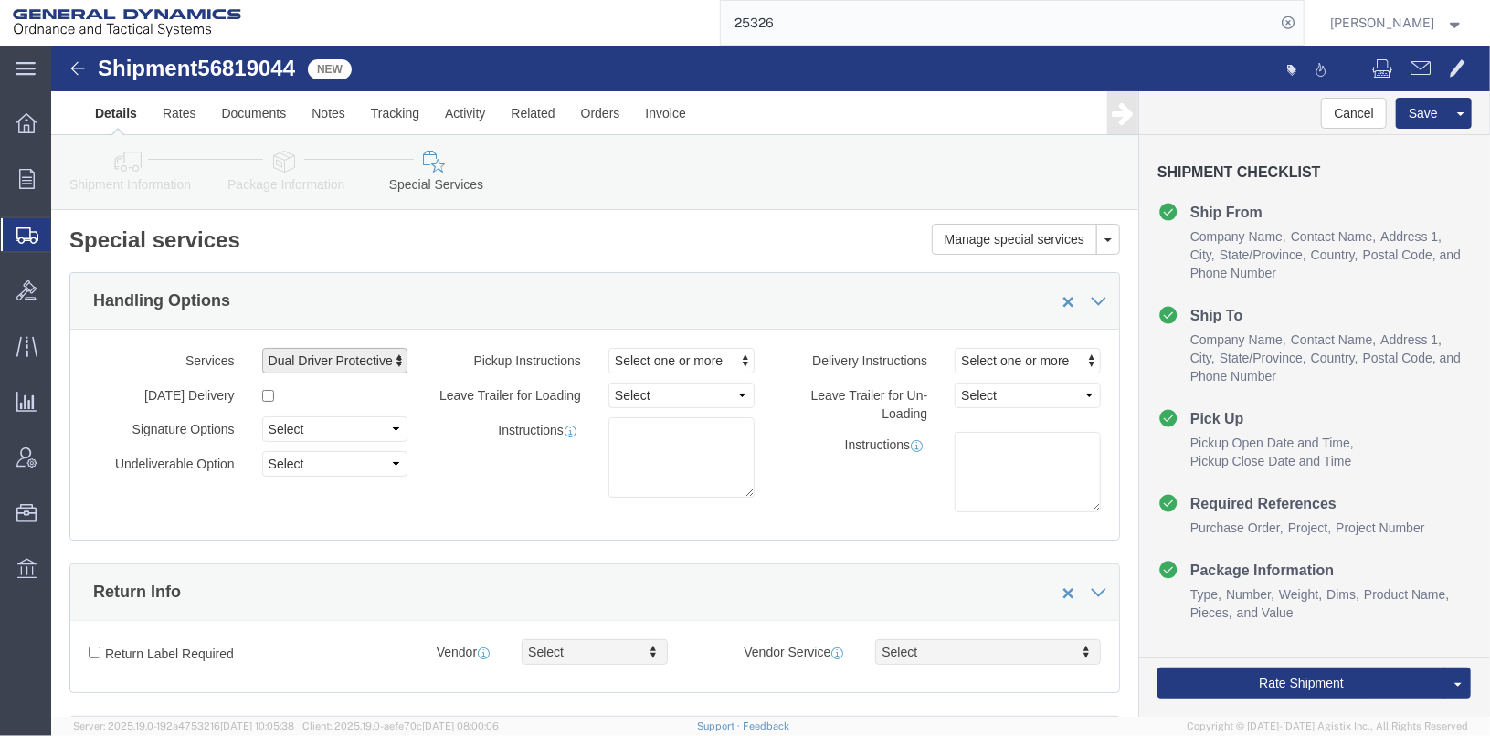
click span "button"
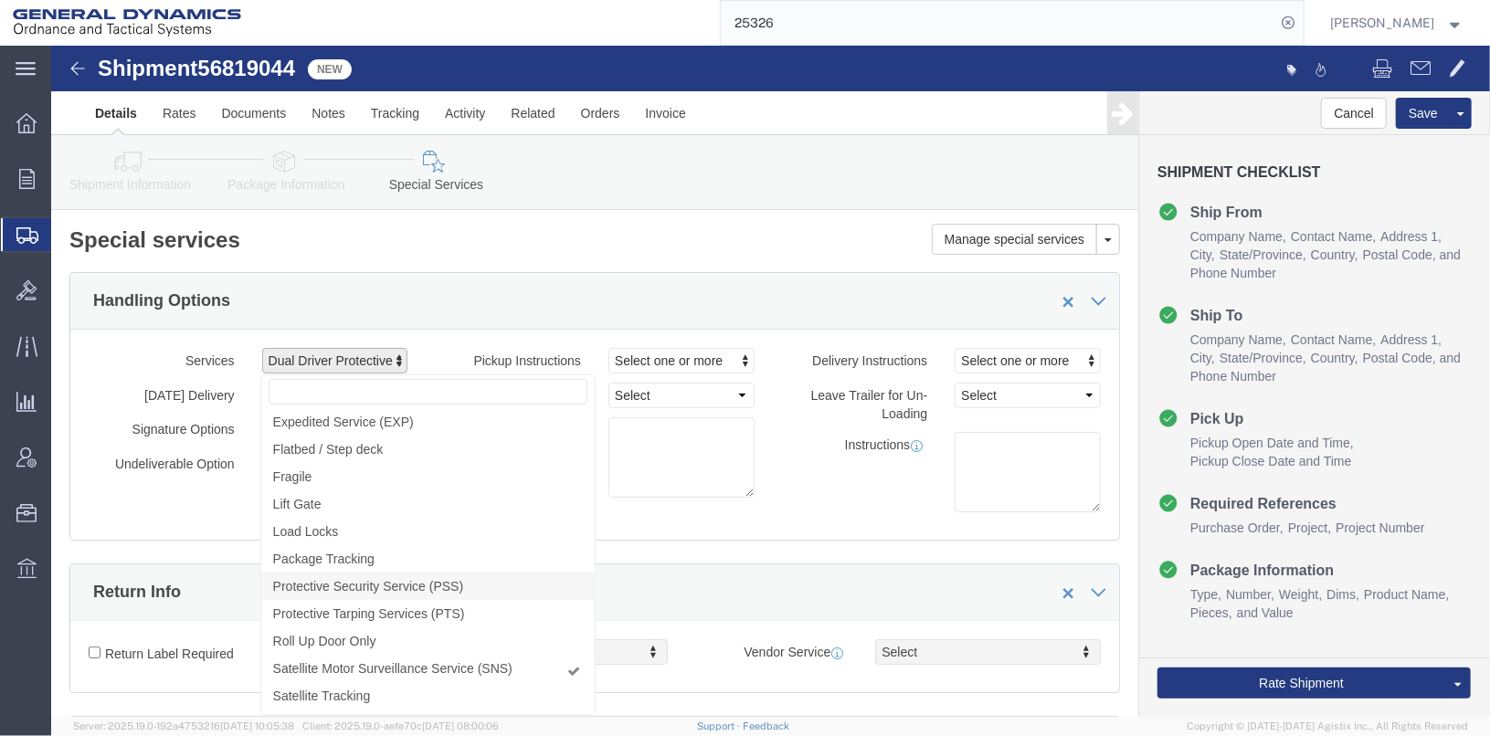
scroll to position [456, 0]
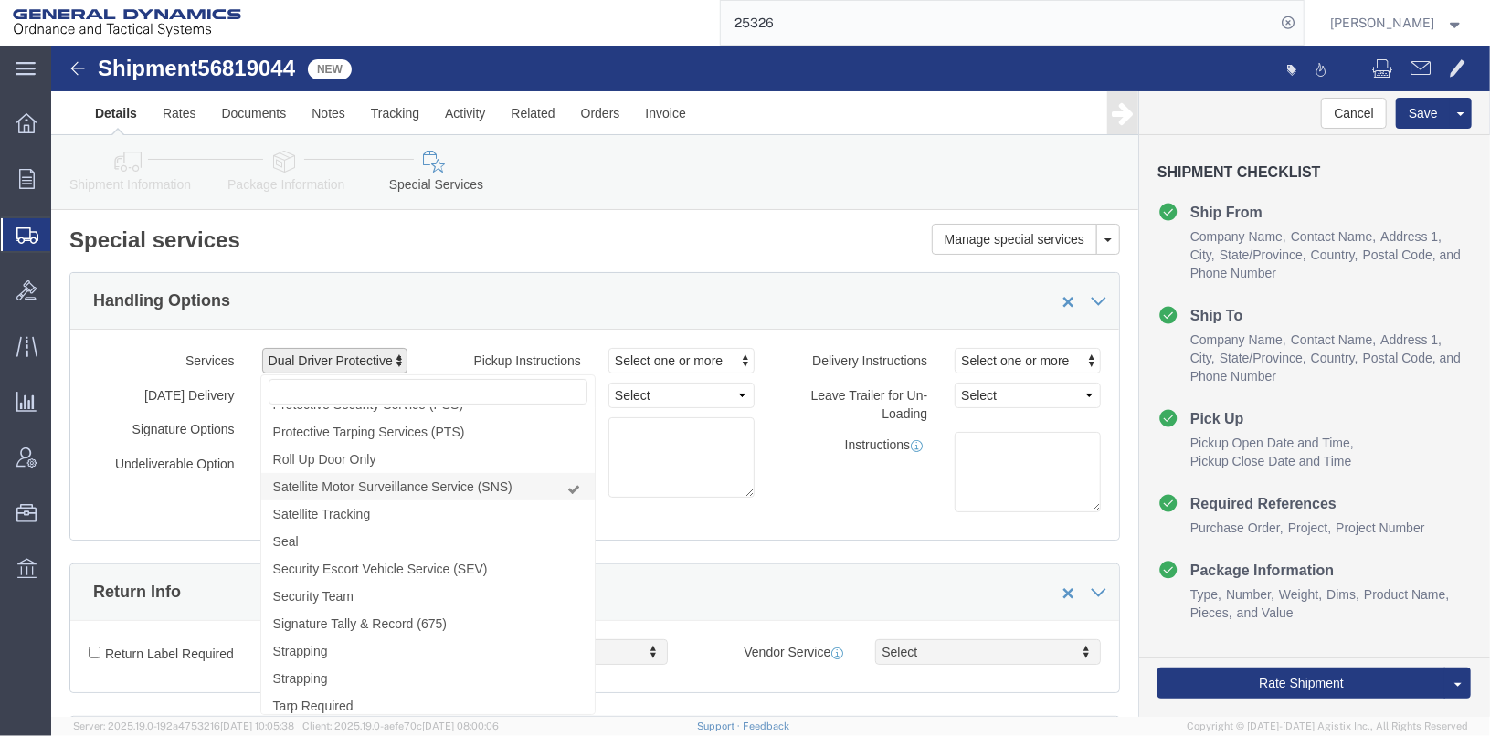
click span "Satellite Motor Surveillance Service (SNS)"
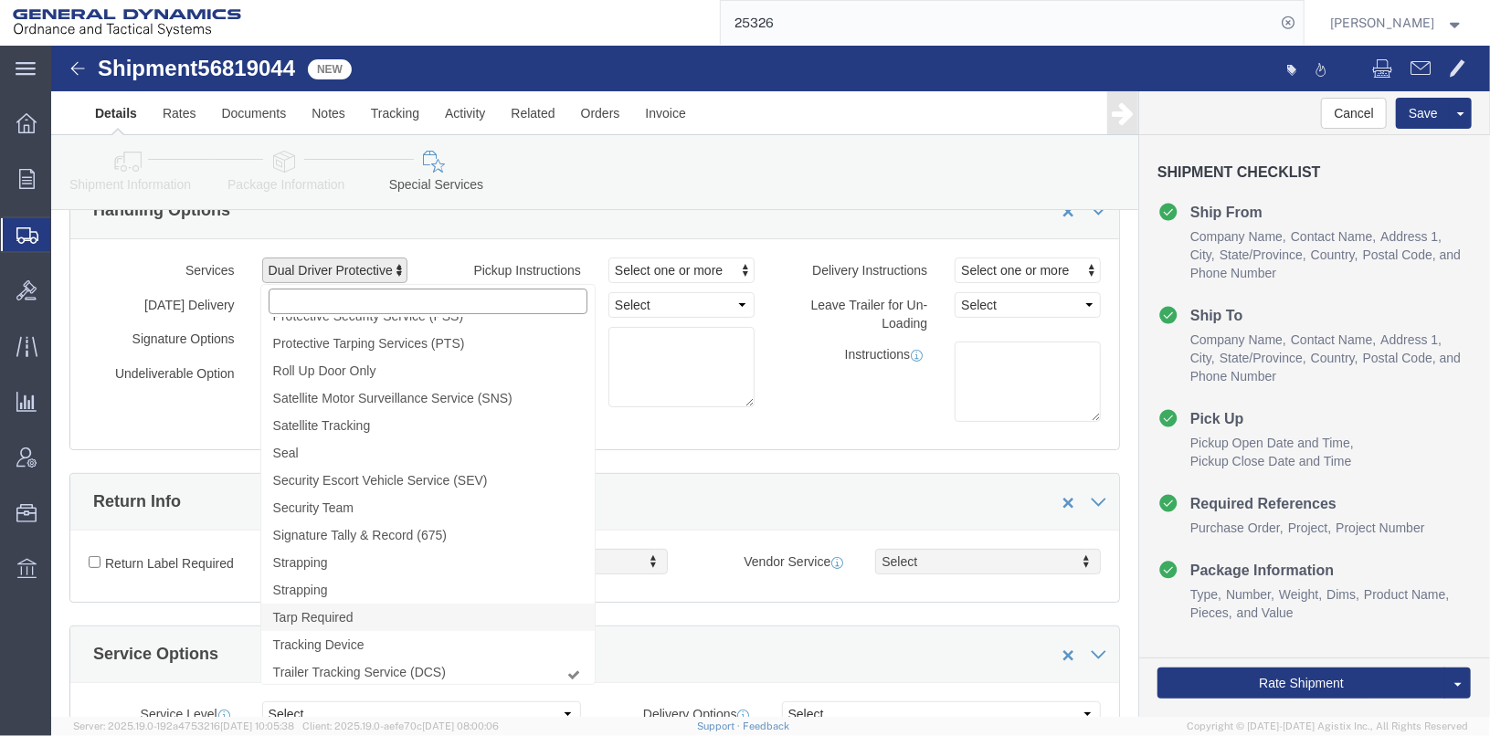
scroll to position [422, 0]
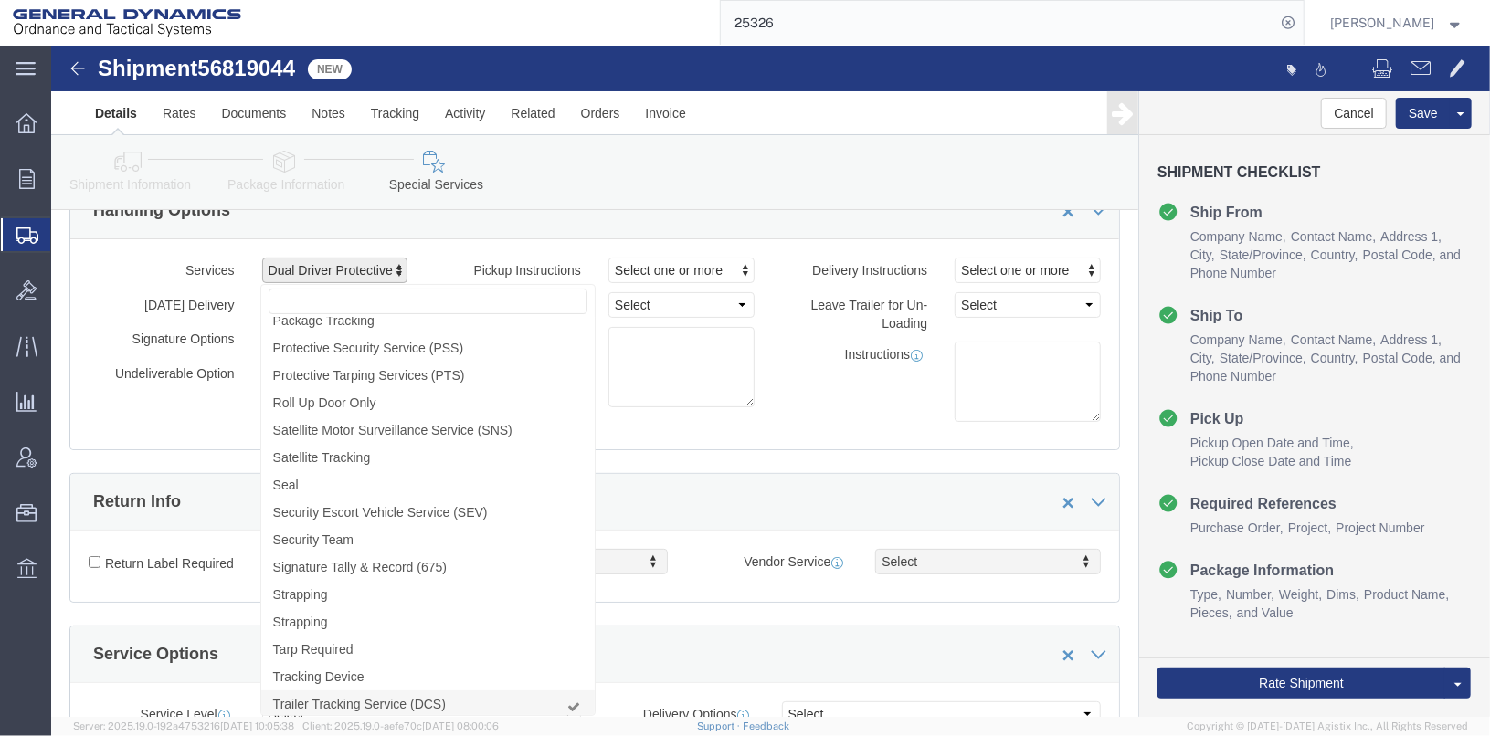
click link "Trailer Tracking Service (DCS)"
click button "Save"
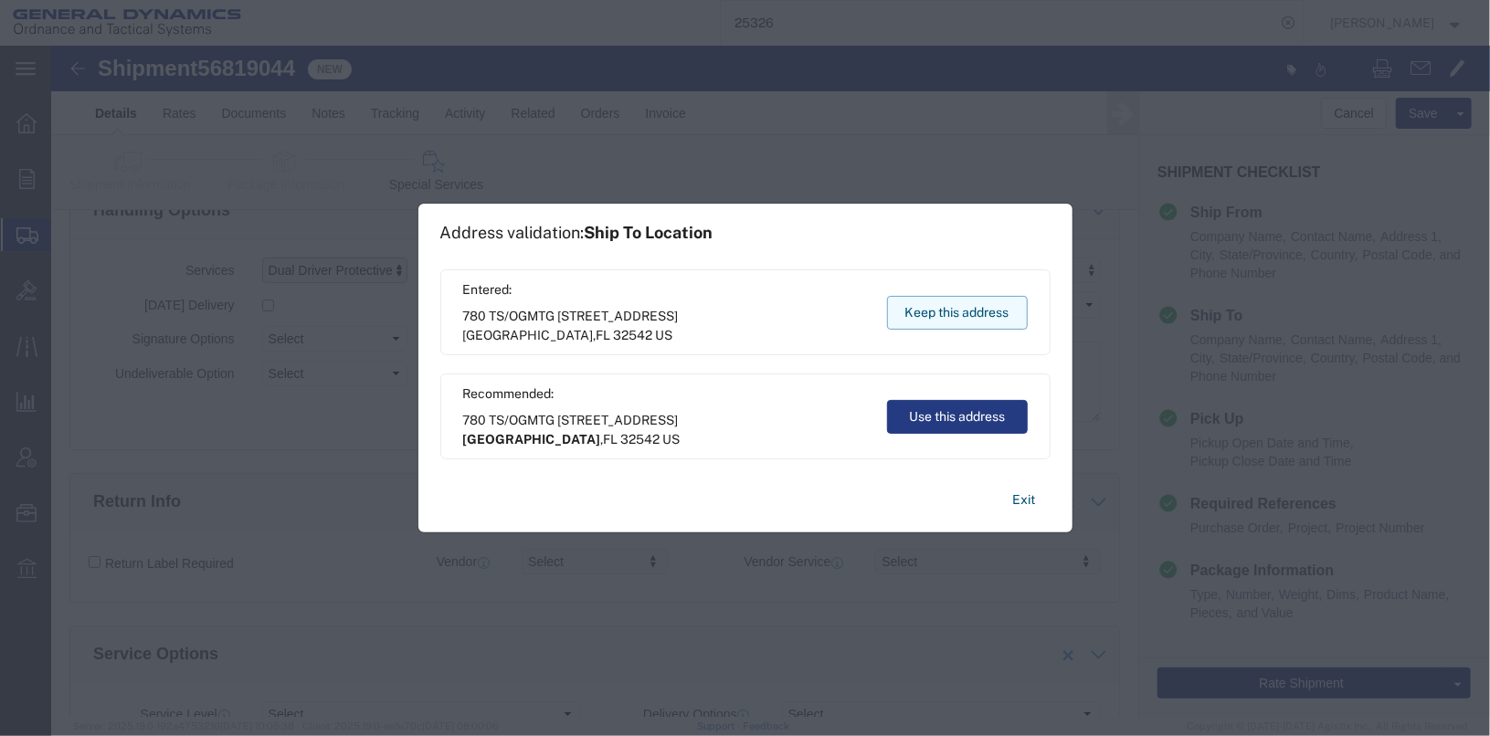
click at [947, 312] on button "Keep this address" at bounding box center [957, 313] width 141 height 34
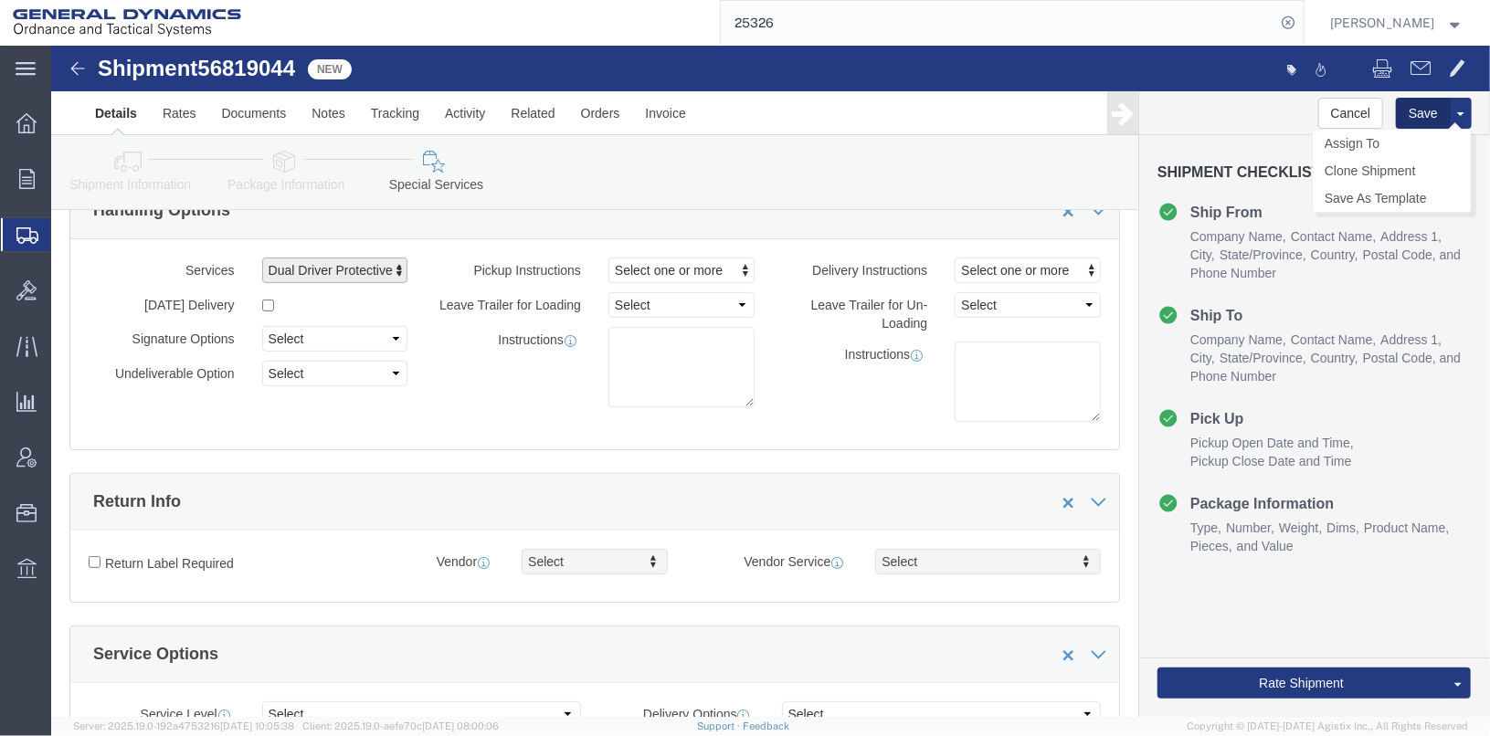
click button "Save"
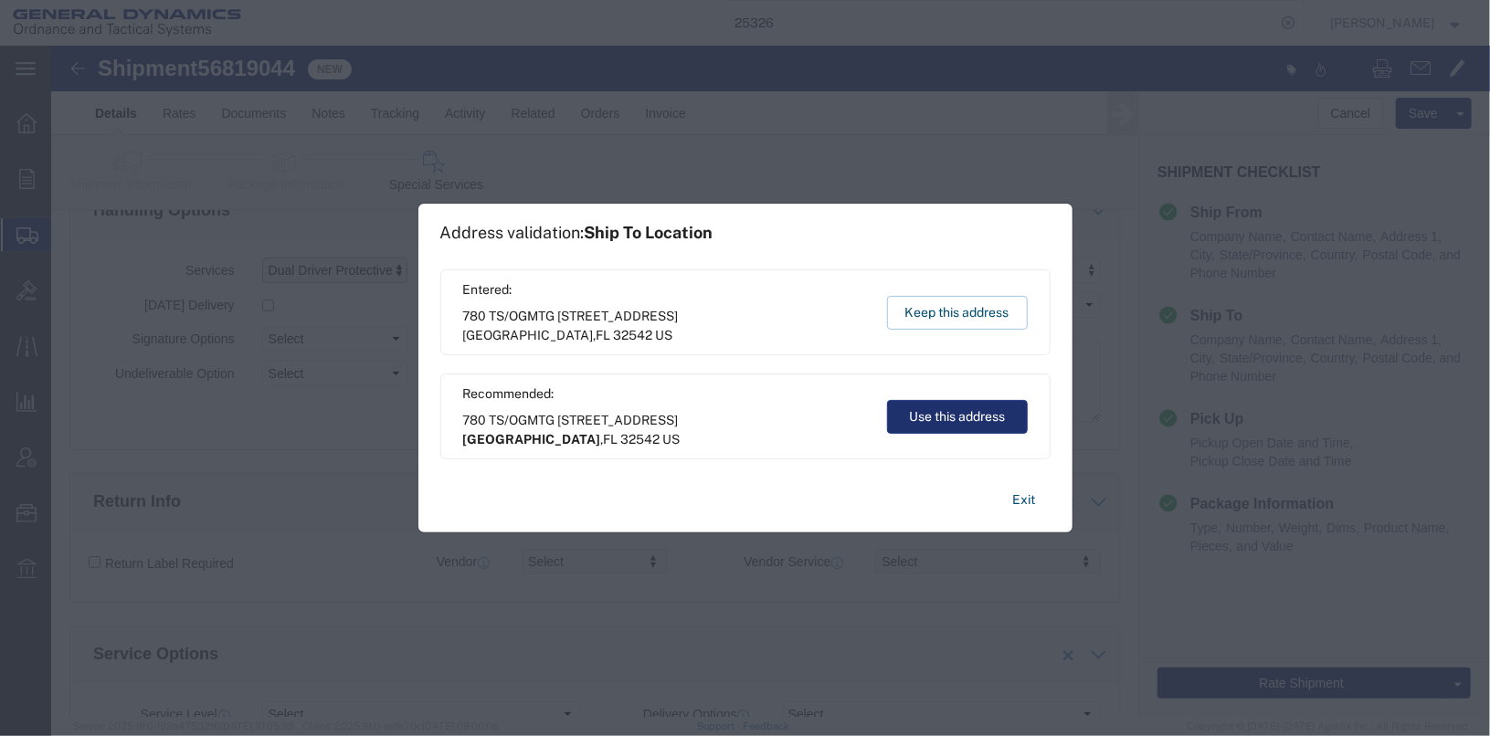
click at [988, 410] on button "Use this address" at bounding box center [957, 417] width 141 height 34
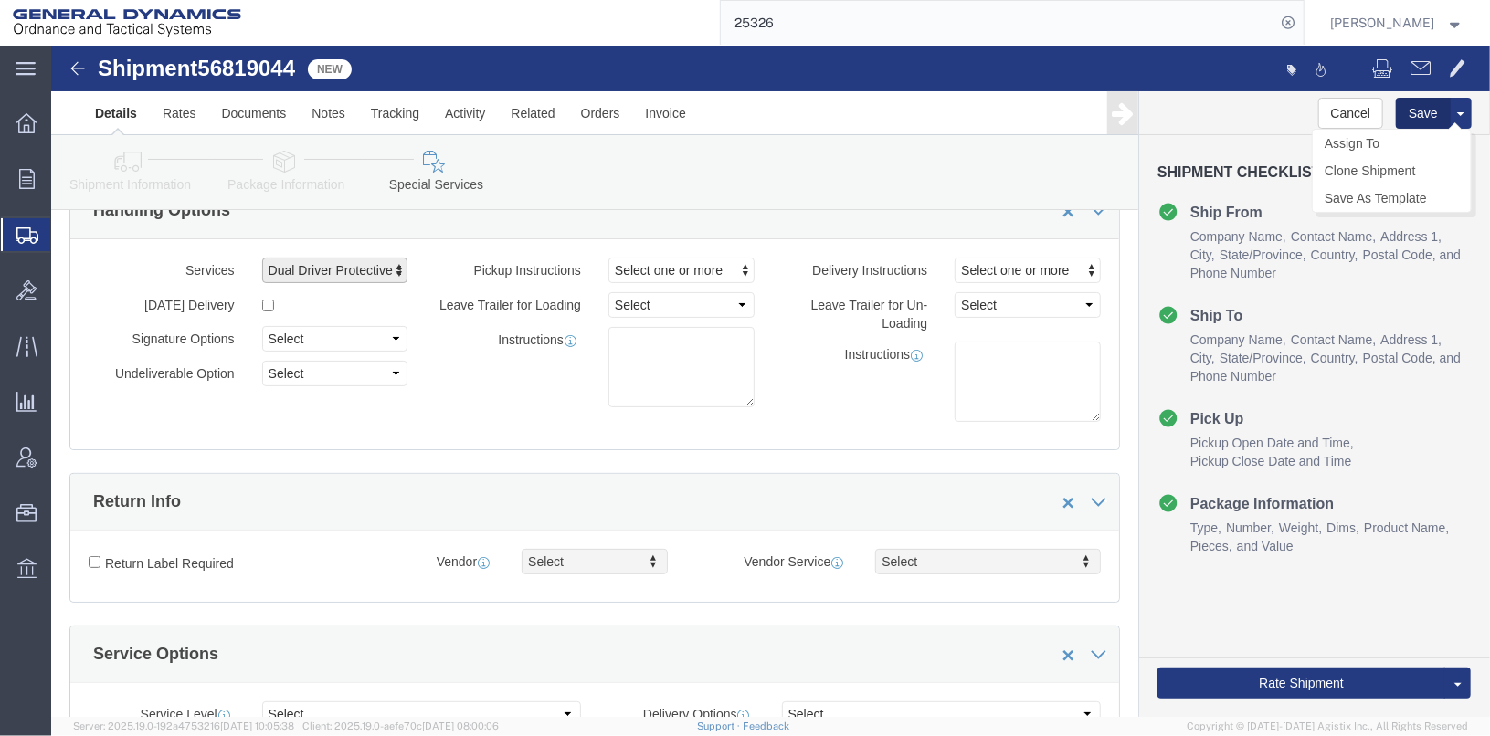
click button "Save"
